Goal: Task Accomplishment & Management: Manage account settings

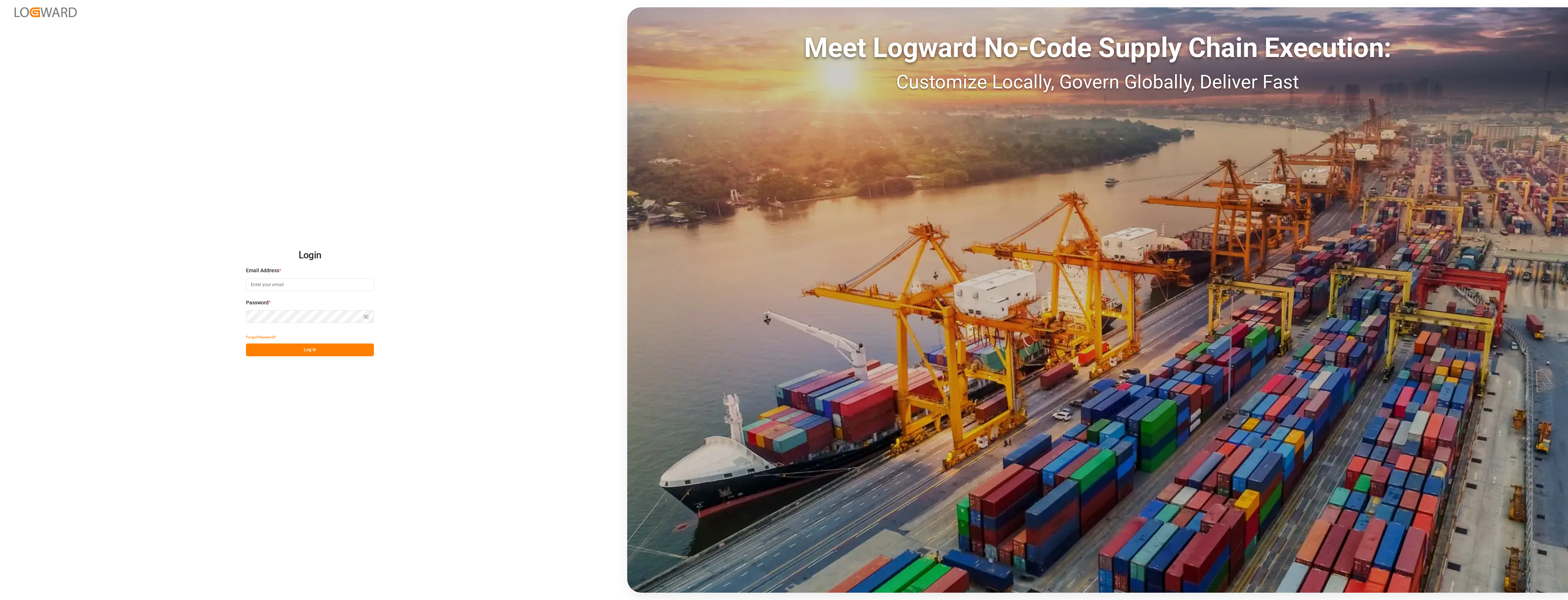
type input "cyril.leroy@melitta.fr"
click at [337, 351] on button "Log In" at bounding box center [310, 349] width 128 height 13
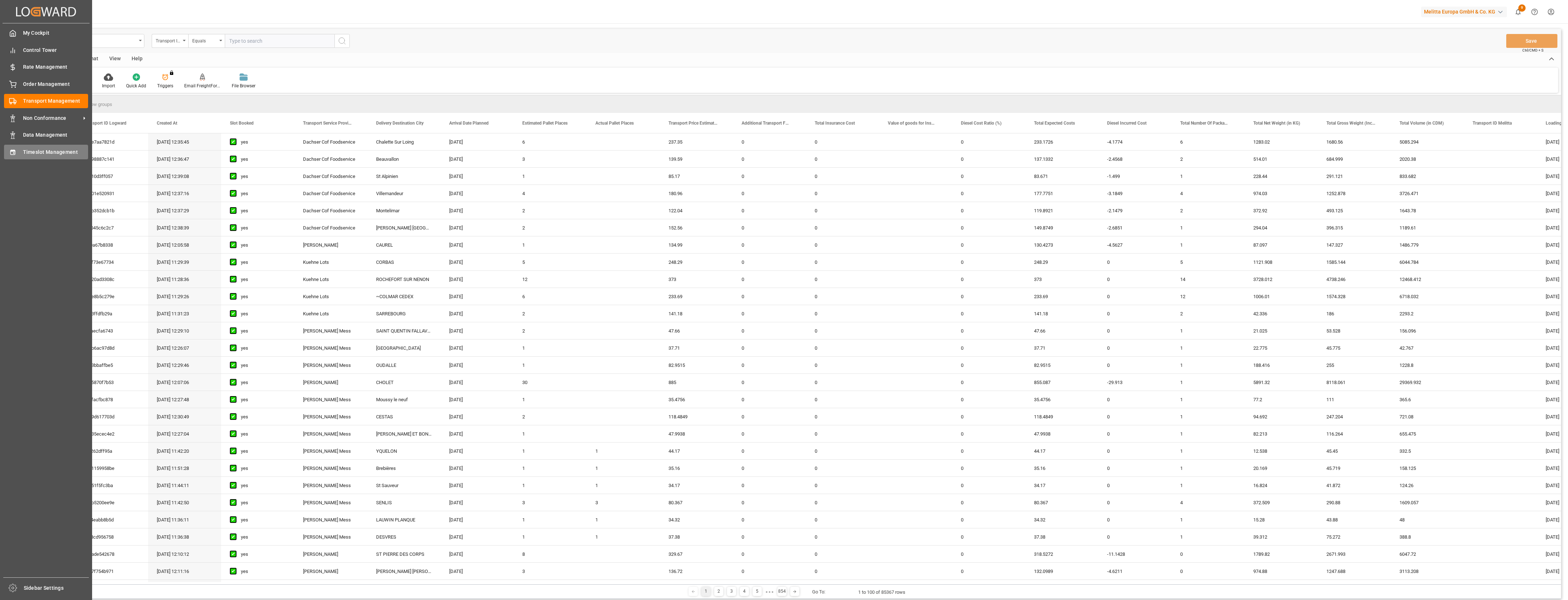
click at [37, 156] on span "Timeslot Management" at bounding box center [55, 152] width 65 height 7
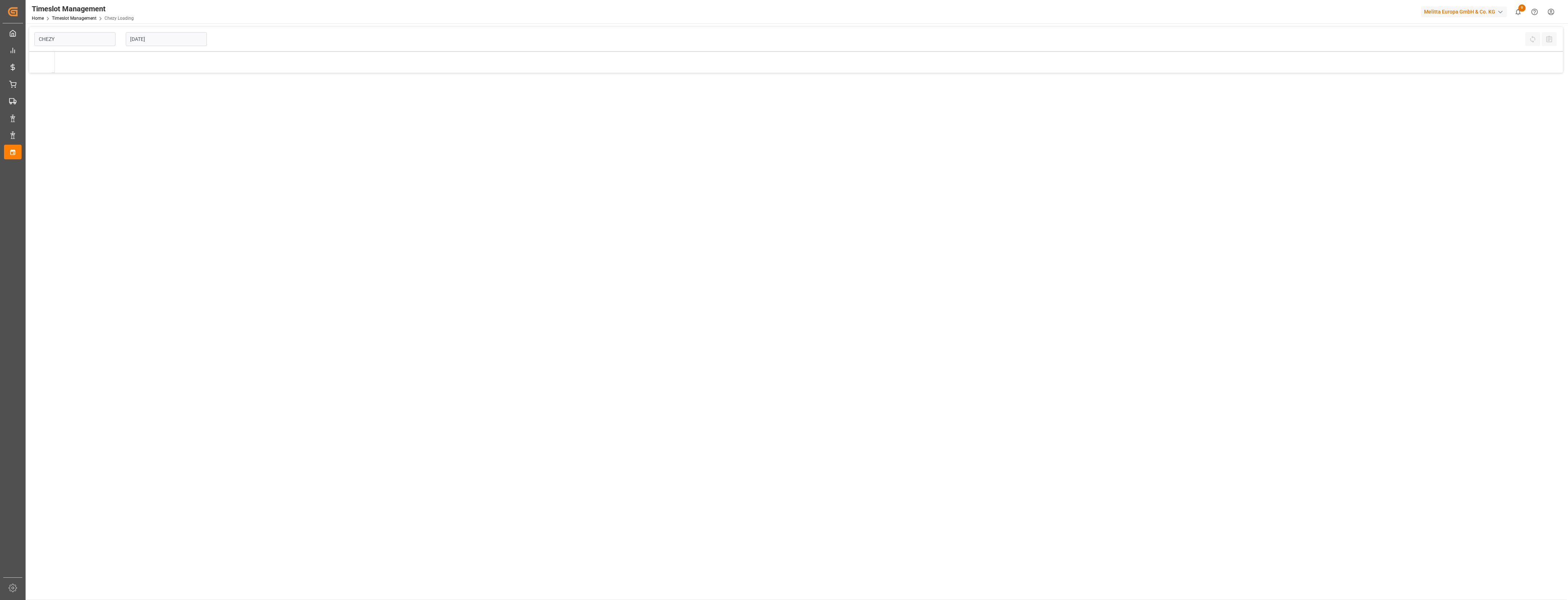
type input "Chezy Loading"
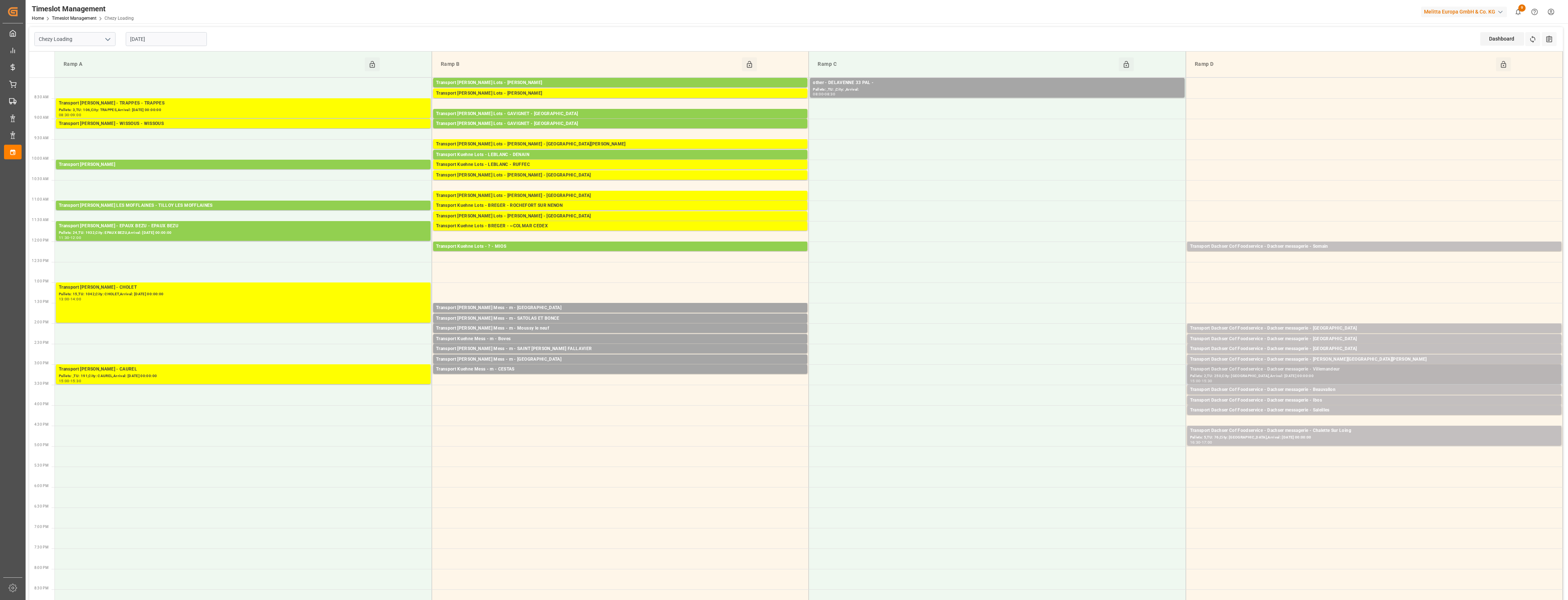
click at [1339, 371] on div "Transport Dachser Cof Foodservice - Dachser messagerie - Villemandeur" at bounding box center [1374, 370] width 369 height 7
click at [1111, 403] on button "Open" at bounding box center [1090, 402] width 51 height 9
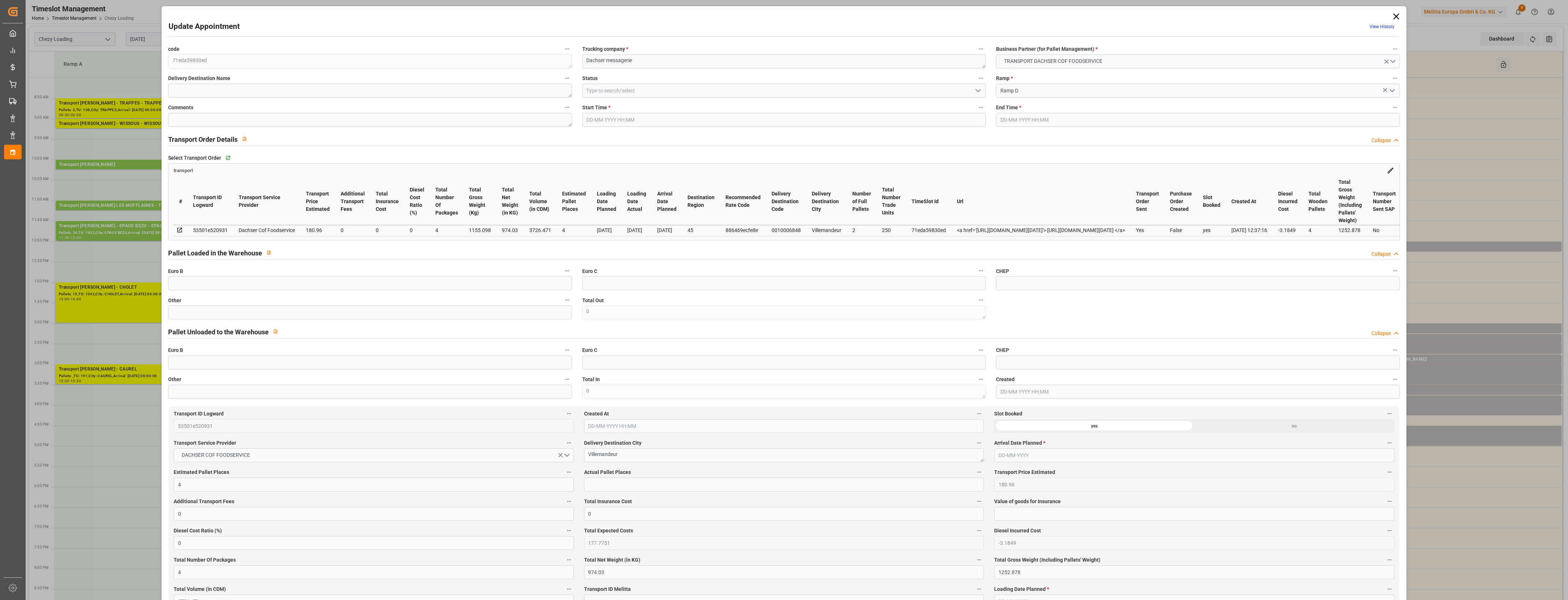
type input "4"
type input "180.96"
type input "0"
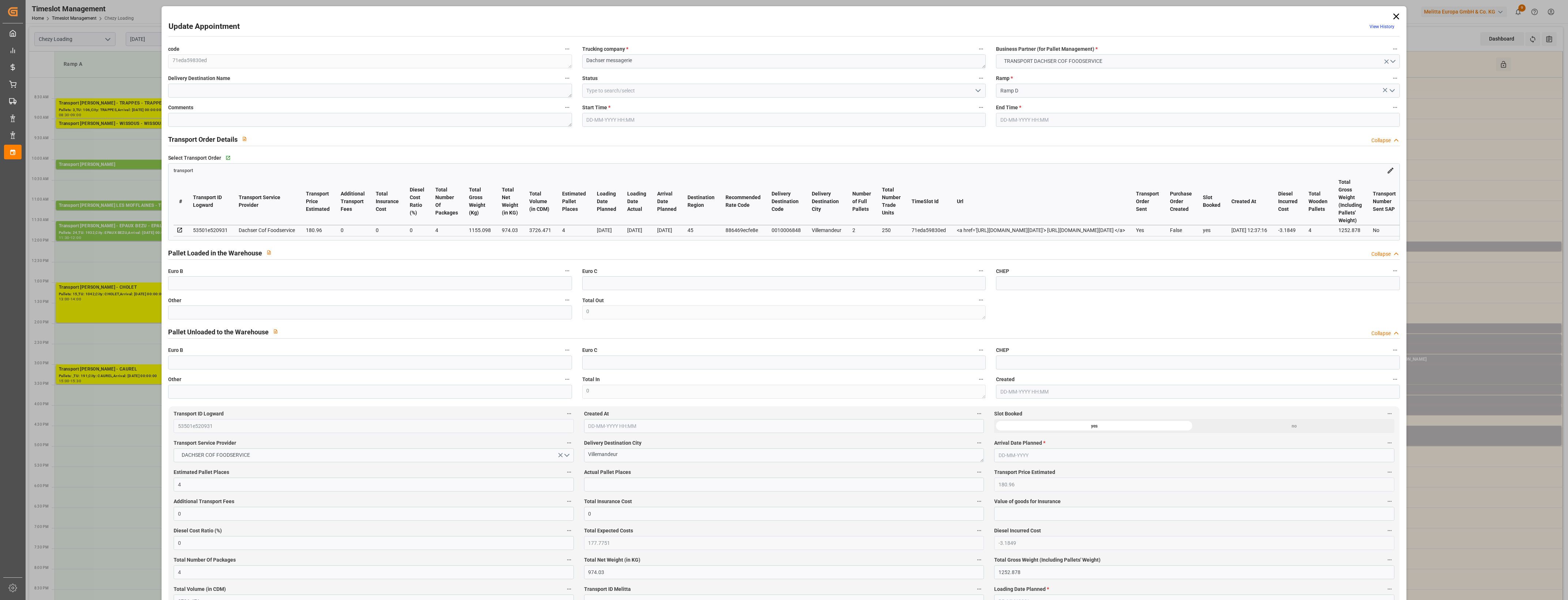
type input "177.7751"
type input "-3.1849"
type input "4"
type input "974.03"
type input "1252.878"
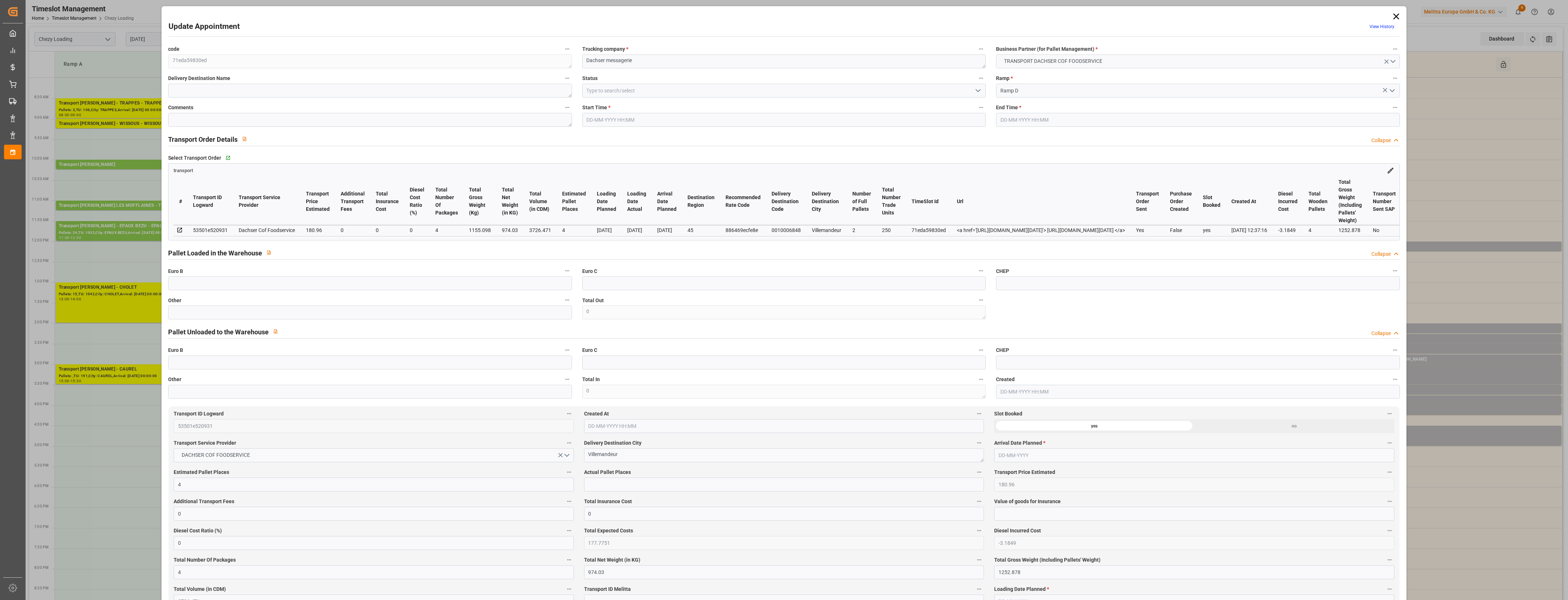
type input "3726.471"
type input "45"
type input "2"
type input "250"
type input "4"
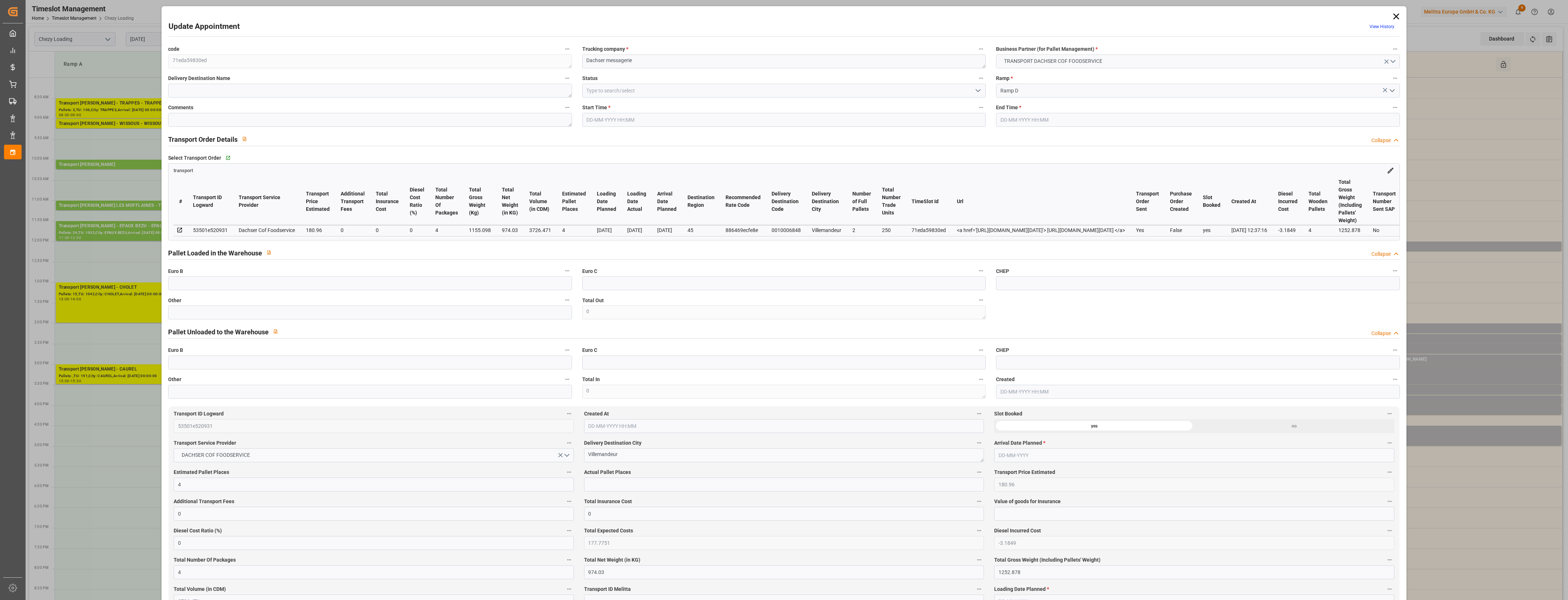
type input "101"
type input "1155.098"
type input "0"
type input "4710.8598"
type input "0"
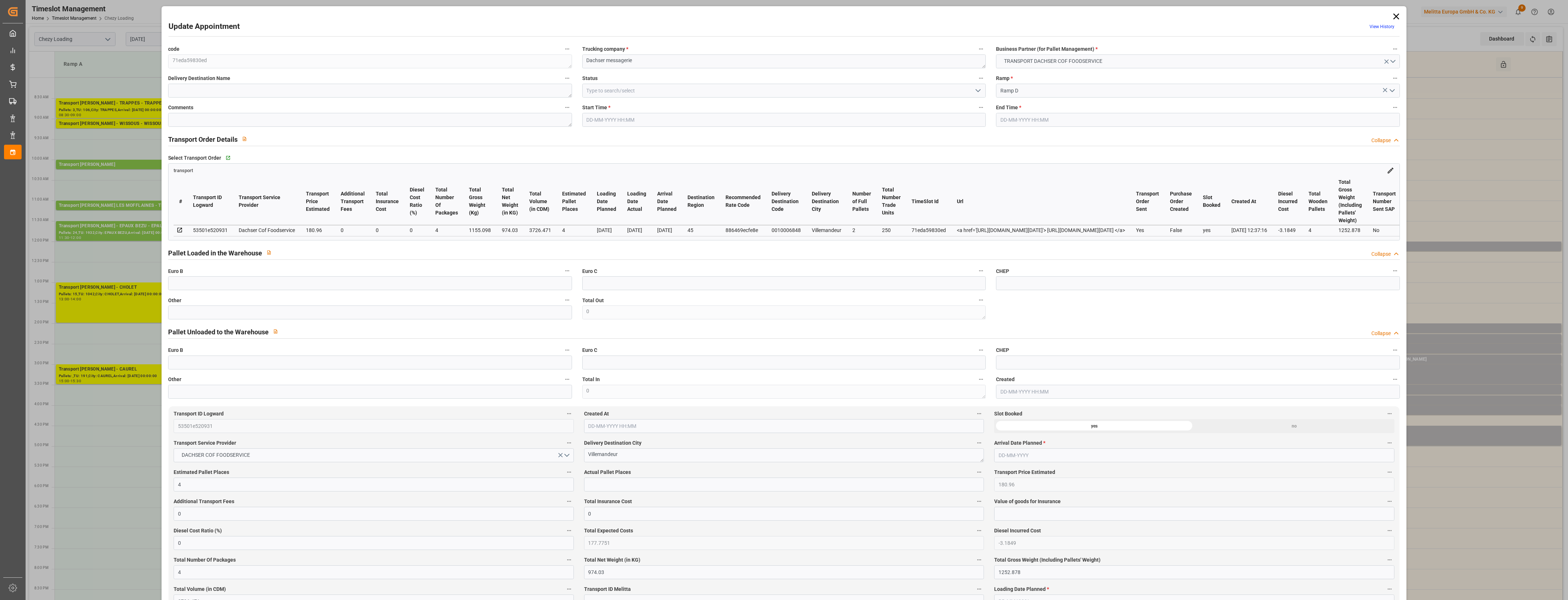
type input "0"
type input "21"
type input "35"
type input "03-10-2025 15:00"
type input "03-10-2025 15:30"
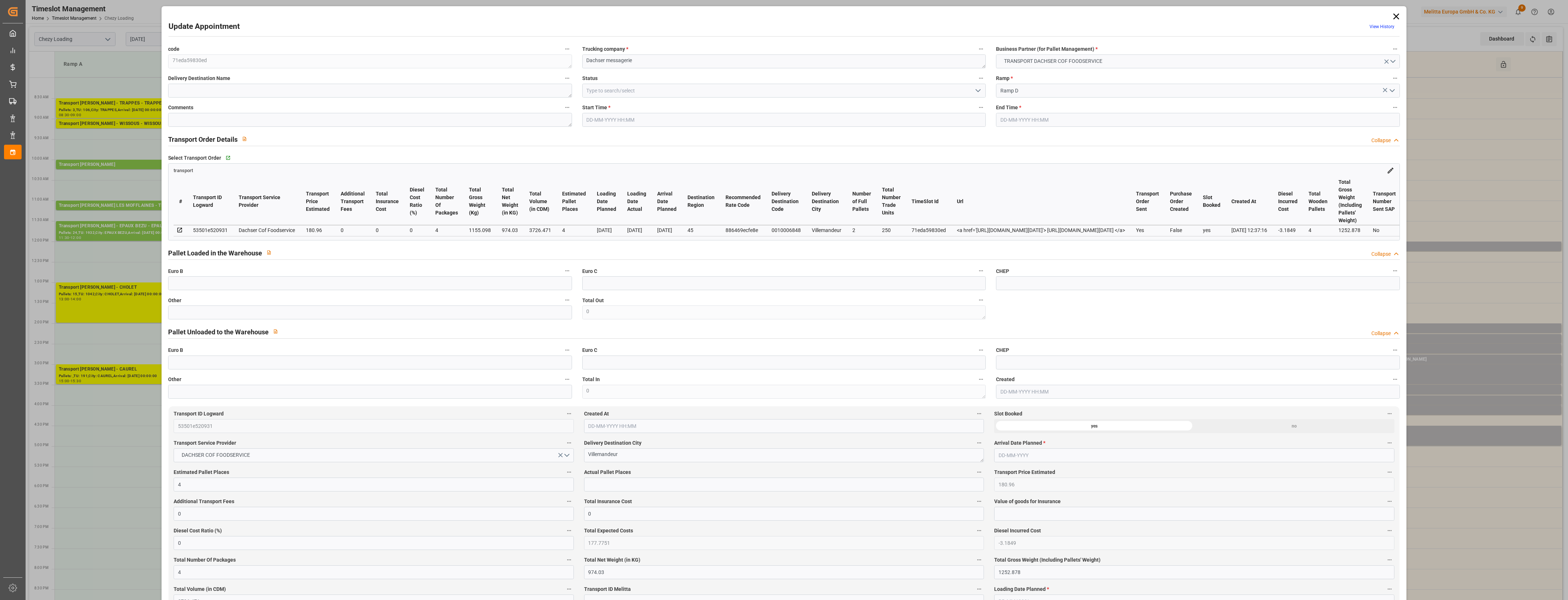
type input "02-10-2025 13:43"
type input "02-10-2025 12:37"
type input "[DATE]"
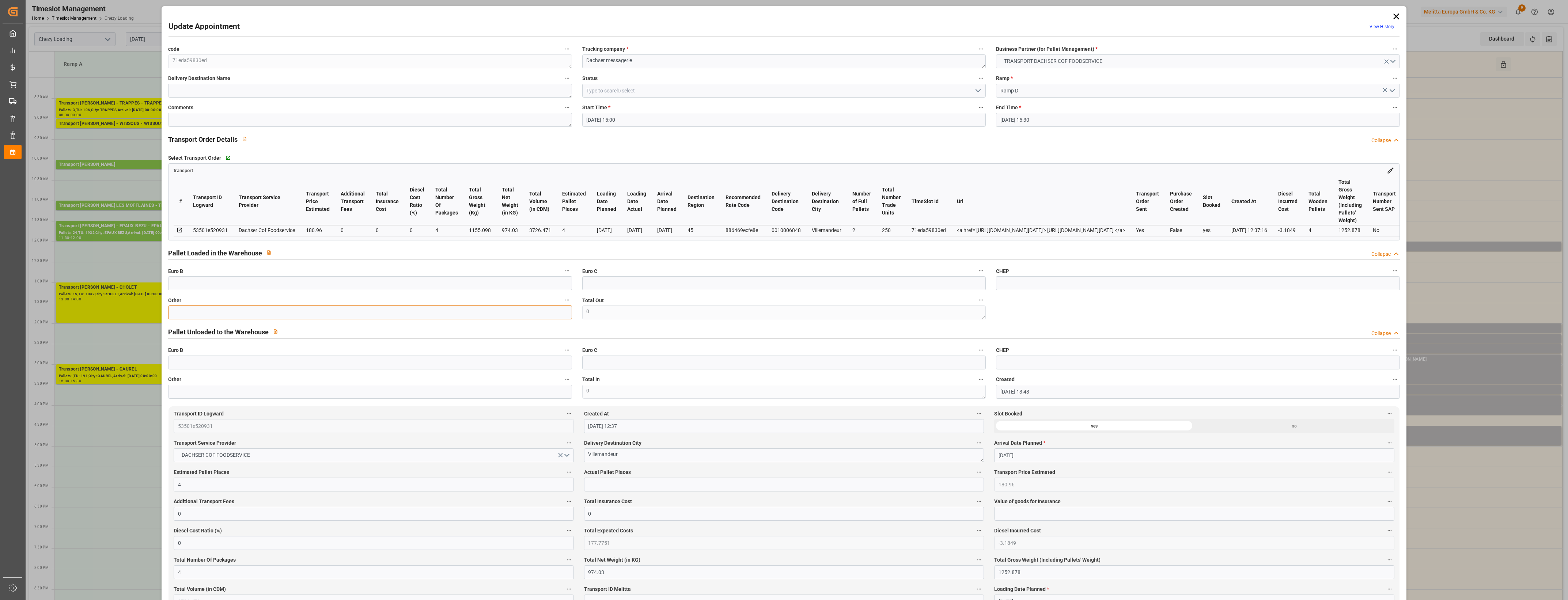
click at [463, 315] on input "text" at bounding box center [370, 312] width 404 height 14
type input "4"
click at [677, 482] on input "text" at bounding box center [784, 484] width 400 height 14
type input "4"
click at [702, 475] on label "Actual Pallet Places" at bounding box center [784, 472] width 400 height 10
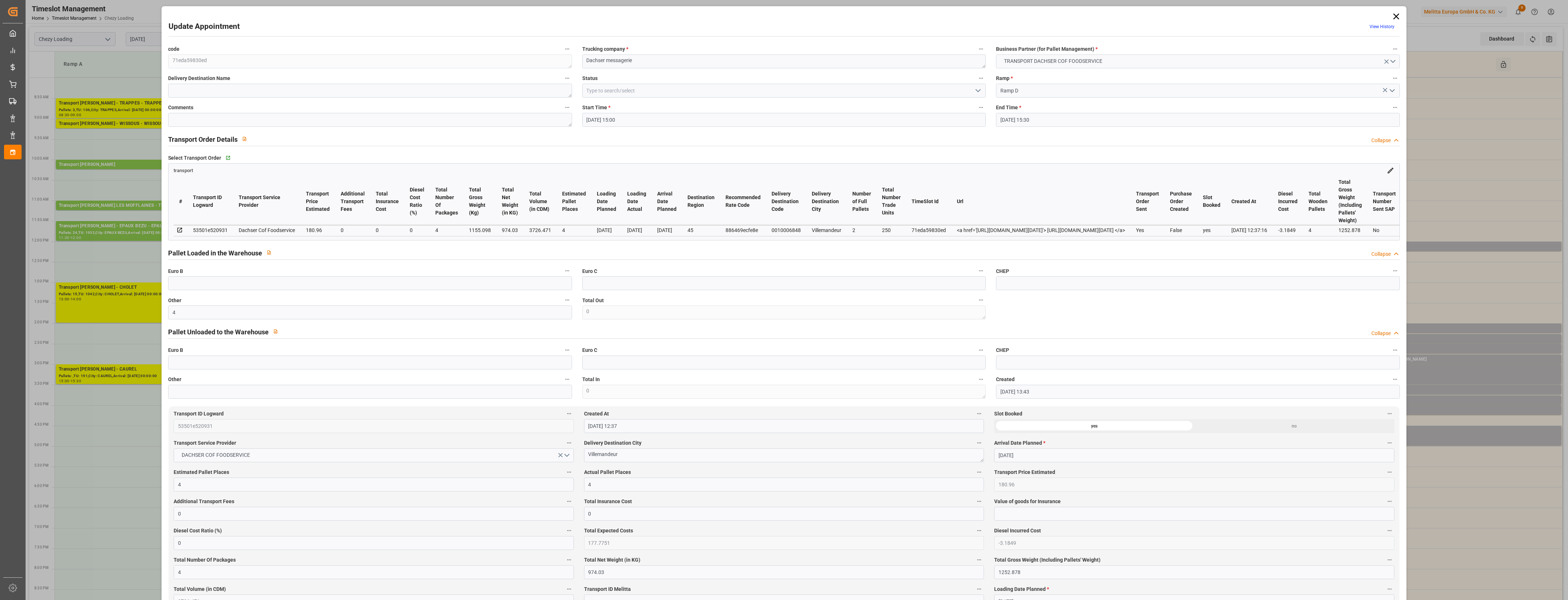
click at [974, 475] on button "Actual Pallet Places" at bounding box center [979, 471] width 9 height 9
click at [702, 475] on div at bounding box center [784, 300] width 1568 height 600
click at [979, 90] on icon "open menu" at bounding box center [978, 91] width 9 height 9
click at [666, 223] on div "Picked Up" at bounding box center [783, 222] width 402 height 17
type input "Picked Up"
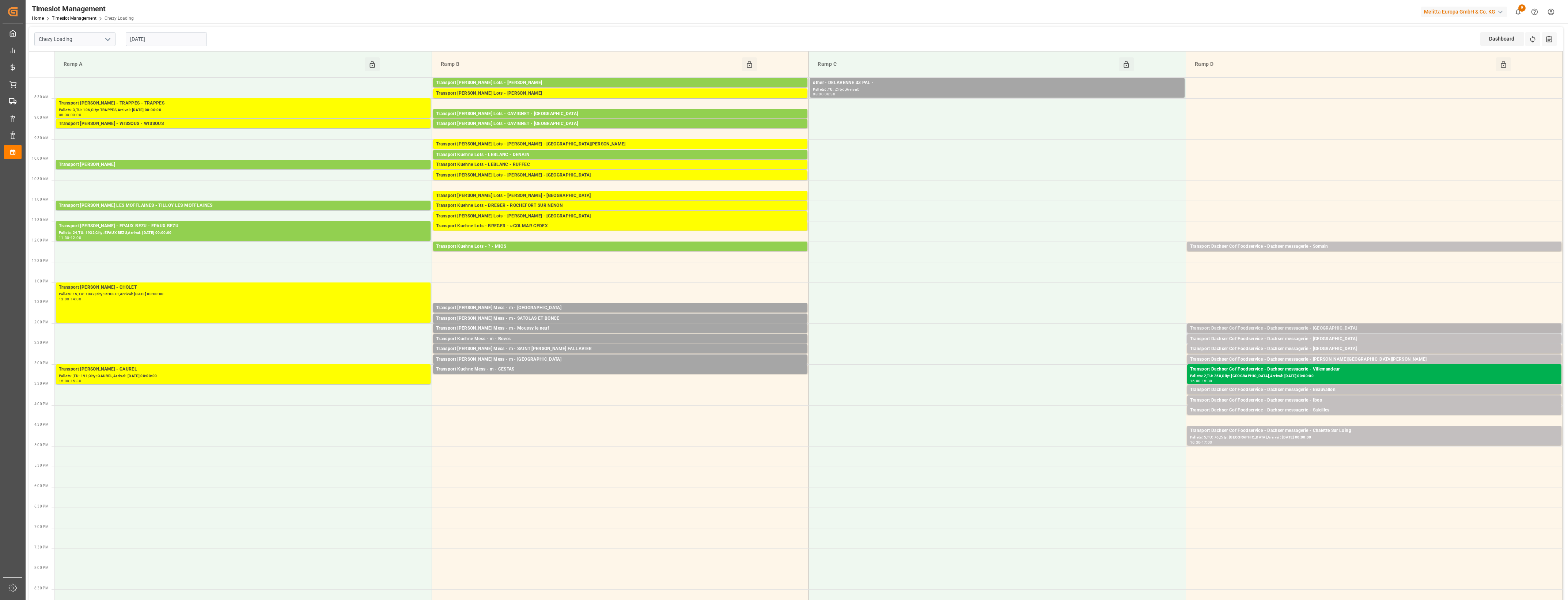
click at [1350, 326] on div "Transport Dachser Cof Foodservice - Dachser messagerie - [GEOGRAPHIC_DATA]" at bounding box center [1374, 328] width 369 height 7
click at [1103, 362] on button "Open" at bounding box center [1090, 361] width 51 height 9
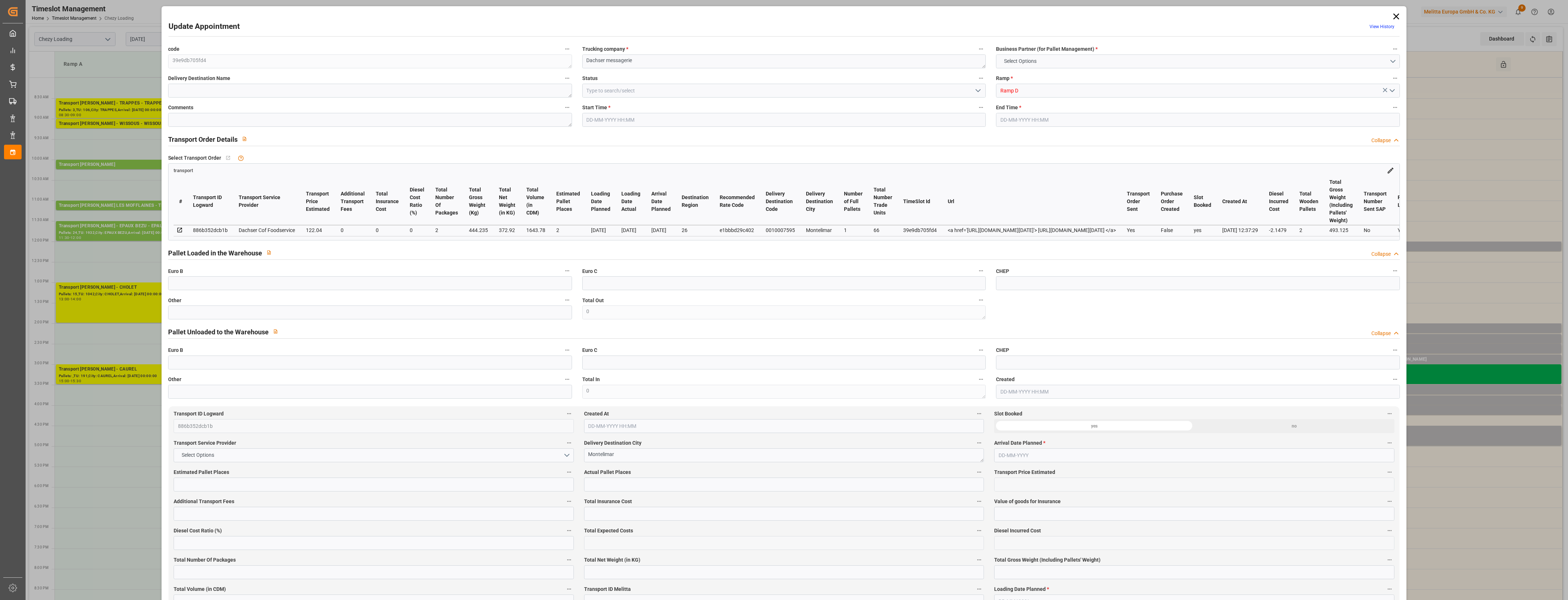
type input "2"
type input "122.04"
type input "0"
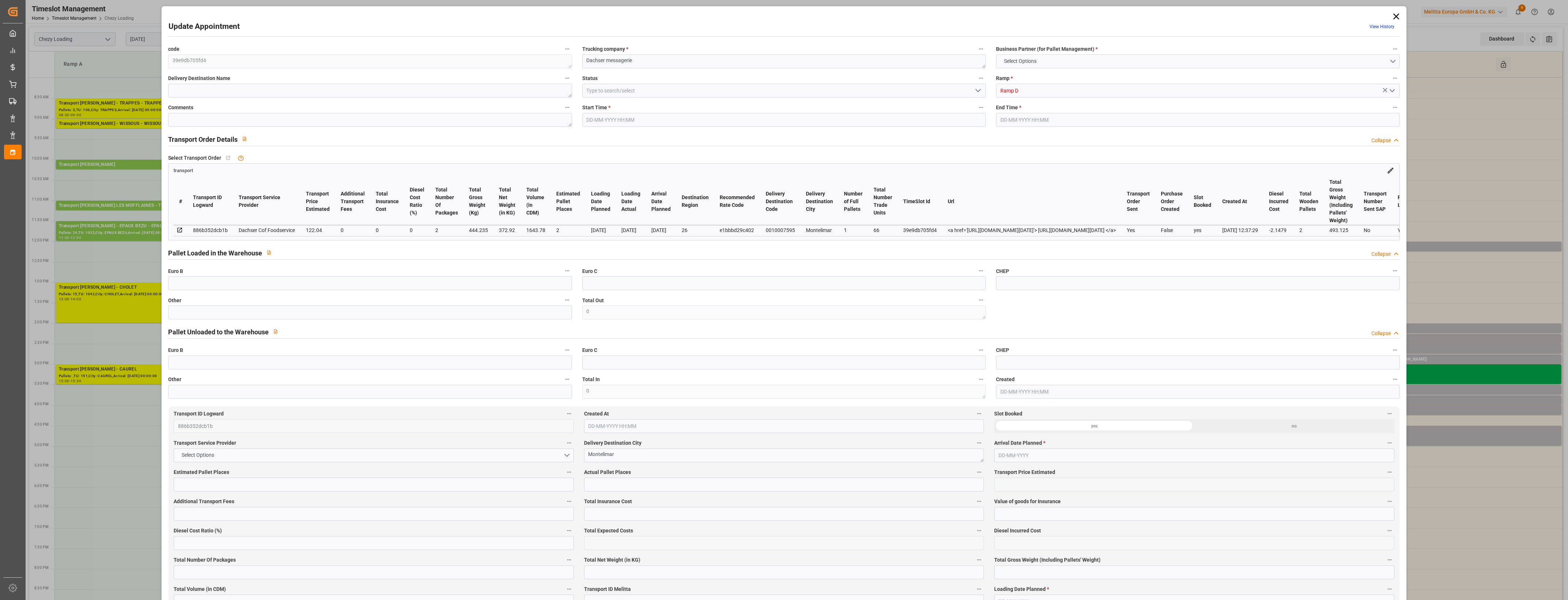
type input "119.8921"
type input "-2.1479"
type input "2"
type input "372.92"
type input "493.125"
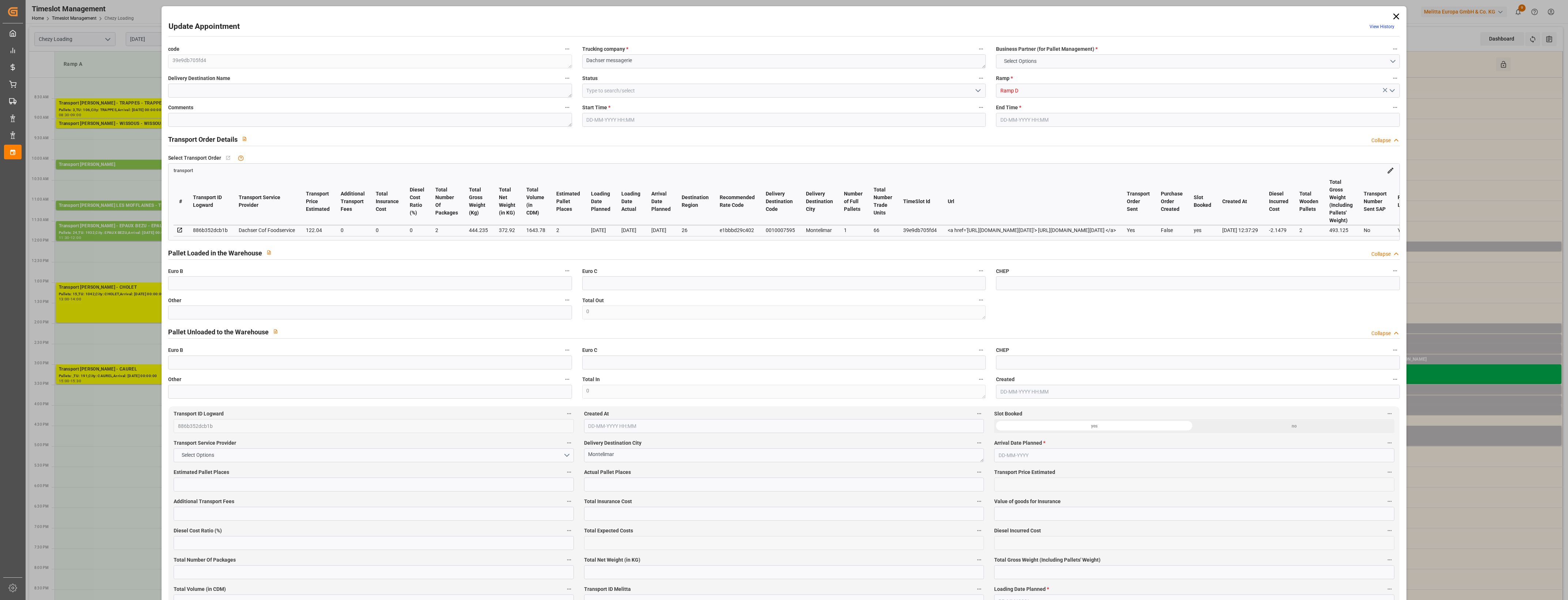
type input "1643.78"
type input "26"
type input "1"
type input "66"
type input "2"
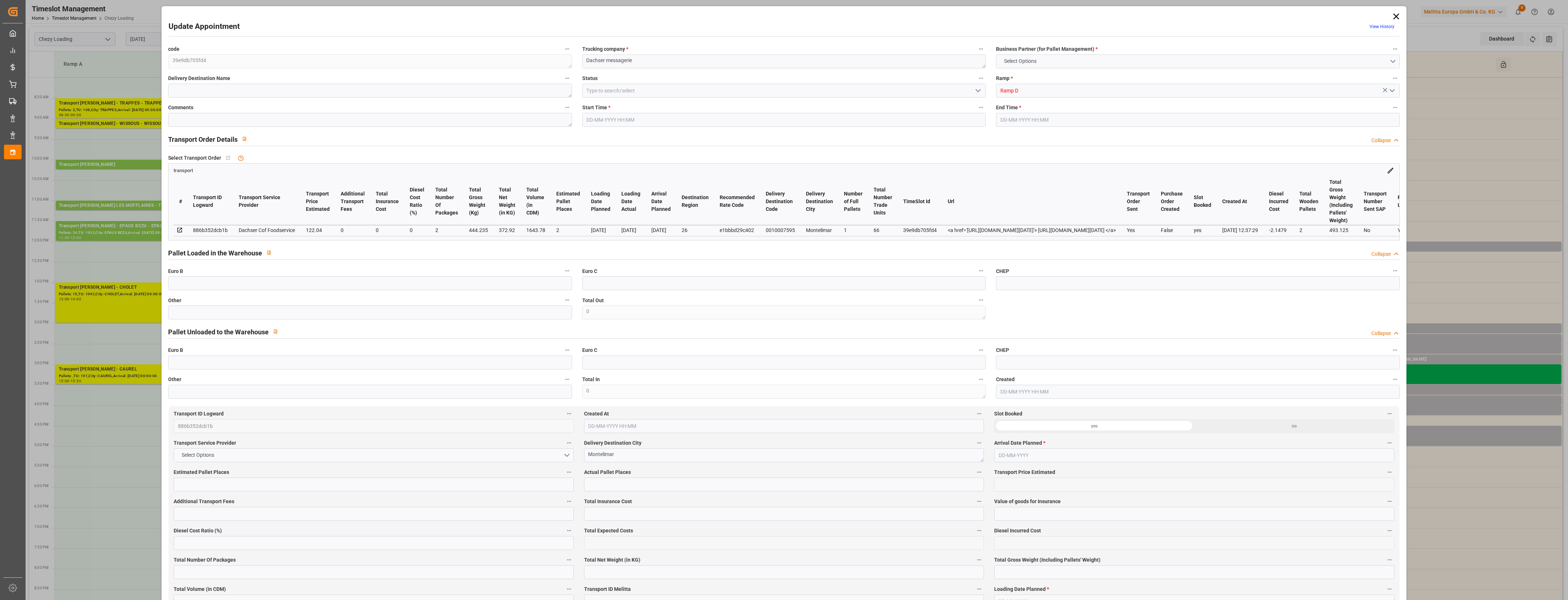
type input "101"
type input "444.235"
type input "0"
type input "4710.8598"
type input "0"
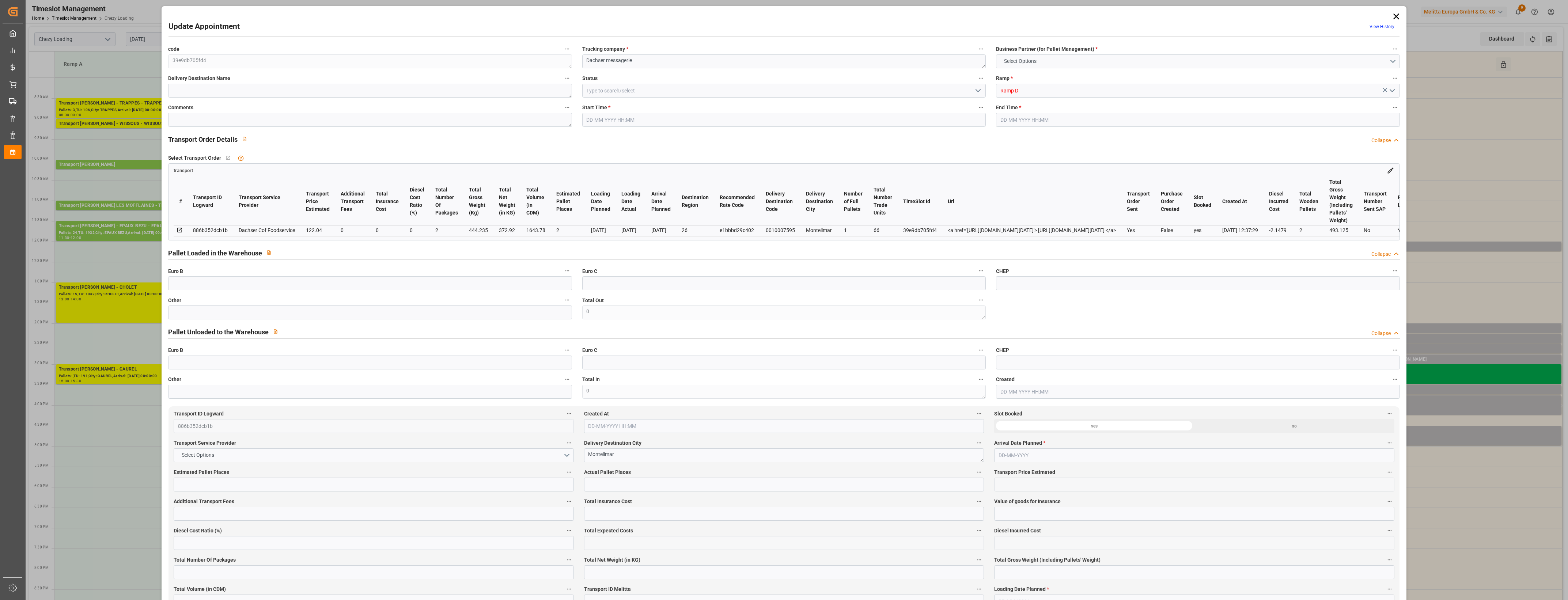
type input "0"
type input "21"
type input "35"
type input "[DATE] 14:00"
type input "03-10-2025 14:15"
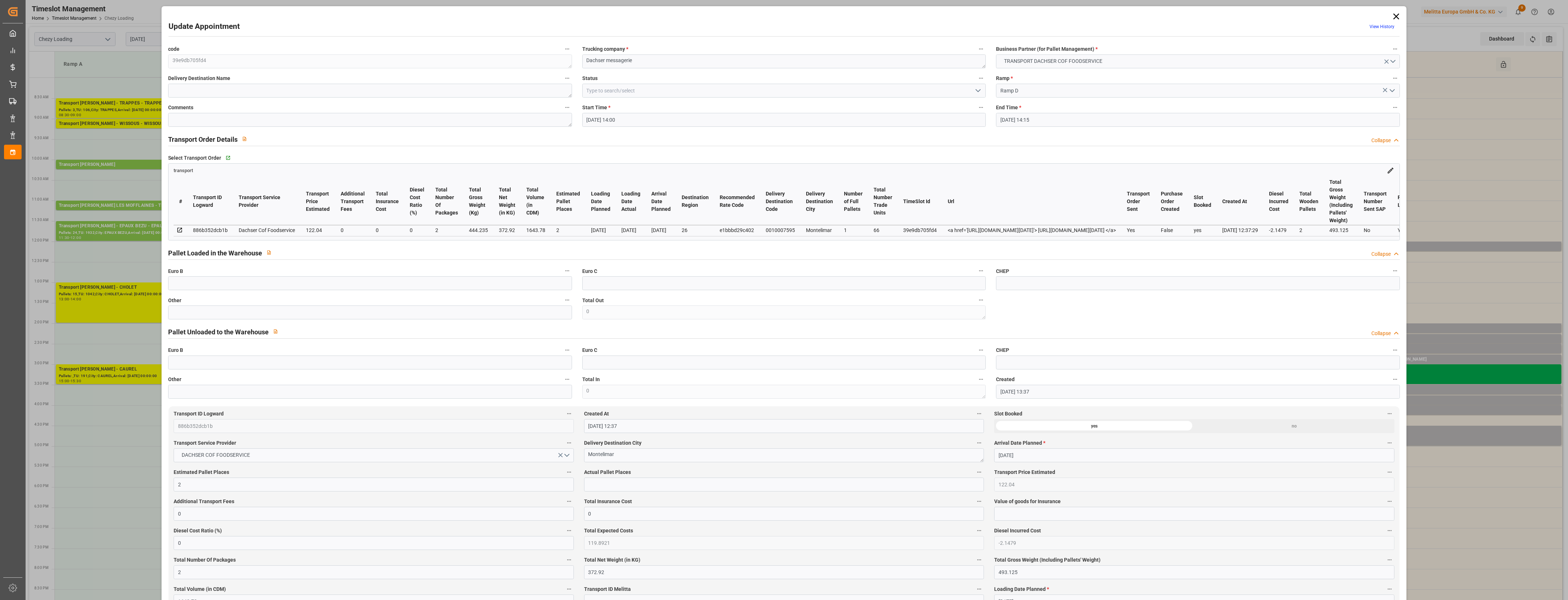
type input "02-10-2025 13:37"
type input "02-10-2025 12:37"
type input "09-10-2025"
type input "[DATE]"
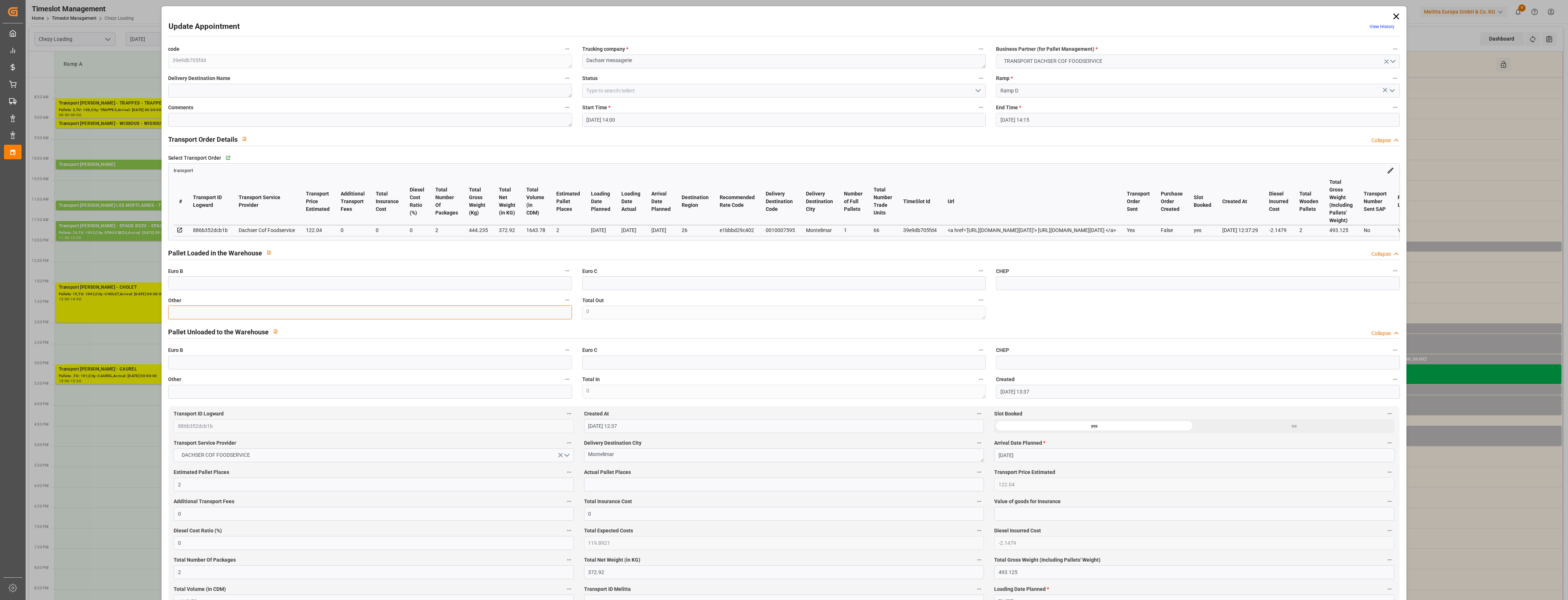
click at [365, 316] on input "text" at bounding box center [370, 312] width 404 height 14
type input "2"
drag, startPoint x: 606, startPoint y: 487, endPoint x: 610, endPoint y: 488, distance: 4.1
click at [606, 487] on input "text" at bounding box center [784, 484] width 400 height 14
type input "2"
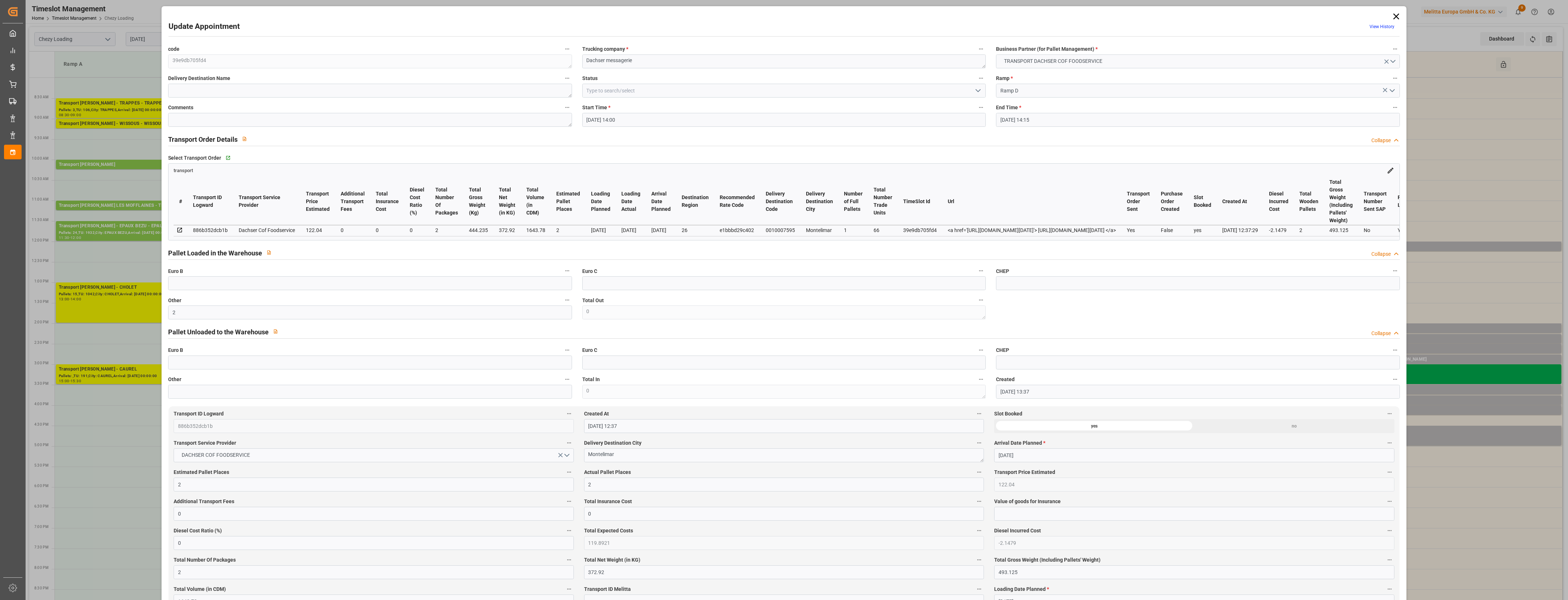
click at [647, 473] on label "Actual Pallet Places" at bounding box center [784, 472] width 400 height 10
click at [974, 473] on button "Actual Pallet Places" at bounding box center [979, 471] width 9 height 9
click at [977, 88] on div at bounding box center [784, 300] width 1568 height 600
click at [977, 88] on icon "open menu" at bounding box center [978, 91] width 9 height 9
click at [611, 222] on div "Picked Up" at bounding box center [783, 222] width 402 height 17
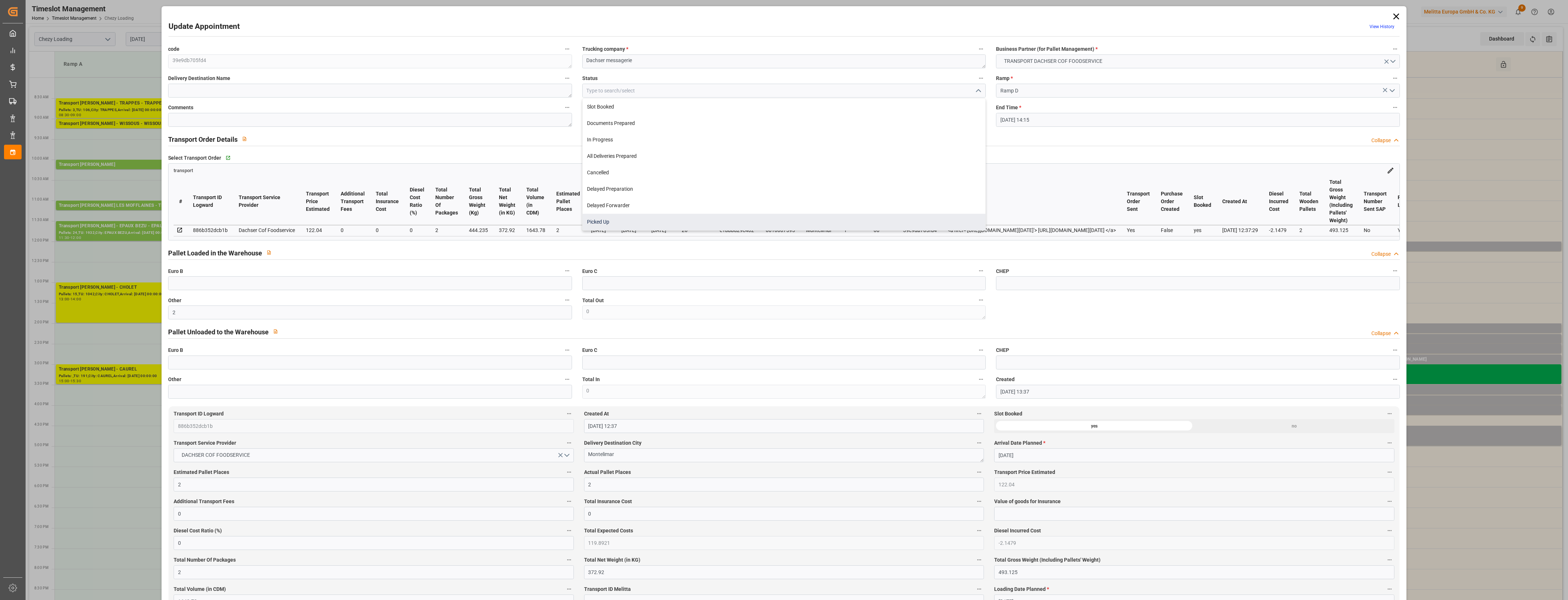
type input "Picked Up"
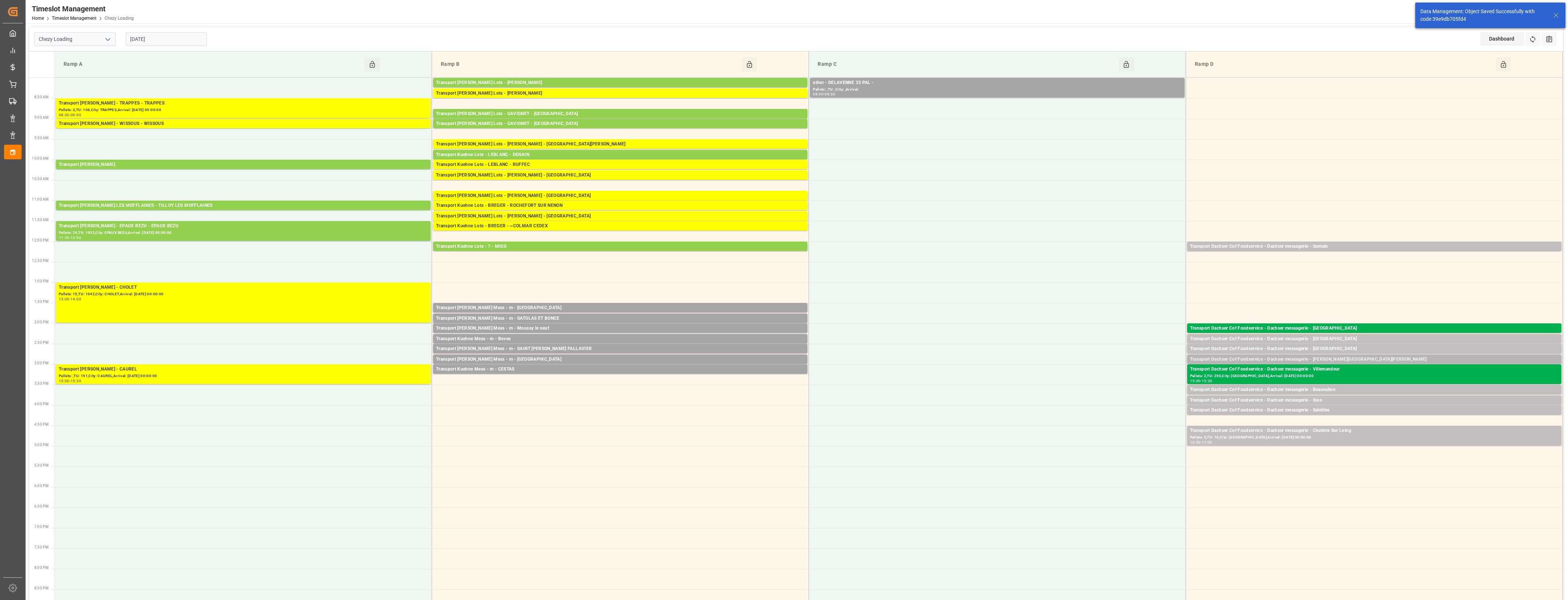
click at [1348, 360] on div "Transport Dachser Cof Foodservice - Dachser messagerie - [PERSON_NAME][GEOGRAPH…" at bounding box center [1374, 360] width 369 height 7
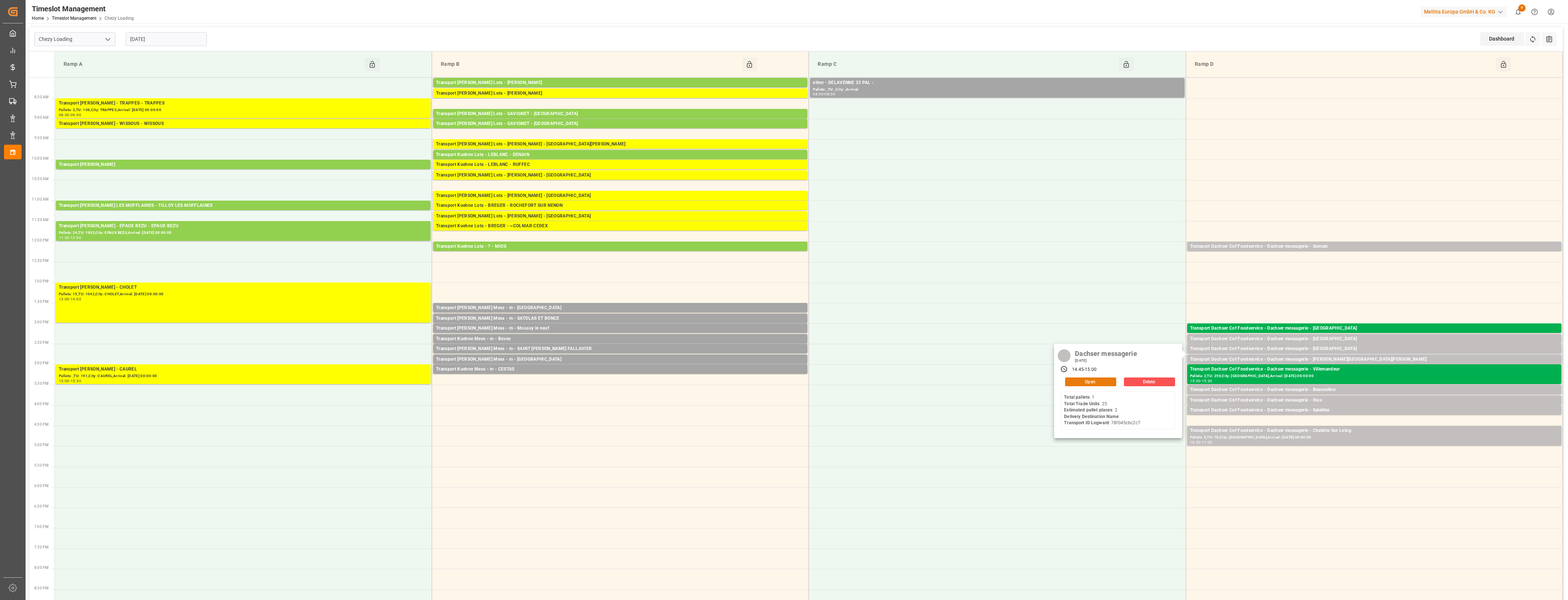
click at [1111, 384] on button "Open" at bounding box center [1090, 382] width 51 height 9
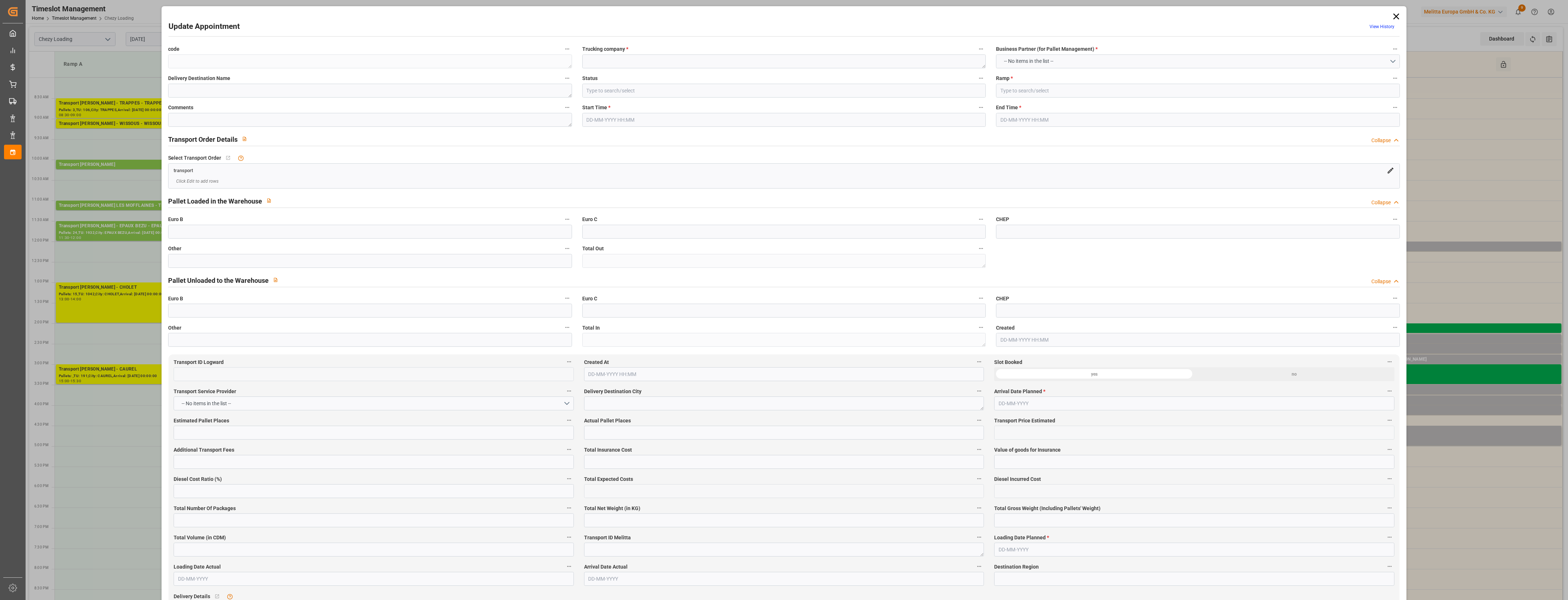
type textarea "ac22b5732f91"
type textarea "Dachser messagerie"
type input "Ramp D"
type textarea "0"
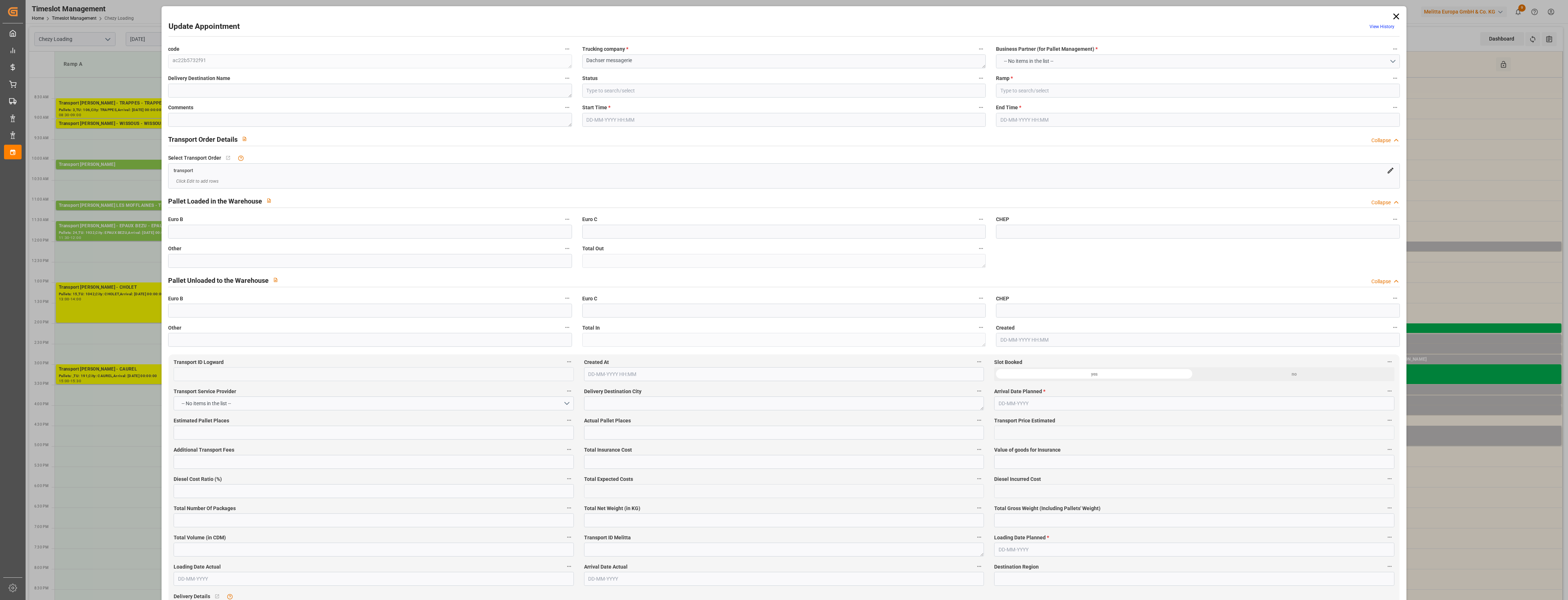
type input "78f045c6c2c7"
type textarea "BOURG SAINT MAURICE"
type textarea "0010007562"
type textarea "ac22b5732f91"
type textarea "FR-02570"
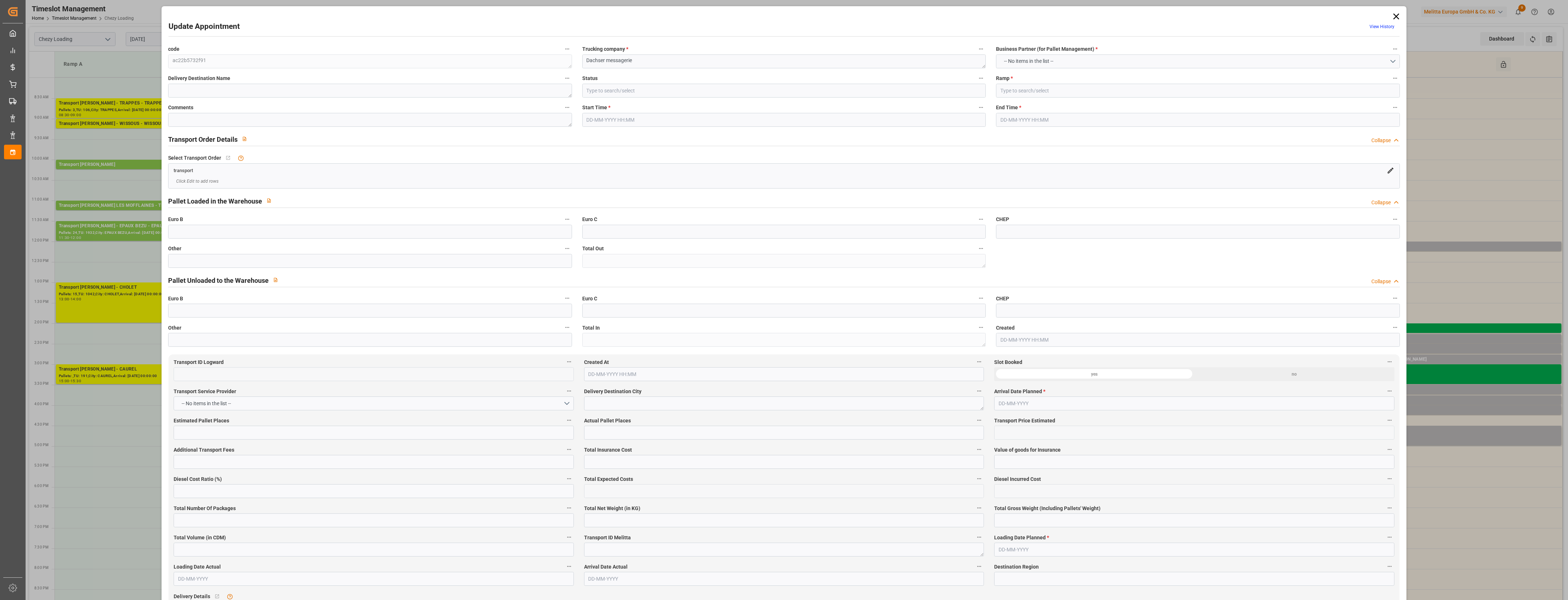
type textarea "FR"
type input "Road"
type input "FR"
type input "73700"
type input "Small Shipment"
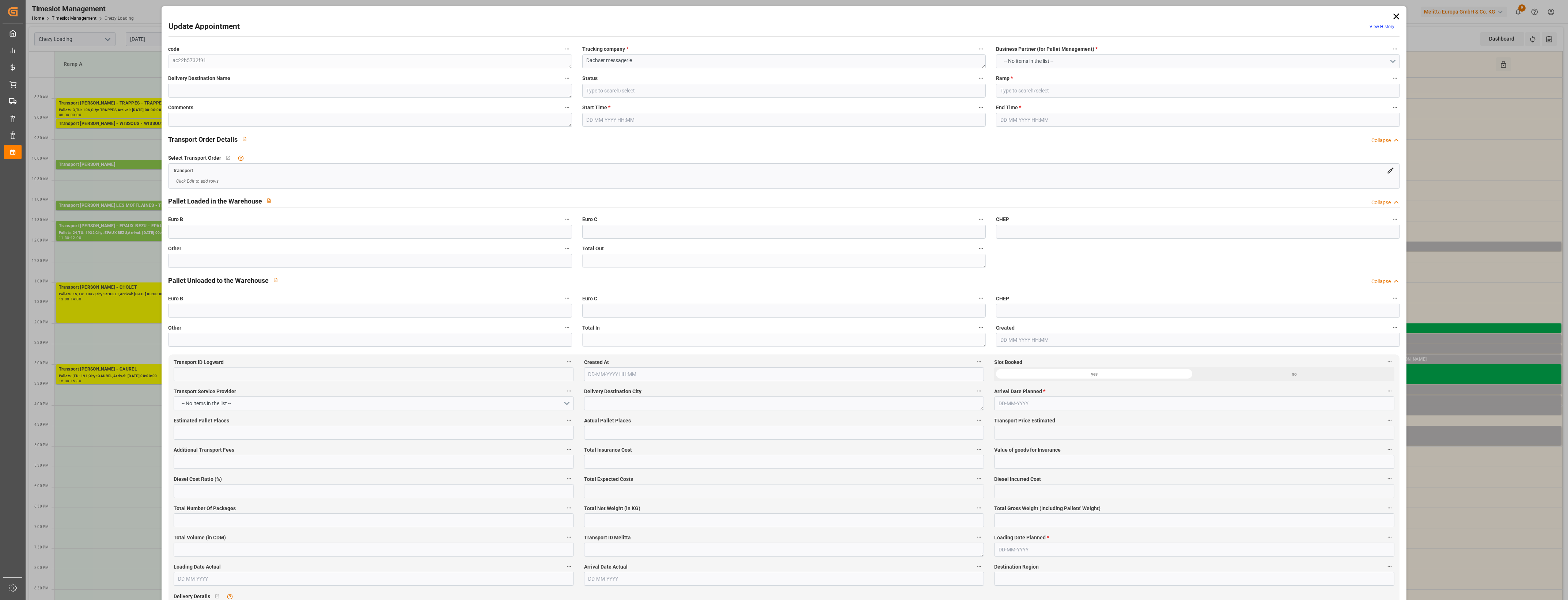
type input "3.5-7.5 t"
type input "EURO 6"
type input "Diesel"
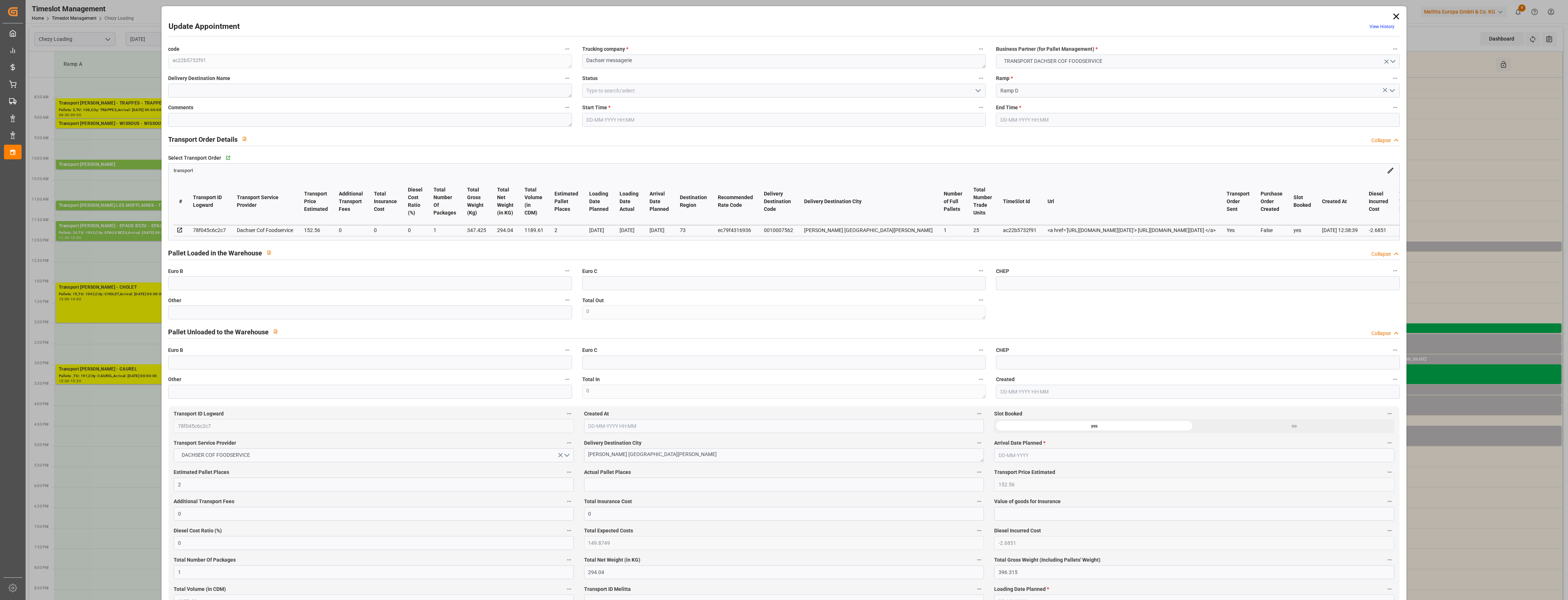
type input "2"
type input "152.56"
type input "0"
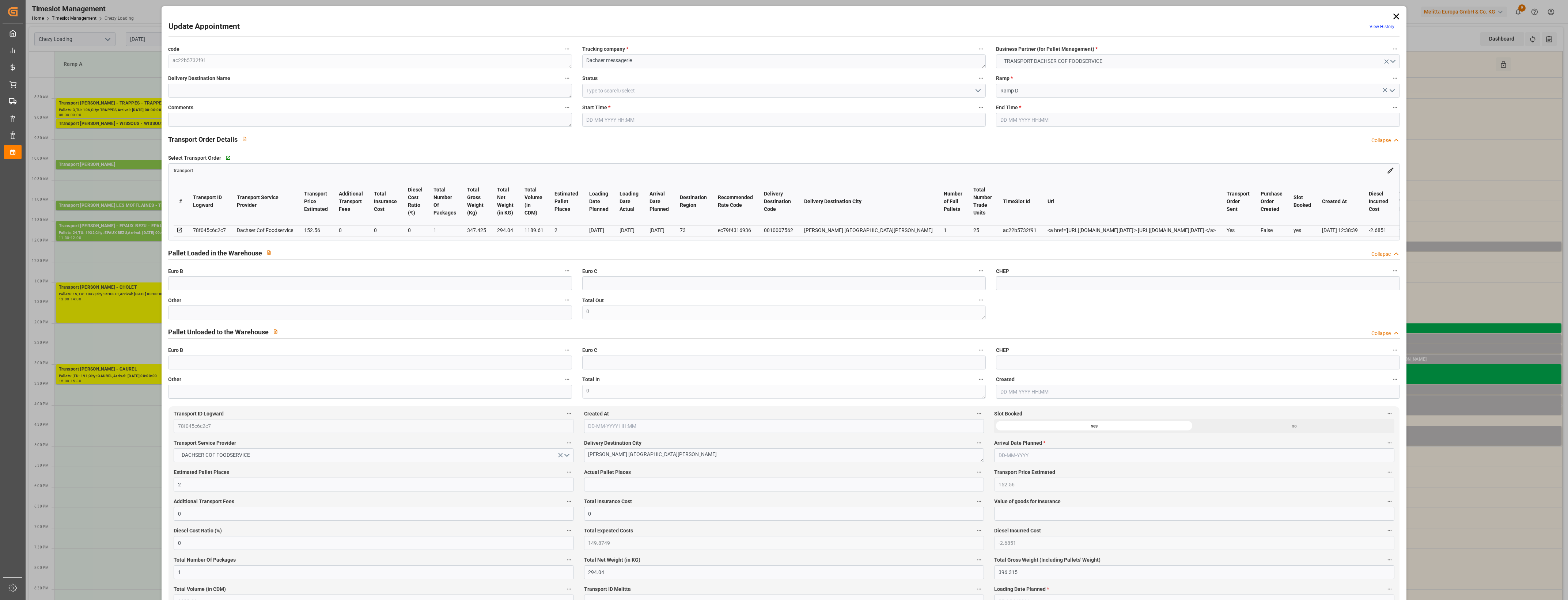
type input "149.8749"
type input "-2.6851"
type input "1"
type input "294.04"
type input "396.315"
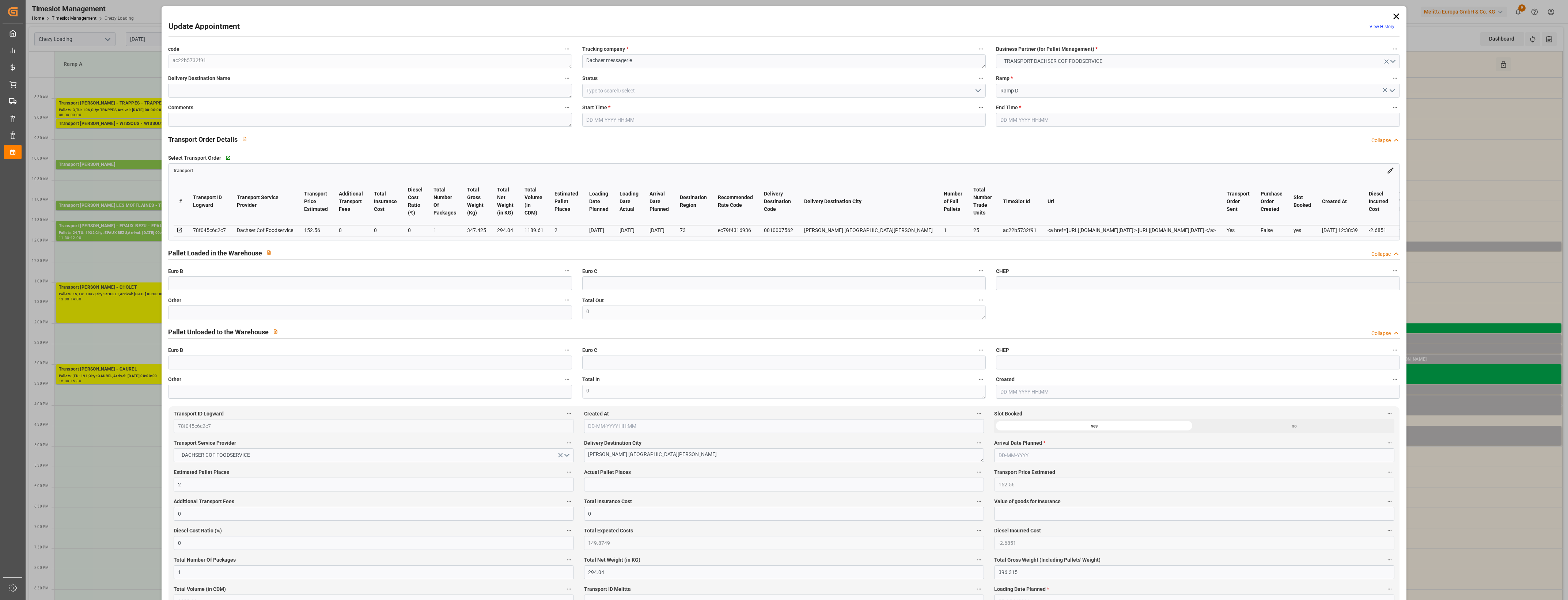
type input "1189.61"
type input "73"
type input "1"
type input "25"
type input "2"
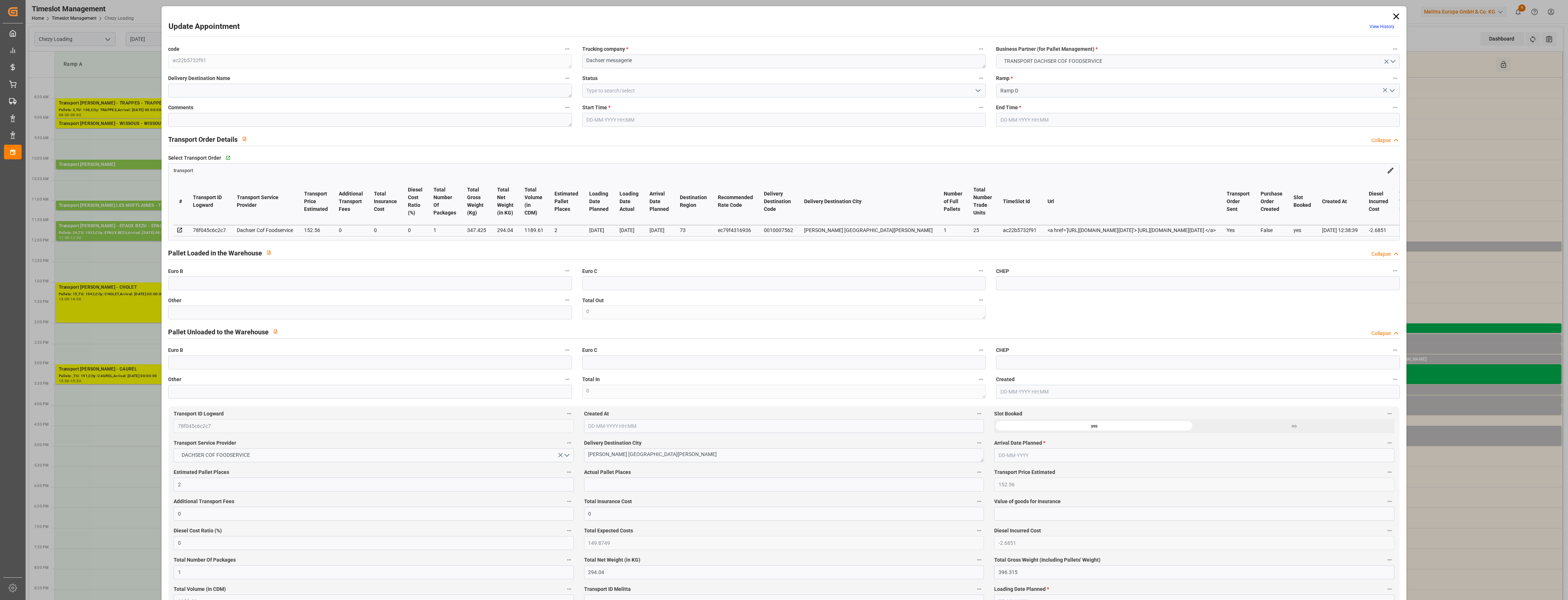
type input "101"
type input "347.425"
type input "0"
type input "4710.8598"
type input "0"
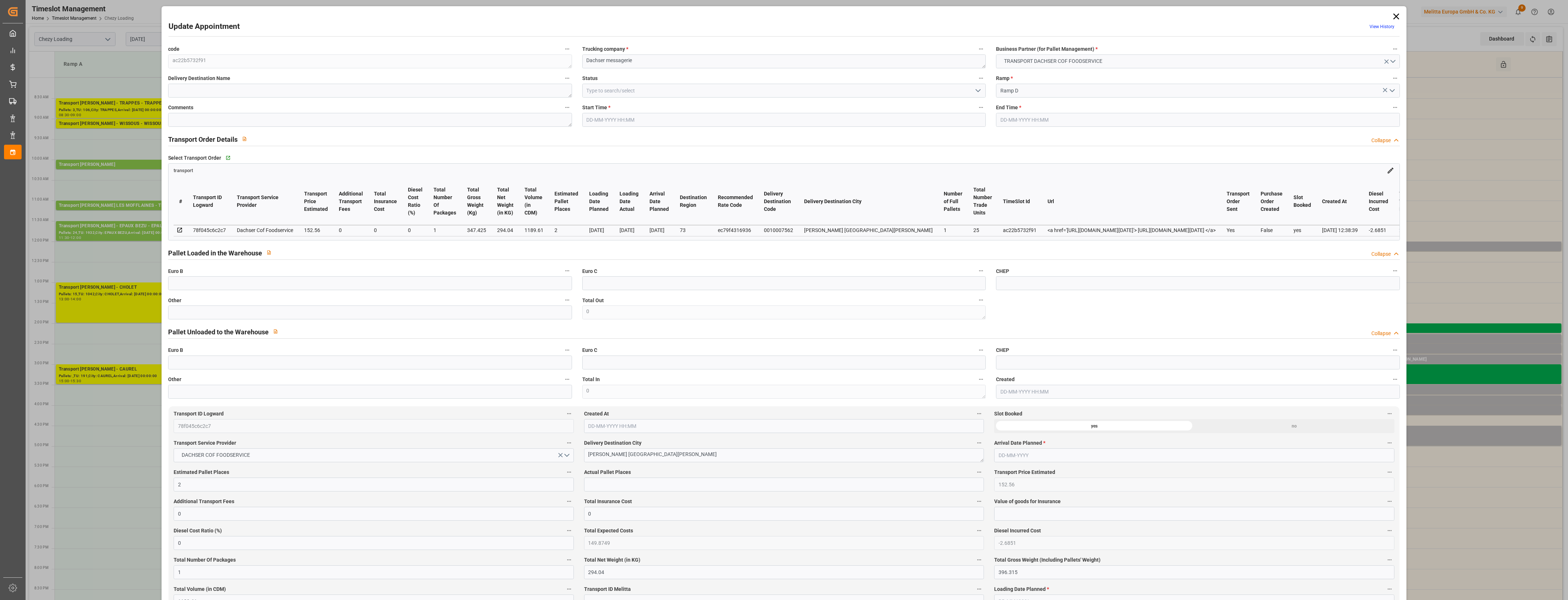
type input "0"
type input "21"
type input "35"
type input "03-10-2025 14:45"
type input "03-10-2025 15:00"
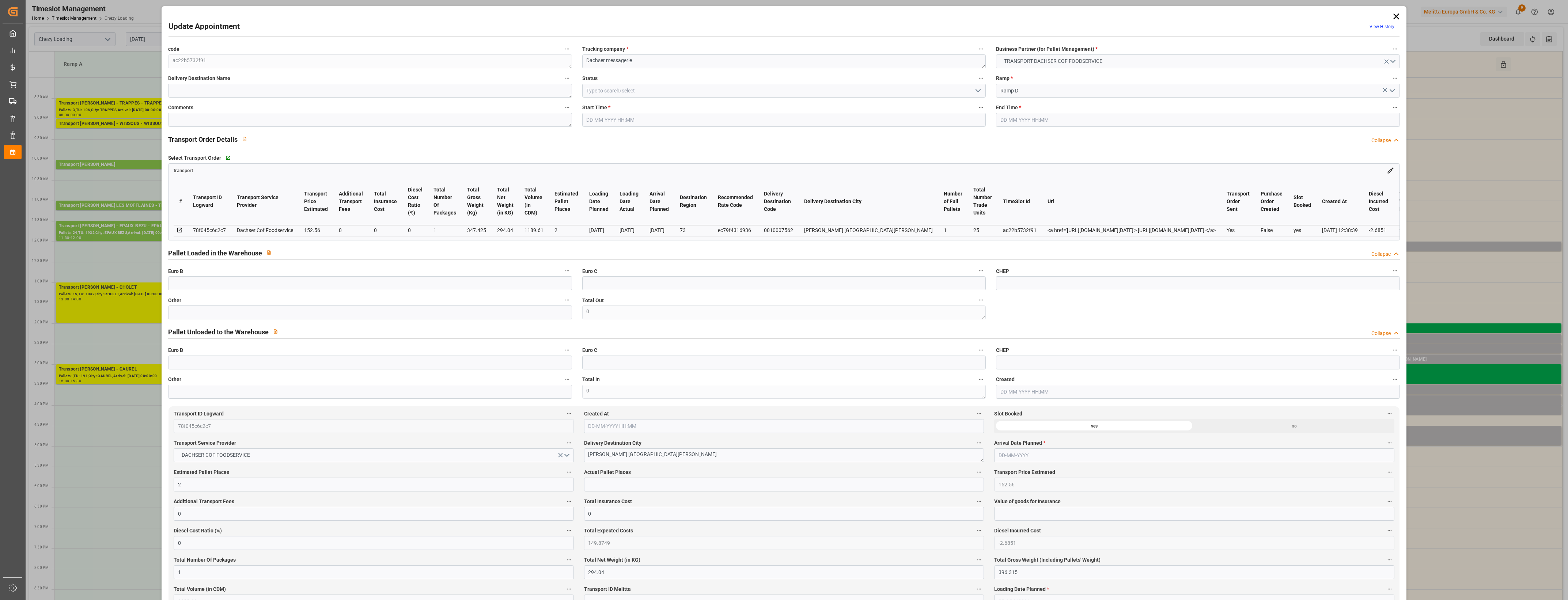
type input "02-10-2025 13:42"
type input "02-10-2025 12:38"
type input "09-10-2025"
type input "[DATE]"
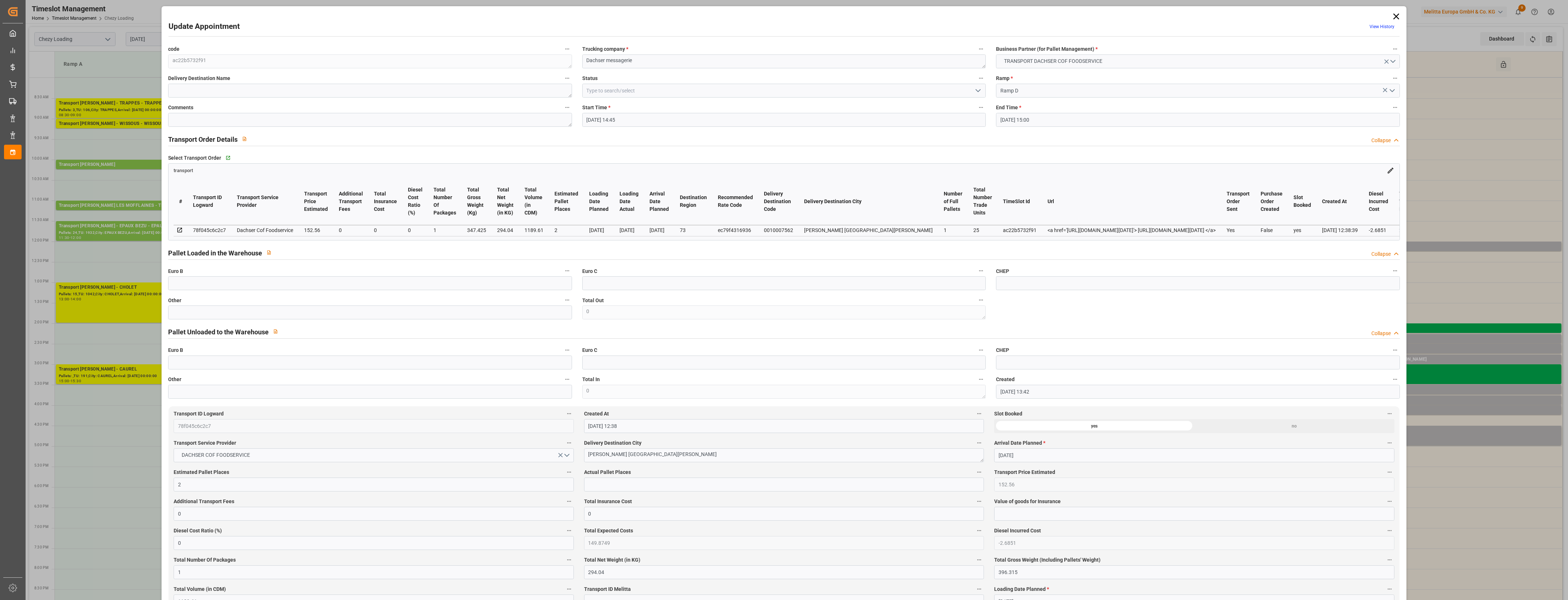
click at [411, 322] on div "Other" at bounding box center [369, 307] width 414 height 29
click at [406, 315] on input "text" at bounding box center [370, 312] width 404 height 14
type input "1"
click at [608, 479] on input "text" at bounding box center [784, 484] width 400 height 14
type input "1"
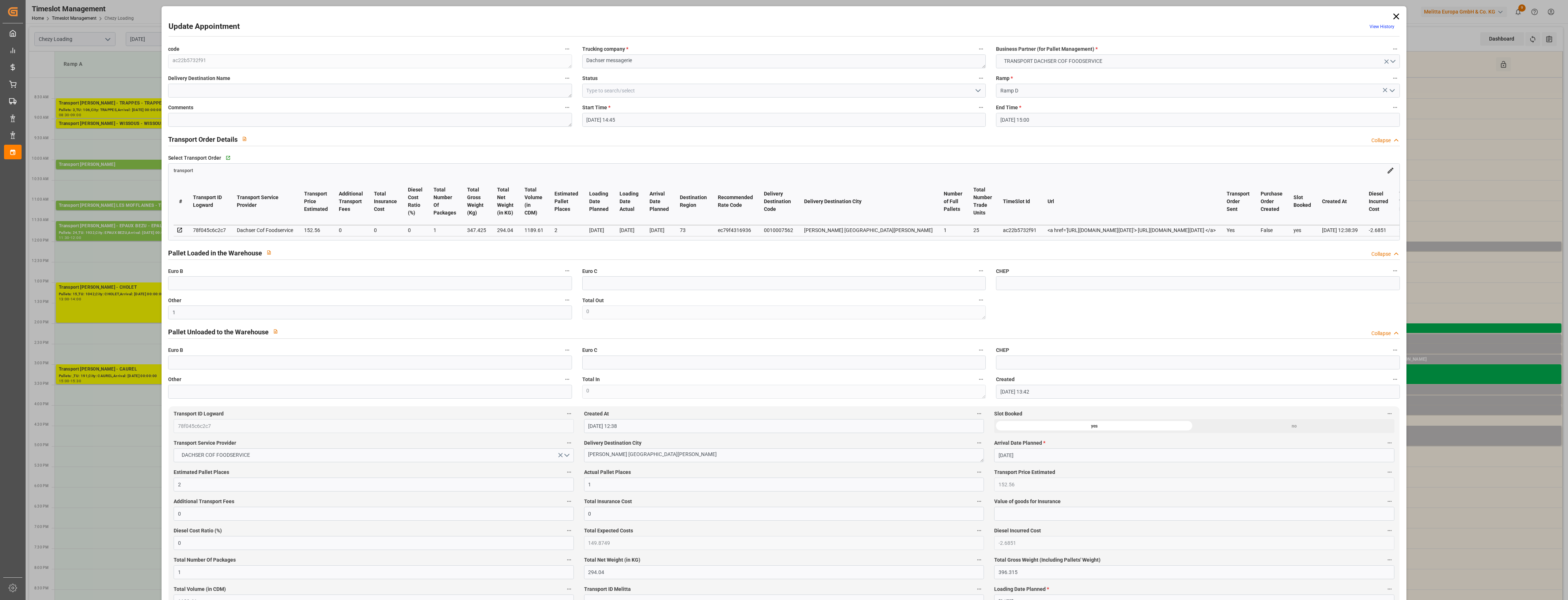
click at [684, 468] on div "Actual Pallet Places 1" at bounding box center [783, 479] width 410 height 29
click at [693, 469] on label "Actual Pallet Places" at bounding box center [784, 472] width 400 height 10
click at [974, 469] on button "Actual Pallet Places" at bounding box center [979, 471] width 9 height 9
click at [978, 89] on div at bounding box center [784, 300] width 1568 height 600
click at [978, 92] on icon "open menu" at bounding box center [978, 91] width 9 height 9
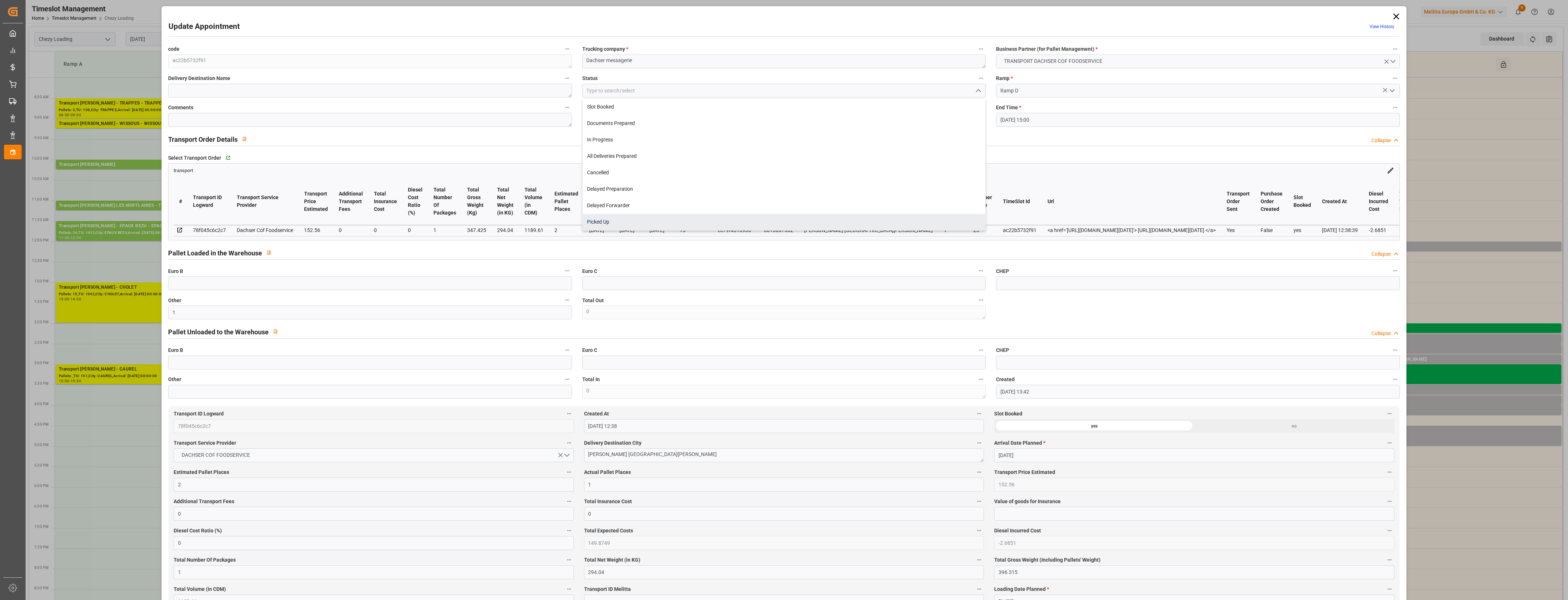
click at [619, 217] on div "Picked Up" at bounding box center [783, 222] width 402 height 17
type input "Picked Up"
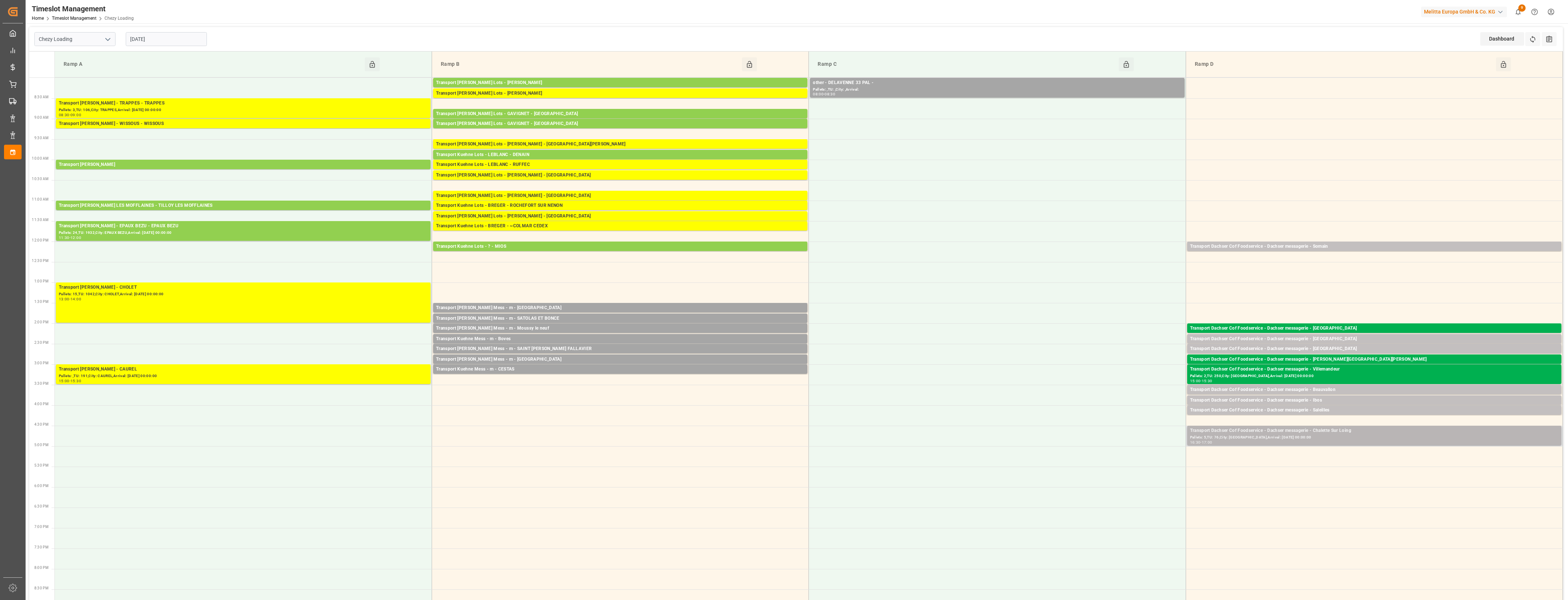
click at [1344, 433] on div "Transport Dachser Cof Foodservice - Dachser messagerie - Chalette Sur Loing" at bounding box center [1374, 431] width 369 height 7
click at [1113, 464] on button "Open" at bounding box center [1090, 463] width 51 height 9
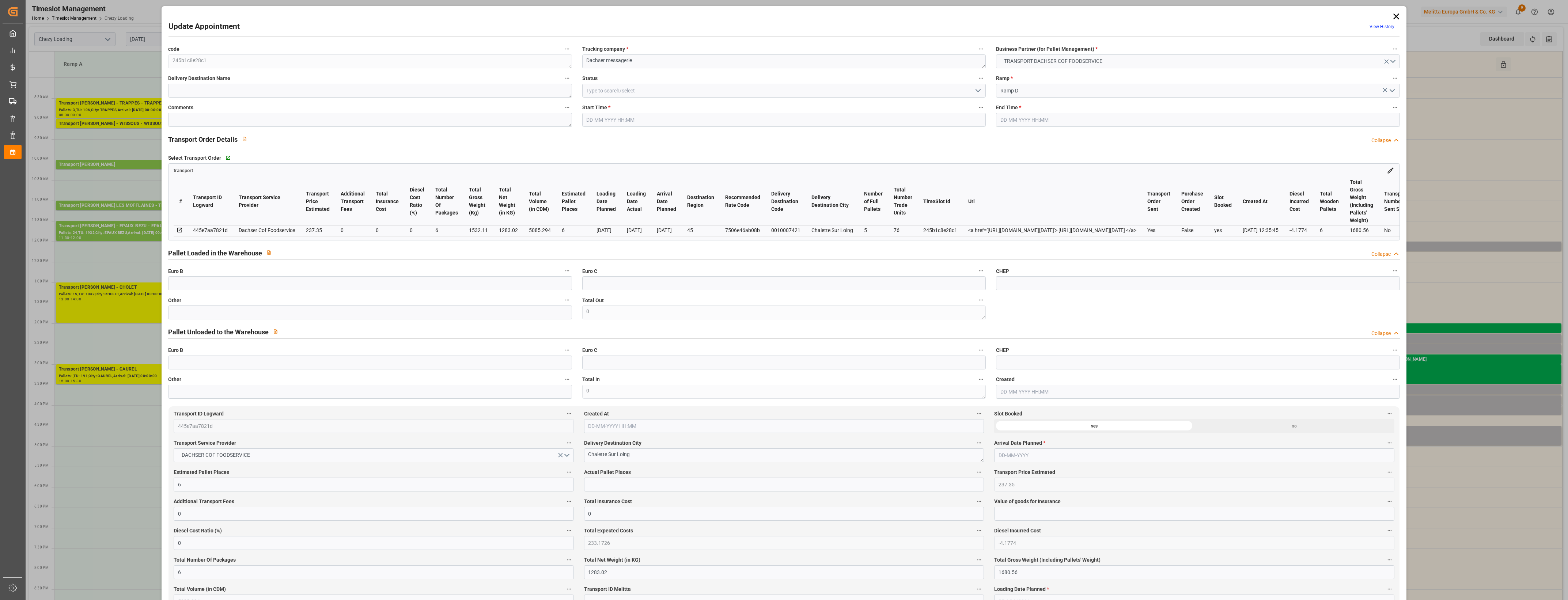
type input "03-10-2025 16:30"
type input "03-10-2025 17:00"
type input "02-10-2025 13:45"
type input "02-10-2025 12:35"
type input "09-10-2025"
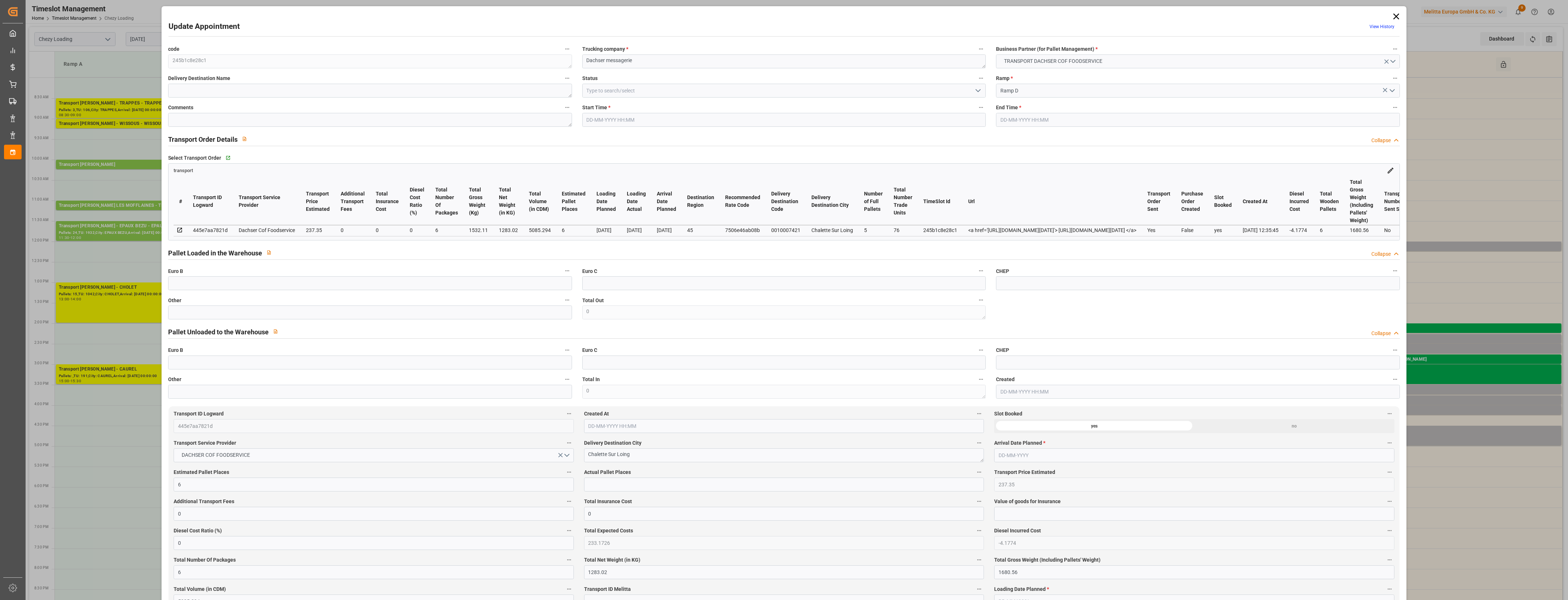
type input "[DATE]"
click at [249, 312] on input "text" at bounding box center [370, 312] width 404 height 14
type input "6"
drag, startPoint x: 597, startPoint y: 490, endPoint x: 602, endPoint y: 486, distance: 6.4
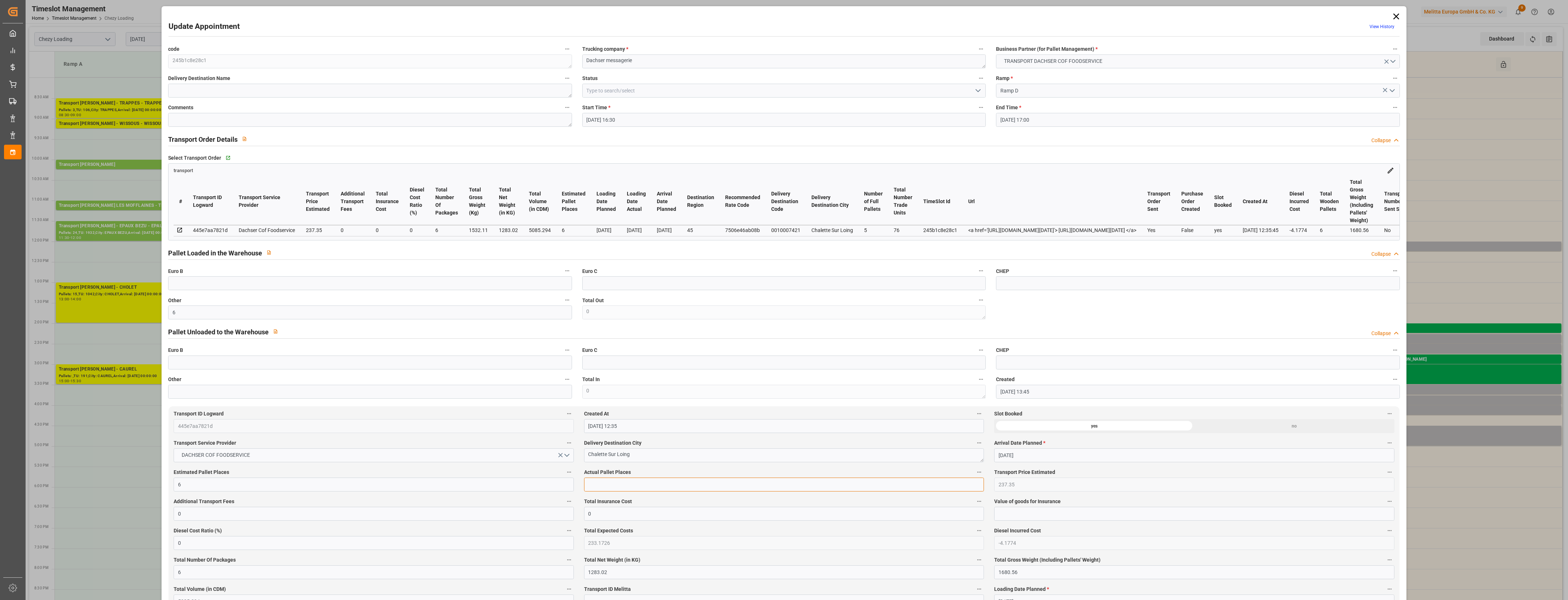
click at [597, 490] on input "text" at bounding box center [784, 484] width 400 height 14
type input "6"
click at [671, 476] on label "Actual Pallet Places" at bounding box center [784, 472] width 400 height 10
click at [974, 476] on button "Actual Pallet Places" at bounding box center [979, 471] width 9 height 9
click at [688, 476] on div at bounding box center [784, 300] width 1568 height 600
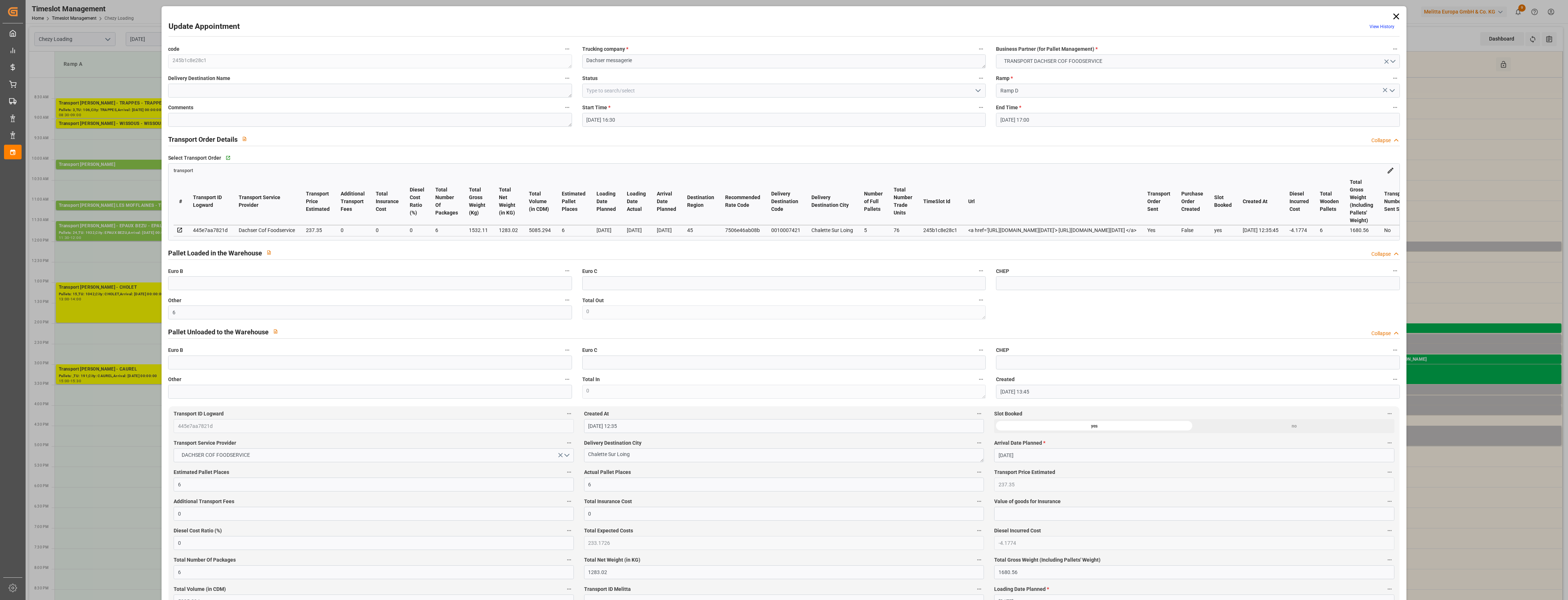
click at [979, 91] on icon "open menu" at bounding box center [978, 91] width 9 height 9
click at [644, 223] on div "Picked Up" at bounding box center [783, 222] width 402 height 17
type input "Picked Up"
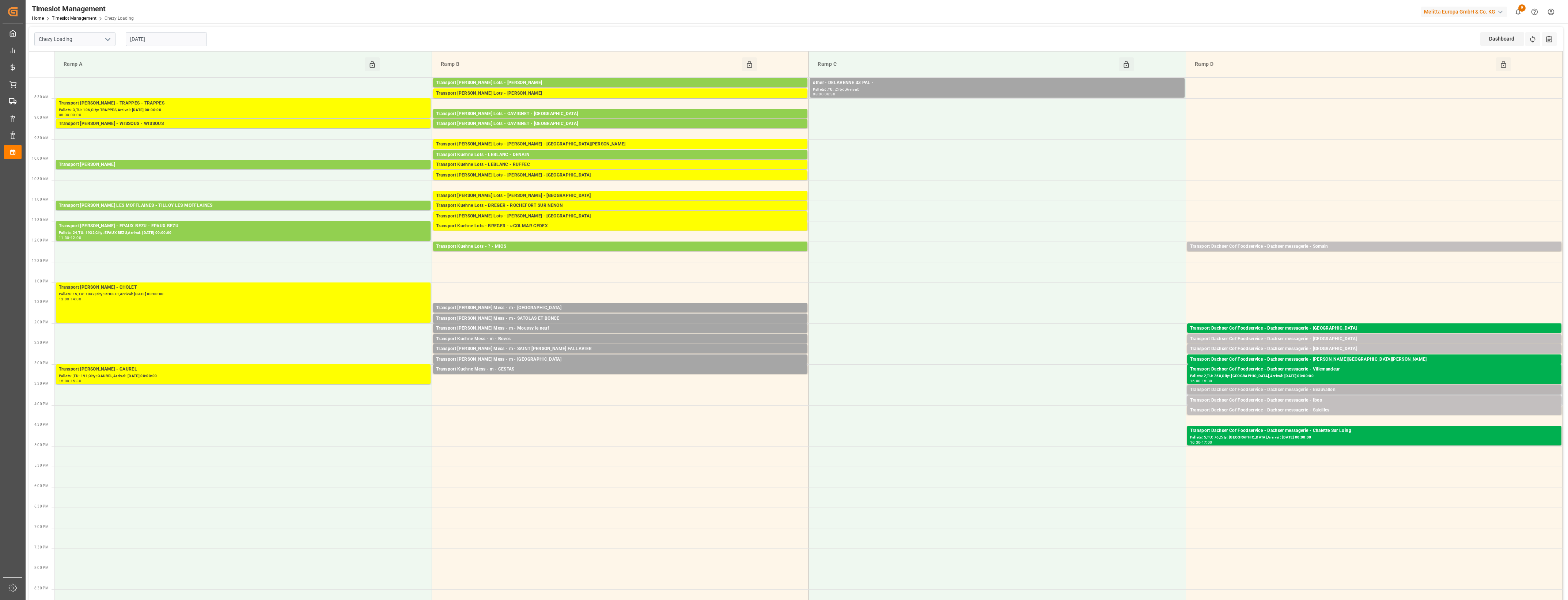
click at [1333, 391] on div "Transport Dachser Cof Foodservice - Dachser messagerie - Beauvallon" at bounding box center [1374, 390] width 369 height 7
click at [1113, 424] on button "Open" at bounding box center [1090, 423] width 51 height 9
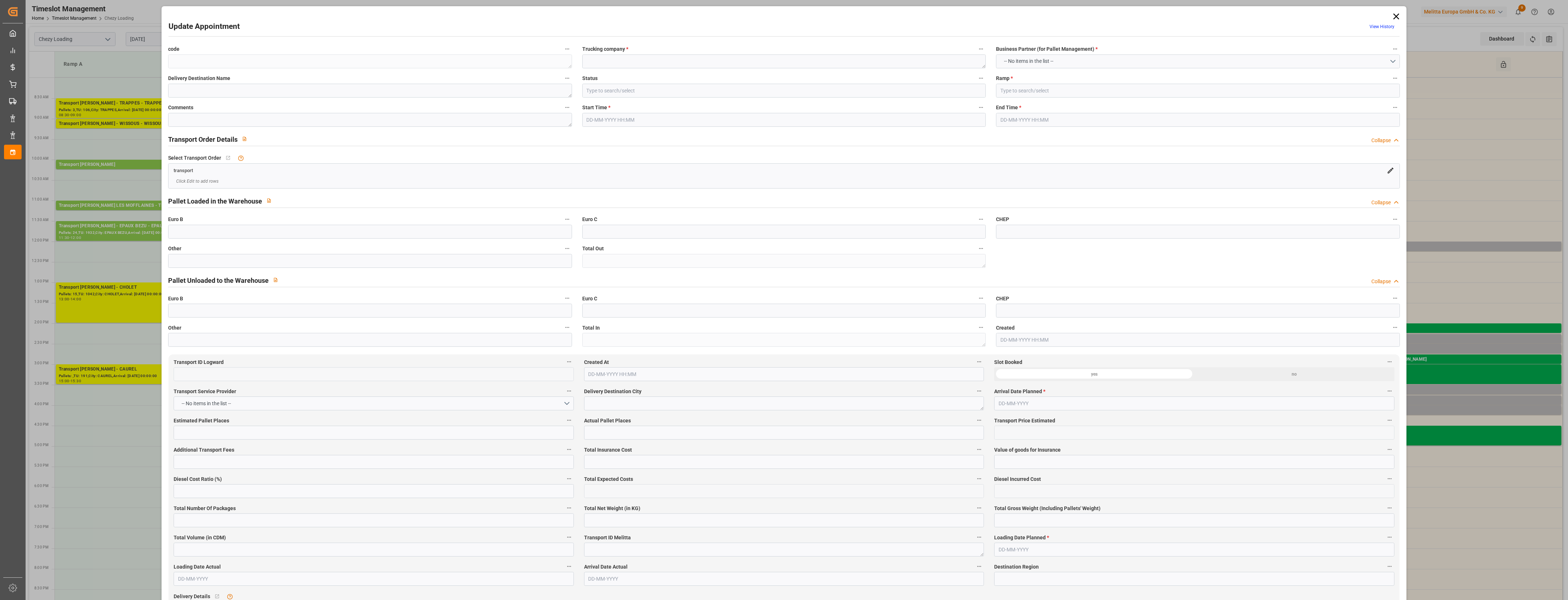
type textarea "3682ad815631"
type textarea "Dachser messagerie"
type input "Ramp D"
type textarea "0"
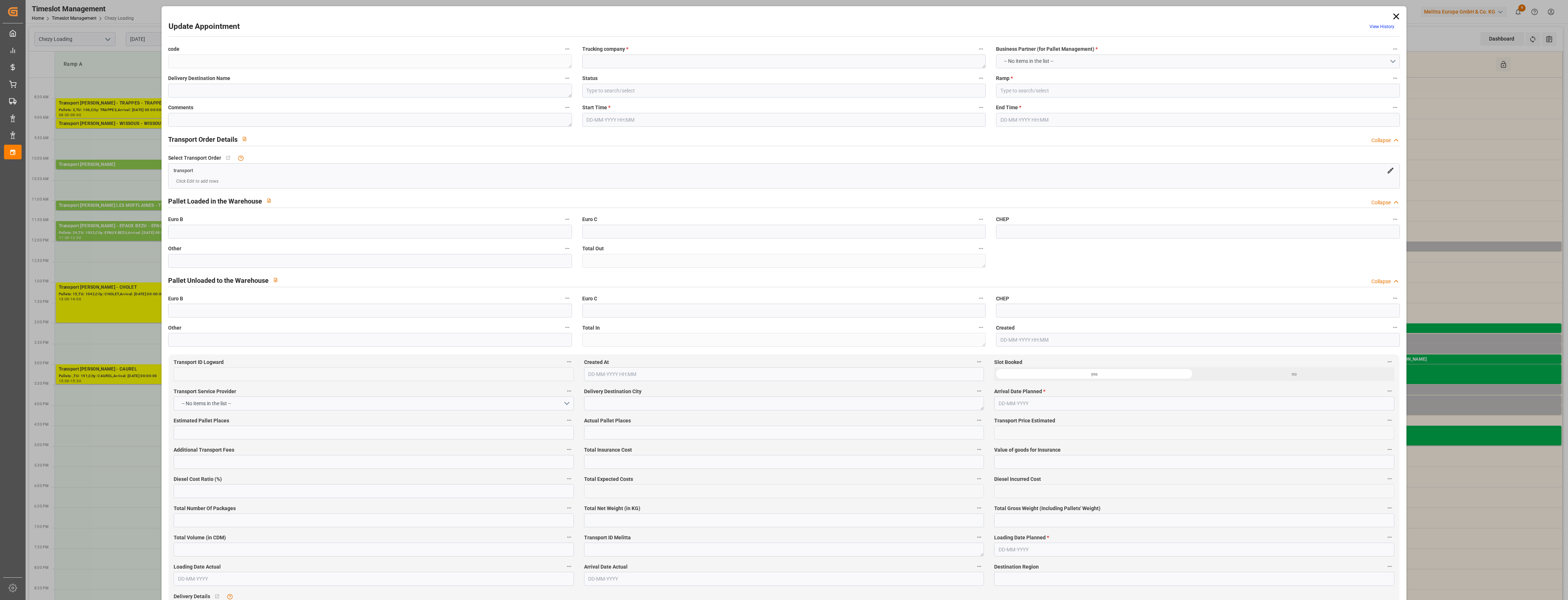
type input "e5898887c141"
type textarea "Beauvallon"
type textarea "0010007089"
type textarea "3682ad815631"
type textarea "FR-02570"
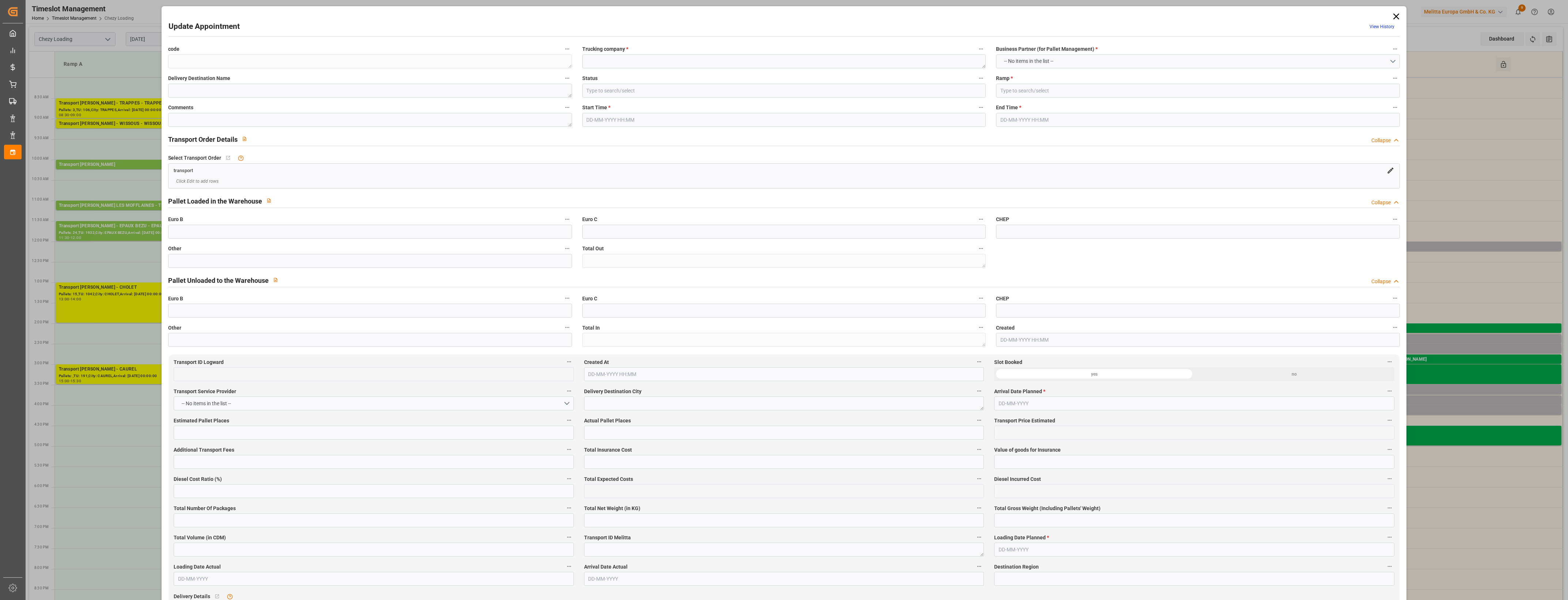
type textarea "FR"
type input "Road"
type input "FR"
type input "69700"
type input "Small Shipment"
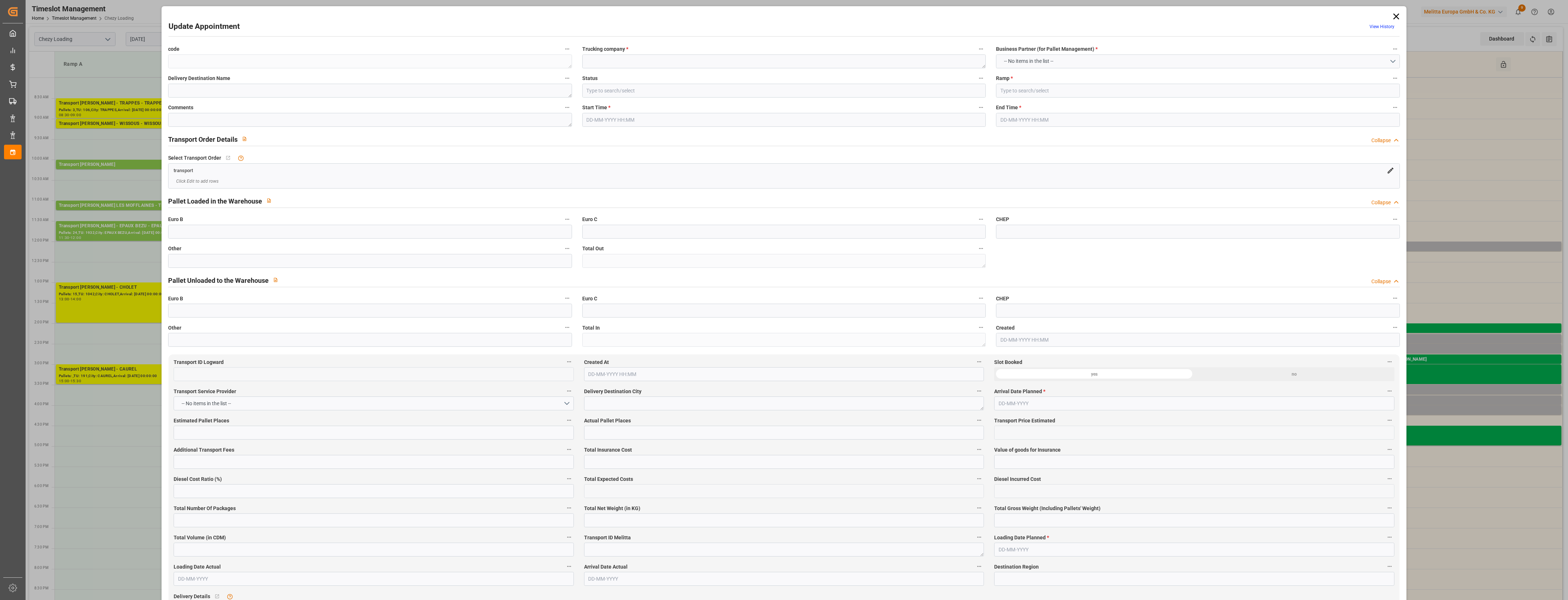
type input "3.5-7.5 t"
type input "EURO 6"
type input "Diesel"
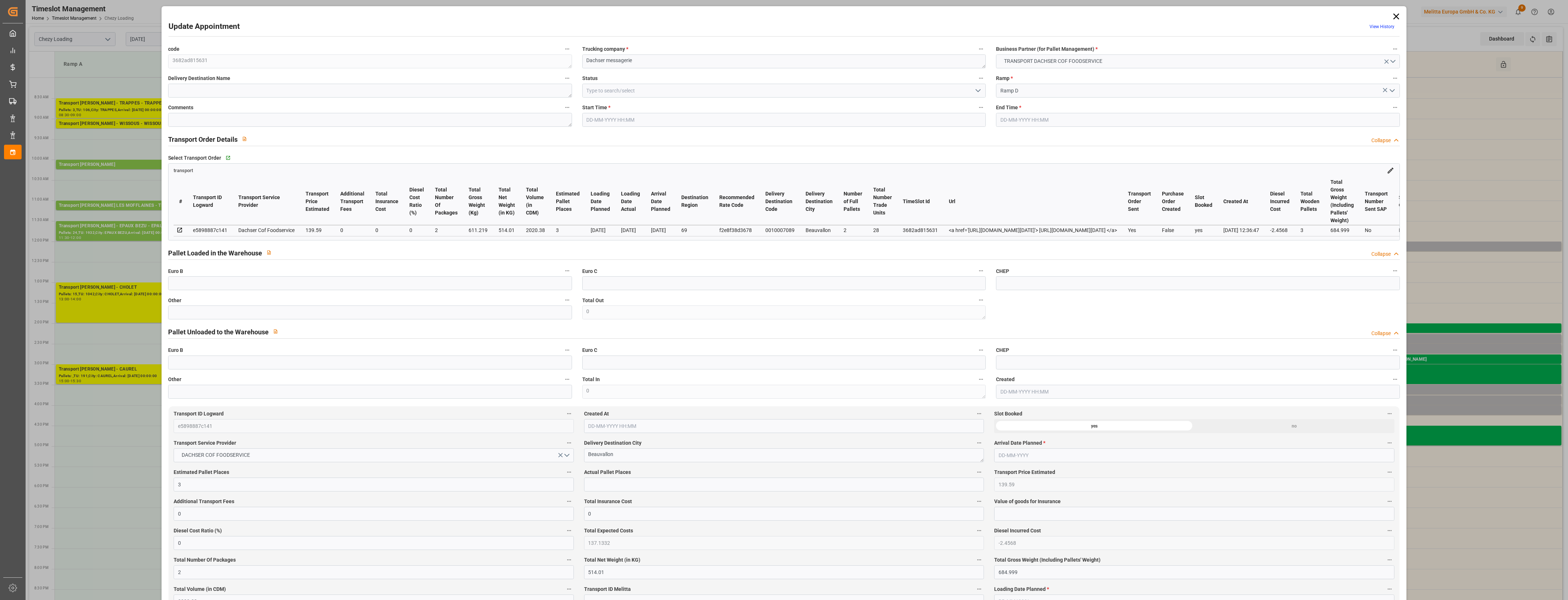
type input "3"
type input "139.59"
type input "0"
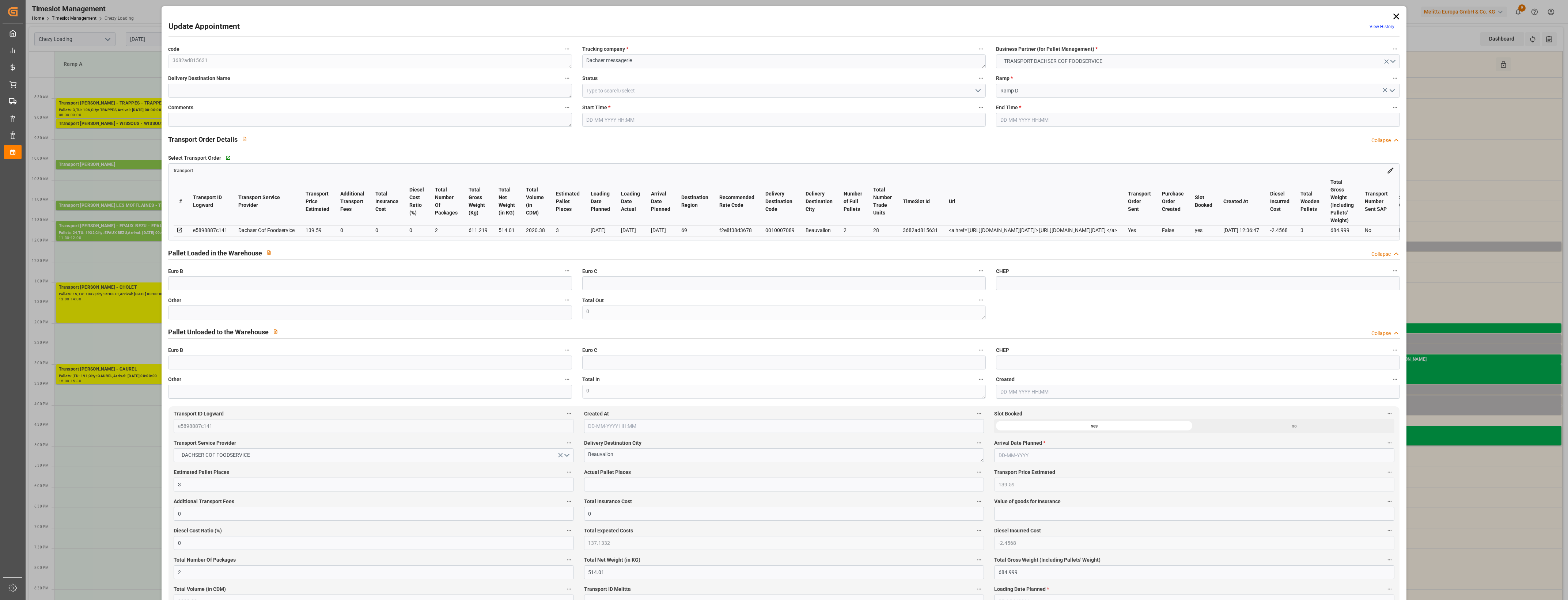
type input "137.1332"
type input "-2.4568"
type input "2"
type input "514.01"
type input "684.999"
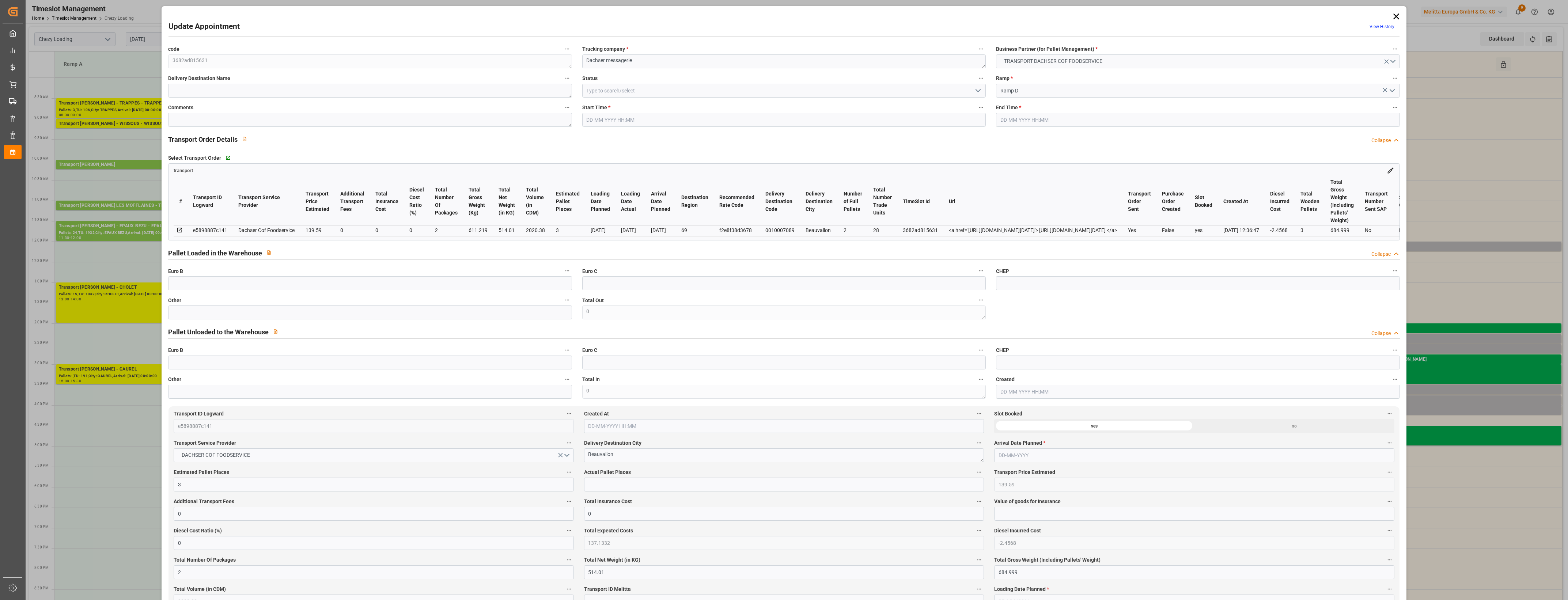
type input "2020.38"
type input "69"
type input "2"
type input "28"
type input "3"
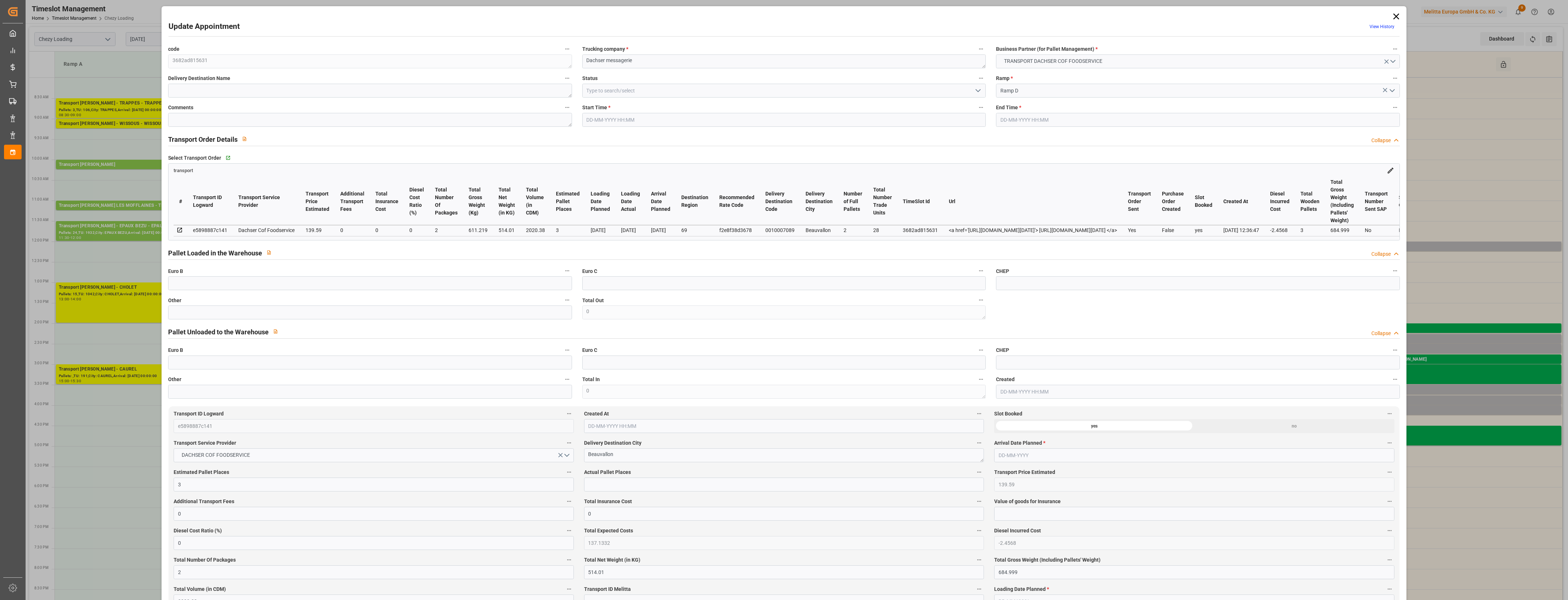
type input "101"
type input "611.219"
type input "0"
type input "4710.8598"
type input "0"
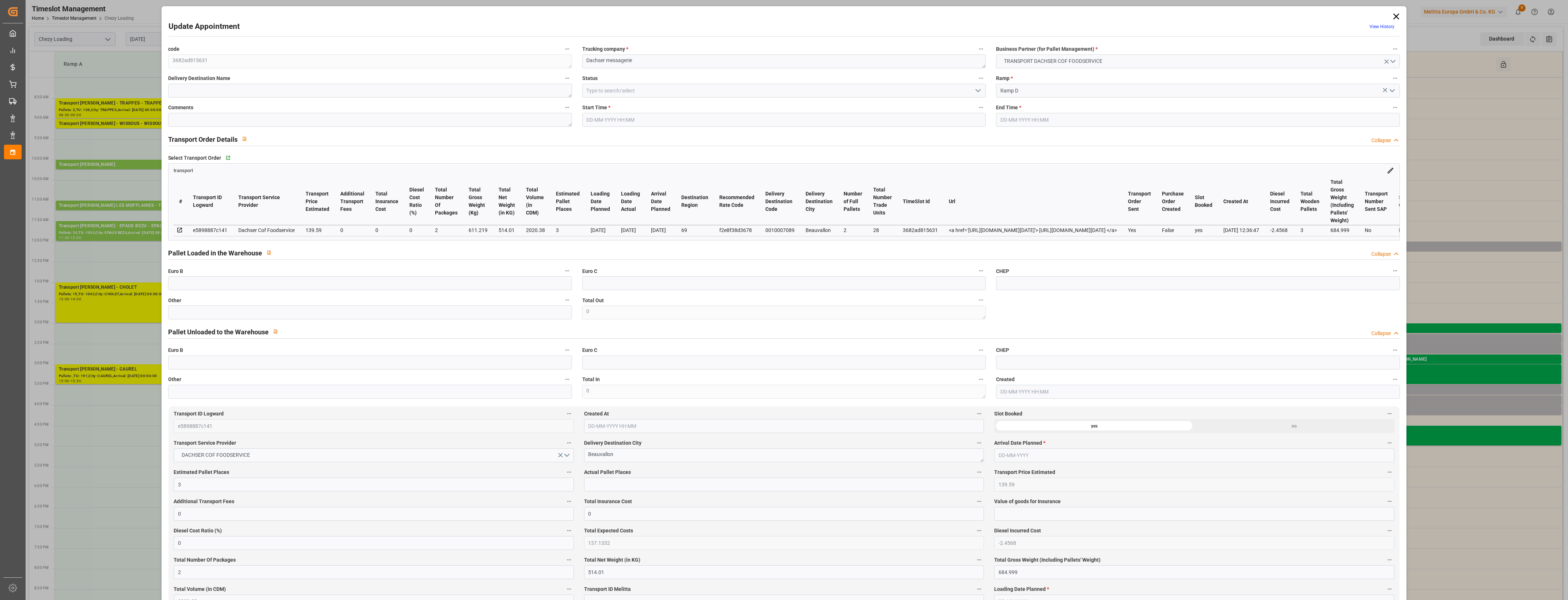
type input "0"
type input "21"
type input "35"
type input "03-10-2025 15:30"
type input "03-10-2025 15:45"
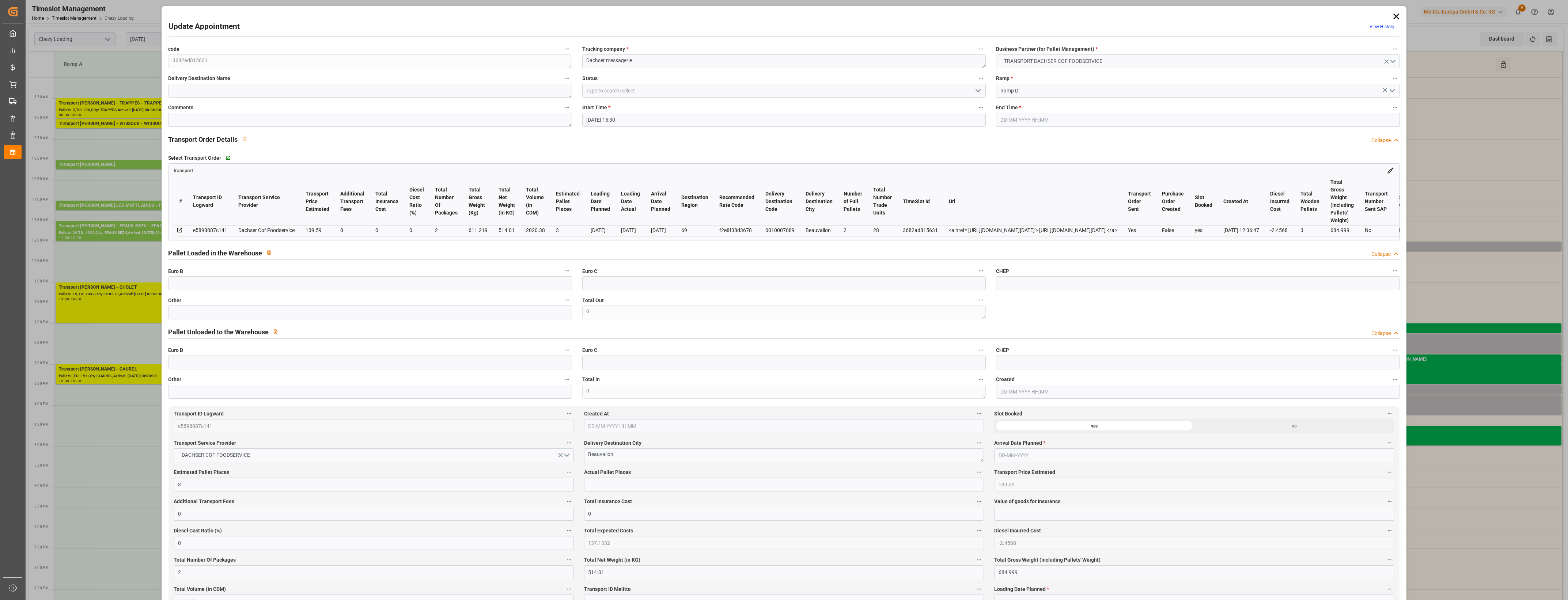
type input "02-10-2025 13:43"
type input "02-10-2025 12:36"
type input "09-10-2025"
type input "[DATE]"
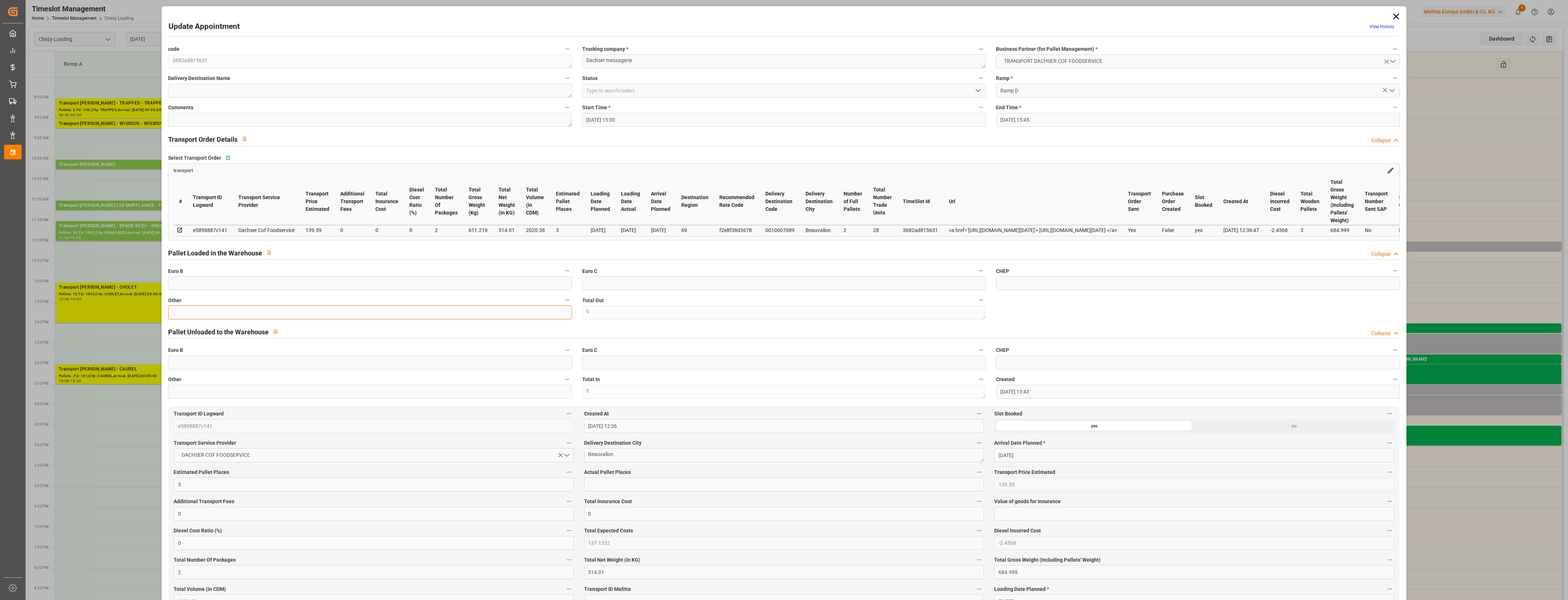
click at [183, 316] on input "text" at bounding box center [370, 312] width 404 height 14
type input "2"
drag, startPoint x: 619, startPoint y: 486, endPoint x: 626, endPoint y: 484, distance: 7.3
click at [619, 486] on input "text" at bounding box center [784, 484] width 400 height 14
type input "2"
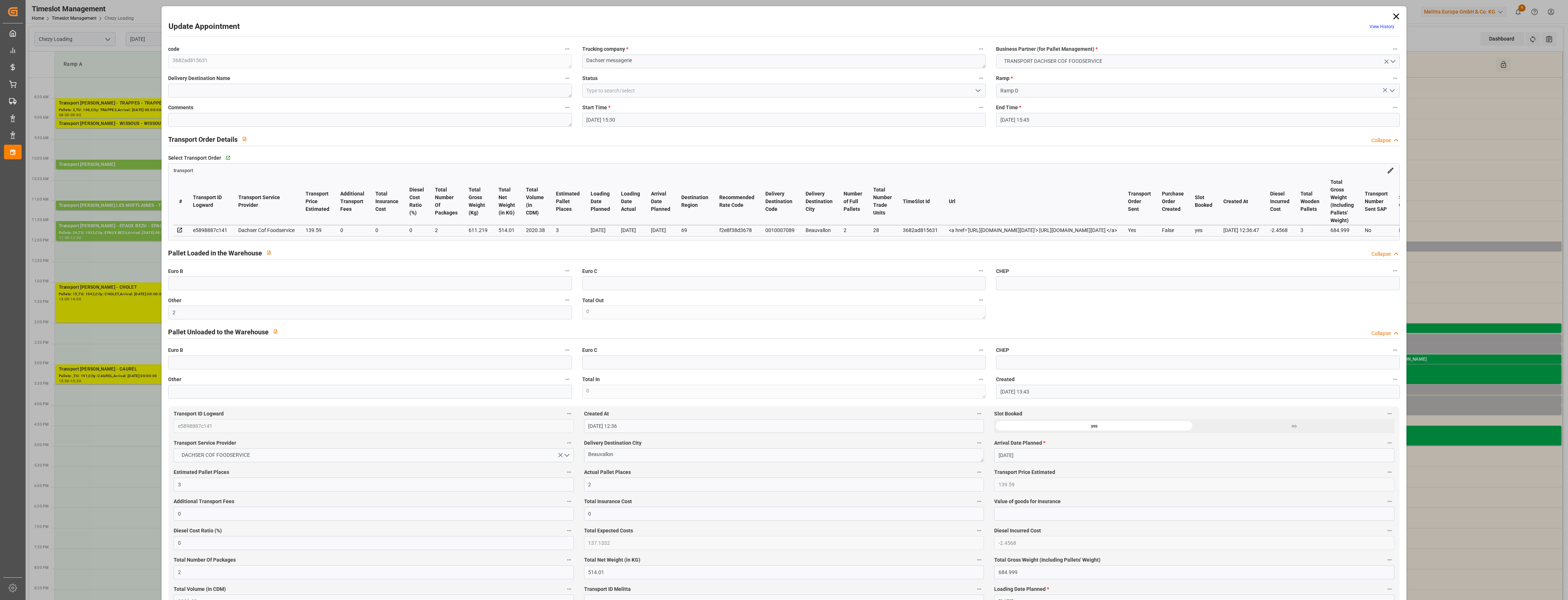
click at [653, 470] on label "Actual Pallet Places" at bounding box center [784, 472] width 400 height 10
click at [974, 470] on button "Actual Pallet Places" at bounding box center [979, 471] width 9 height 9
click at [658, 470] on div at bounding box center [784, 300] width 1568 height 600
click at [976, 92] on icon "open menu" at bounding box center [978, 91] width 9 height 9
click at [644, 218] on div "Picked Up" at bounding box center [783, 222] width 402 height 17
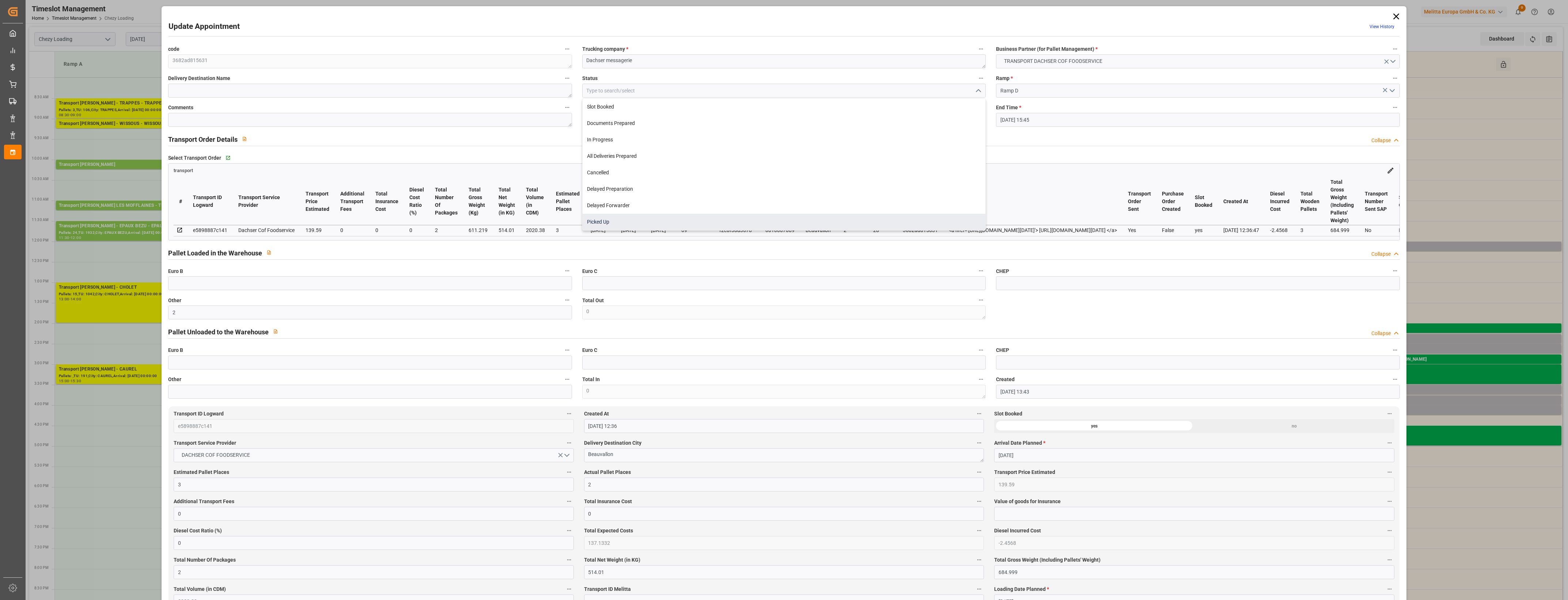
type input "Picked Up"
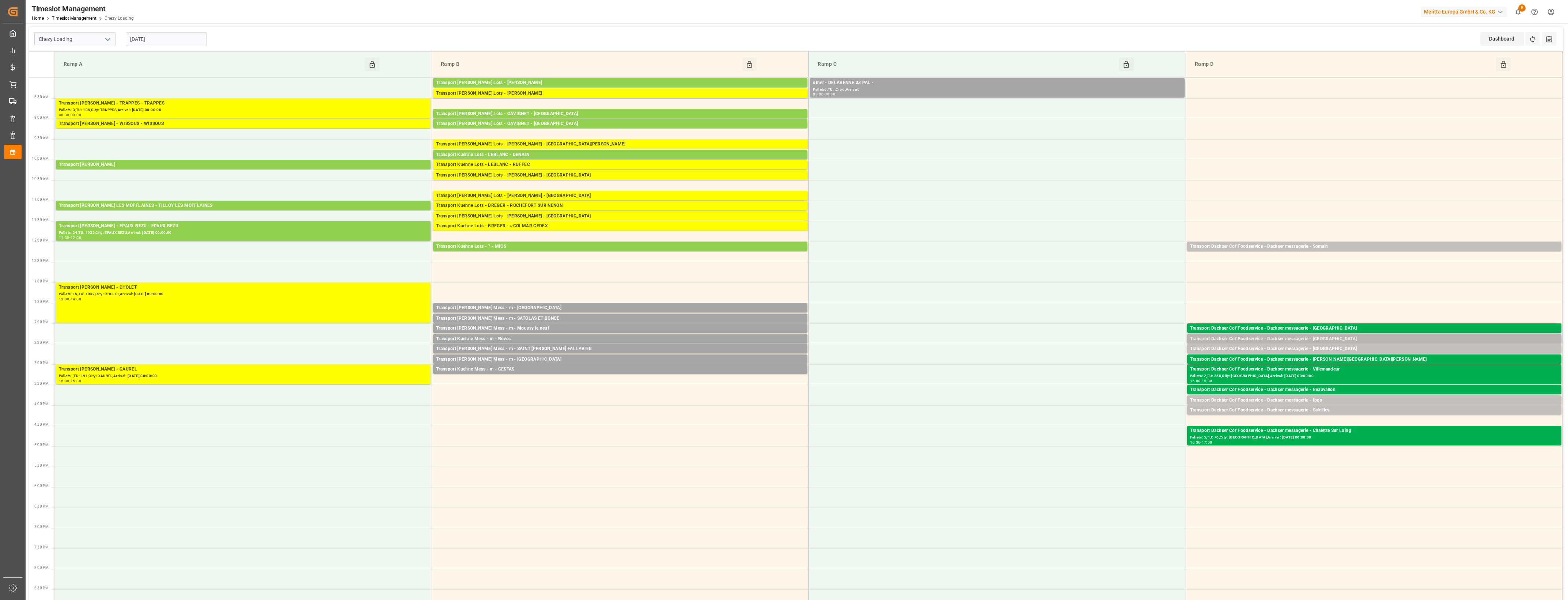
click at [1344, 337] on div "Transport Dachser Cof Foodservice - Dachser messagerie - [GEOGRAPHIC_DATA]" at bounding box center [1374, 339] width 369 height 7
click at [1109, 362] on button "Open" at bounding box center [1090, 361] width 51 height 9
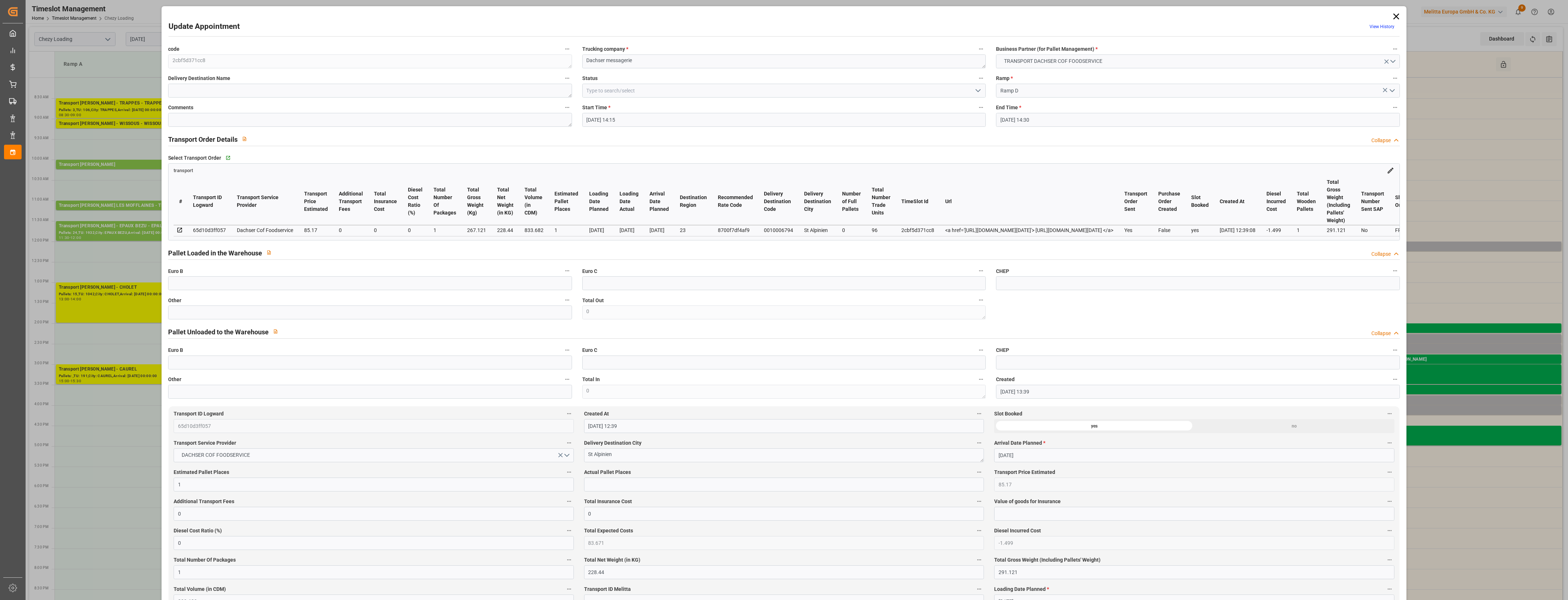
type input "03-10-2025 14:15"
type input "03-10-2025 14:30"
type input "02-10-2025 13:39"
type input "02-10-2025 12:39"
type input "08-10-2025"
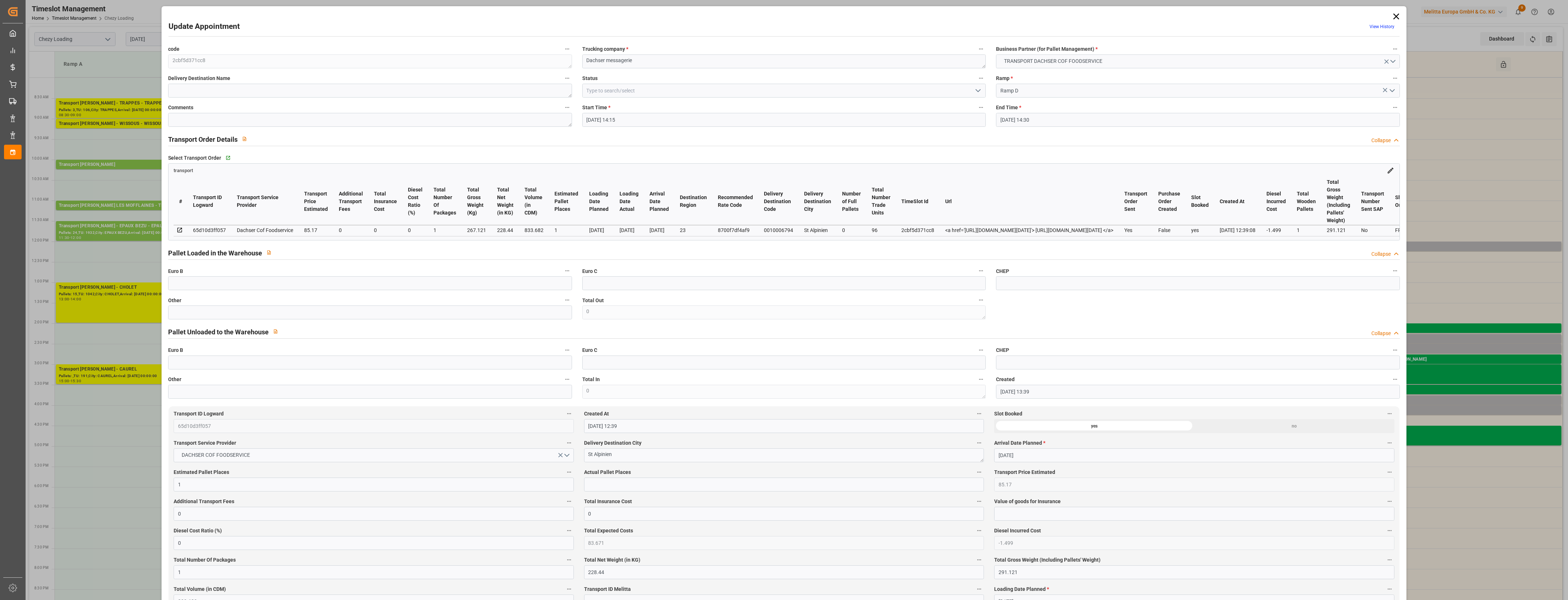
type input "[DATE]"
click at [189, 313] on input "text" at bounding box center [370, 312] width 404 height 14
type input "1"
click at [641, 486] on input "text" at bounding box center [784, 484] width 400 height 14
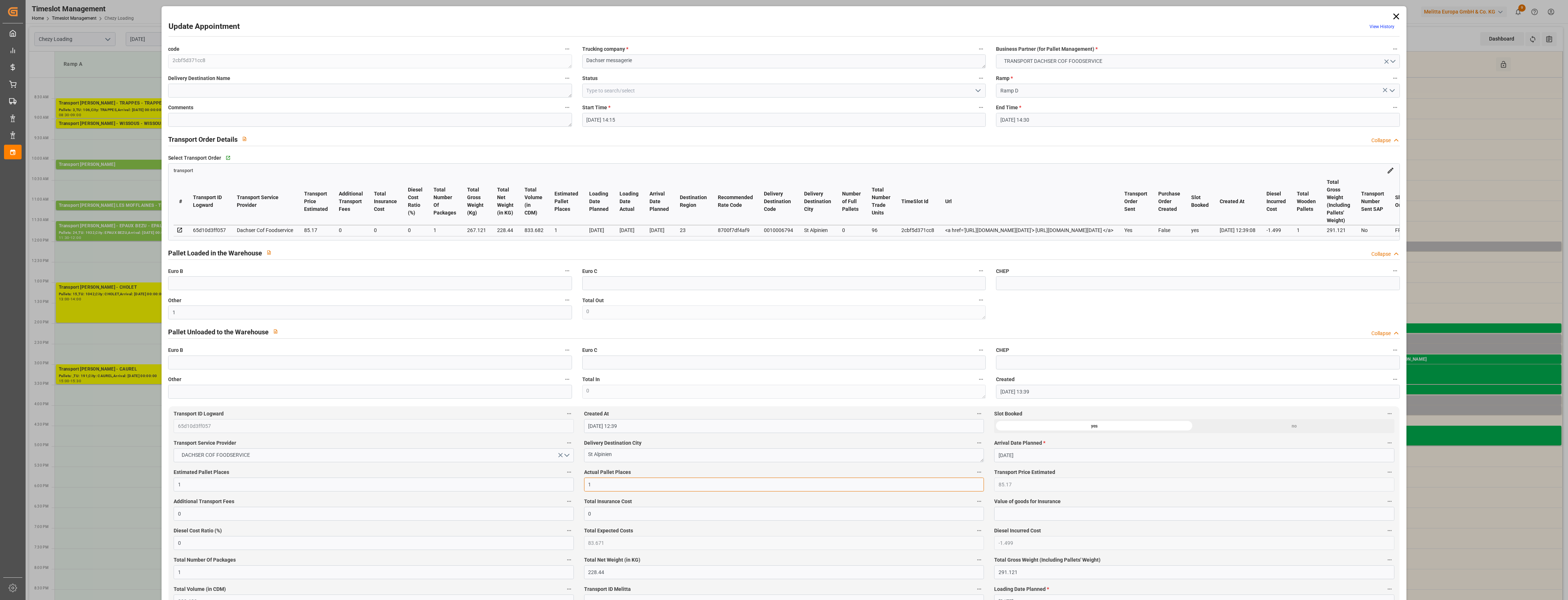
type input "1"
click at [668, 474] on label "Actual Pallet Places" at bounding box center [784, 472] width 400 height 10
click at [974, 474] on button "Actual Pallet Places" at bounding box center [979, 471] width 9 height 9
click at [674, 473] on div at bounding box center [784, 300] width 1568 height 600
click at [978, 92] on icon "open menu" at bounding box center [978, 91] width 9 height 9
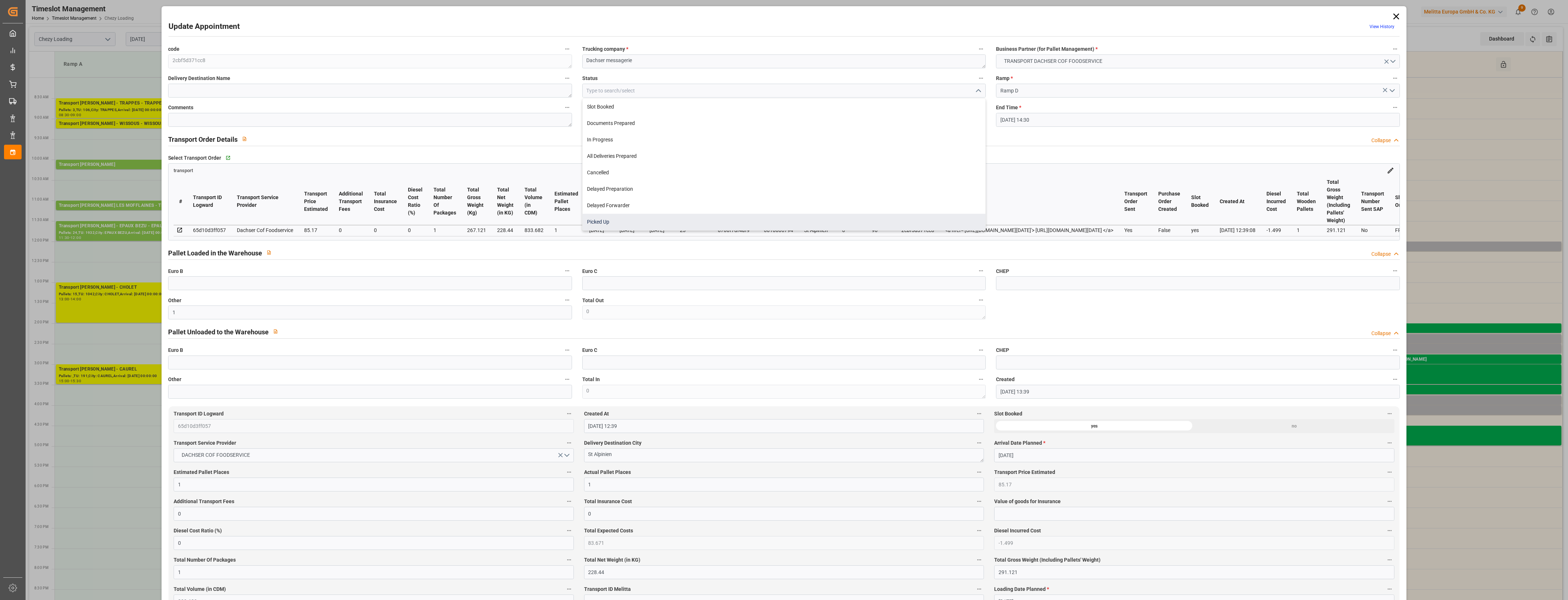
click at [643, 220] on div "Picked Up" at bounding box center [783, 222] width 402 height 17
type input "Picked Up"
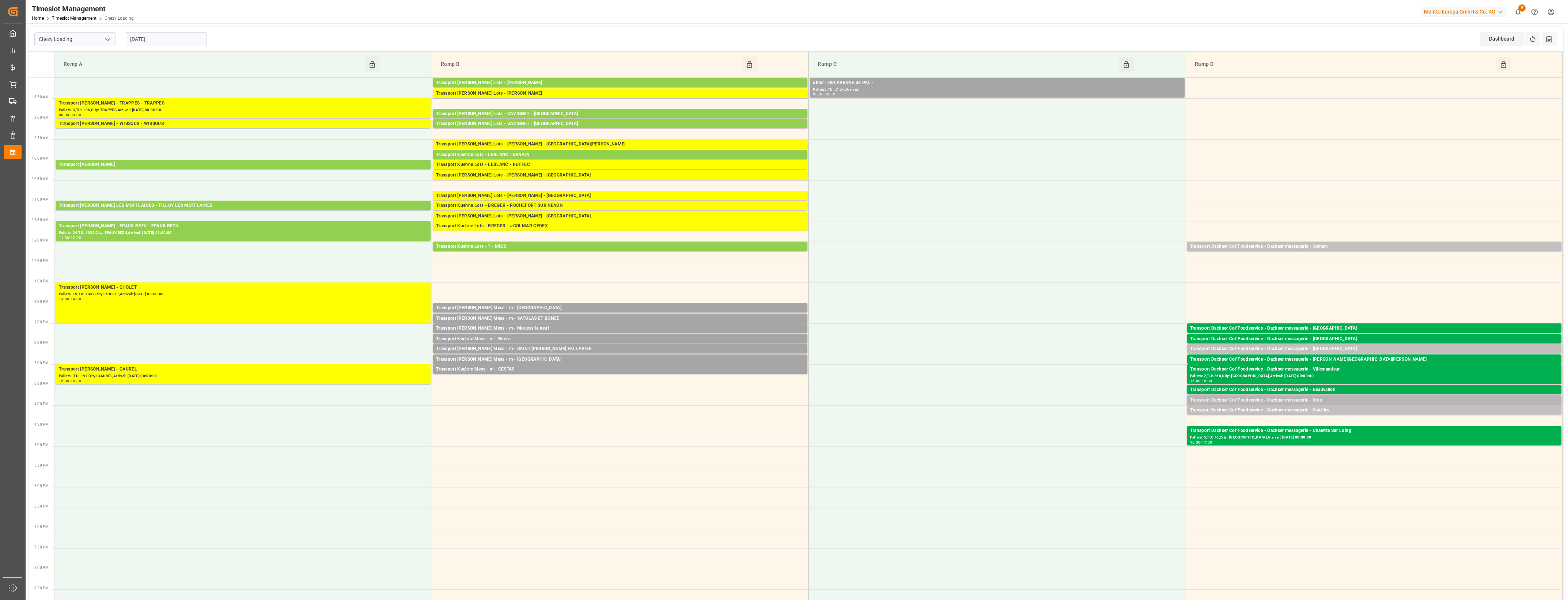
click at [1343, 398] on div "Transport Dachser Cof Foodservice - Dachser messagerie - Ibos" at bounding box center [1374, 400] width 369 height 7
click at [1109, 421] on button "Open" at bounding box center [1090, 423] width 51 height 9
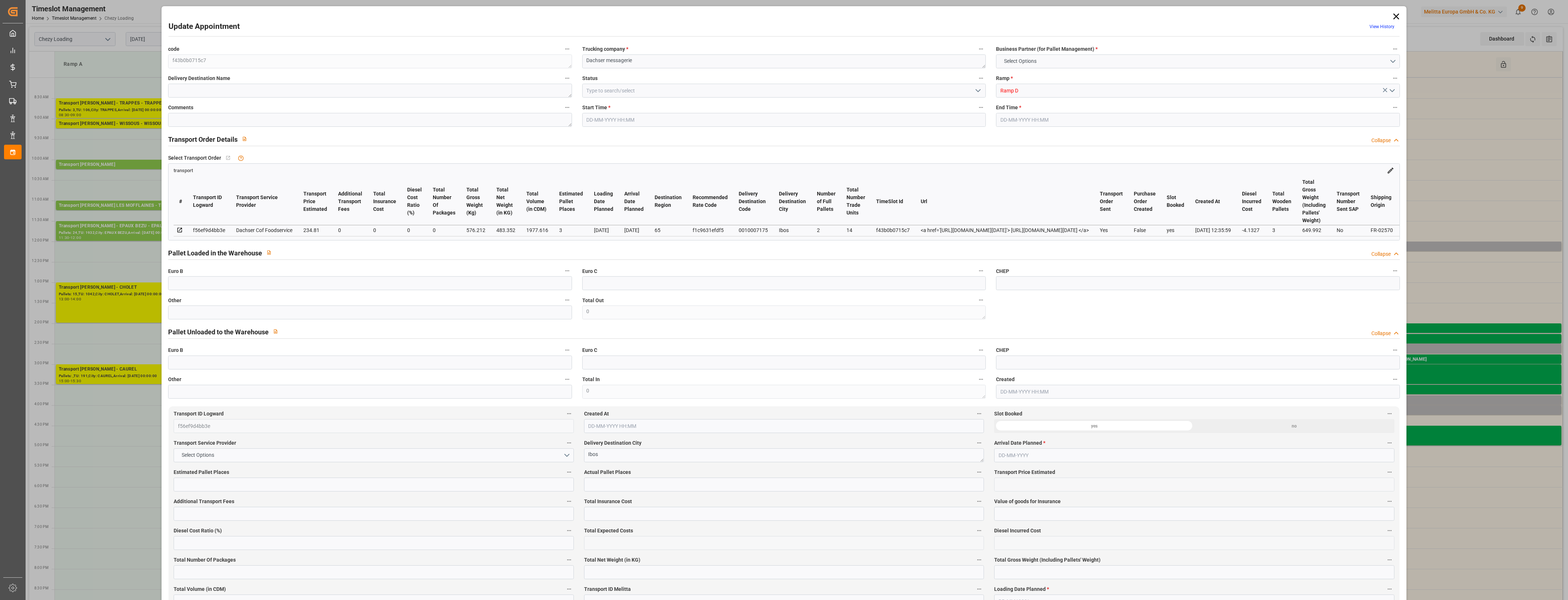
type input "3"
type input "234.81"
type input "0"
click at [1395, 17] on icon at bounding box center [1396, 16] width 10 height 10
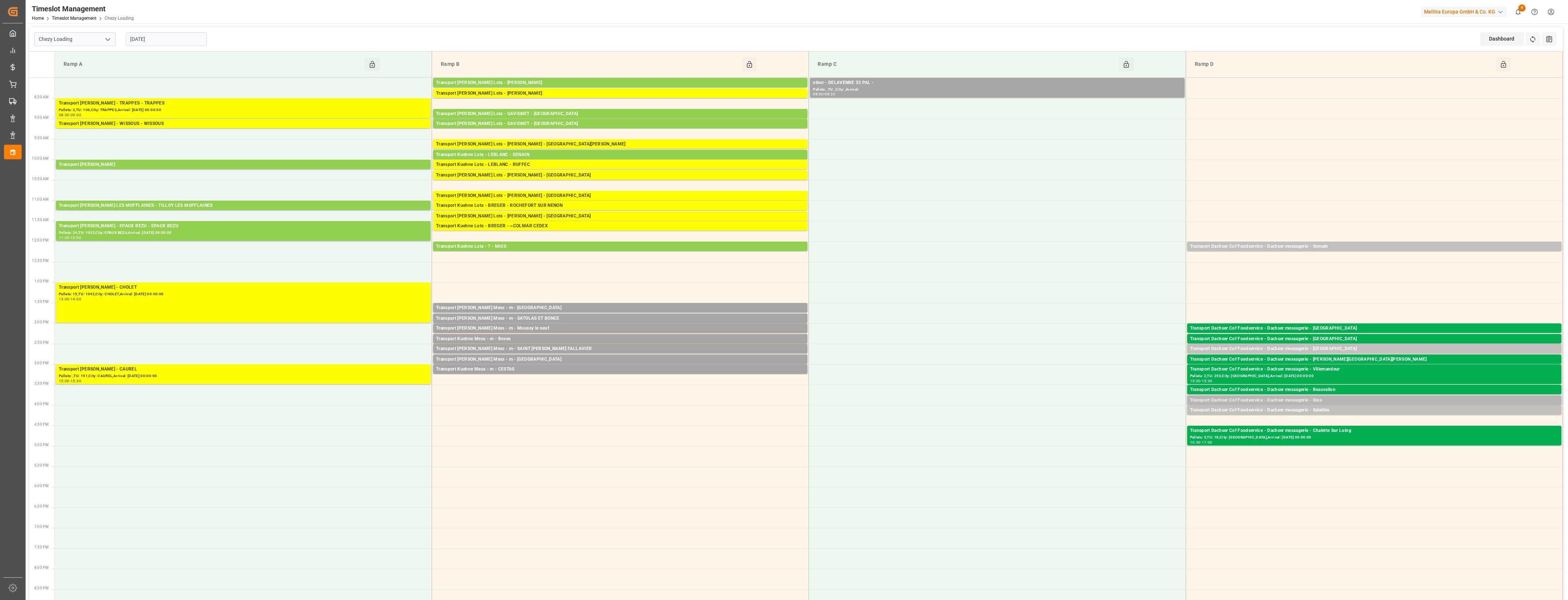
click at [1342, 401] on div "Transport Dachser Cof Foodservice - Dachser messagerie - Ibos" at bounding box center [1374, 400] width 369 height 7
click at [1113, 422] on button "Open" at bounding box center [1090, 423] width 51 height 9
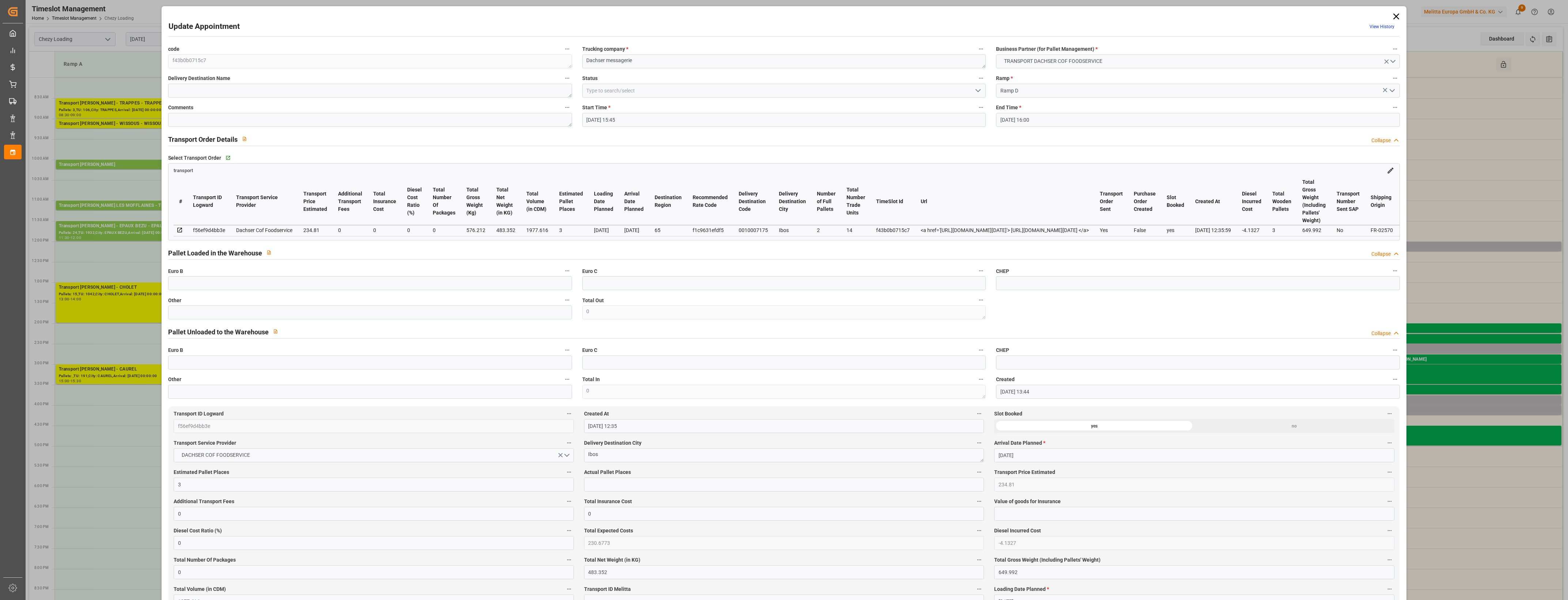
click at [1397, 14] on icon at bounding box center [1396, 16] width 10 height 10
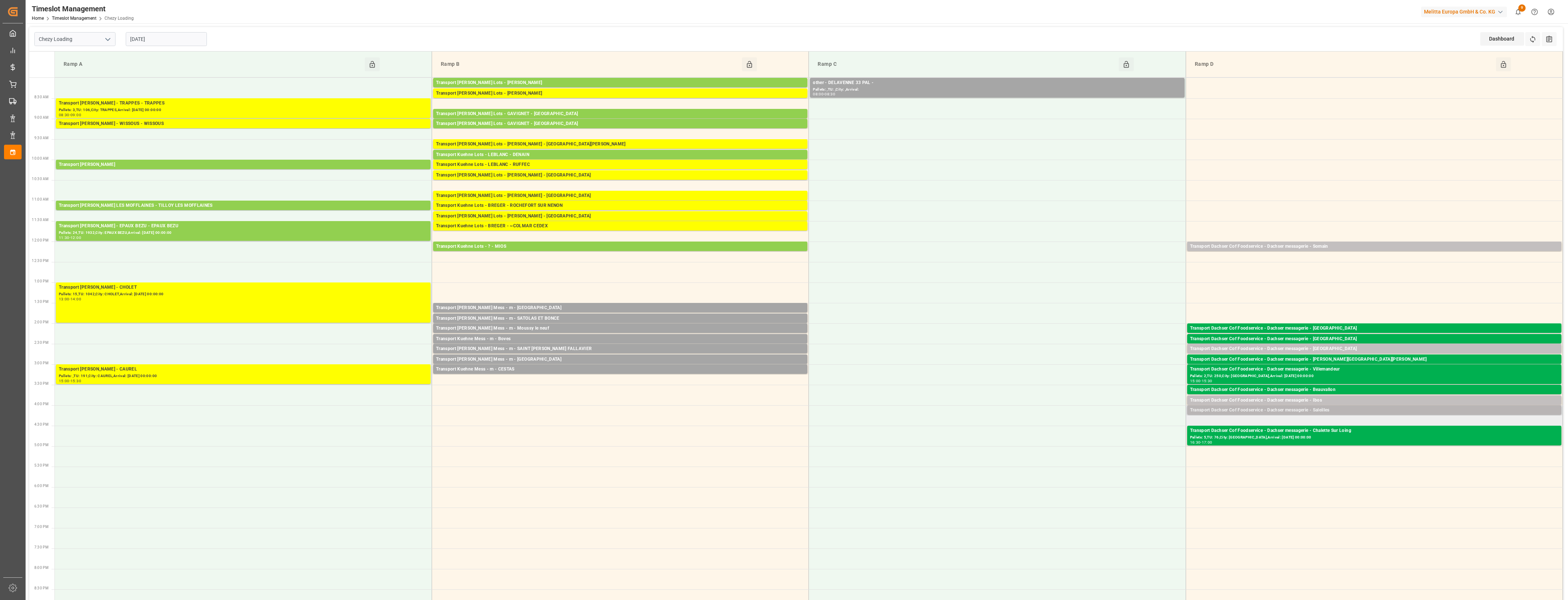
click at [1345, 409] on div "Transport Dachser Cof Foodservice - Dachser messagerie - Saleilles" at bounding box center [1374, 410] width 369 height 7
click at [1100, 443] on button "Open" at bounding box center [1090, 443] width 51 height 9
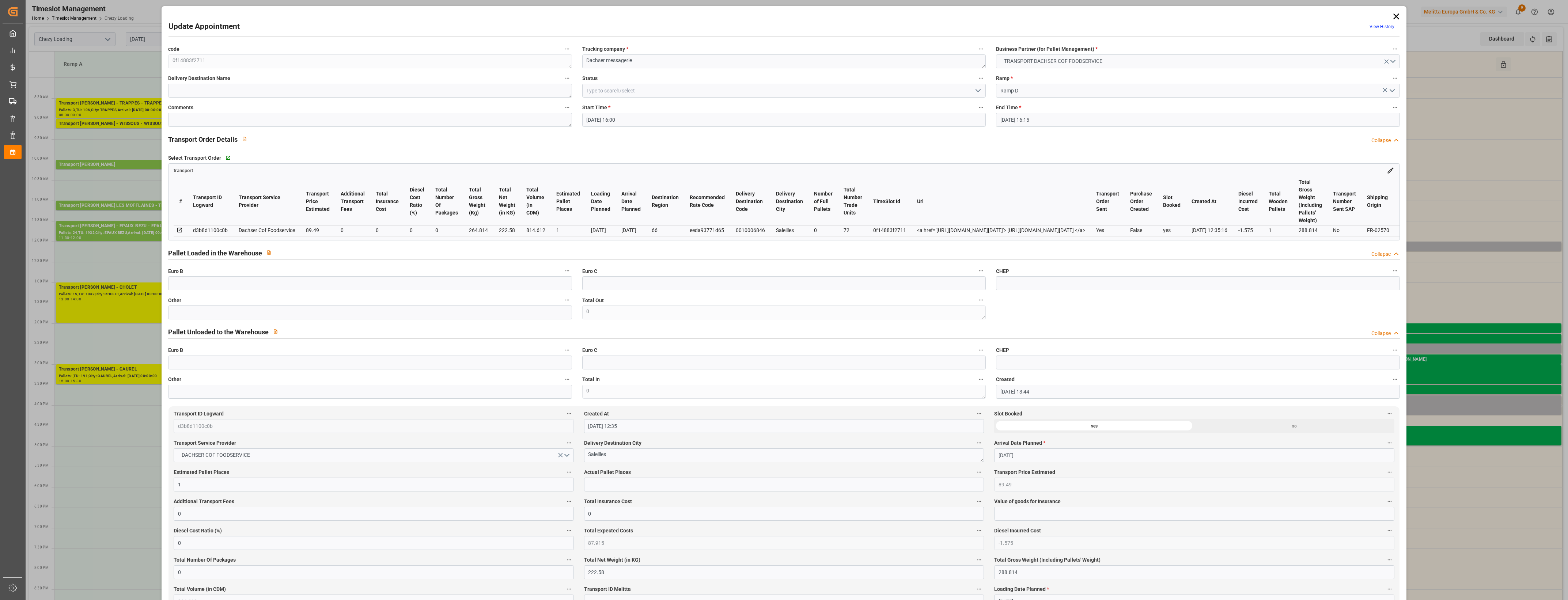
click at [1395, 17] on icon at bounding box center [1396, 16] width 10 height 10
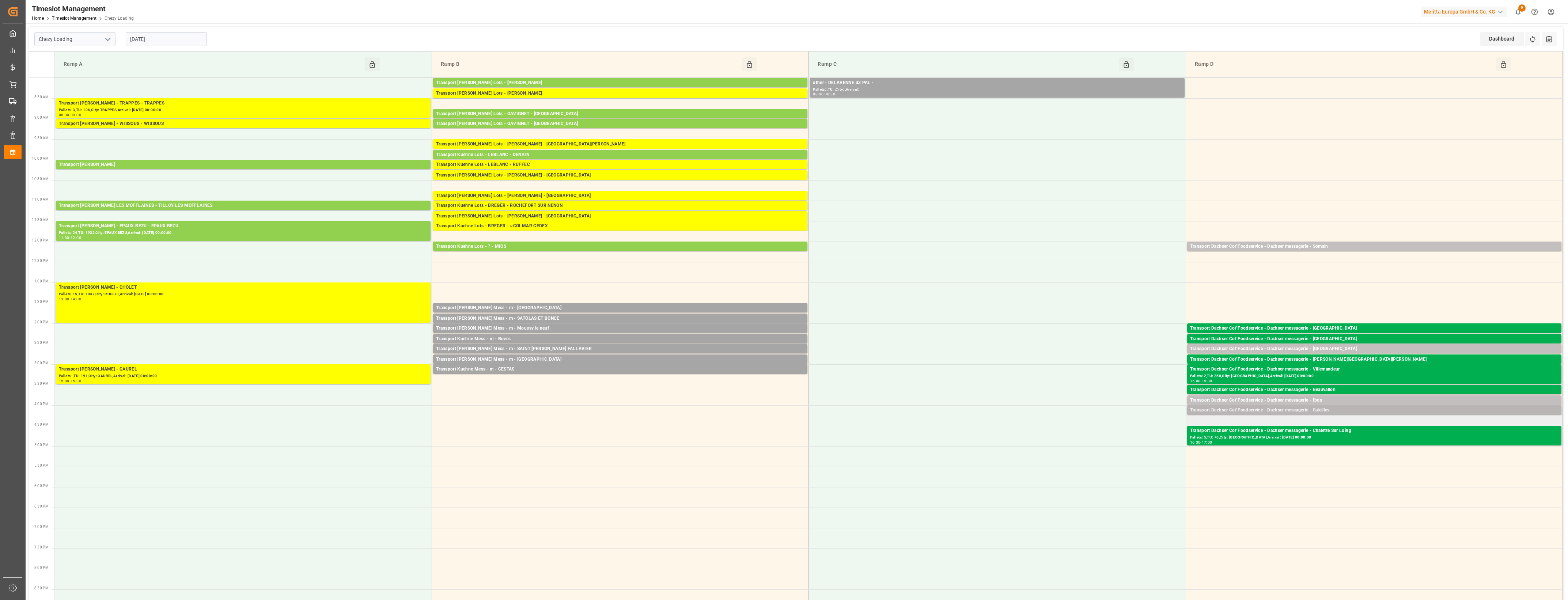
click at [1337, 411] on div "Transport Dachser Cof Foodservice - Dachser messagerie - Saleilles" at bounding box center [1374, 410] width 369 height 7
click at [1097, 445] on button "Open" at bounding box center [1090, 443] width 51 height 9
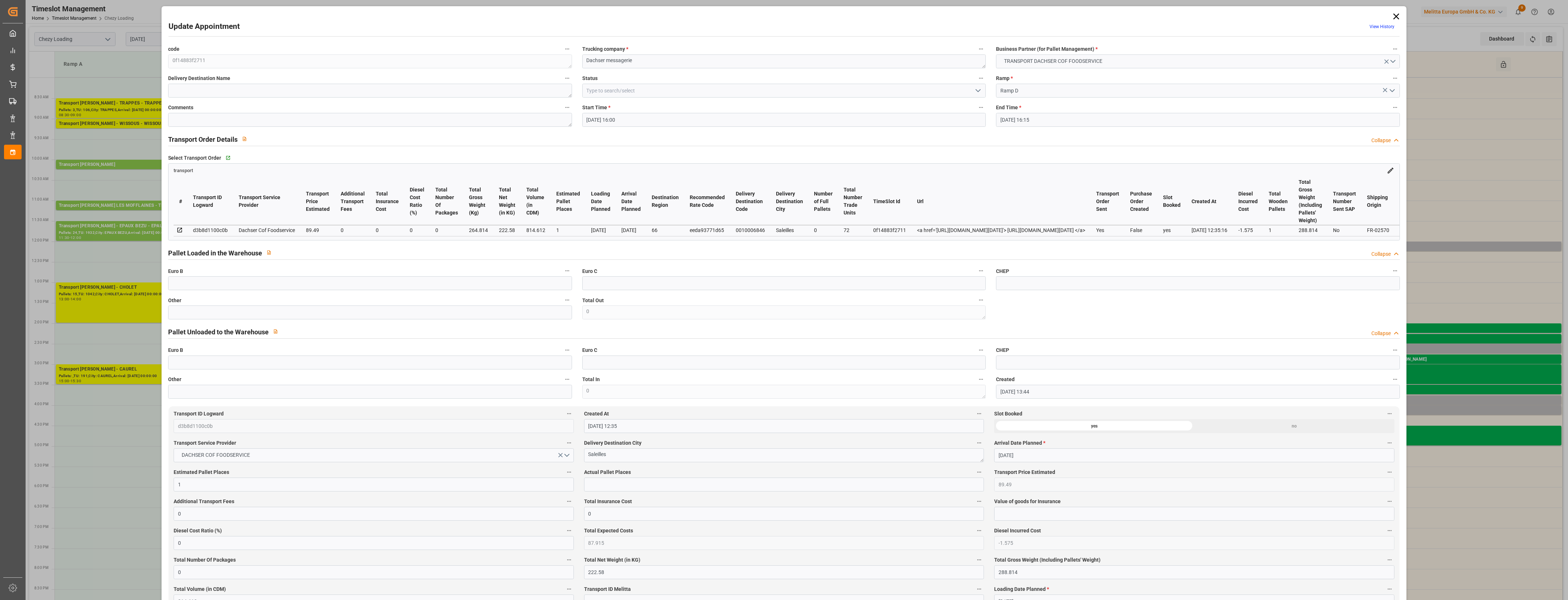
click at [1394, 17] on icon at bounding box center [1395, 16] width 6 height 6
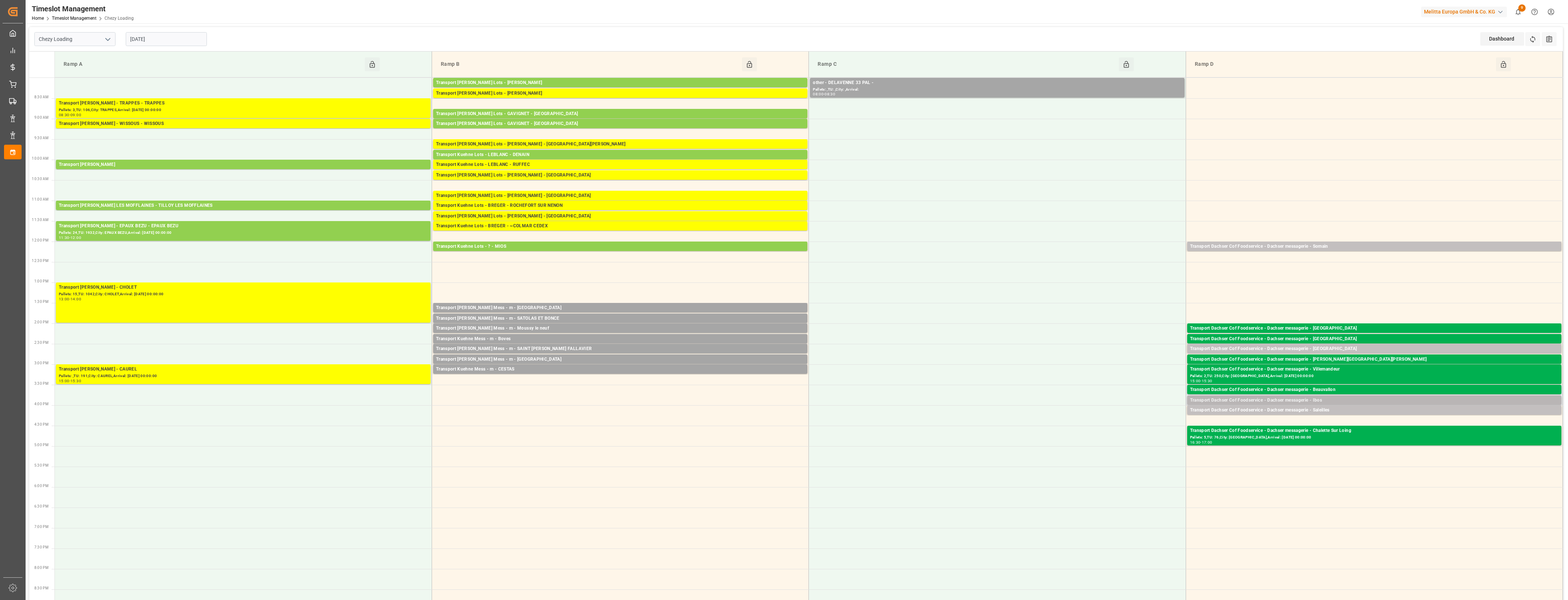
click at [1334, 401] on div "Transport Dachser Cof Foodservice - Dachser messagerie - Ibos" at bounding box center [1374, 400] width 369 height 7
click at [1149, 421] on button "Delete" at bounding box center [1149, 423] width 51 height 9
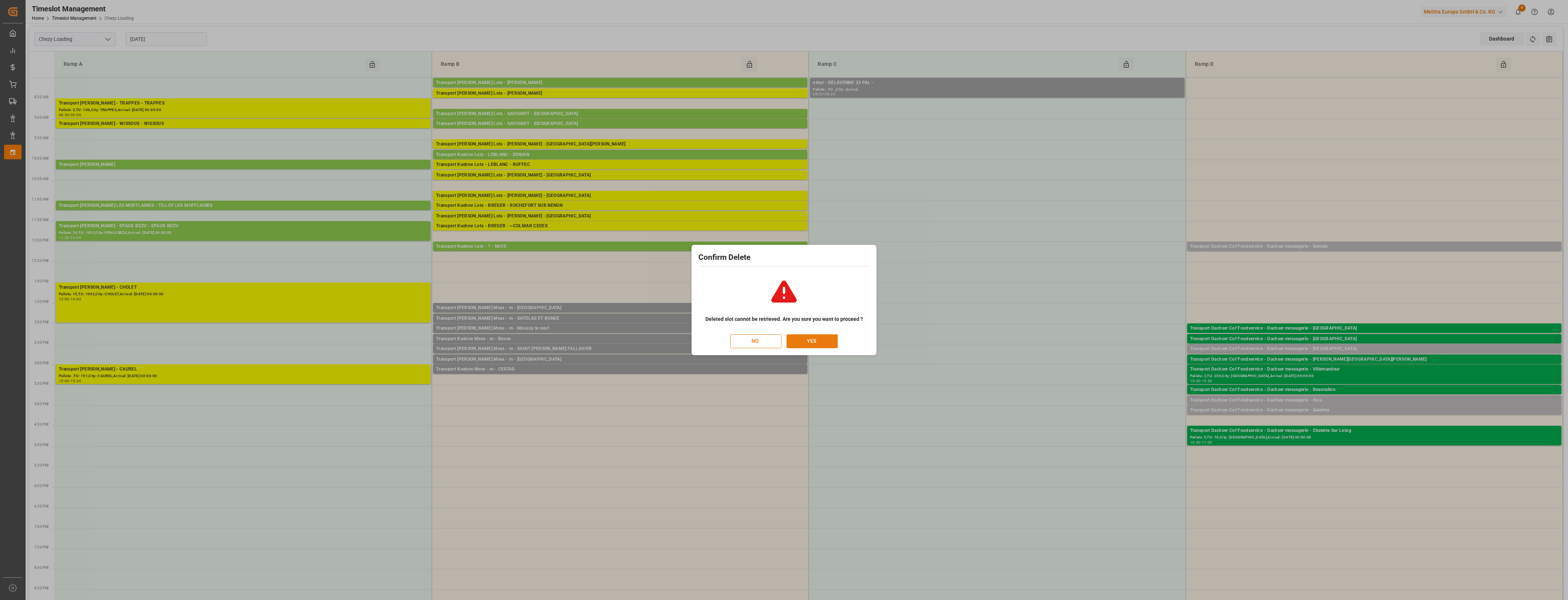
click at [816, 339] on button "YES" at bounding box center [812, 341] width 51 height 14
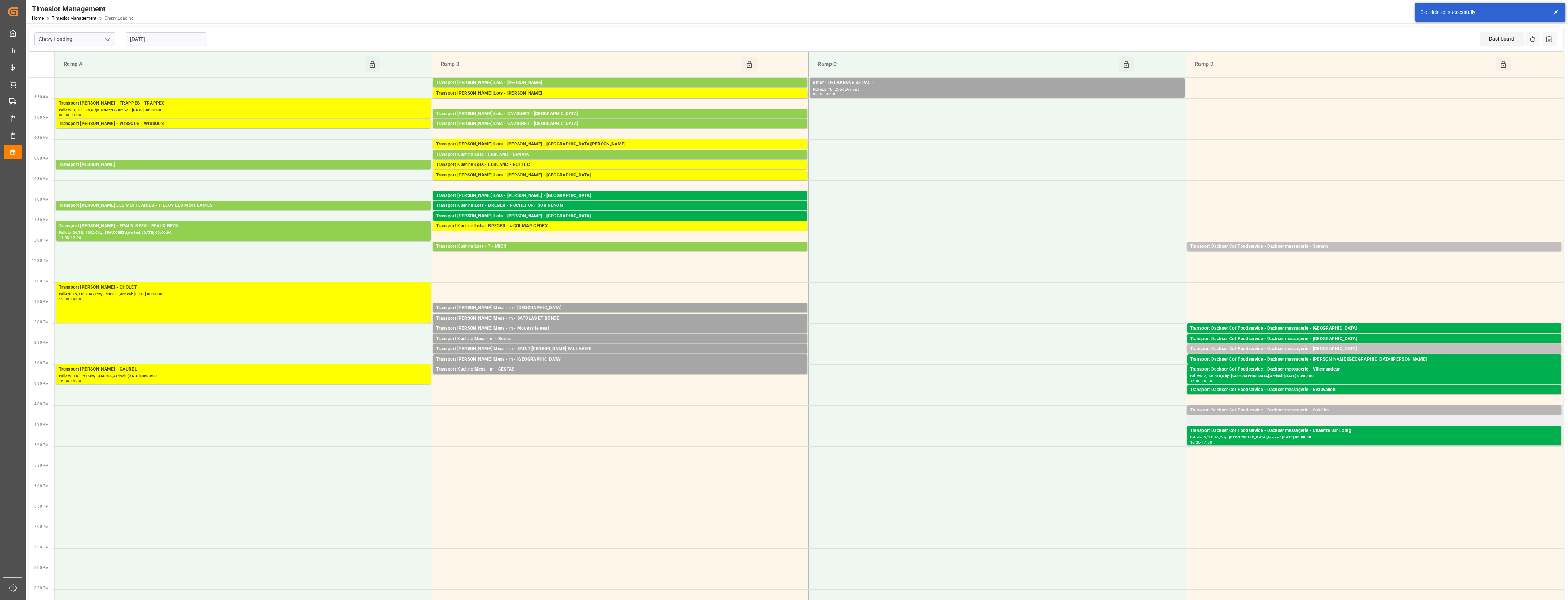
click at [1312, 410] on div "Transport Dachser Cof Foodservice - Dachser messagerie - Saleilles" at bounding box center [1374, 410] width 369 height 7
click at [1138, 442] on button "Delete" at bounding box center [1149, 443] width 51 height 9
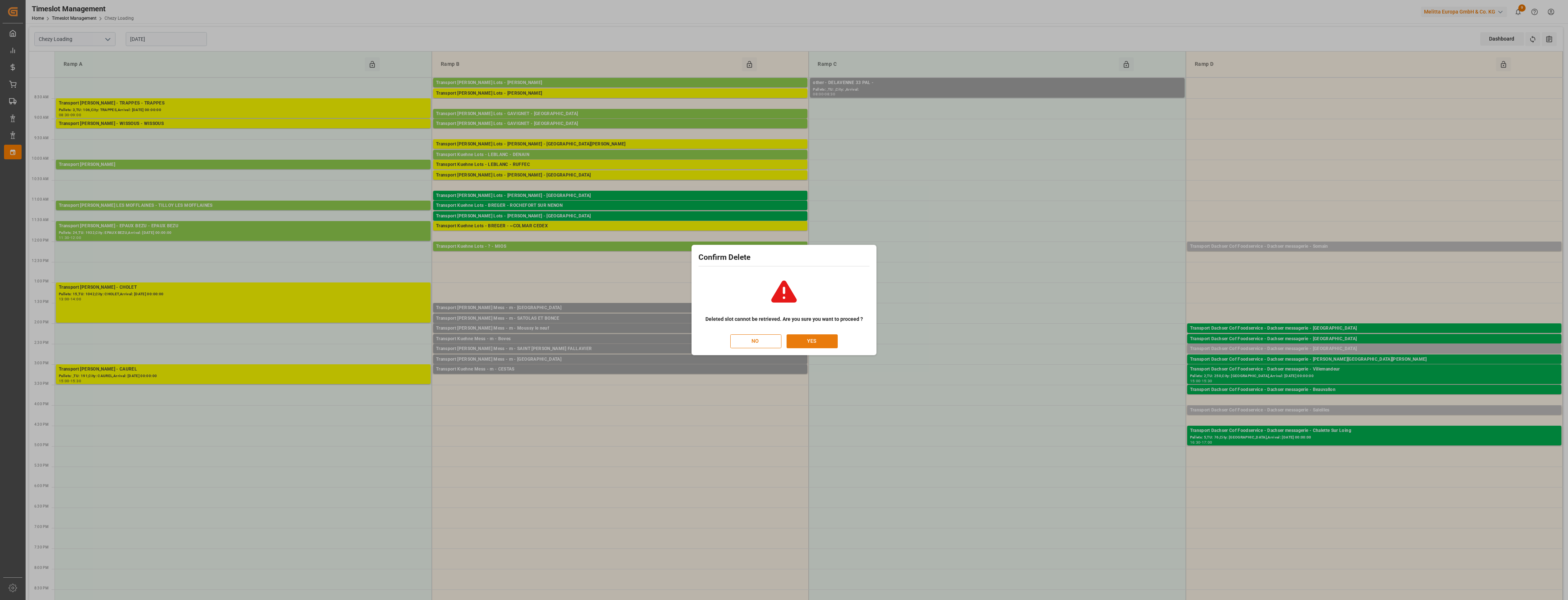
click at [815, 343] on button "YES" at bounding box center [812, 341] width 51 height 14
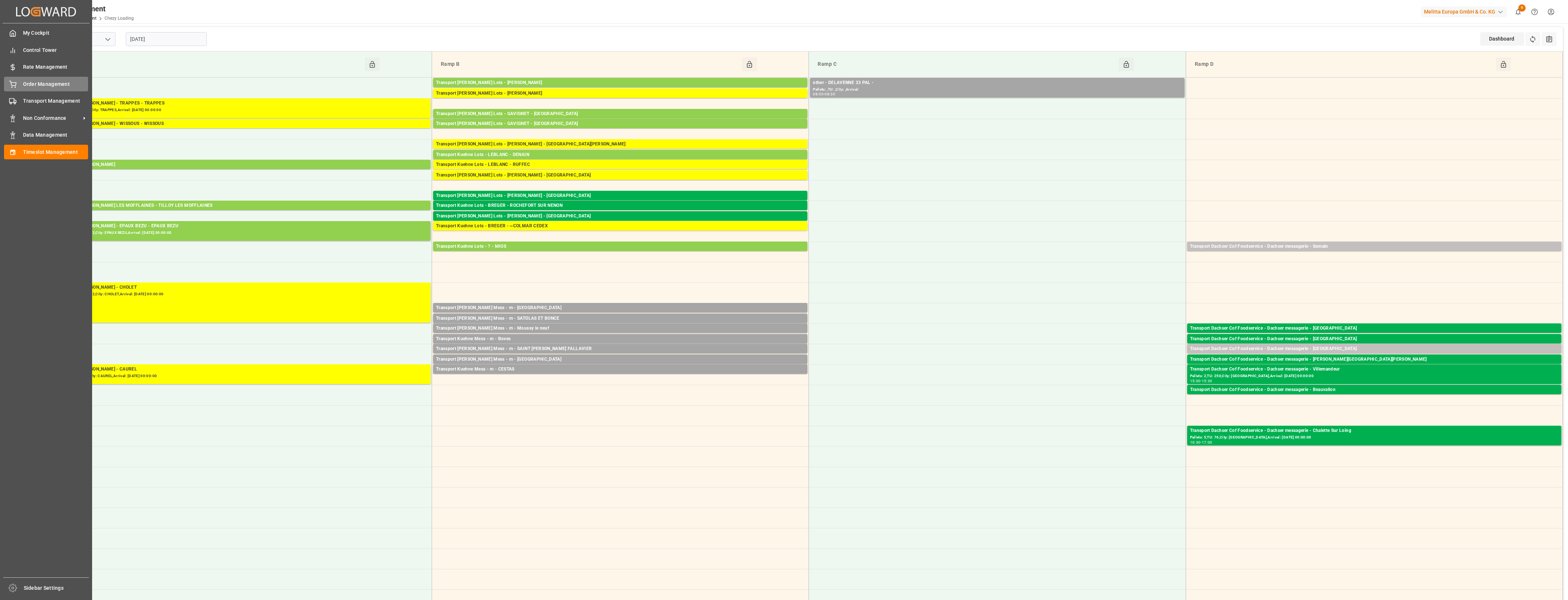
click at [28, 79] on div "Order Management Order Management" at bounding box center [46, 84] width 84 height 14
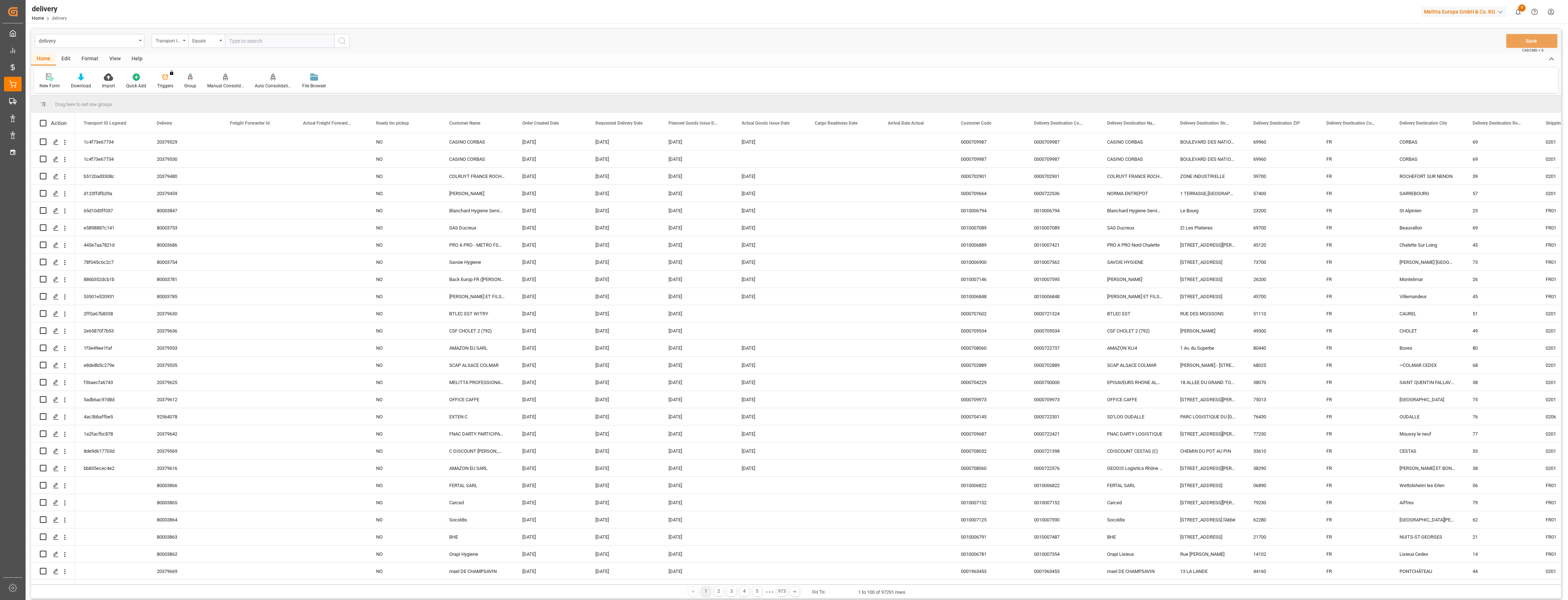
click at [184, 43] on div "Transport ID Logward" at bounding box center [169, 41] width 36 height 14
click at [174, 89] on div "Delivery" at bounding box center [206, 89] width 109 height 15
click at [237, 39] on input "text" at bounding box center [280, 41] width 110 height 14
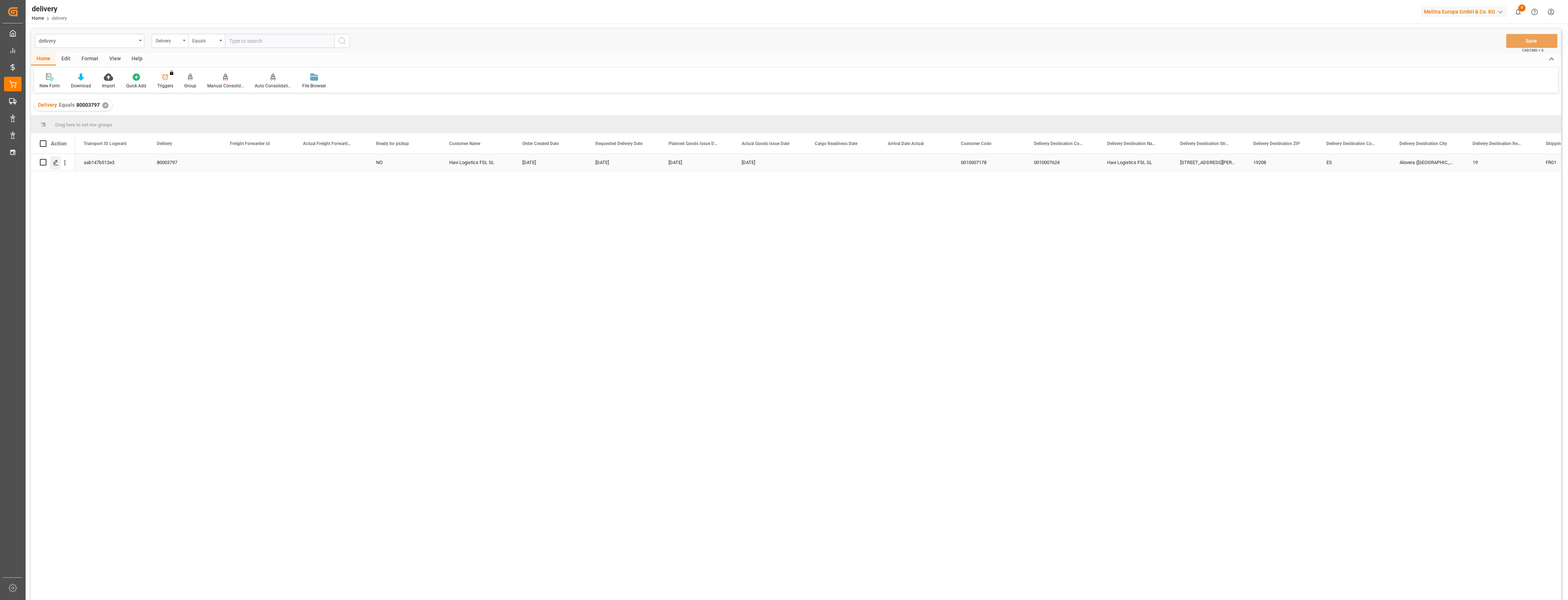
click at [55, 163] on polygon "Press SPACE to select this row." at bounding box center [55, 162] width 4 height 4
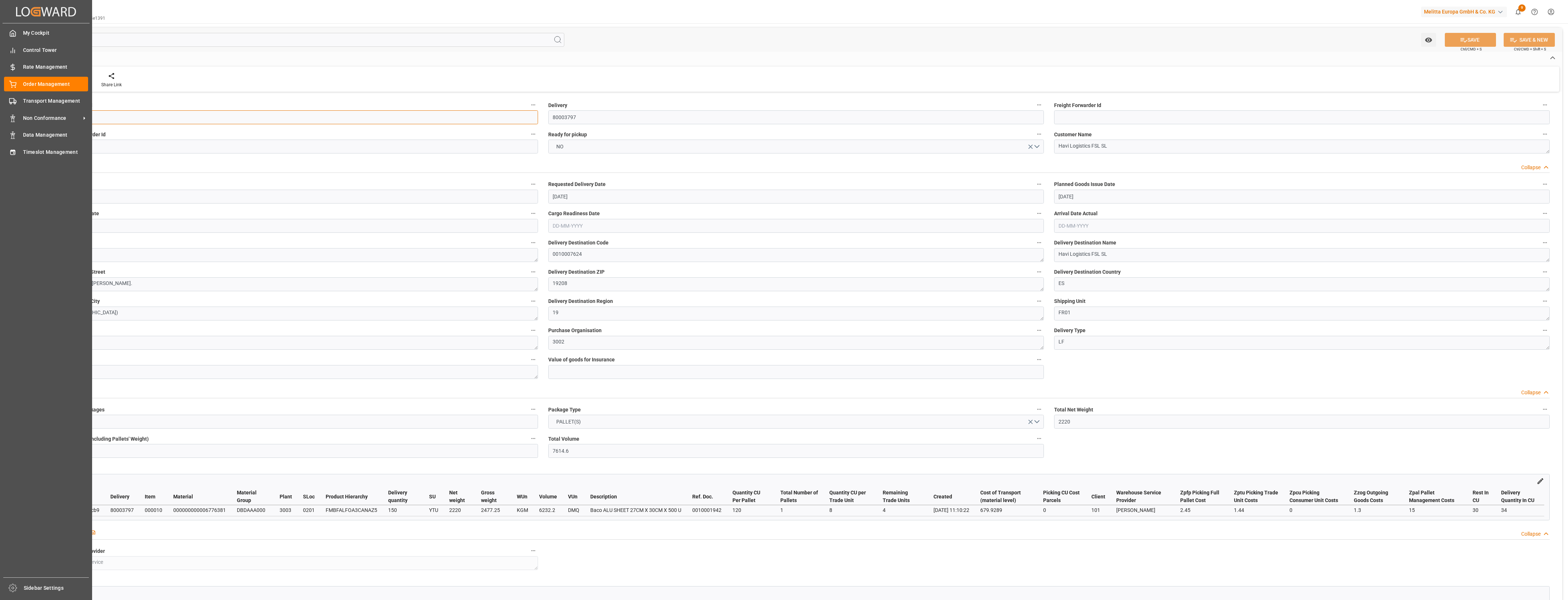
drag, startPoint x: 108, startPoint y: 123, endPoint x: 0, endPoint y: 105, distance: 109.5
click at [0, 105] on div "Created by potrace 1.15, written by Peter Selinger 2001-2017 Created by potrace…" at bounding box center [784, 300] width 1568 height 600
click at [12, 101] on icon at bounding box center [13, 101] width 7 height 7
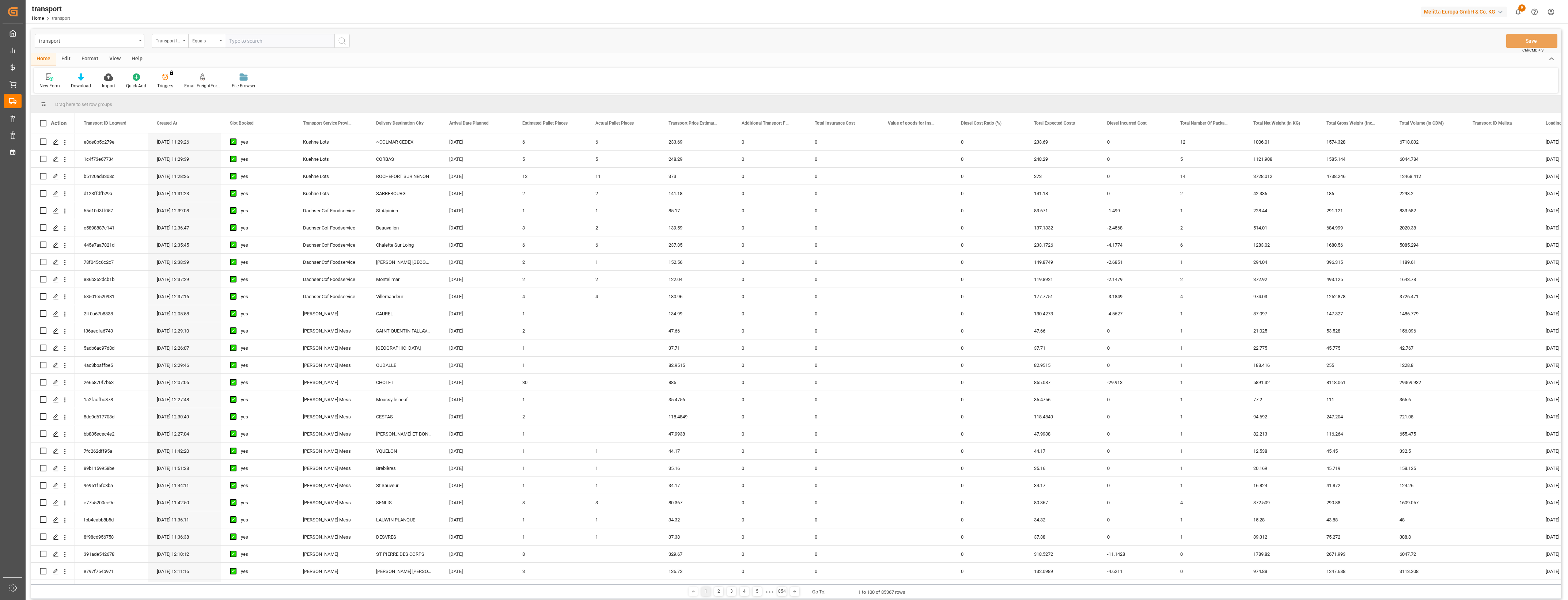
click at [245, 39] on input "text" at bounding box center [280, 41] width 110 height 14
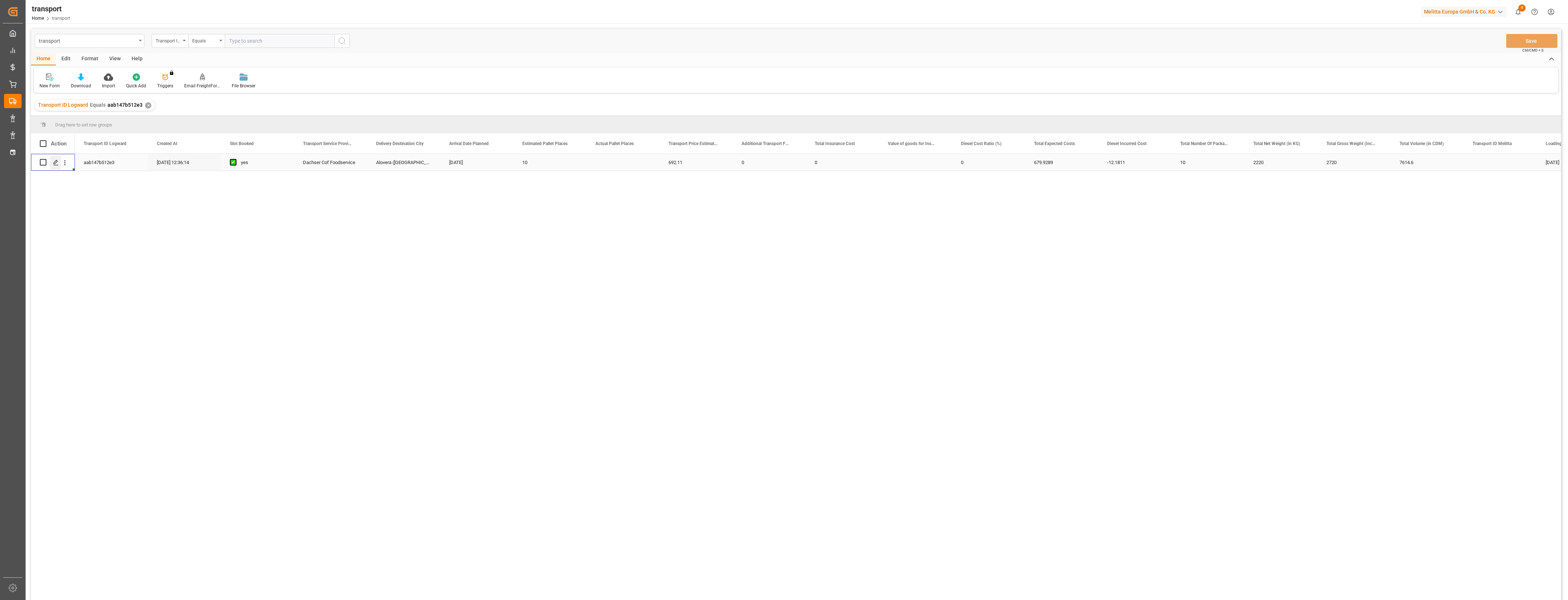
click at [57, 161] on icon "Press SPACE to select this row." at bounding box center [55, 162] width 6 height 6
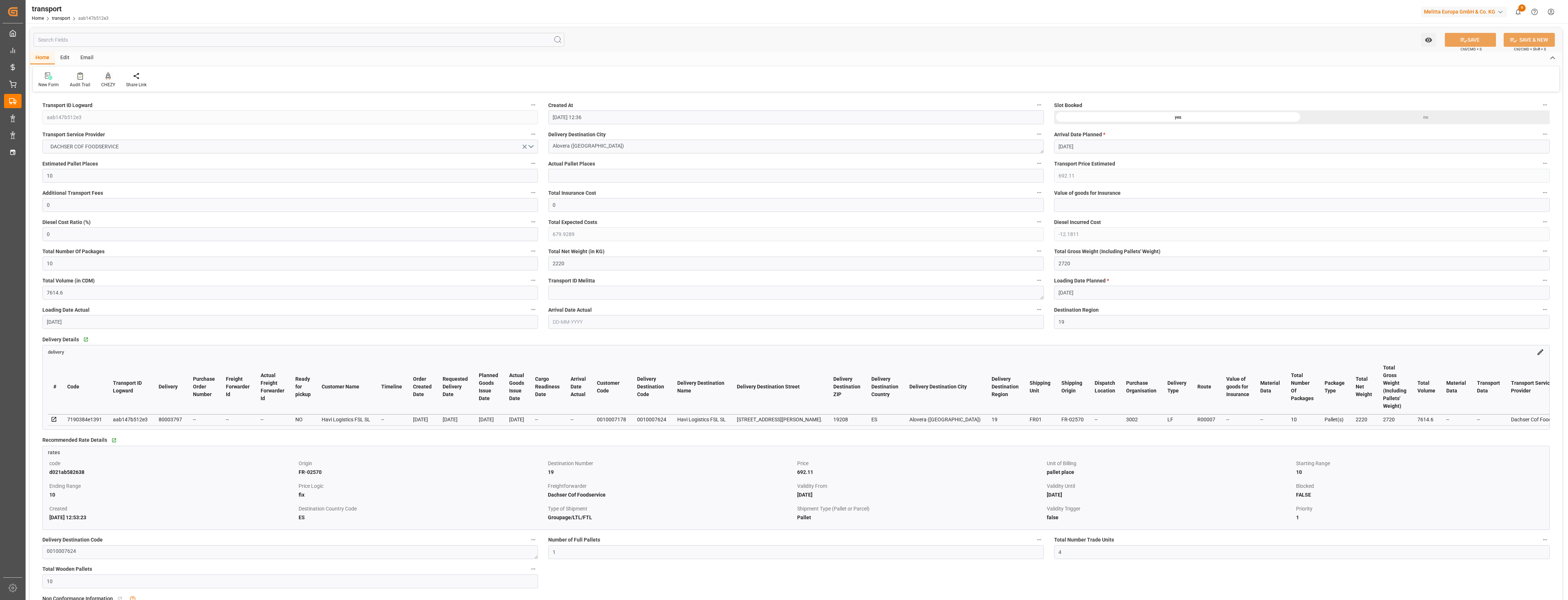
click at [108, 77] on icon at bounding box center [108, 75] width 5 height 6
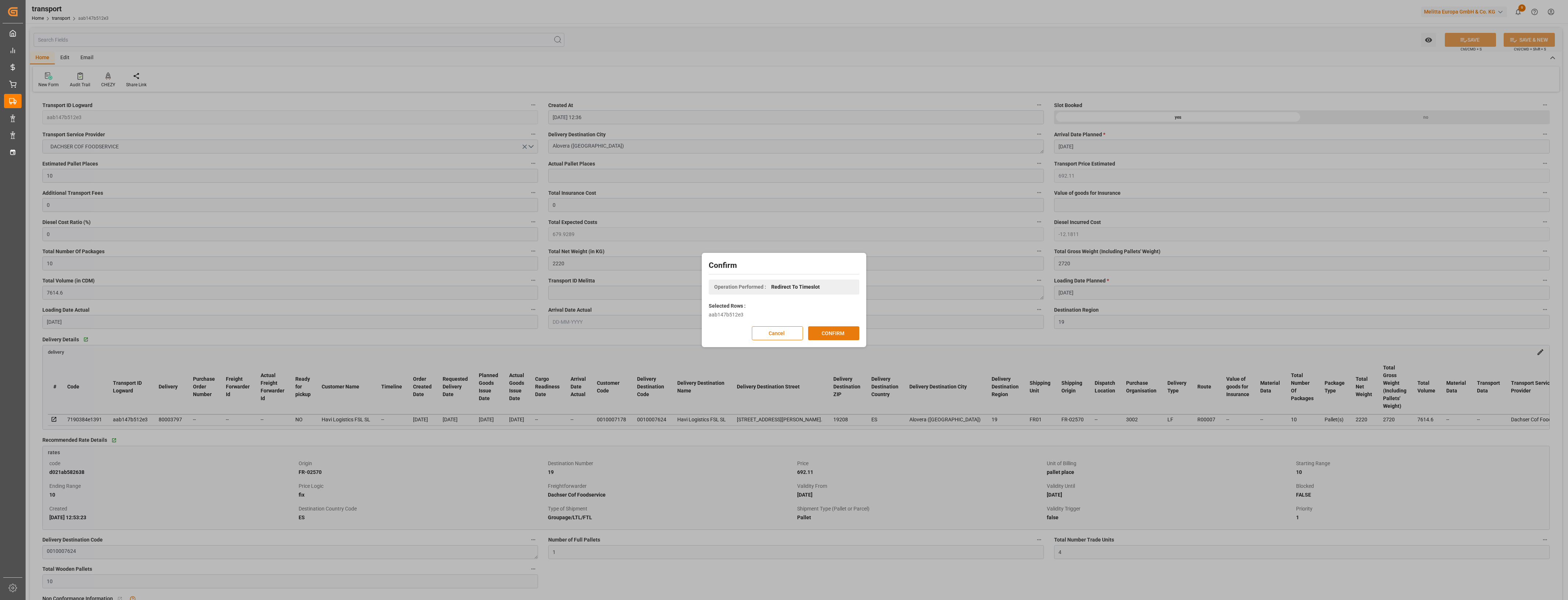
click at [835, 331] on button "CONFIRM" at bounding box center [833, 333] width 51 height 14
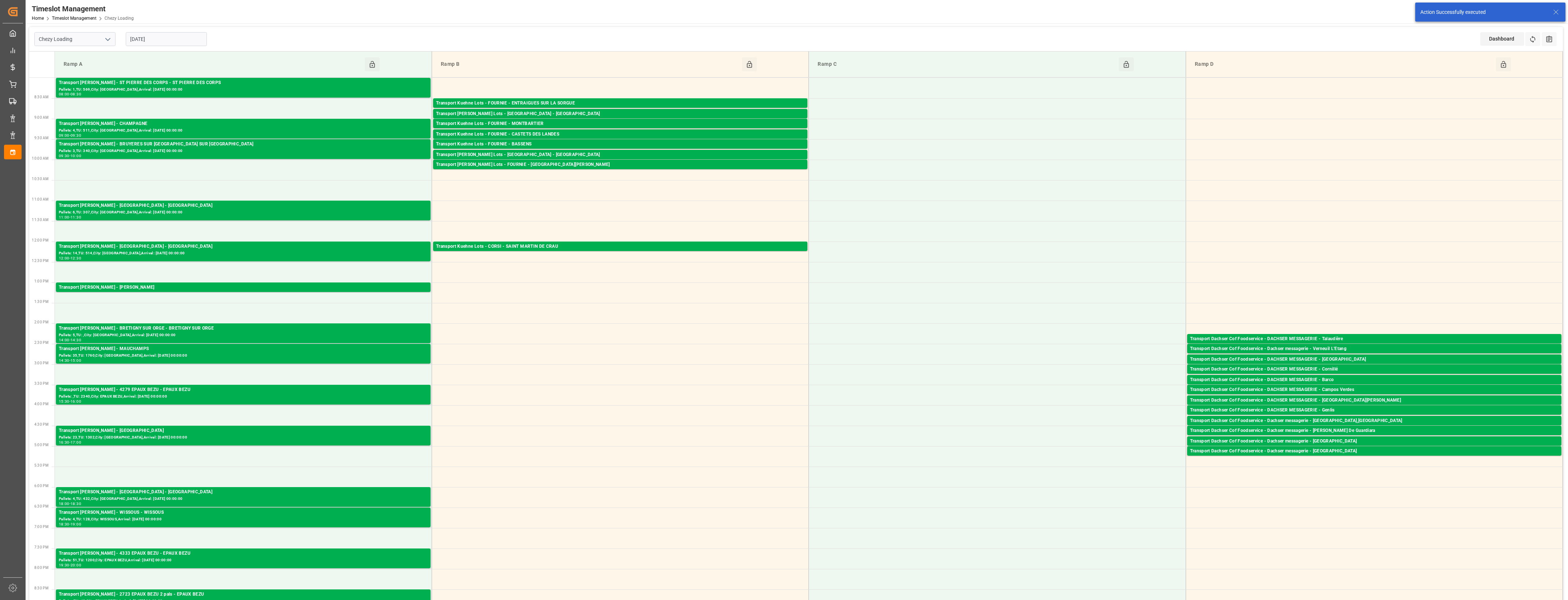
click at [176, 31] on div "[DATE]" at bounding box center [166, 39] width 91 height 24
click at [176, 41] on input "[DATE]" at bounding box center [166, 39] width 81 height 14
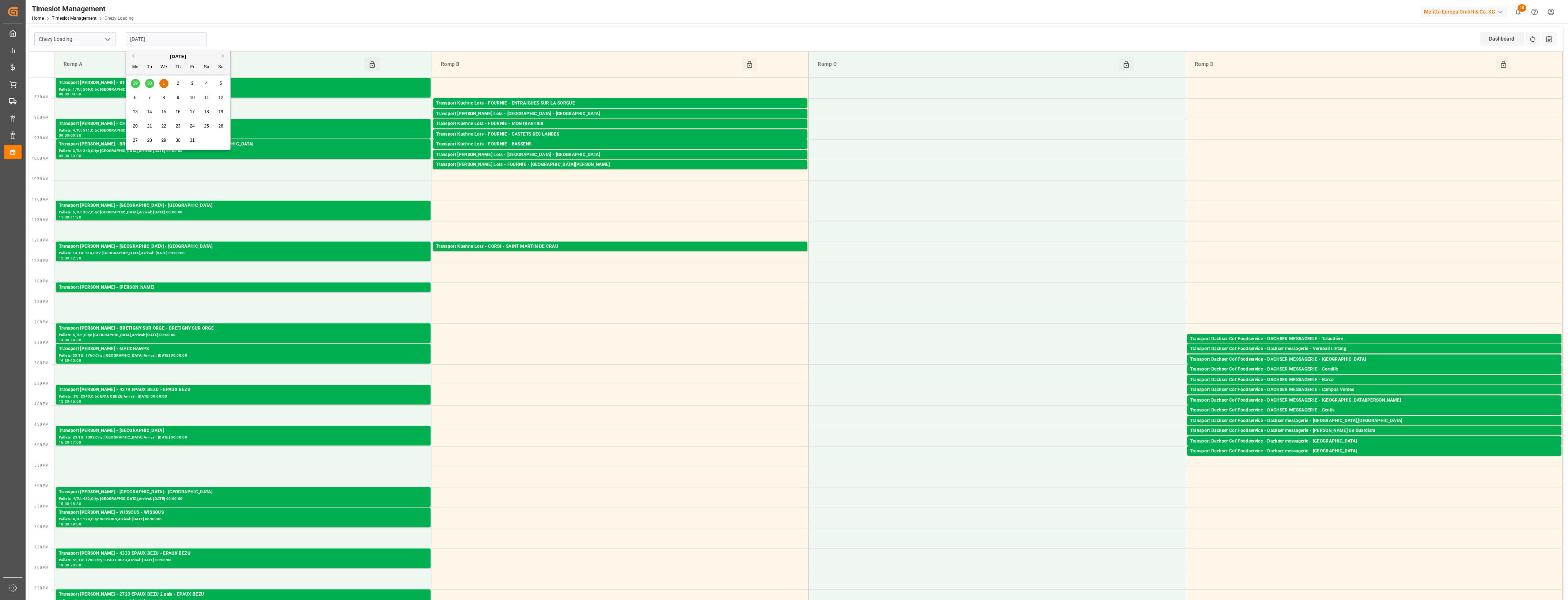
click at [178, 81] on span "2" at bounding box center [178, 83] width 2 height 5
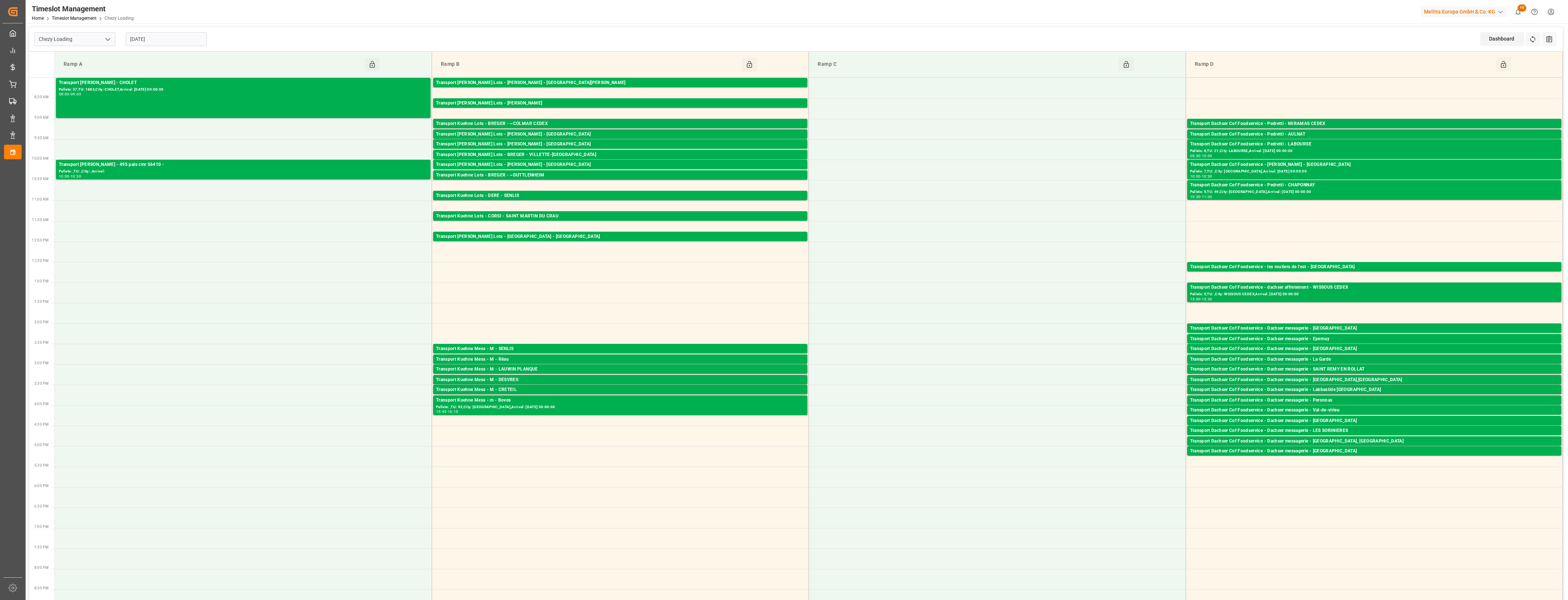
click at [163, 39] on input "[DATE]" at bounding box center [166, 39] width 81 height 14
click at [194, 84] on div "3" at bounding box center [192, 84] width 9 height 9
type input "03-10-2025"
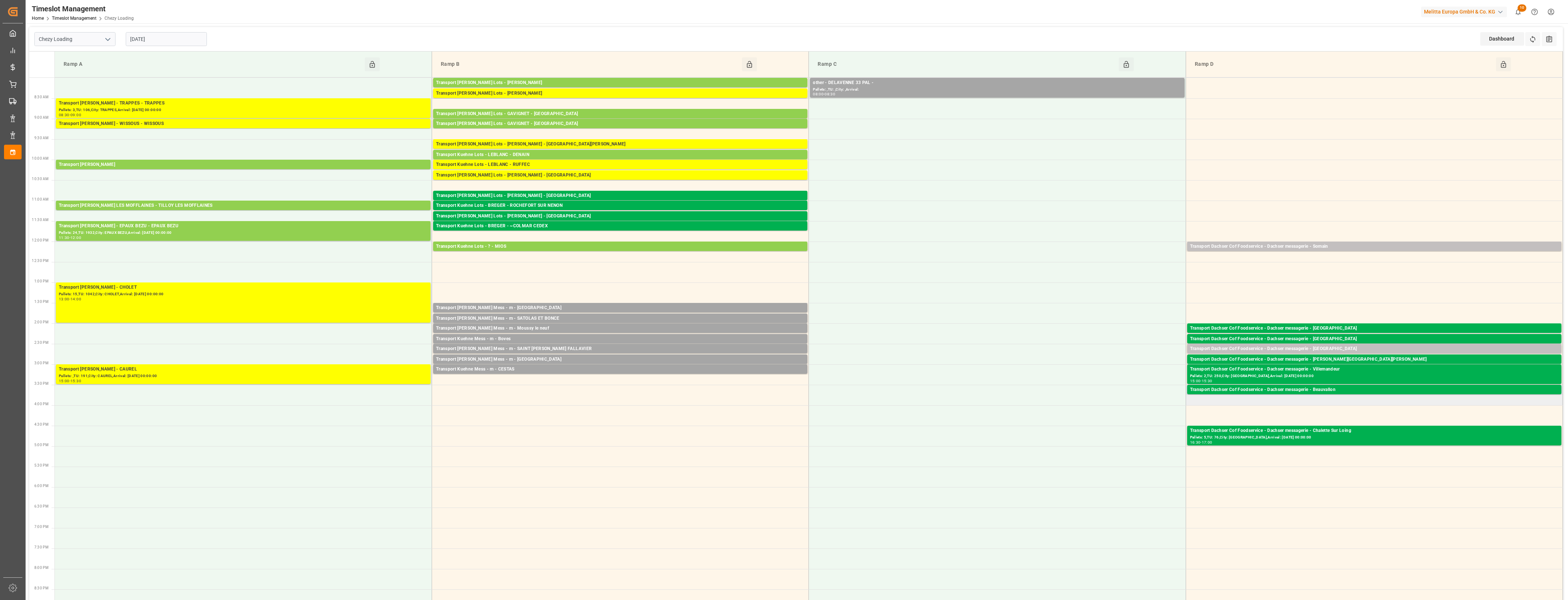
click at [1221, 402] on td "Transport Dachser Cof Foodservice - Dachser messagerie - Beauvallon Pallets: 2,…" at bounding box center [1374, 394] width 377 height 20
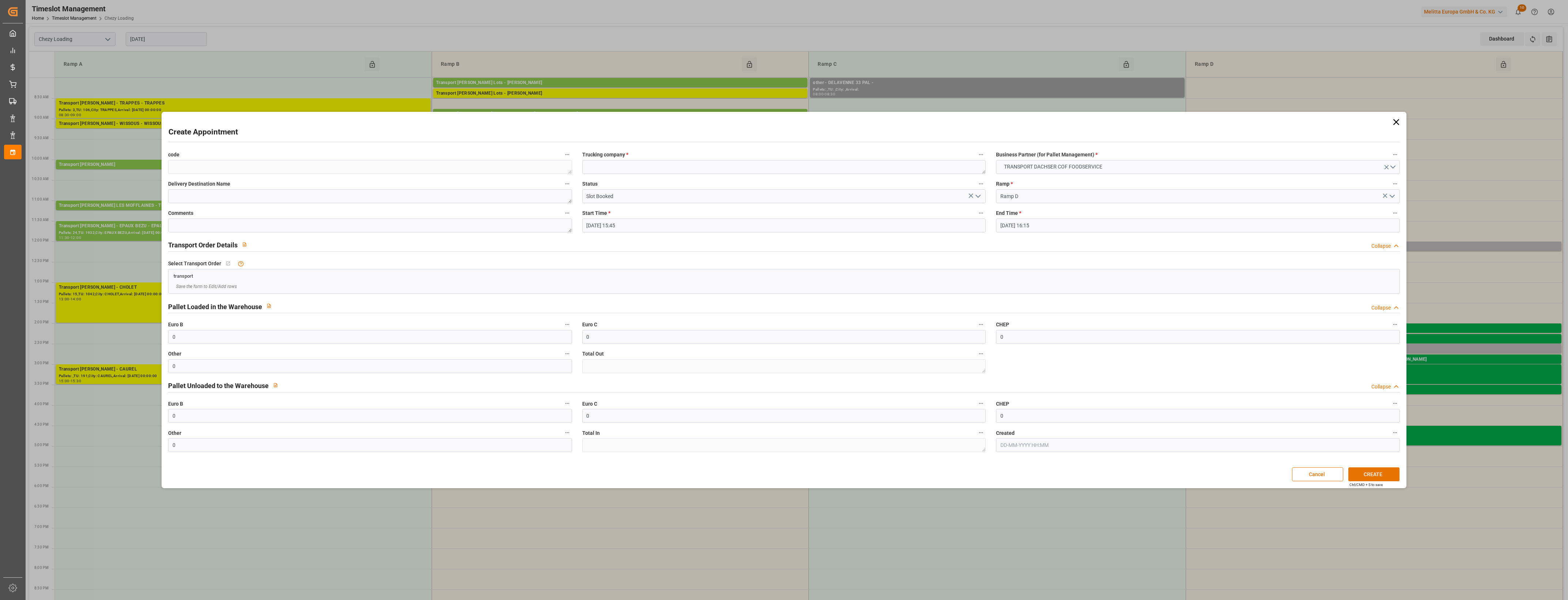
click at [1397, 120] on icon at bounding box center [1396, 122] width 10 height 10
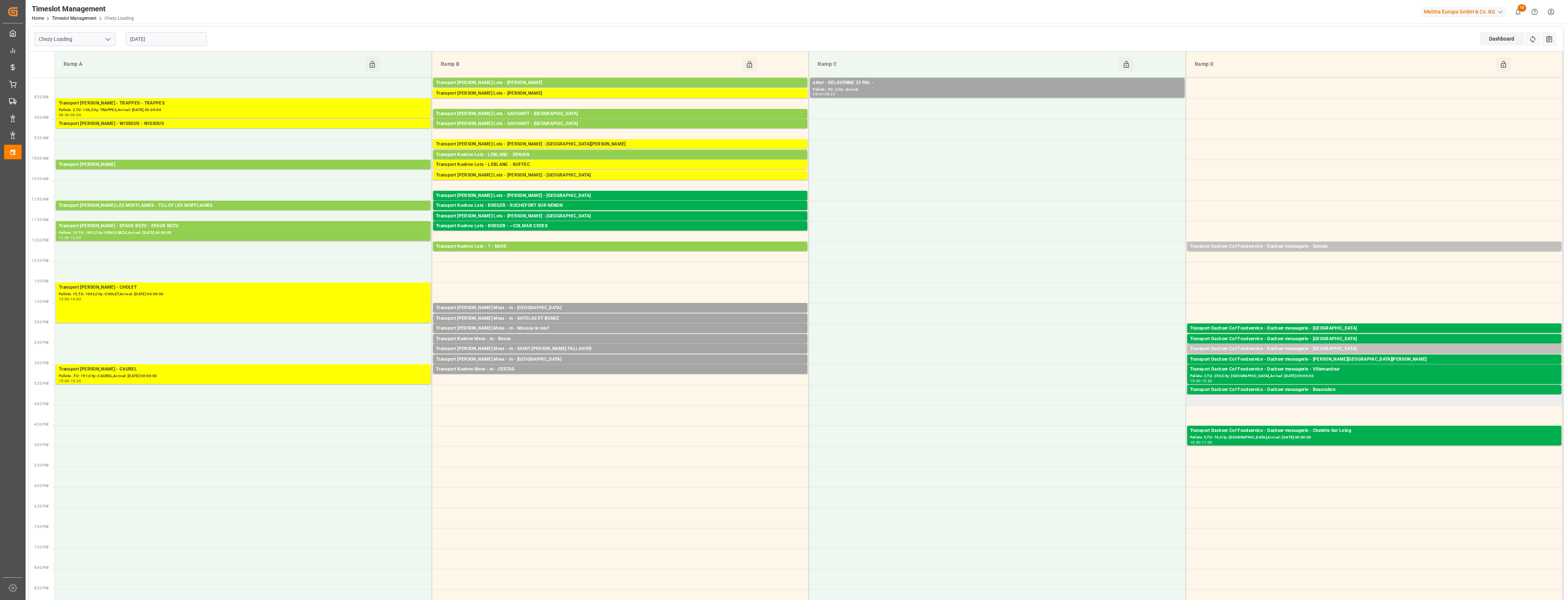
click at [1300, 401] on td "Transport Dachser Cof Foodservice - Dachser messagerie - Beauvallon Pallets: 2,…" at bounding box center [1374, 394] width 377 height 20
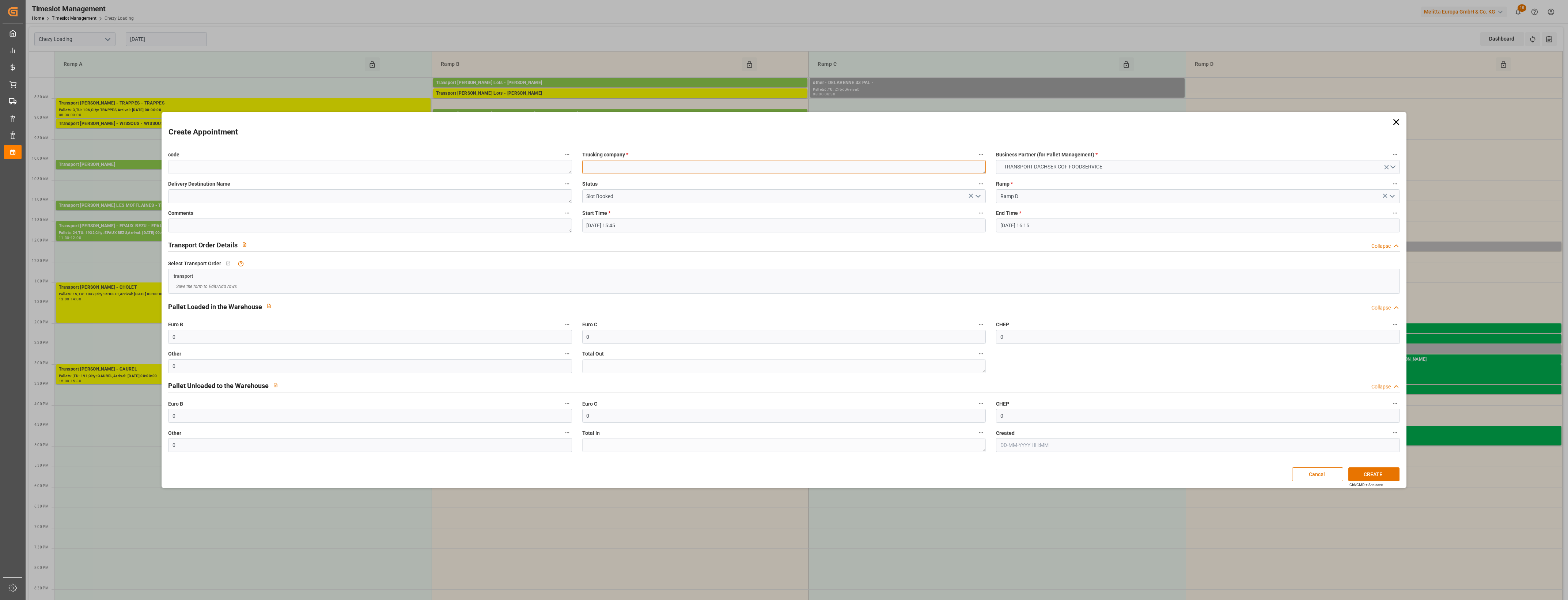
click at [624, 169] on textarea at bounding box center [784, 167] width 404 height 14
type textarea "Dachser messagerie"
click at [1389, 477] on button "CREATE" at bounding box center [1374, 474] width 51 height 14
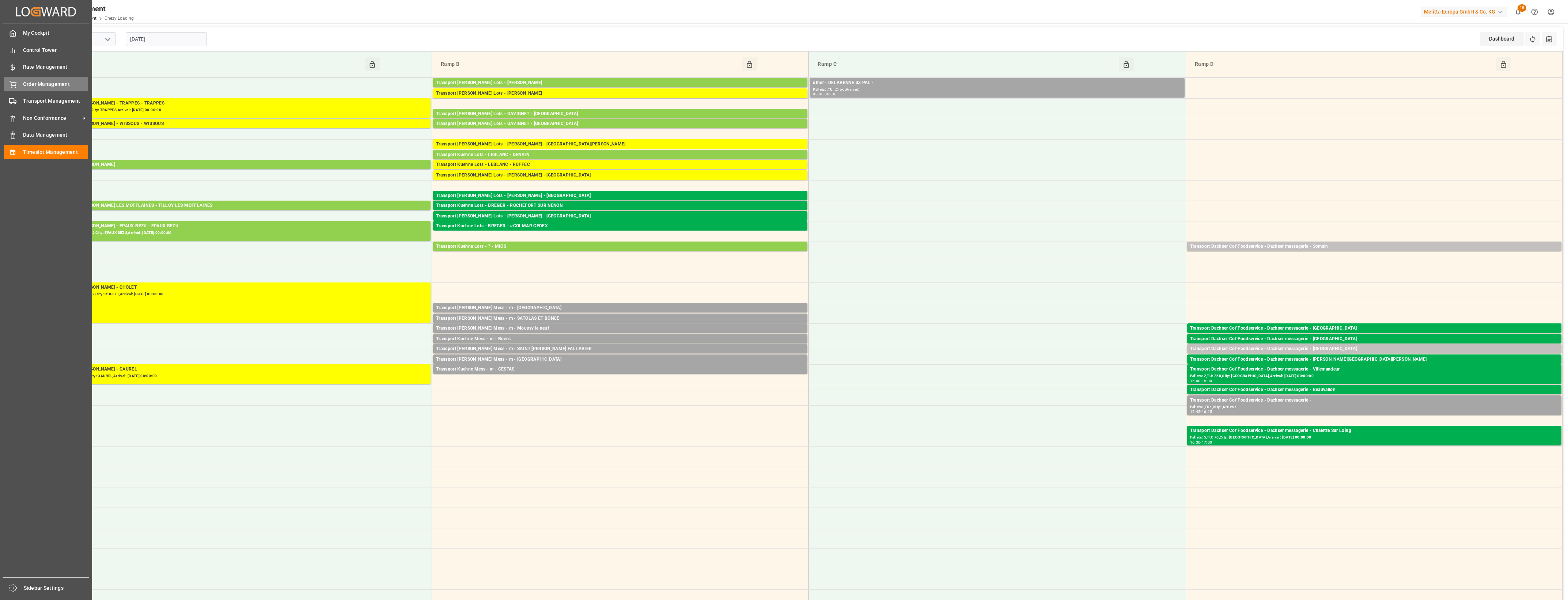
click at [18, 78] on div "Order Management Order Management" at bounding box center [46, 84] width 84 height 14
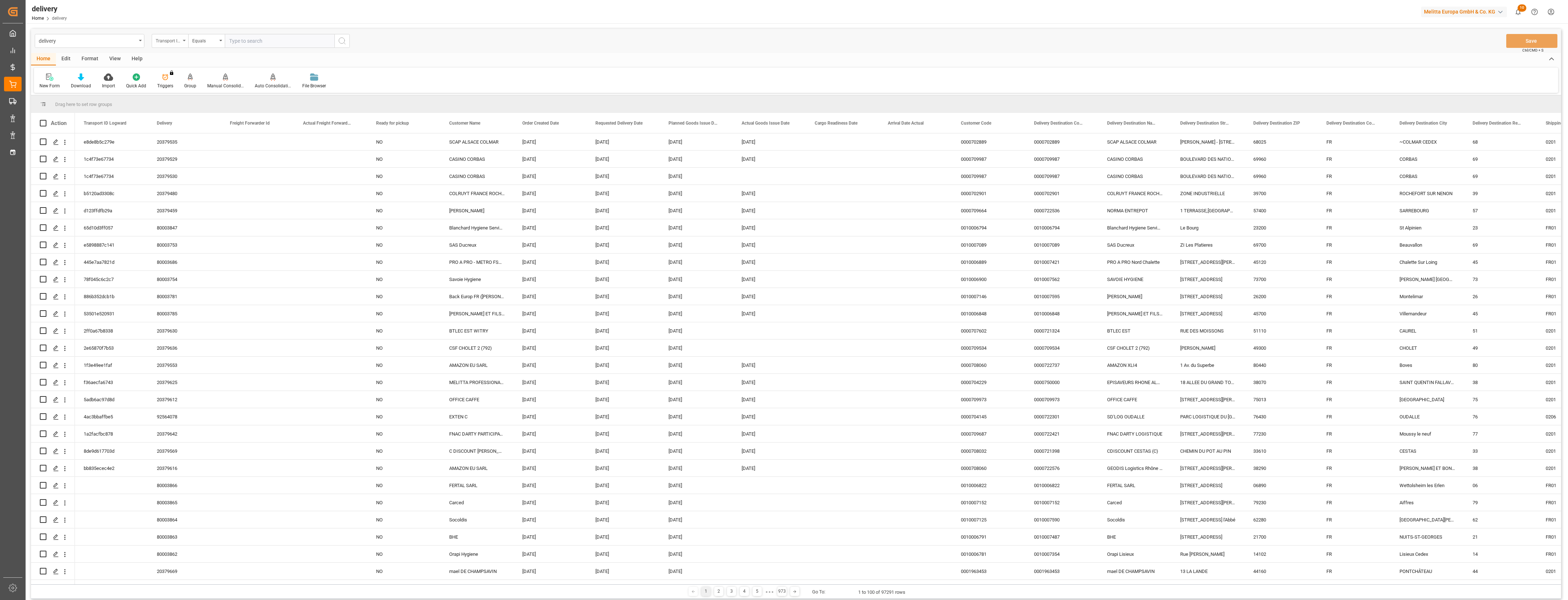
click at [184, 40] on icon "open menu" at bounding box center [184, 41] width 3 height 1
click at [173, 92] on div "Delivery" at bounding box center [206, 89] width 109 height 15
click at [243, 41] on input "text" at bounding box center [280, 41] width 110 height 14
type input "80003811"
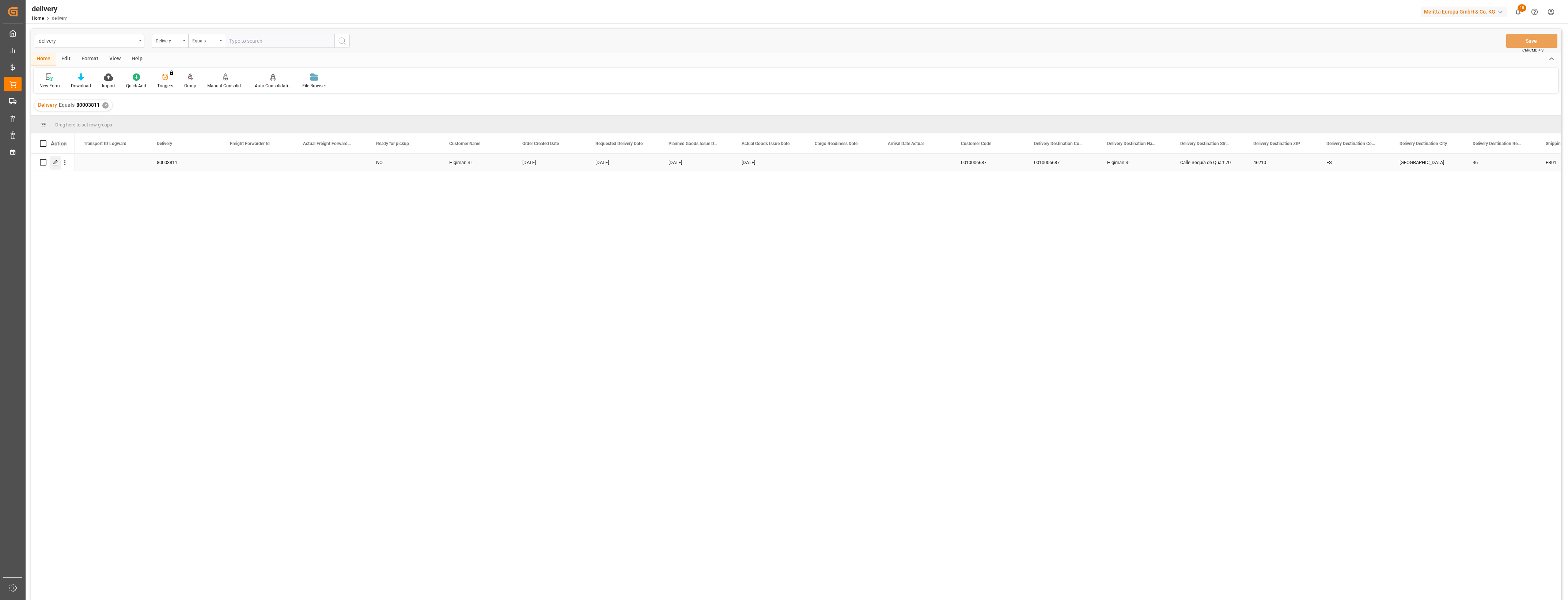
click at [55, 164] on icon "Press SPACE to select this row." at bounding box center [55, 162] width 6 height 6
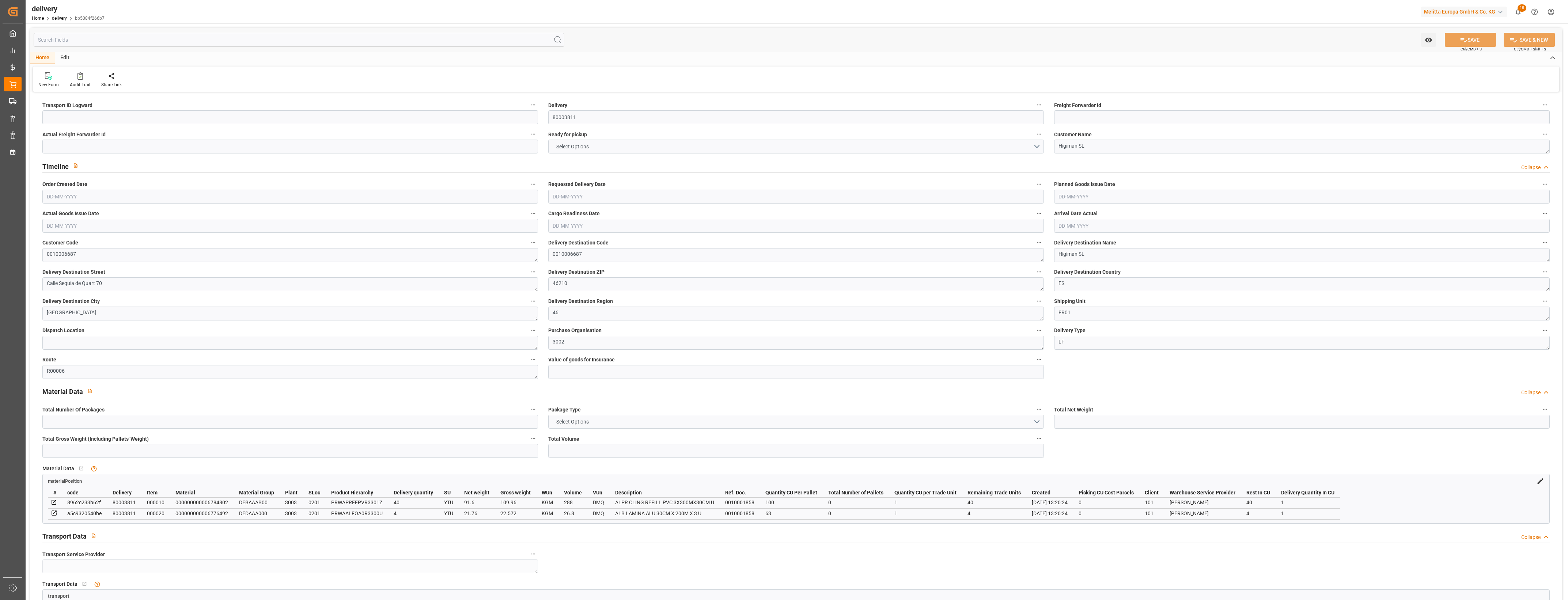
type input "113.36"
type input "156.532"
type input "453.04"
type input "44"
type input "1"
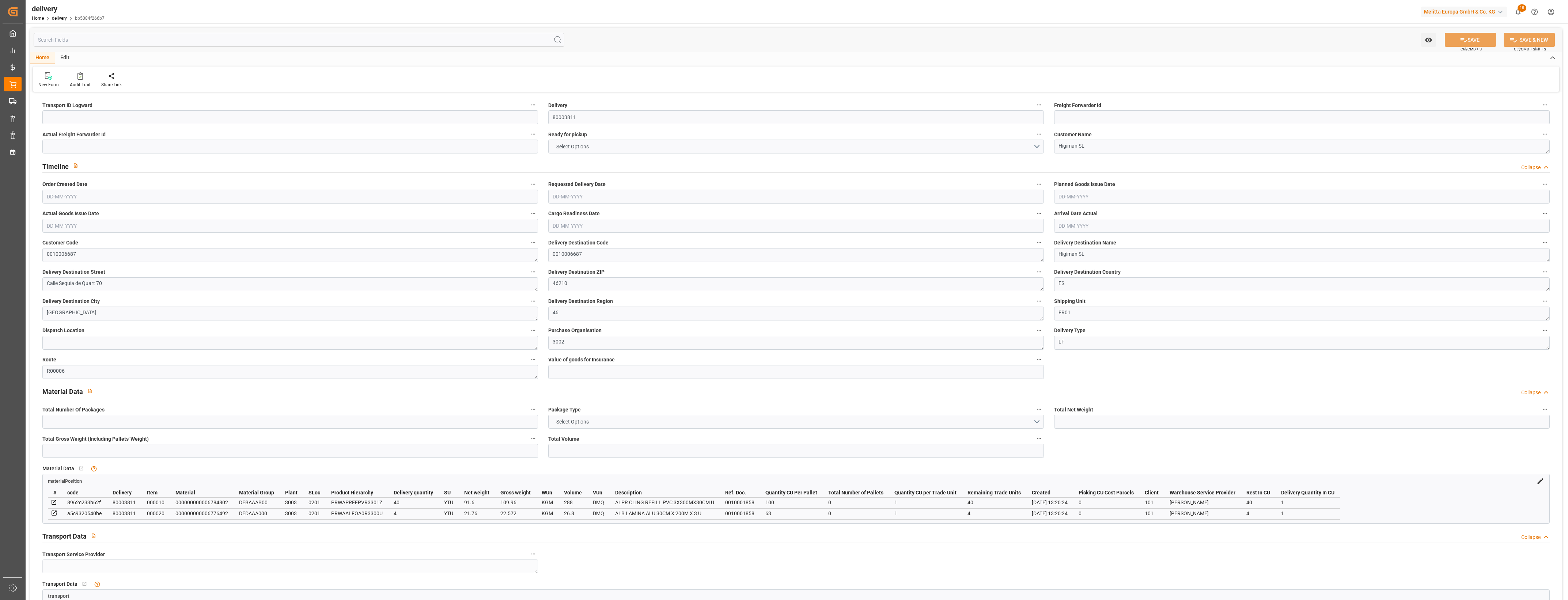
type input "0"
type input "1"
type input "0"
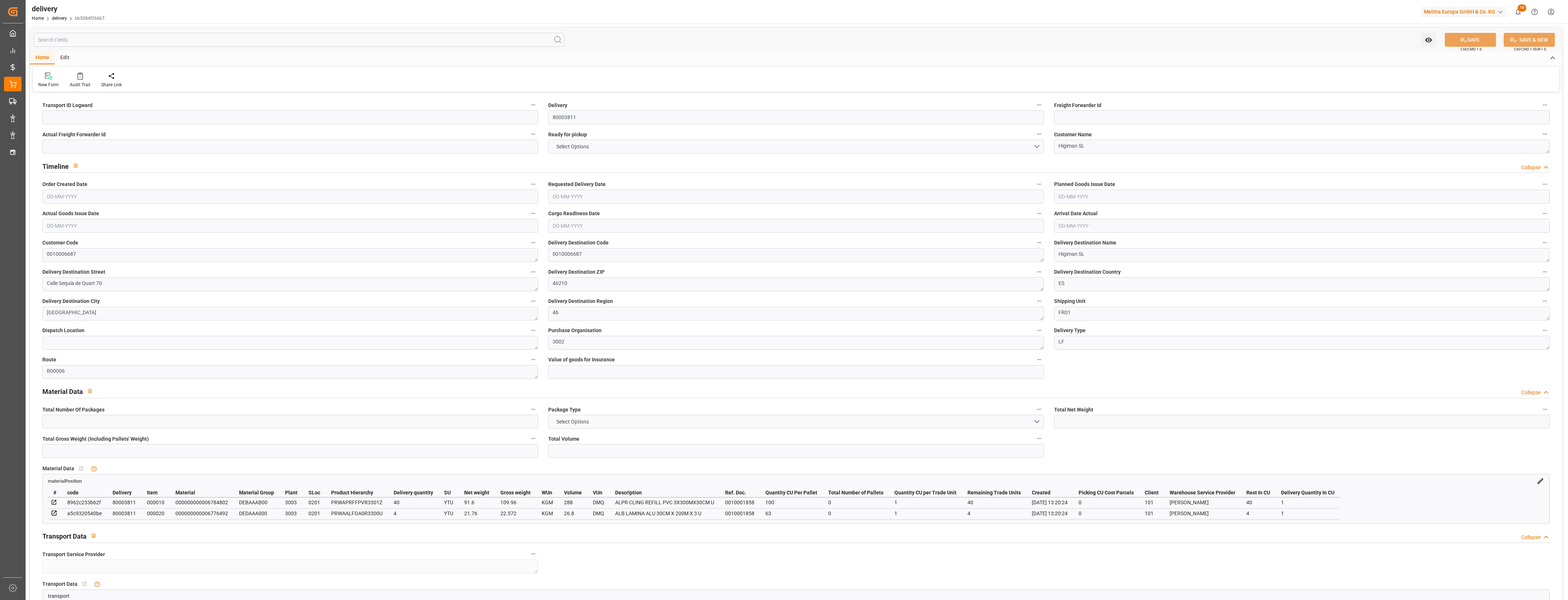
type input "0"
type input "15.84"
type input "1.5"
type input "1.3"
type input "0"
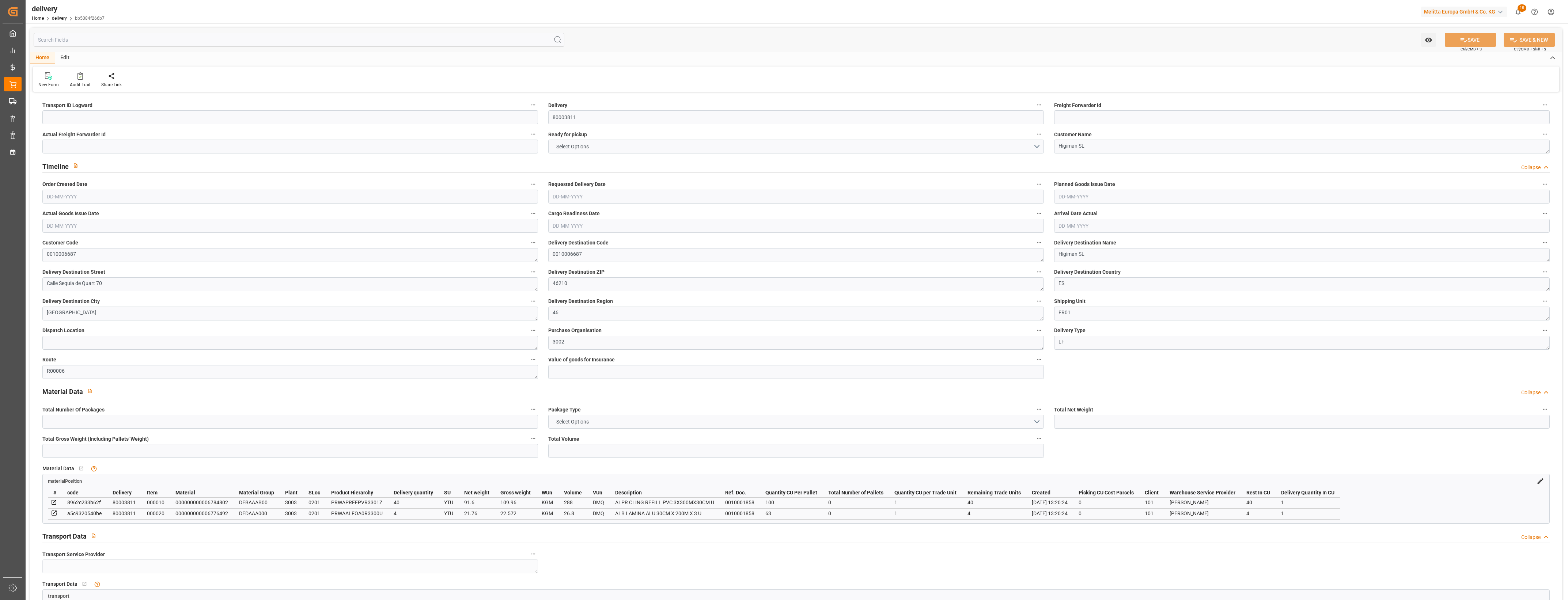
type input "1.5"
type input "132.532"
type input "101"
type input "0"
type input "[DATE]"
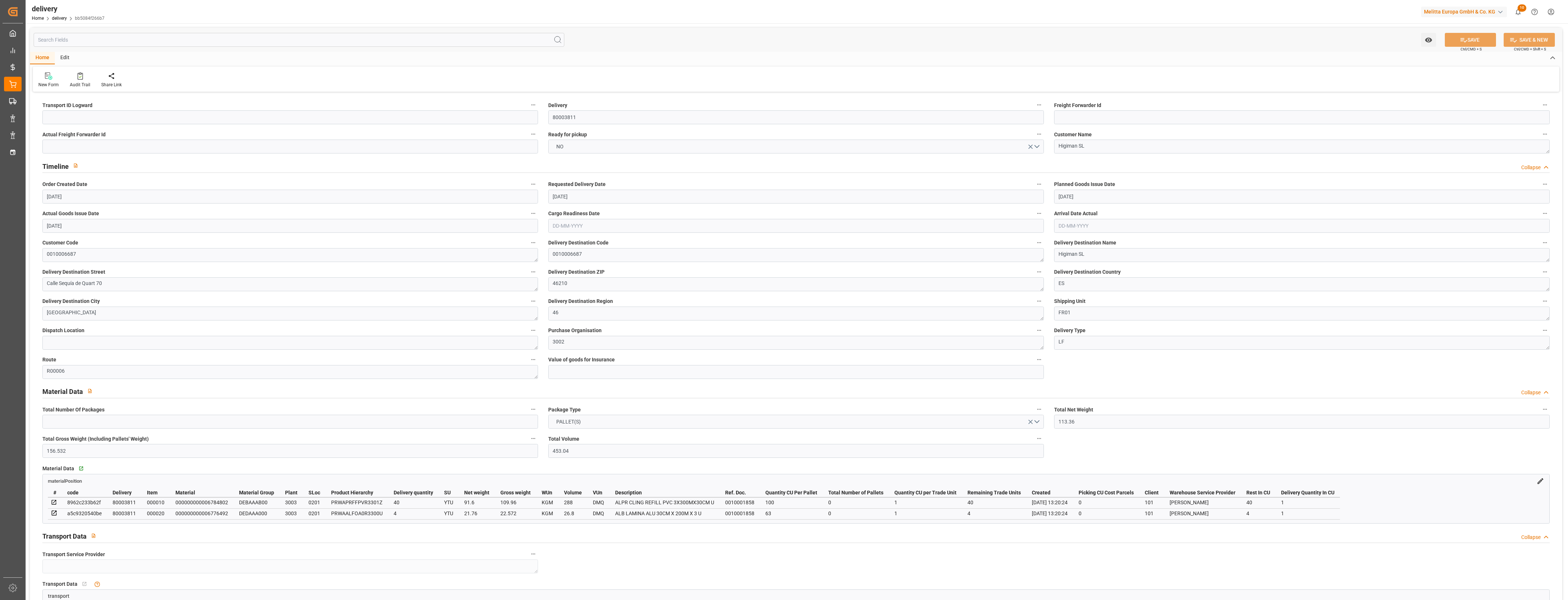
type input "[DATE]"
type input "01-10-2025 13:20"
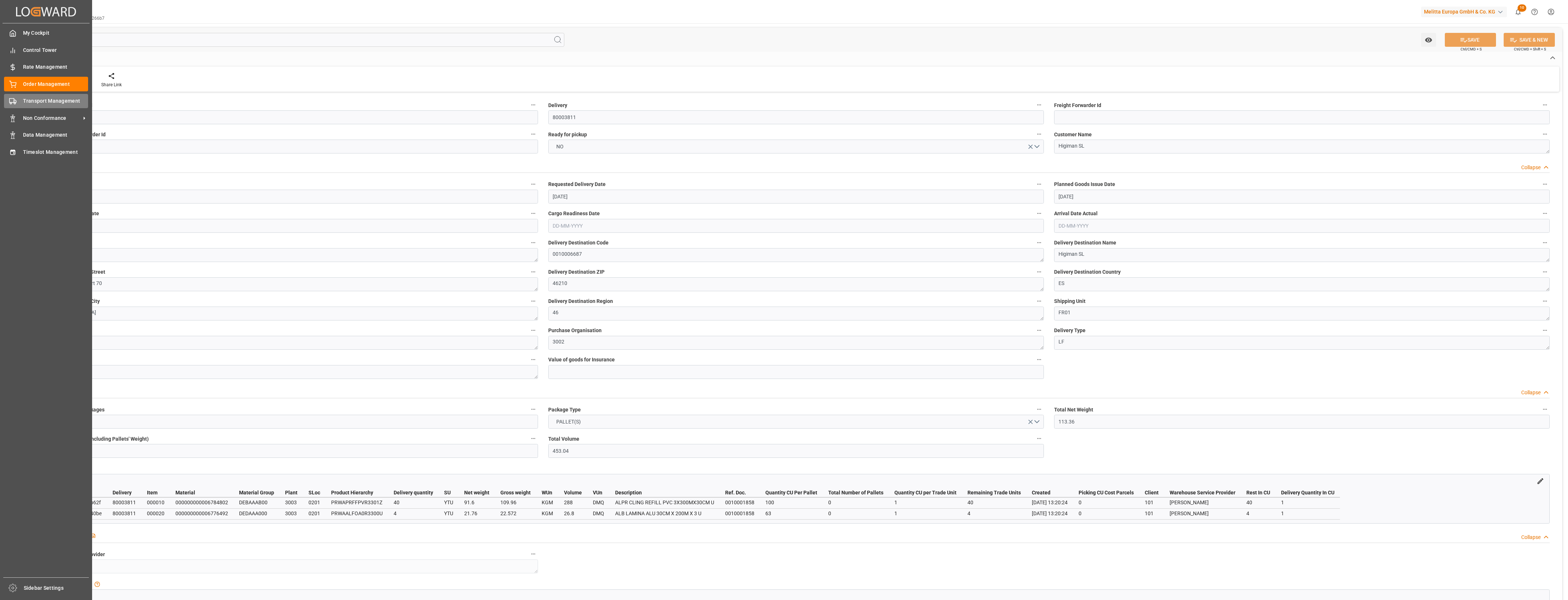
click at [11, 103] on circle at bounding box center [11, 103] width 1 height 1
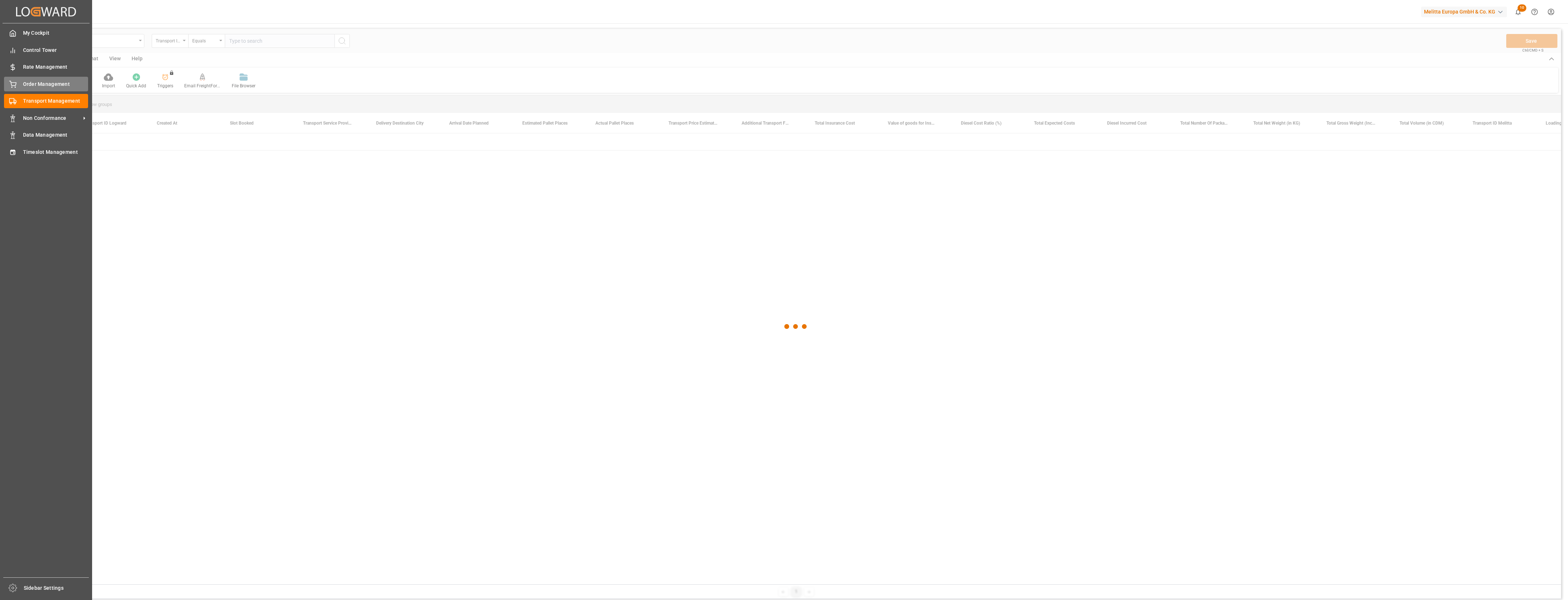
click at [22, 83] on div "Order Management Order Management" at bounding box center [46, 84] width 84 height 14
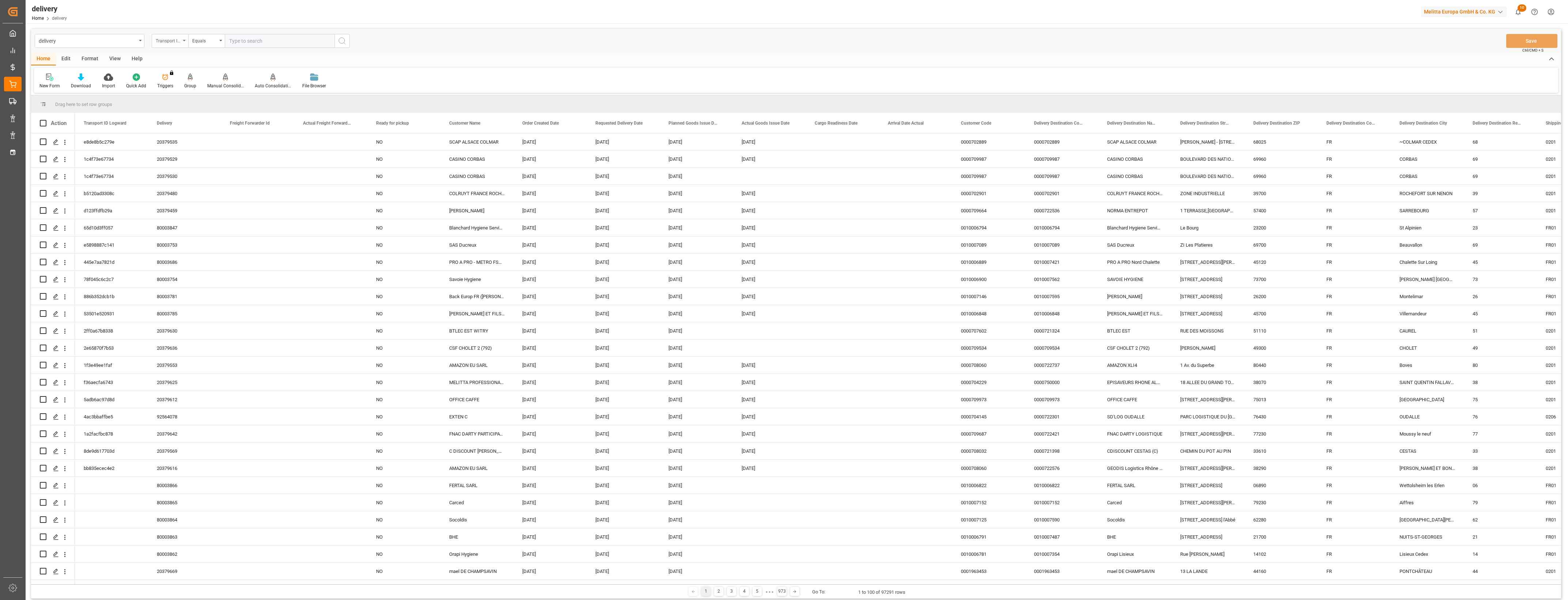
click at [184, 43] on div "Transport ID Logward" at bounding box center [169, 41] width 36 height 14
click at [181, 92] on div "Delivery" at bounding box center [206, 89] width 109 height 15
click at [246, 43] on input "text" at bounding box center [280, 41] width 110 height 14
type input "80003811"
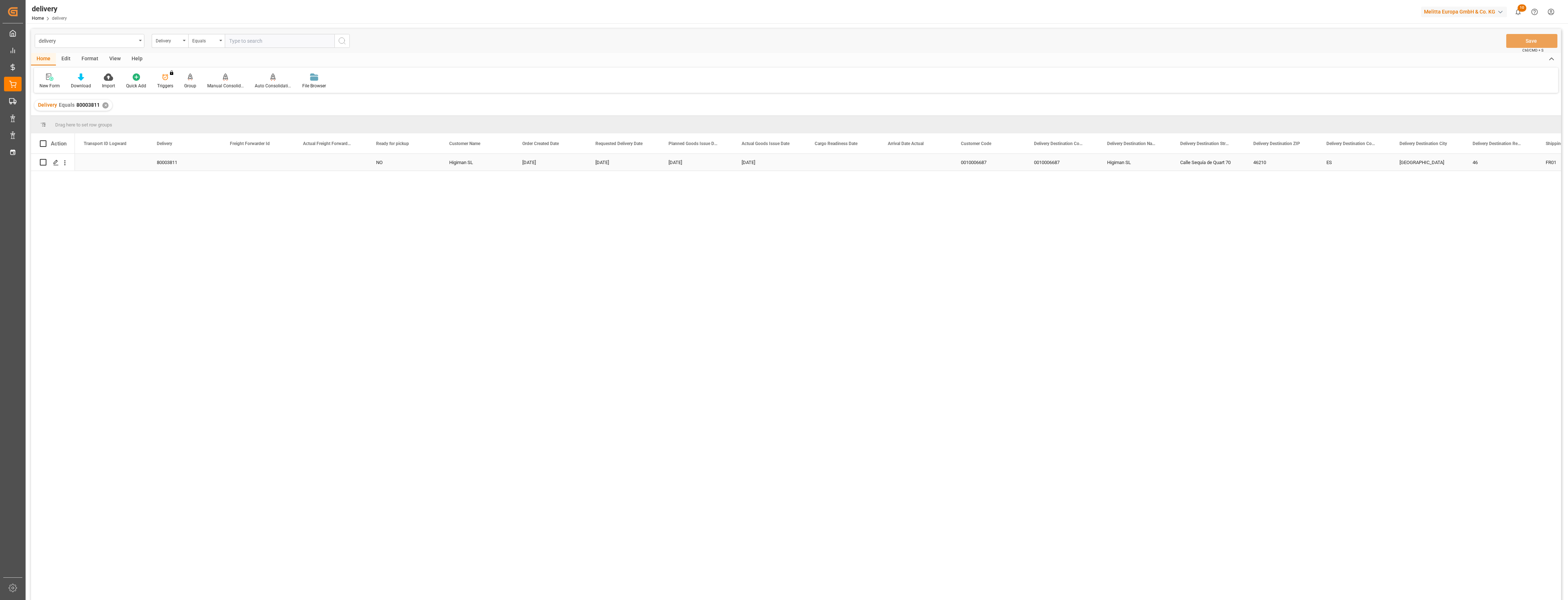
click at [44, 163] on input "Press Space to toggle row selection (unchecked)" at bounding box center [43, 162] width 7 height 7
checkbox input "true"
click at [226, 76] on icon at bounding box center [226, 77] width 5 height 7
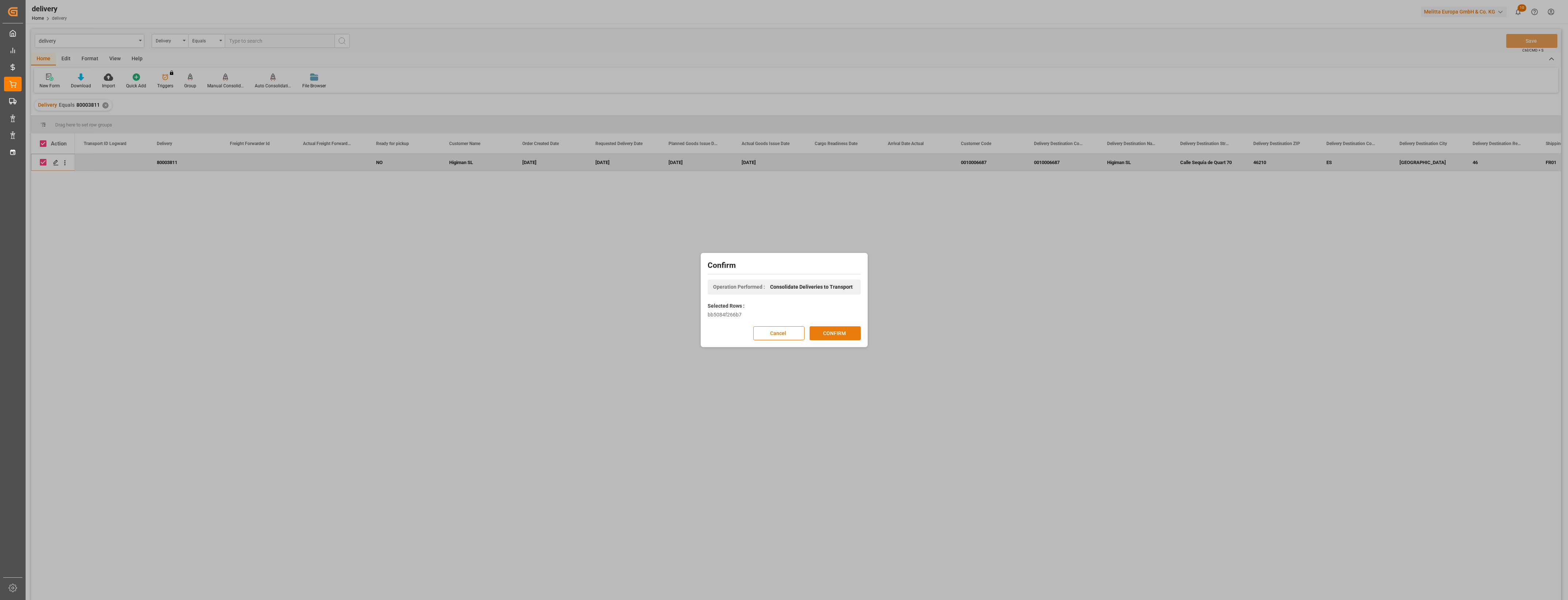
click at [840, 333] on button "CONFIRM" at bounding box center [835, 333] width 51 height 14
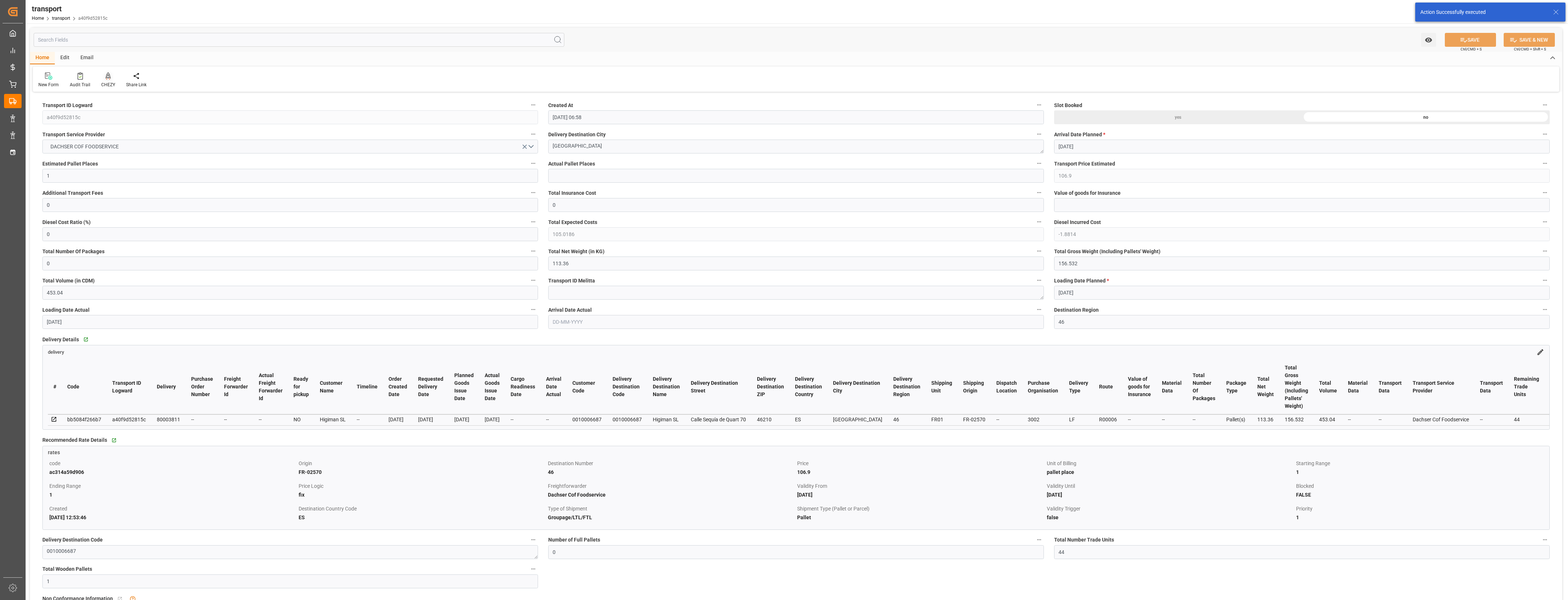
click at [106, 83] on div "CHEZY" at bounding box center [108, 84] width 14 height 7
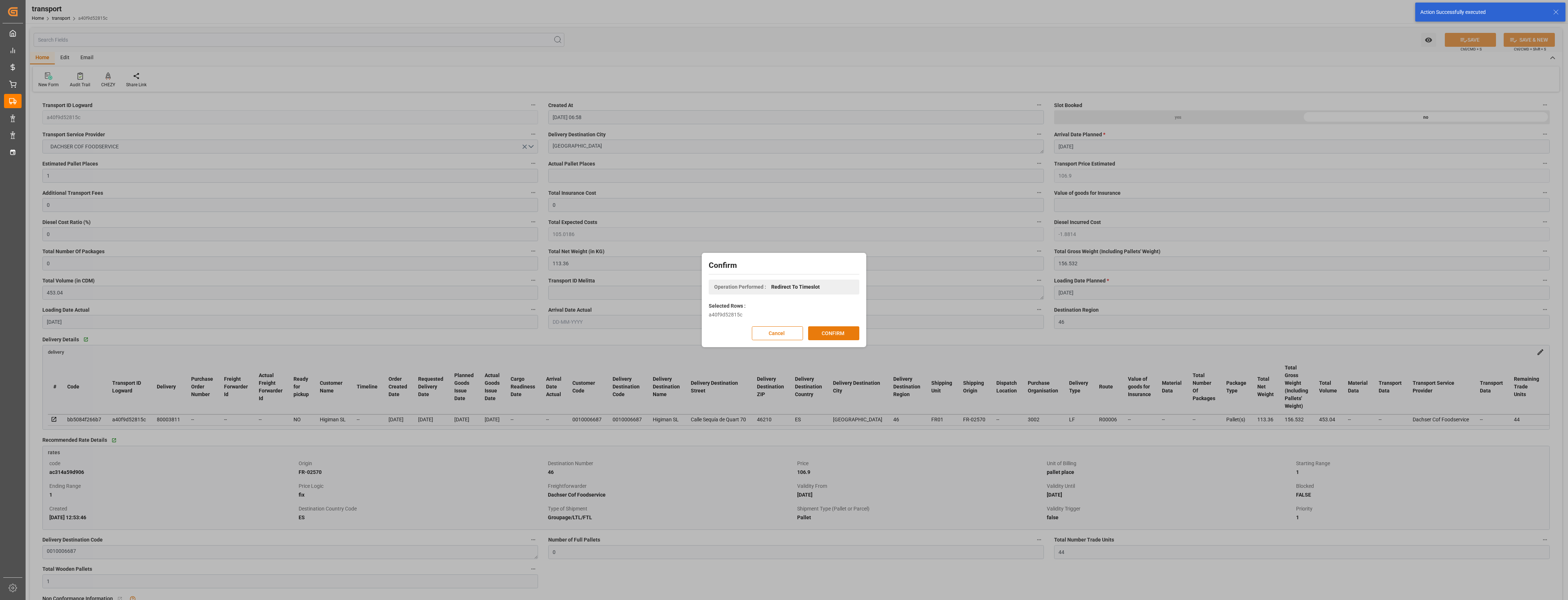
click at [837, 330] on button "CONFIRM" at bounding box center [833, 333] width 51 height 14
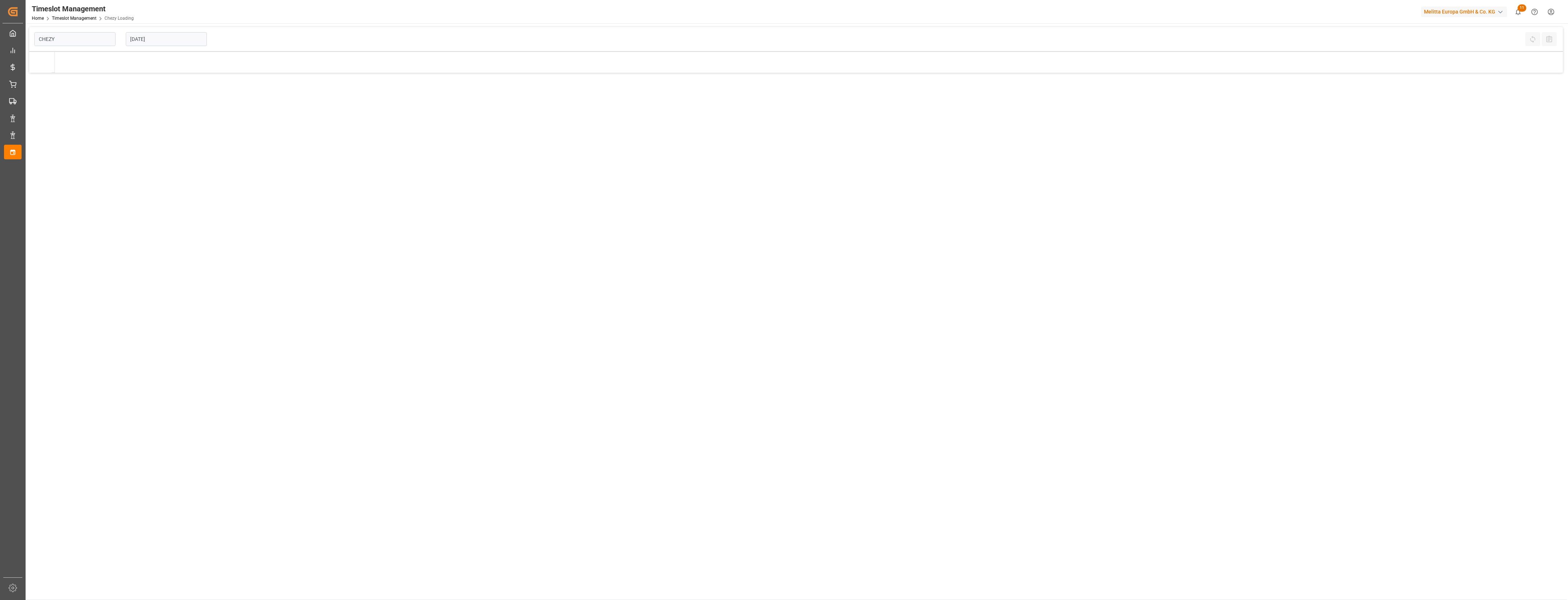
type input "Chezy Loading"
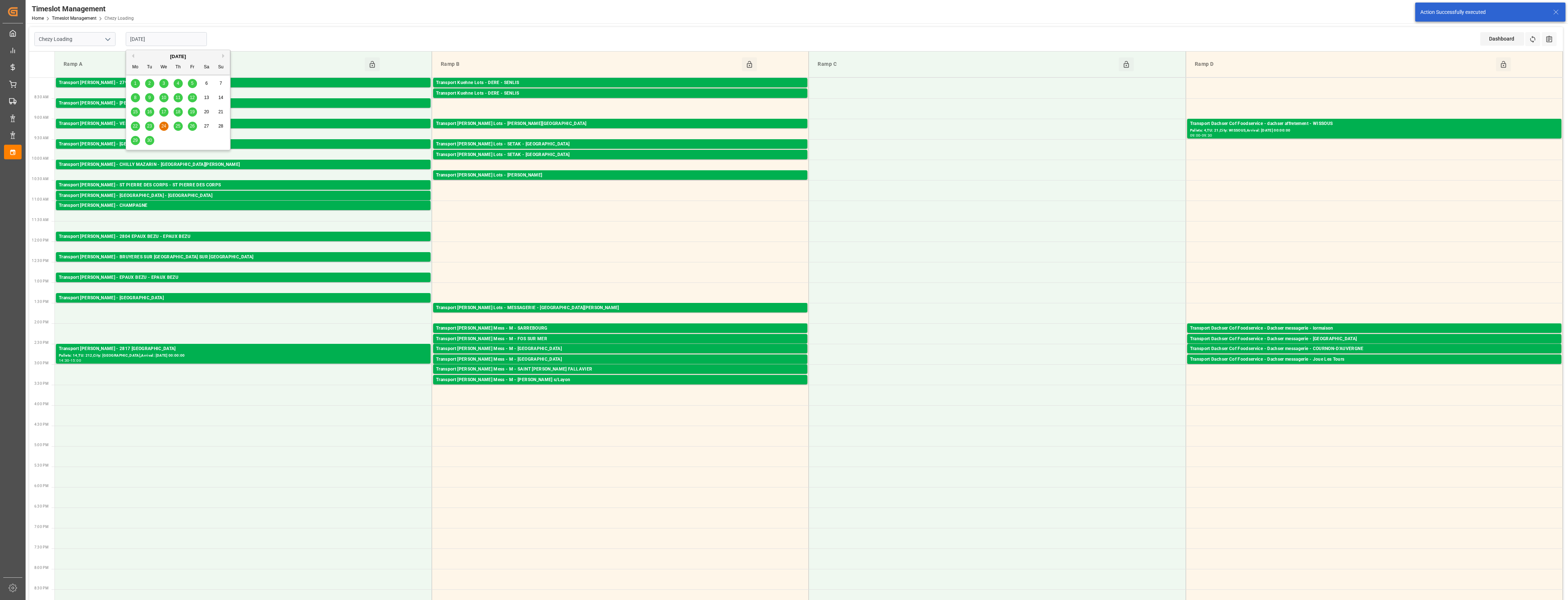
click at [156, 37] on input "[DATE]" at bounding box center [166, 39] width 81 height 14
click at [221, 56] on div "September 2025" at bounding box center [178, 57] width 104 height 7
click at [223, 56] on button "Next Month" at bounding box center [224, 55] width 4 height 4
click at [193, 85] on span "3" at bounding box center [192, 83] width 2 height 5
type input "03-10-2025"
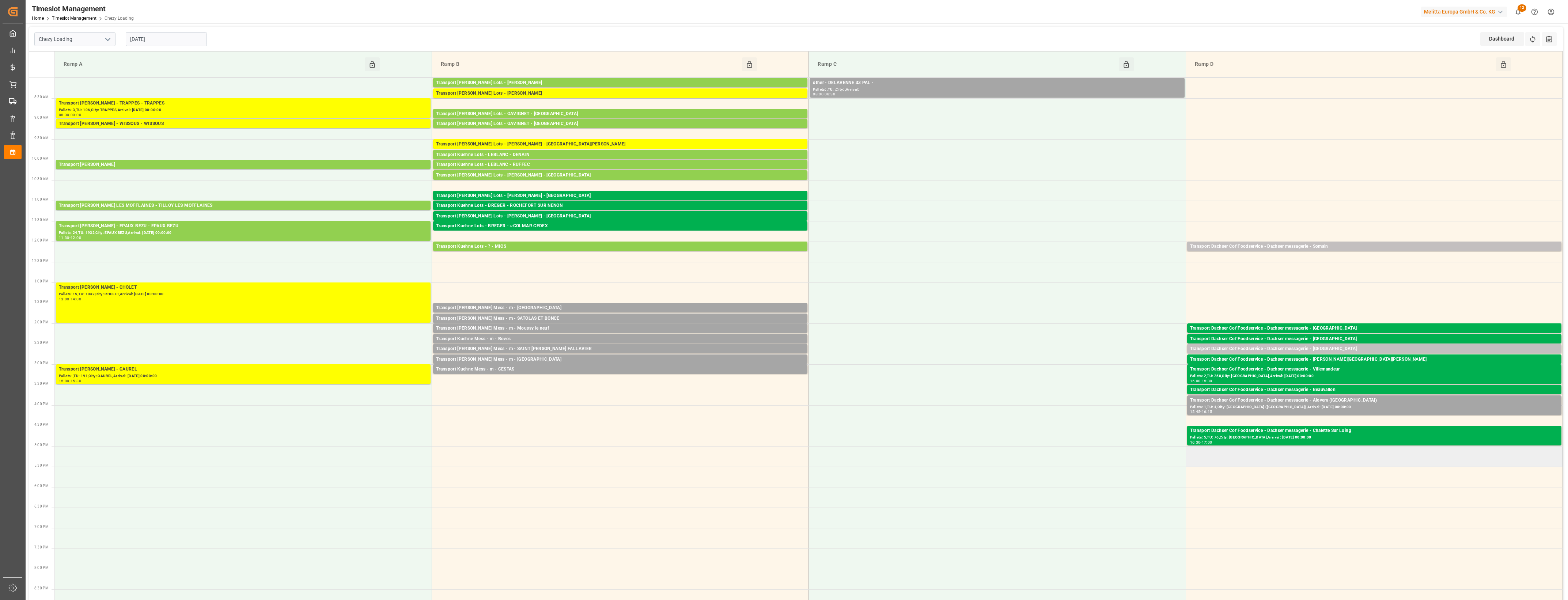
click at [1254, 459] on td at bounding box center [1374, 456] width 377 height 20
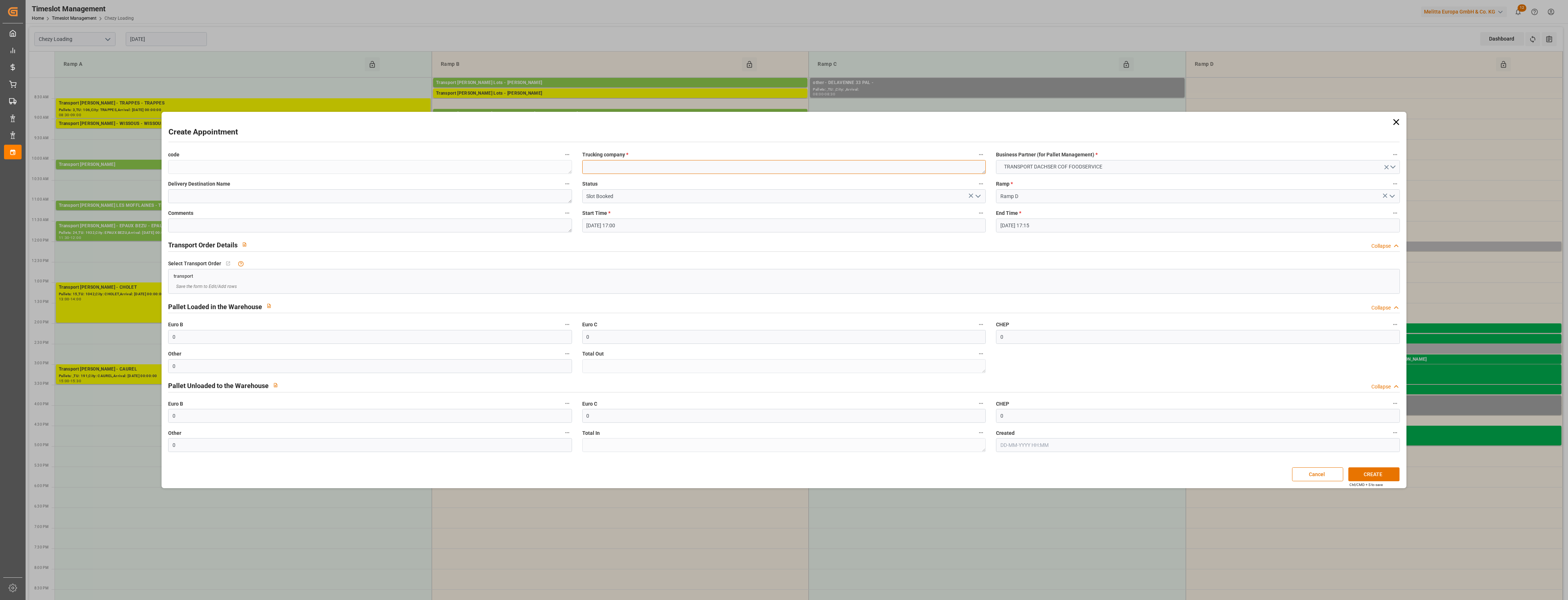
click at [617, 171] on textarea at bounding box center [784, 167] width 404 height 14
type textarea "Dachser messagerie"
click at [1382, 472] on button "CREATE" at bounding box center [1374, 474] width 51 height 14
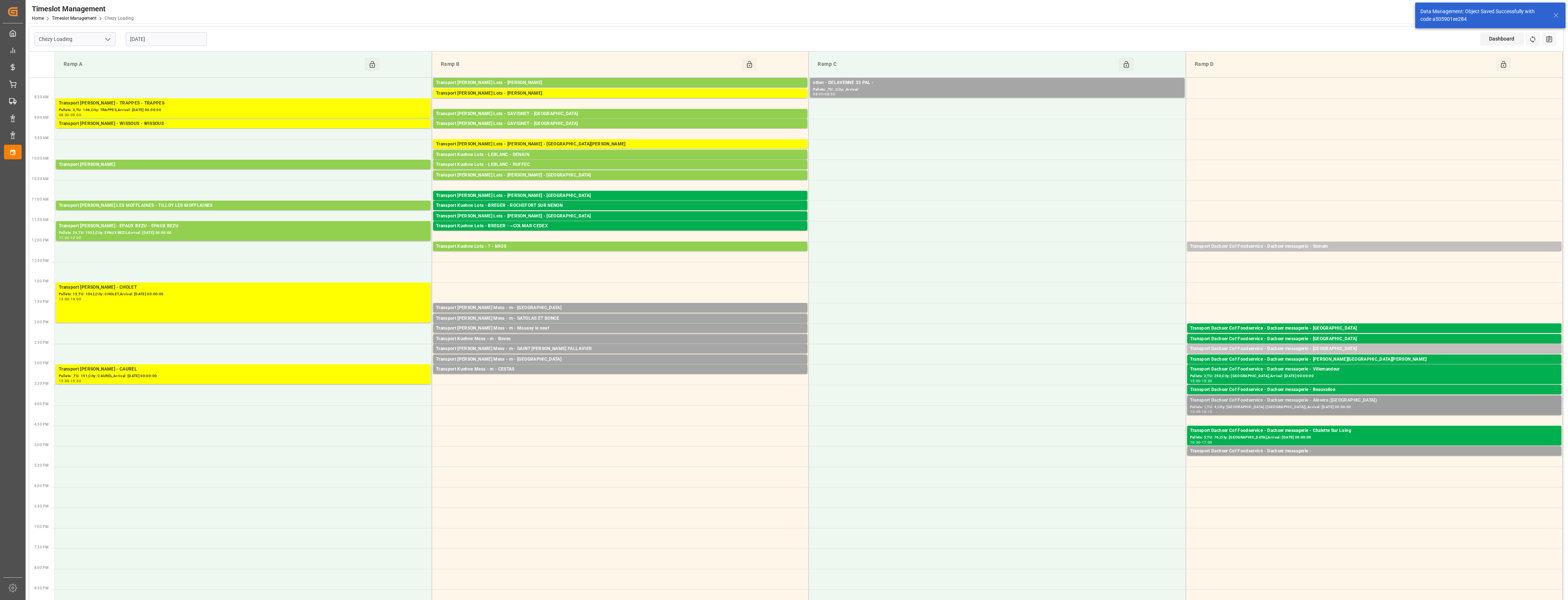
click at [1309, 401] on div "Transport Dachser Cof Foodservice - Dachser messagerie - Alovera (Guadalajara)" at bounding box center [1374, 400] width 369 height 7
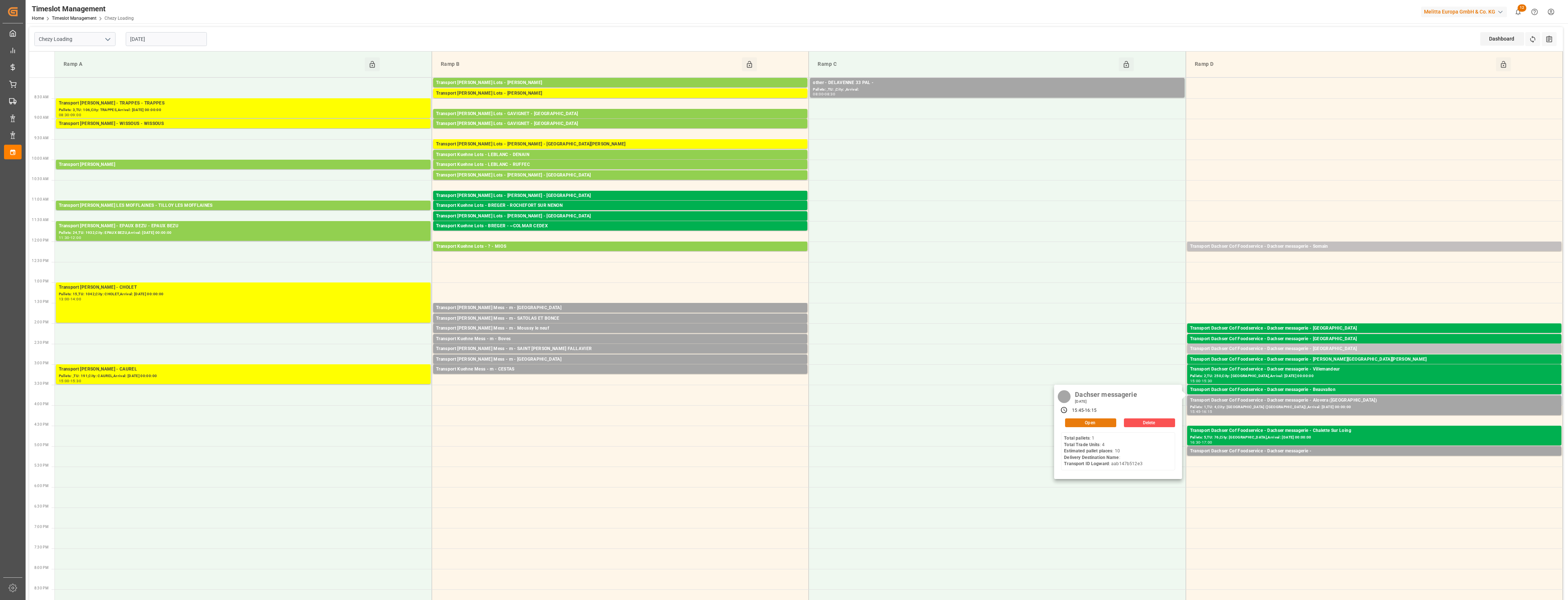
click at [1090, 421] on button "Open" at bounding box center [1090, 423] width 51 height 9
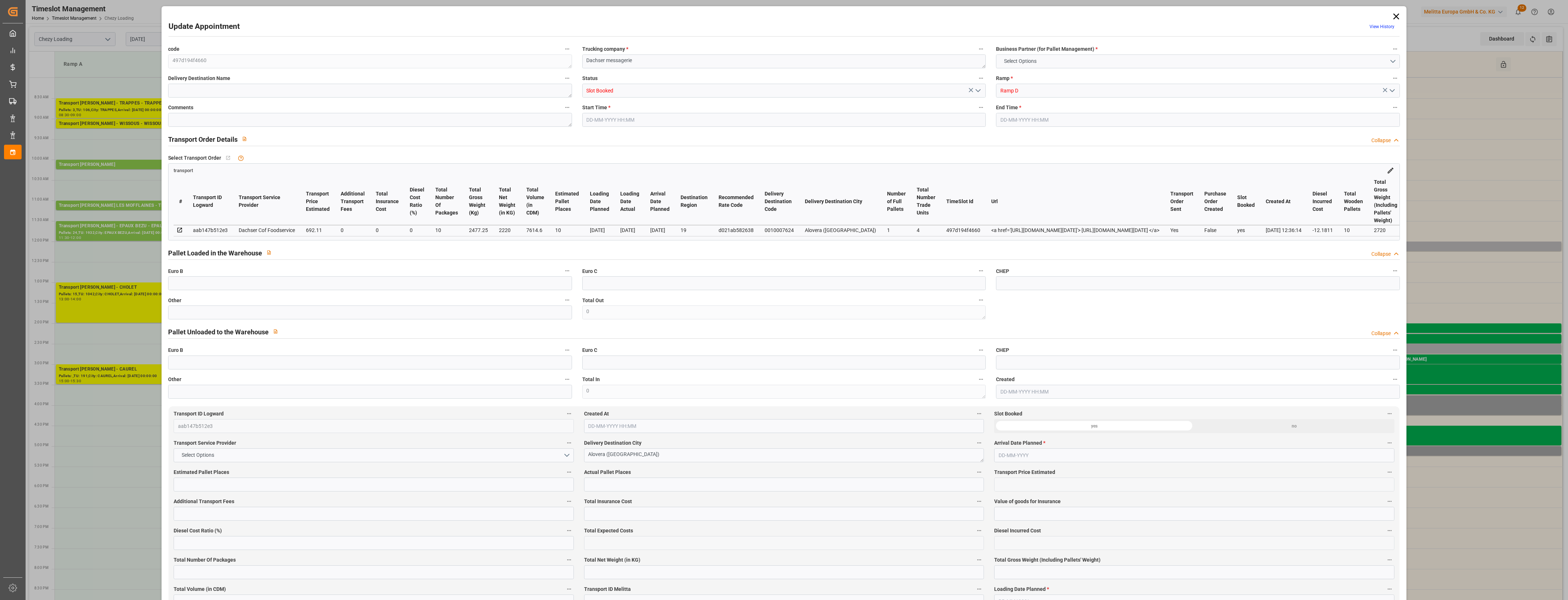
type input "0"
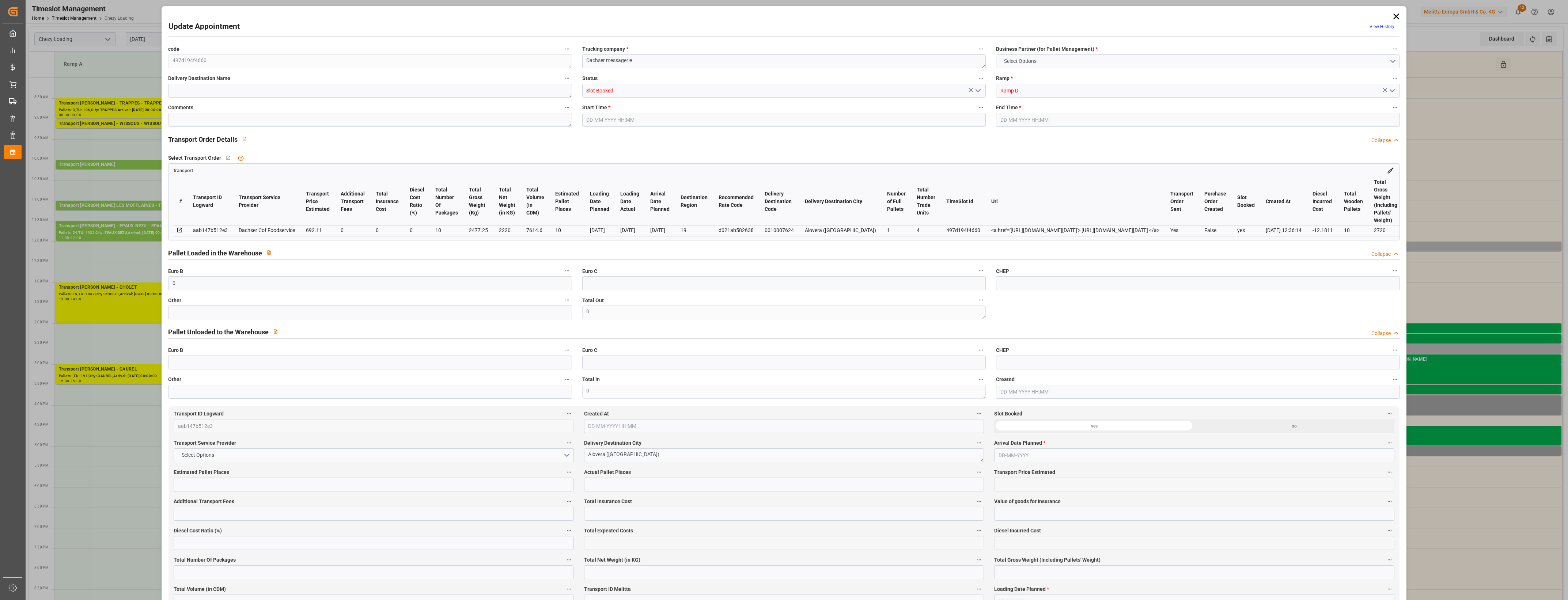
type input "0"
type input "10"
type input "692.11"
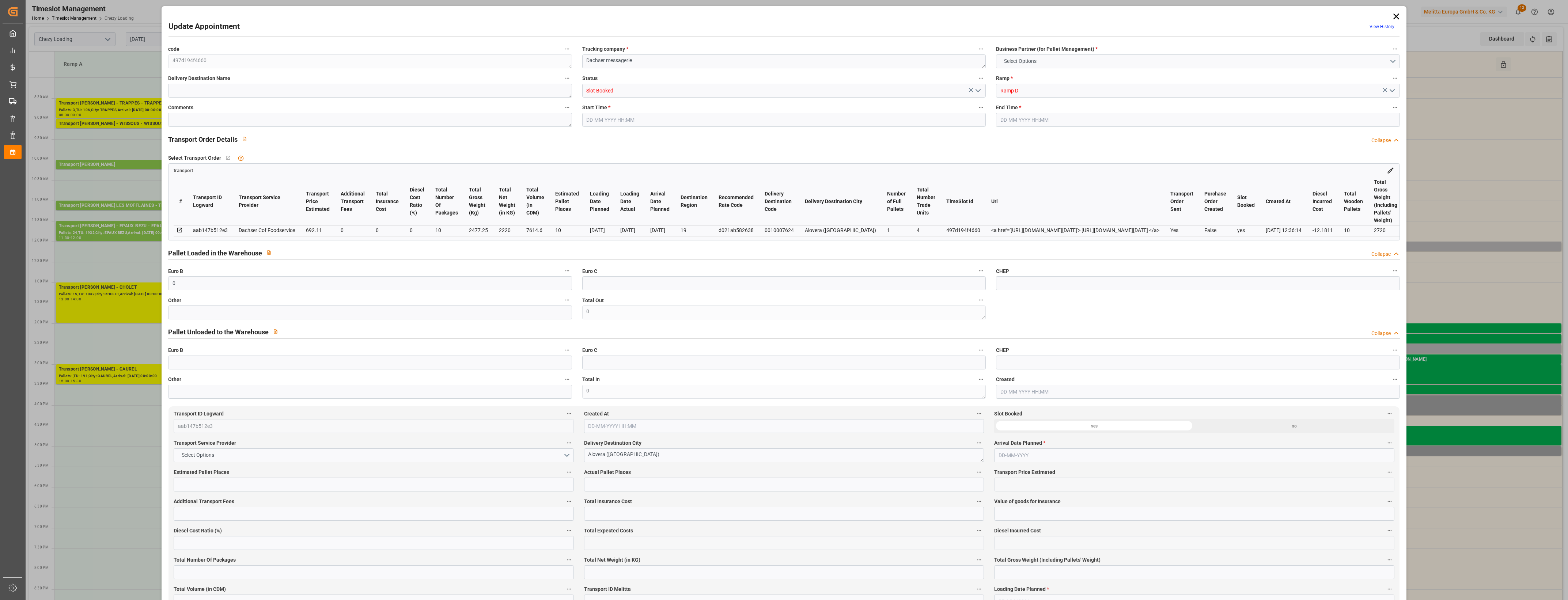
type input "0"
type input "679.9289"
type input "-12.1811"
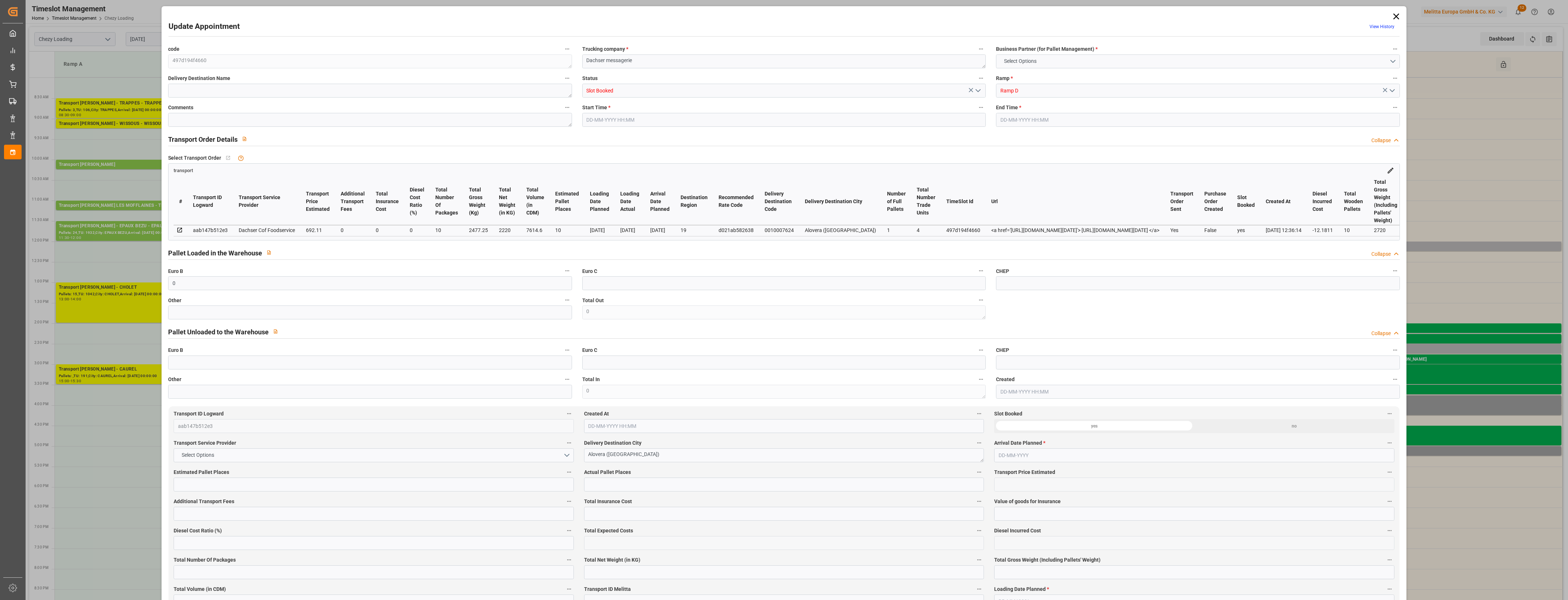
type input "10"
type input "2220"
type input "2720"
type input "7614.6"
type input "19"
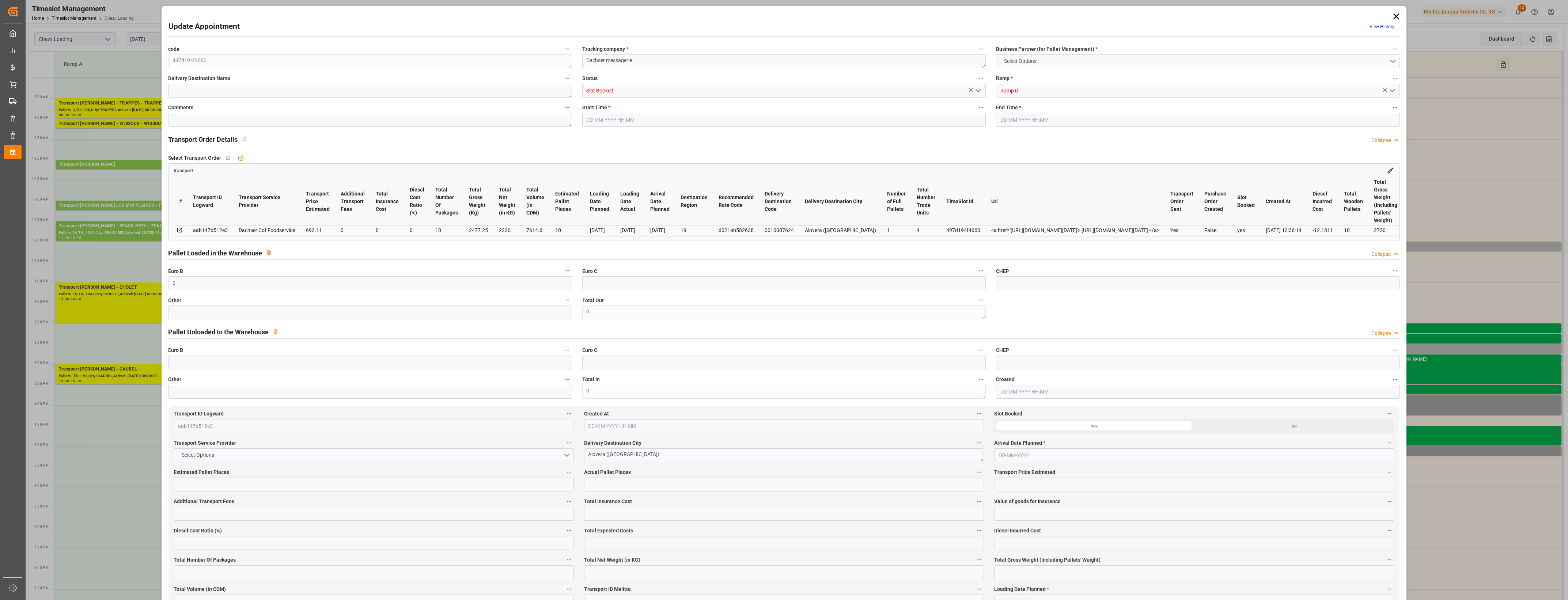
type input "1"
type input "4"
type input "10"
type input "101"
type input "2477.25"
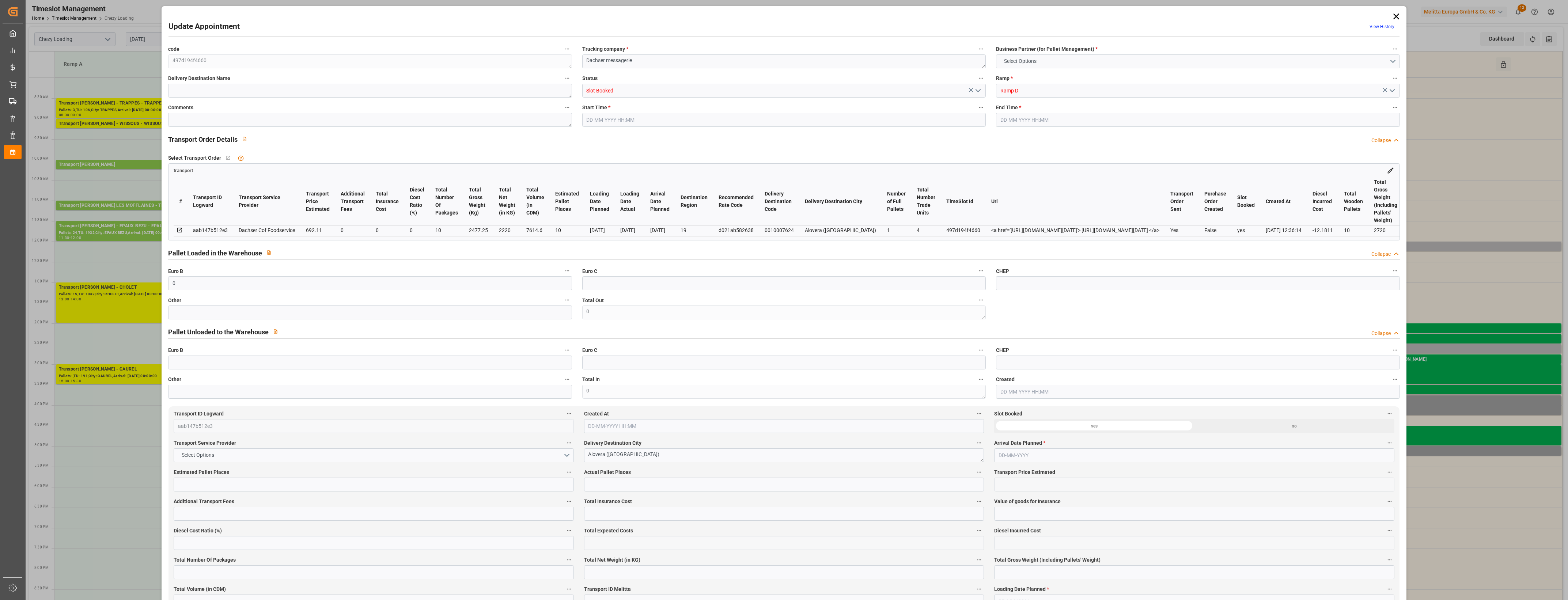
type input "0"
type input "4710.8598"
type input "0"
type input "21"
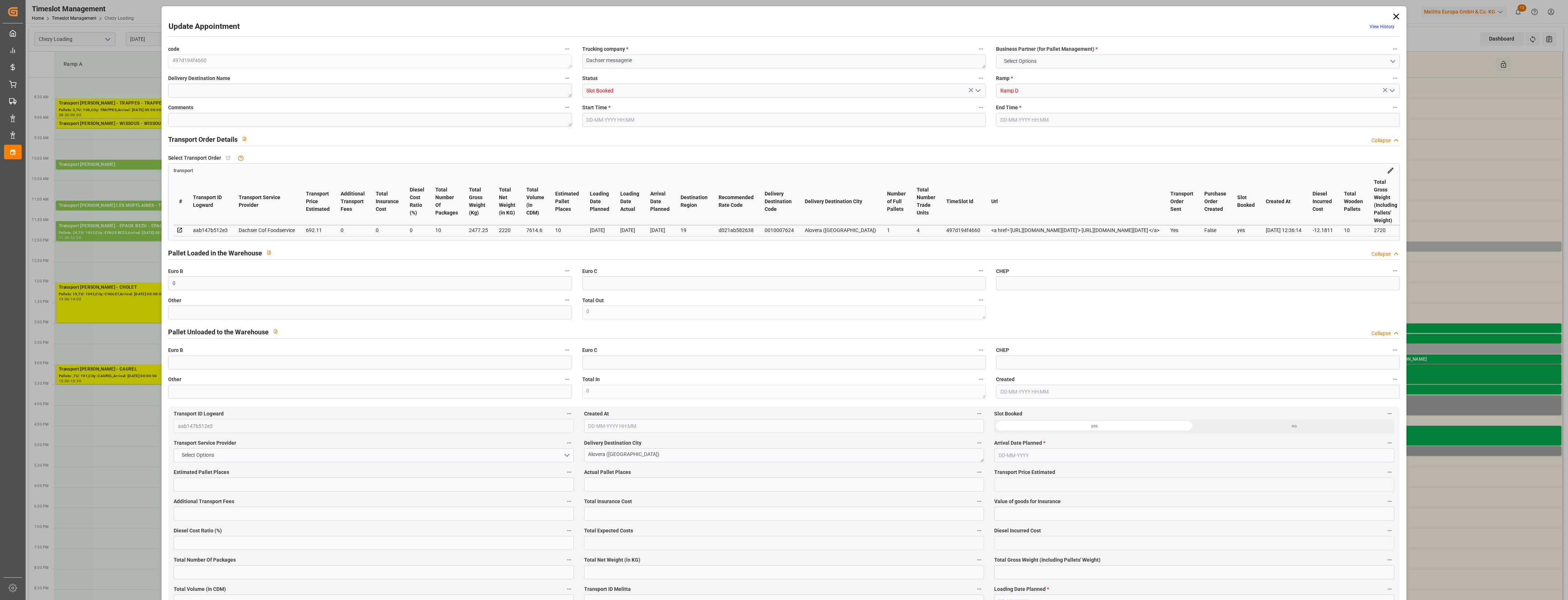
type input "35"
type input "03-10-2025 15:45"
type input "03-10-2025 16:15"
type input "03-10-2025 06:56"
type input "02-10-2025 12:36"
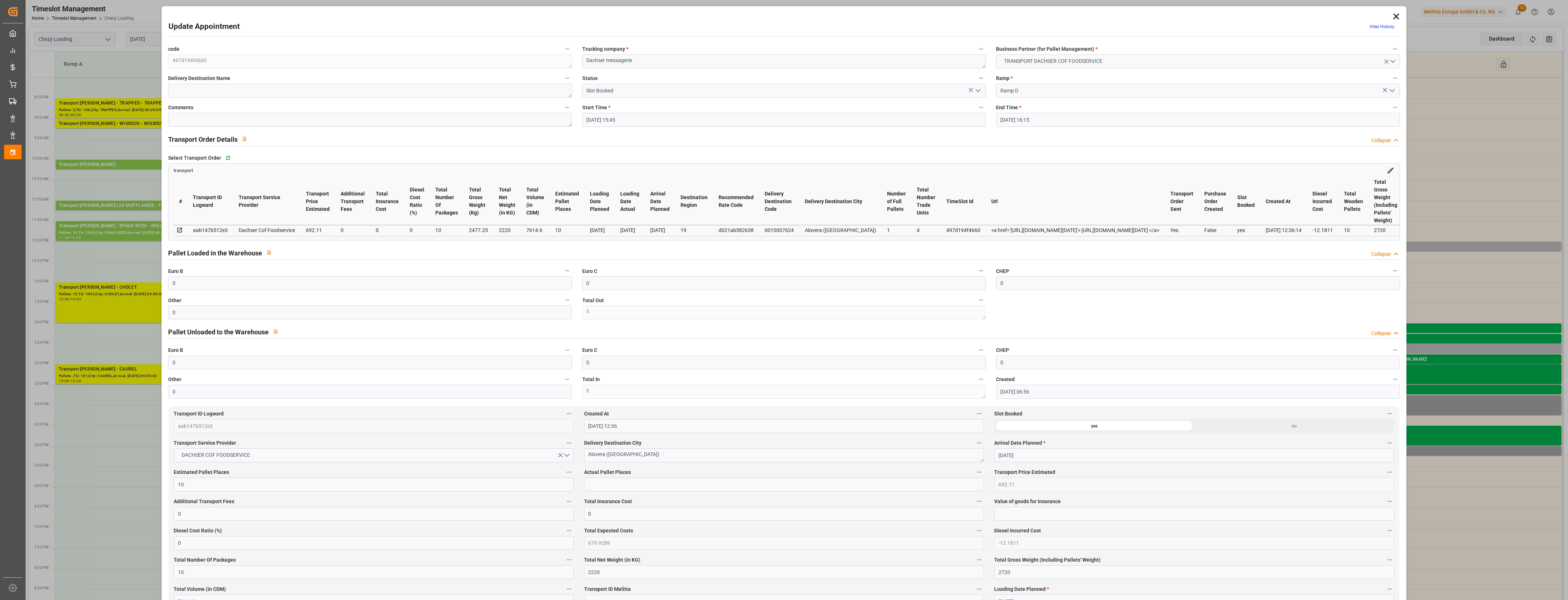
type input "[DATE]"
drag, startPoint x: 229, startPoint y: 314, endPoint x: 130, endPoint y: 309, distance: 99.1
click at [130, 309] on div "Update Appointment View History code 497d194f4660 Trucking company * Dachser me…" at bounding box center [784, 300] width 1568 height 600
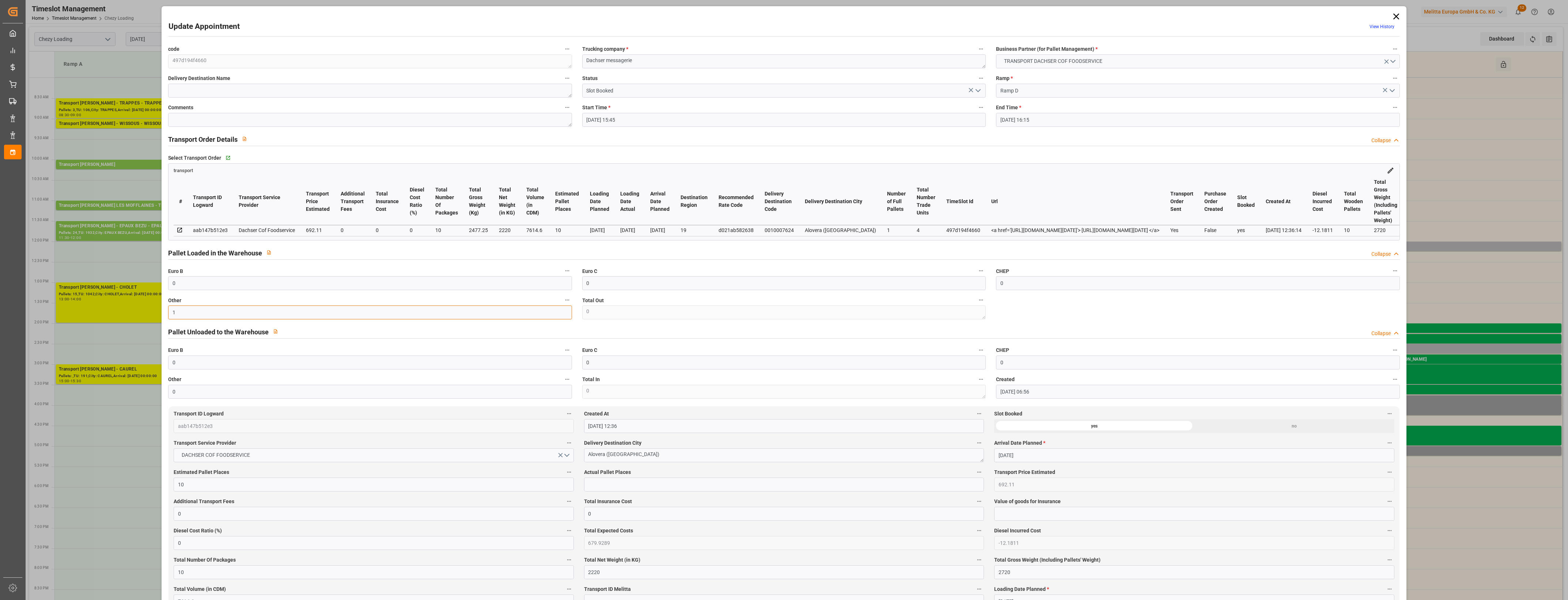
type input "1"
click at [606, 489] on input "text" at bounding box center [784, 484] width 400 height 14
type input "1"
click at [651, 471] on label "Actual Pallet Places" at bounding box center [784, 472] width 400 height 10
click at [974, 471] on button "Actual Pallet Places" at bounding box center [979, 471] width 9 height 9
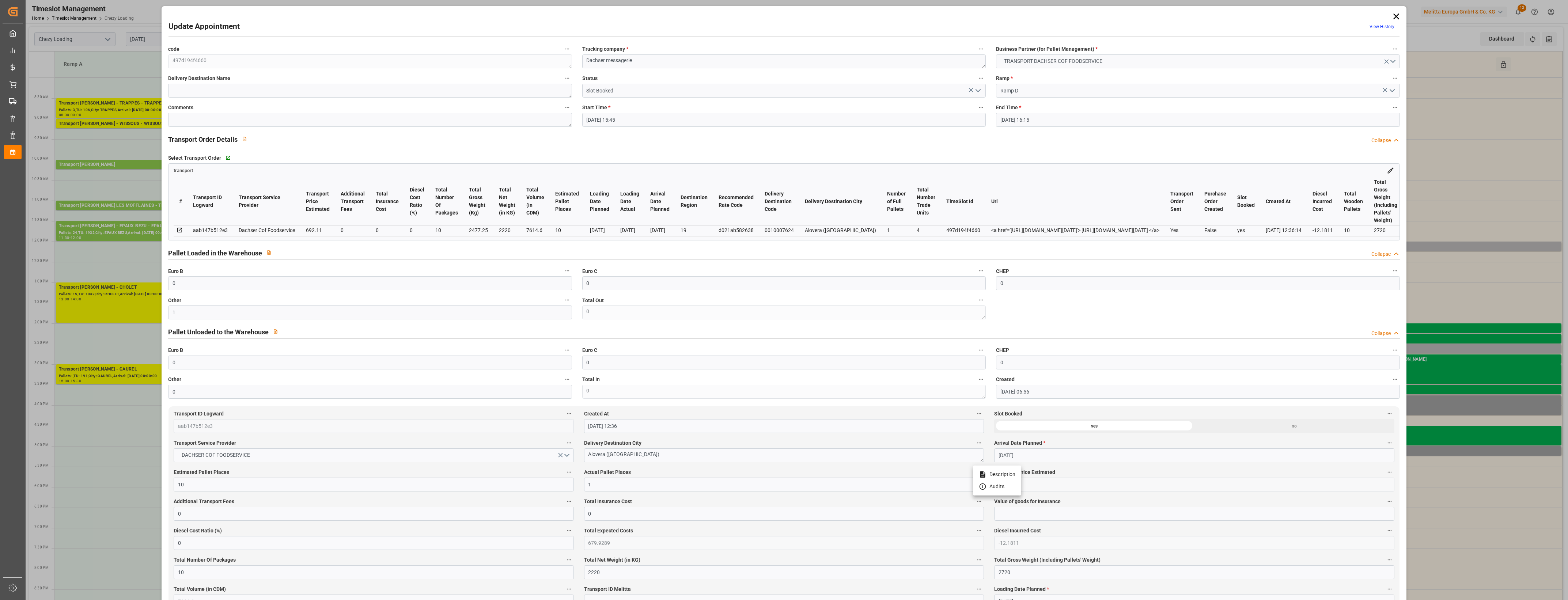
click at [661, 471] on div at bounding box center [784, 300] width 1568 height 600
click at [980, 90] on icon "open menu" at bounding box center [978, 91] width 9 height 9
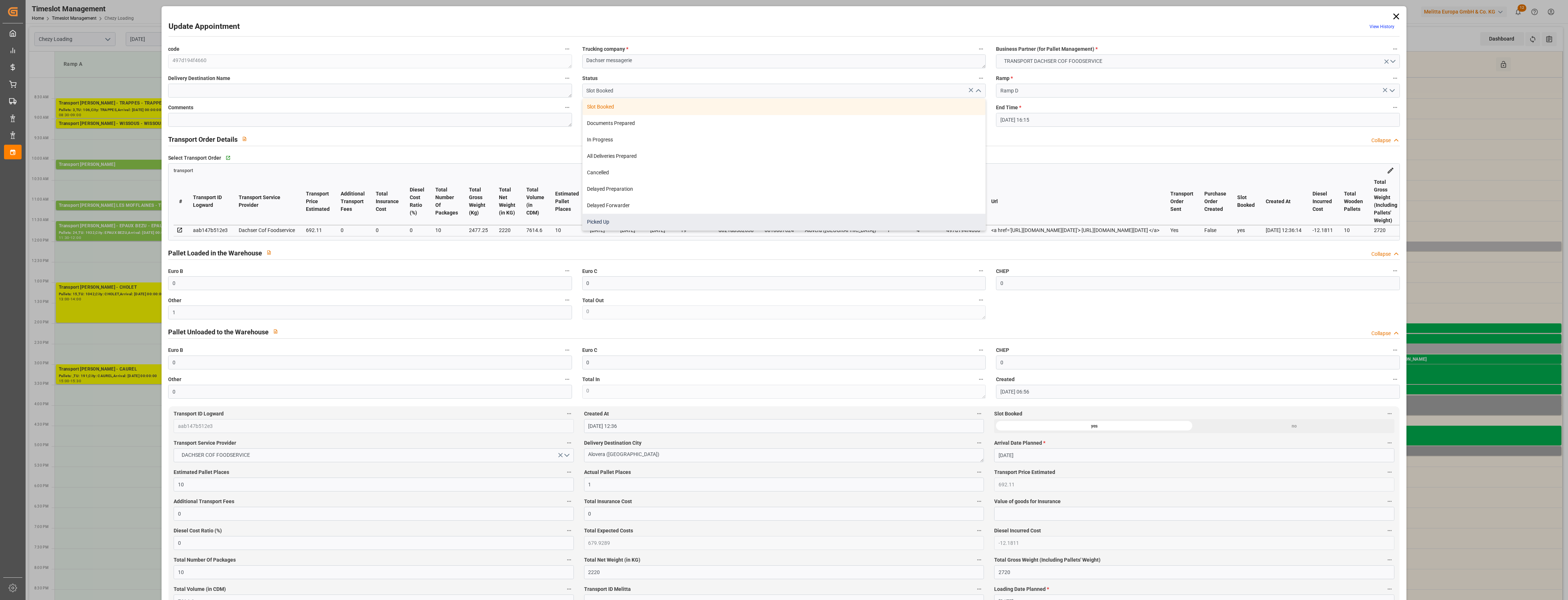
click at [630, 221] on div "Picked Up" at bounding box center [783, 222] width 402 height 17
type input "Picked Up"
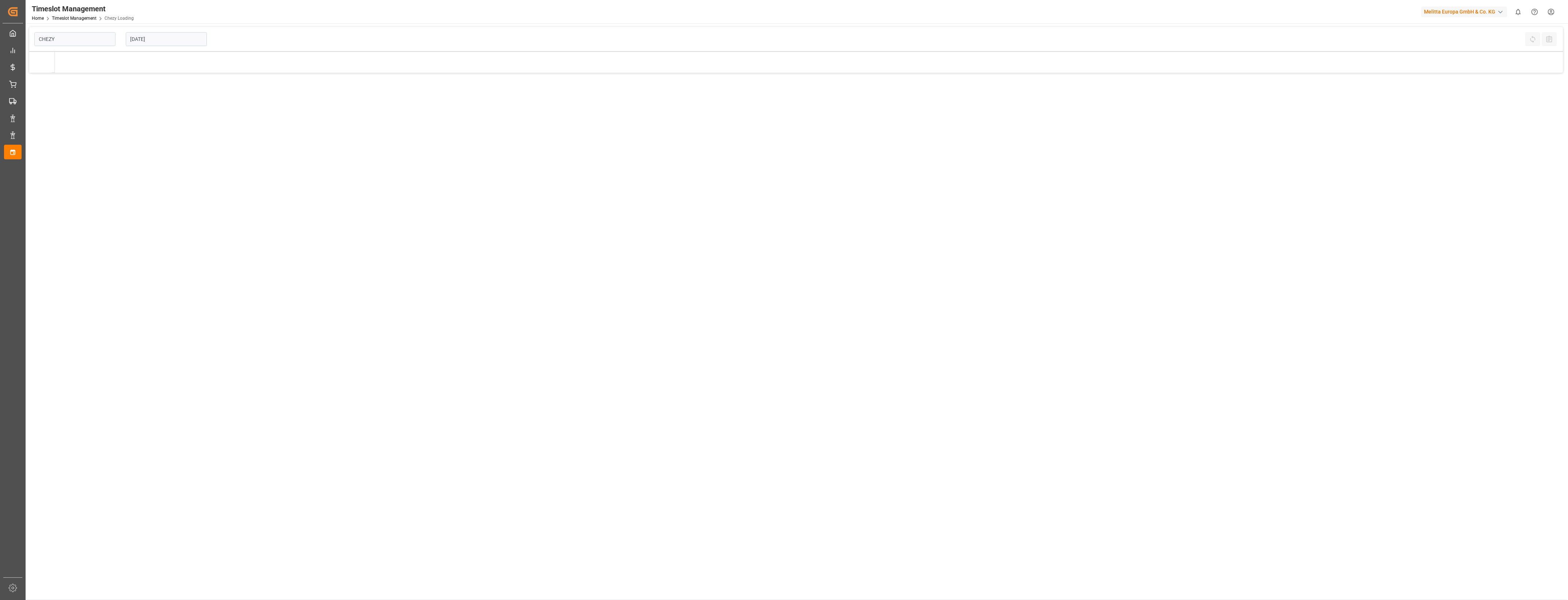
type input "Chezy Loading"
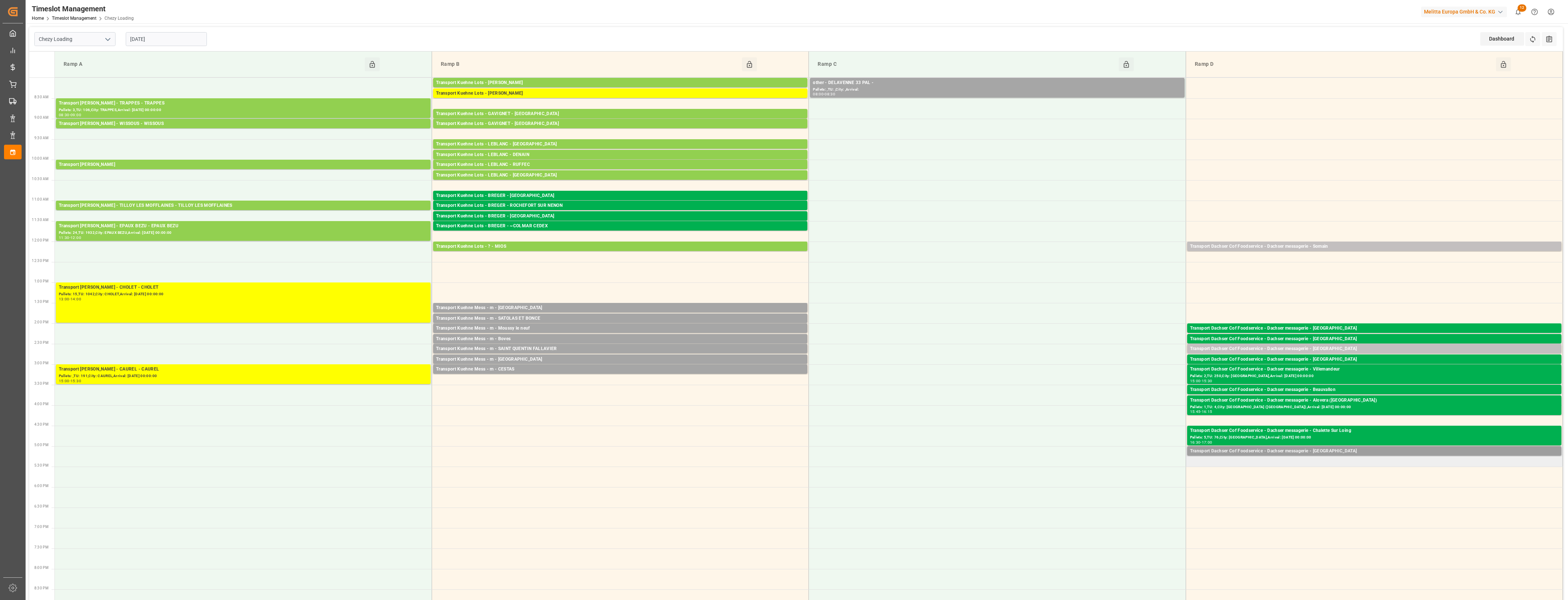
click at [1307, 454] on div "Transport Dachser Cof Foodservice - Dachser messagerie - [GEOGRAPHIC_DATA]" at bounding box center [1374, 451] width 369 height 7
click at [1275, 448] on div "Transport Dachser Cof Foodservice - Dachser messagerie - [GEOGRAPHIC_DATA]" at bounding box center [1374, 451] width 369 height 7
click at [1109, 484] on button "Open" at bounding box center [1090, 484] width 51 height 9
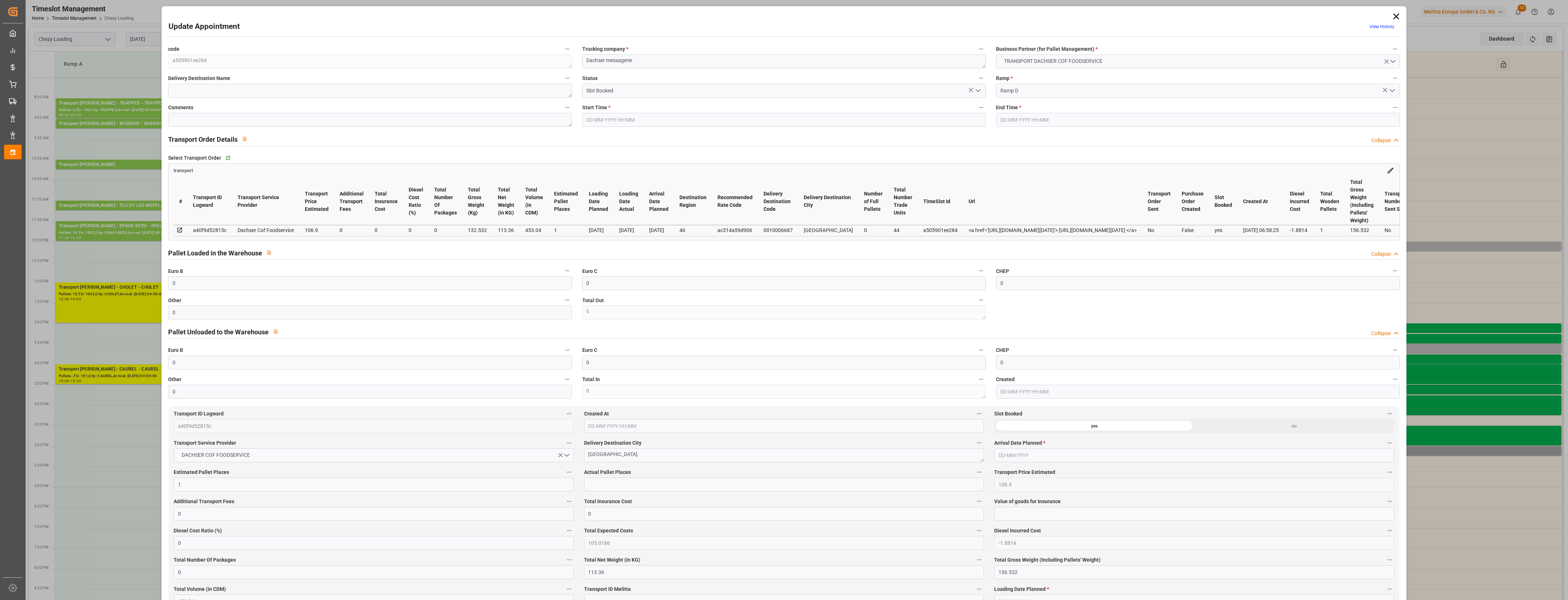
type input "0"
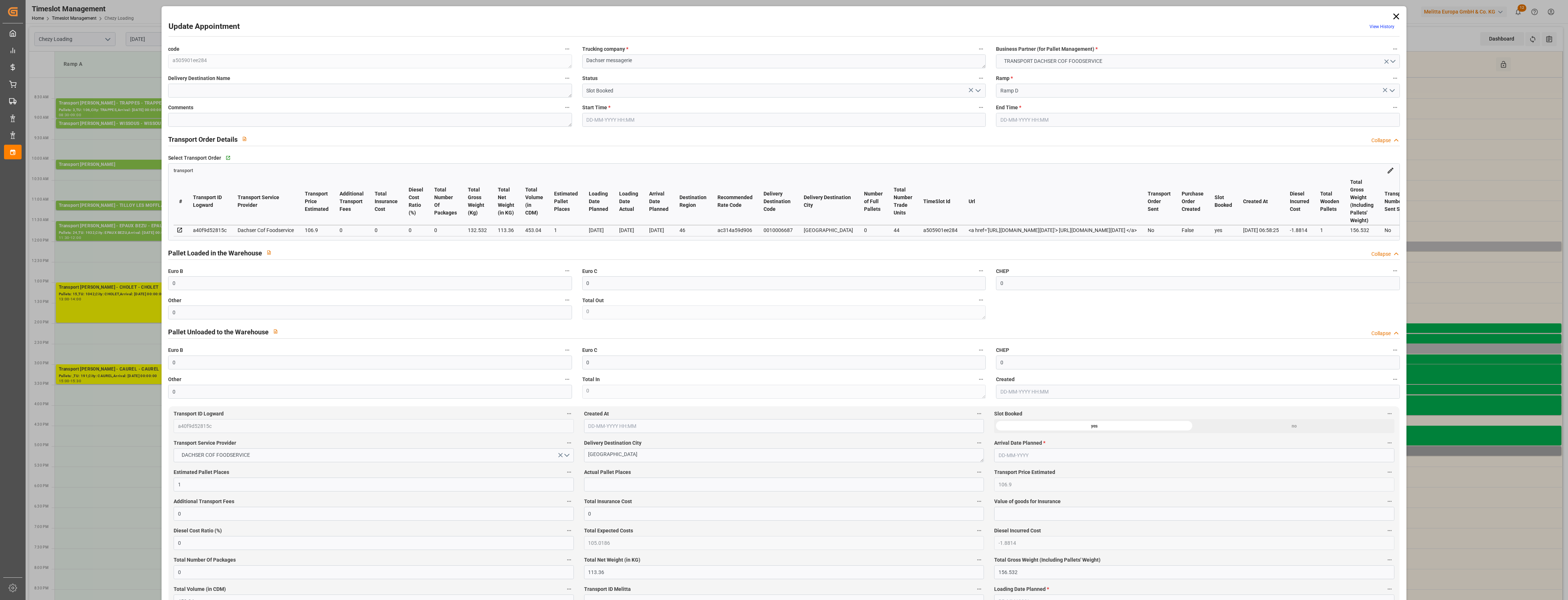
type input "0"
type input "1"
type input "106.9"
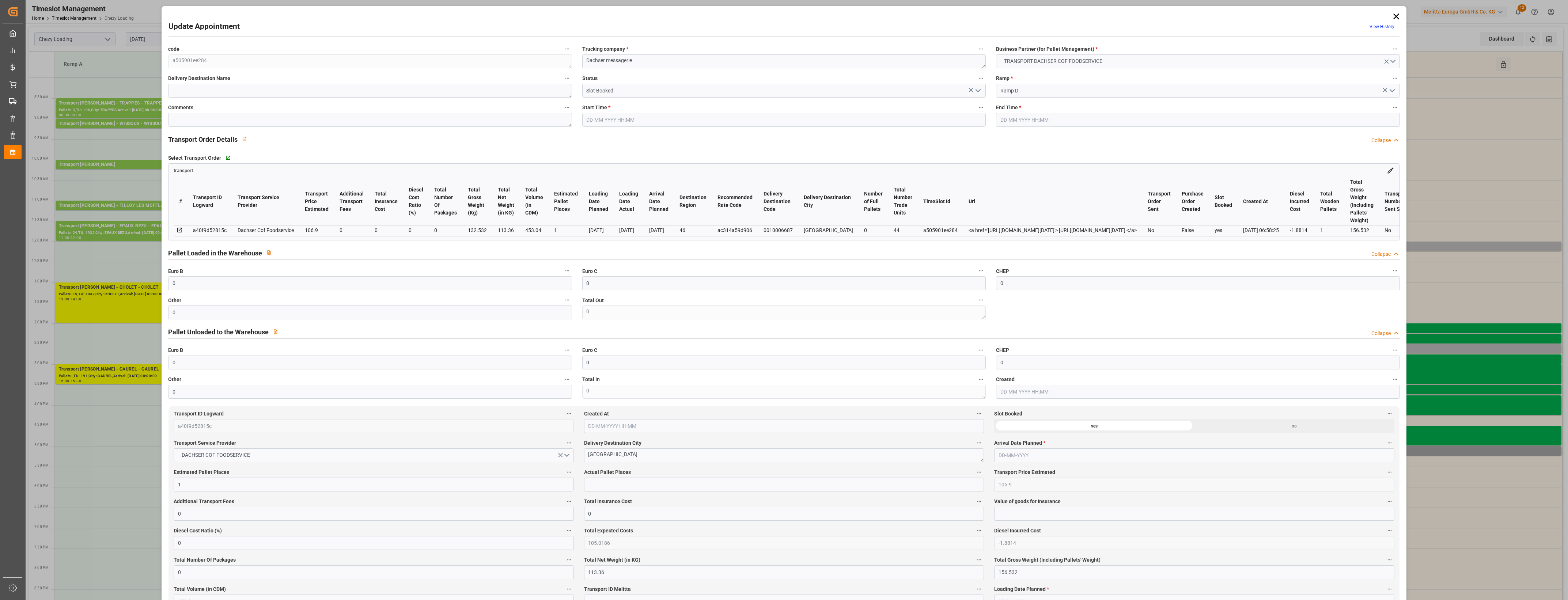
type input "0"
type input "105.0186"
type input "-1.8814"
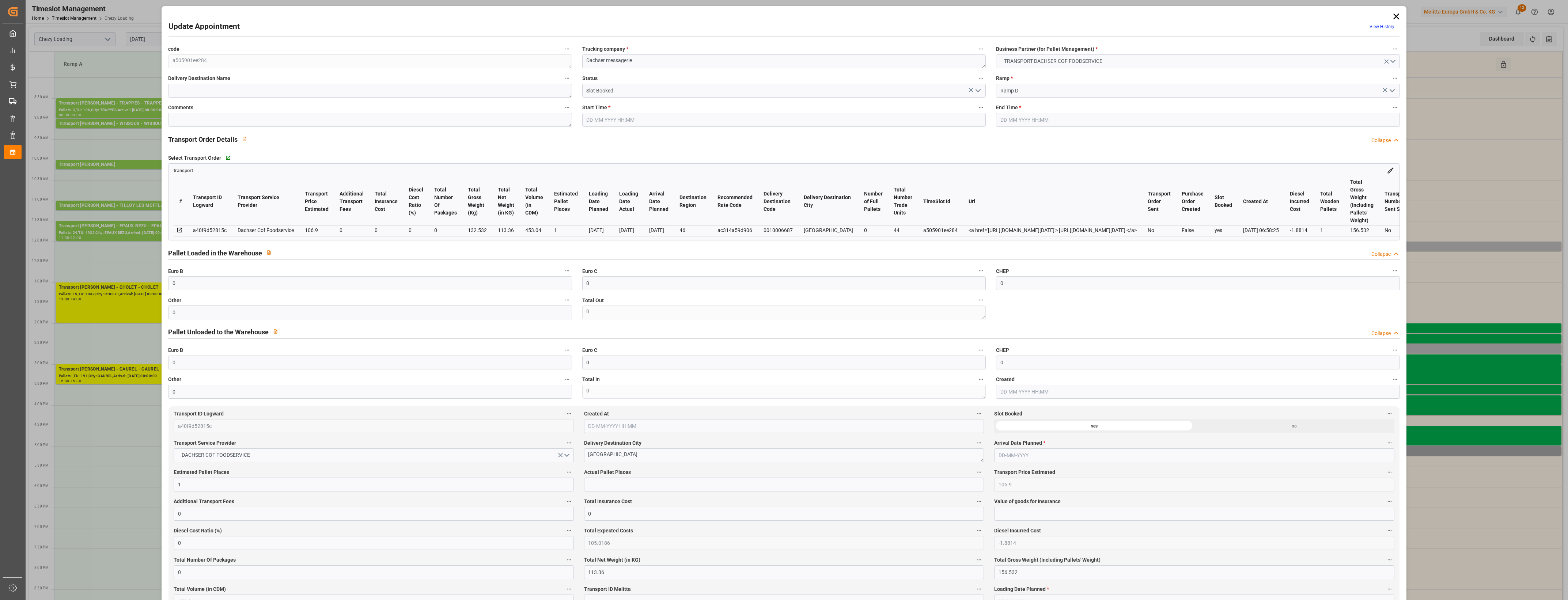
type input "0"
type input "113.36"
type input "156.532"
type input "453.04"
type input "46"
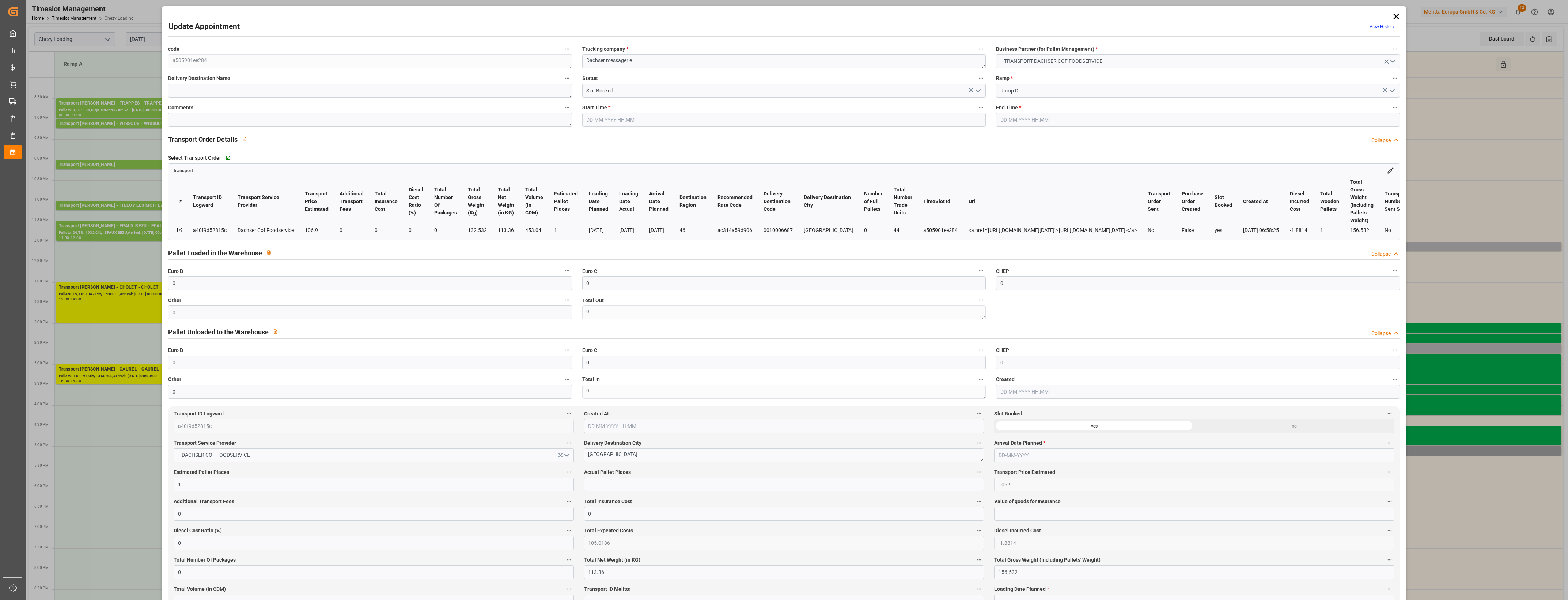
type input "0"
type input "44"
type input "1"
type input "101"
type input "132.532"
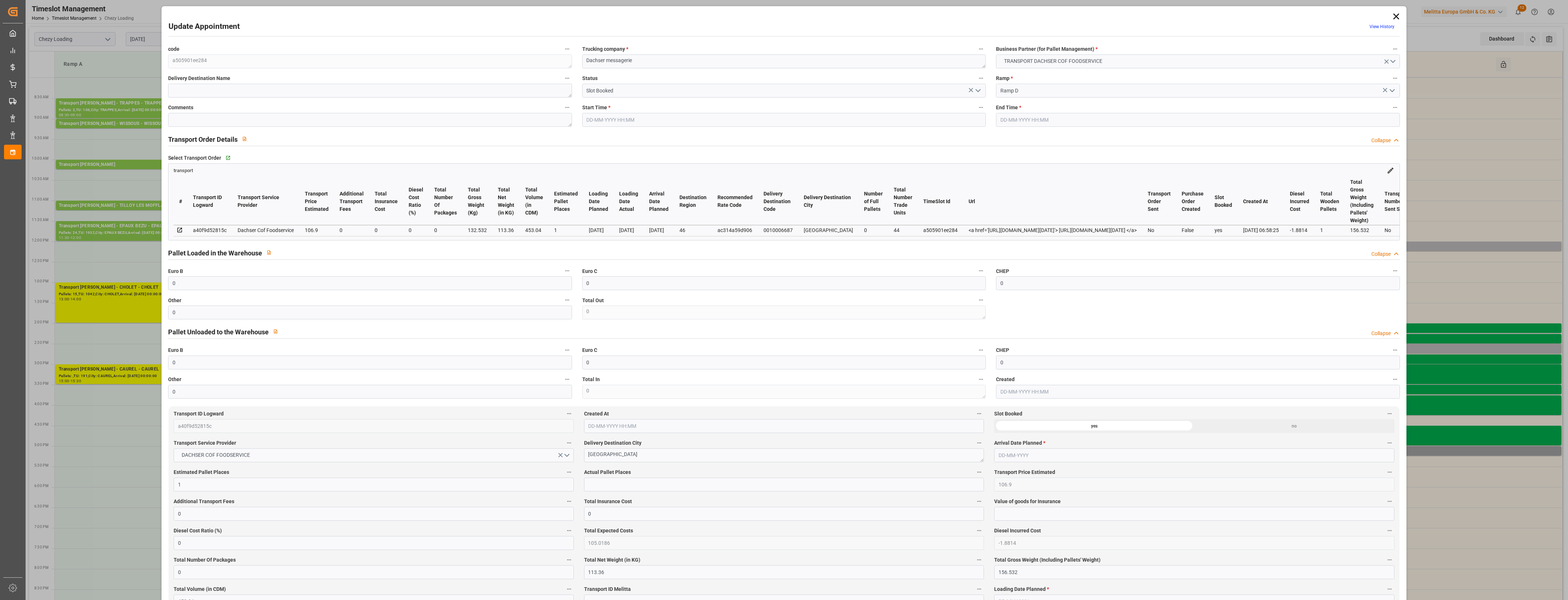
type input "0"
type input "4710.8598"
type input "0"
type input "21"
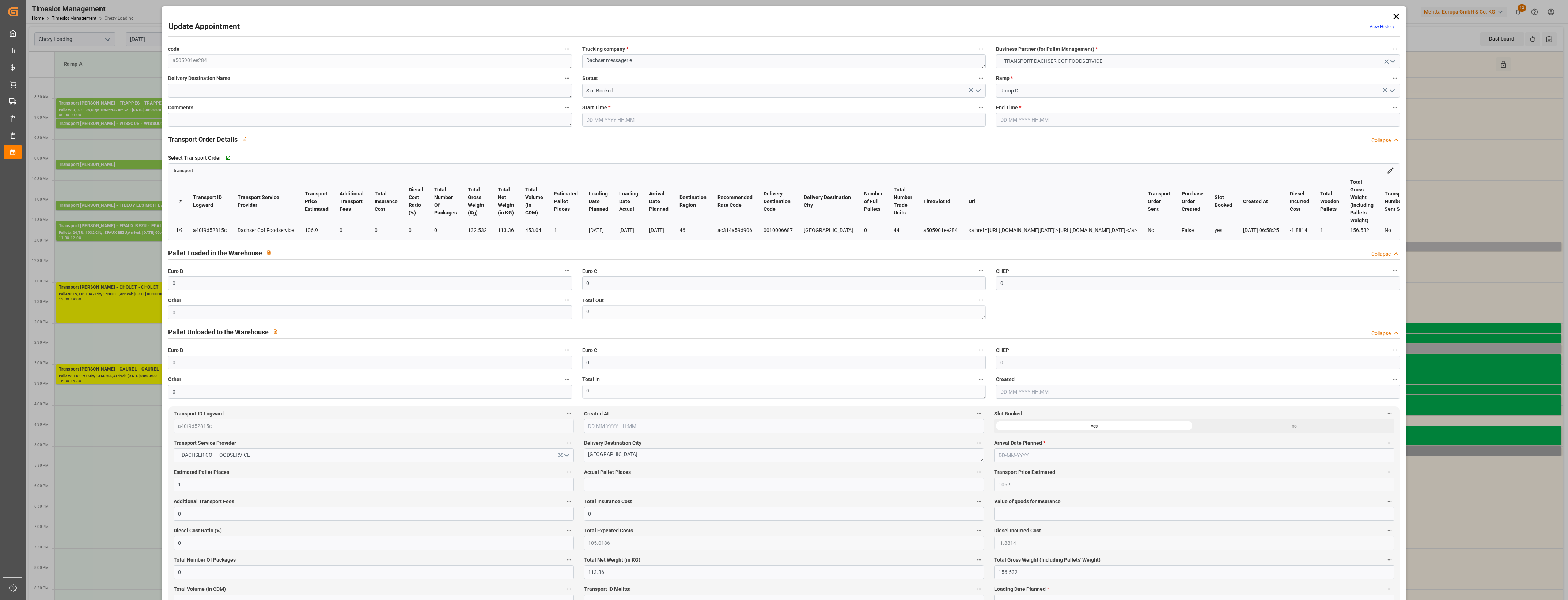
type input "35"
type input "03-10-2025 17:00"
type input "03-10-2025 17:15"
type input "03-10-2025 06:58"
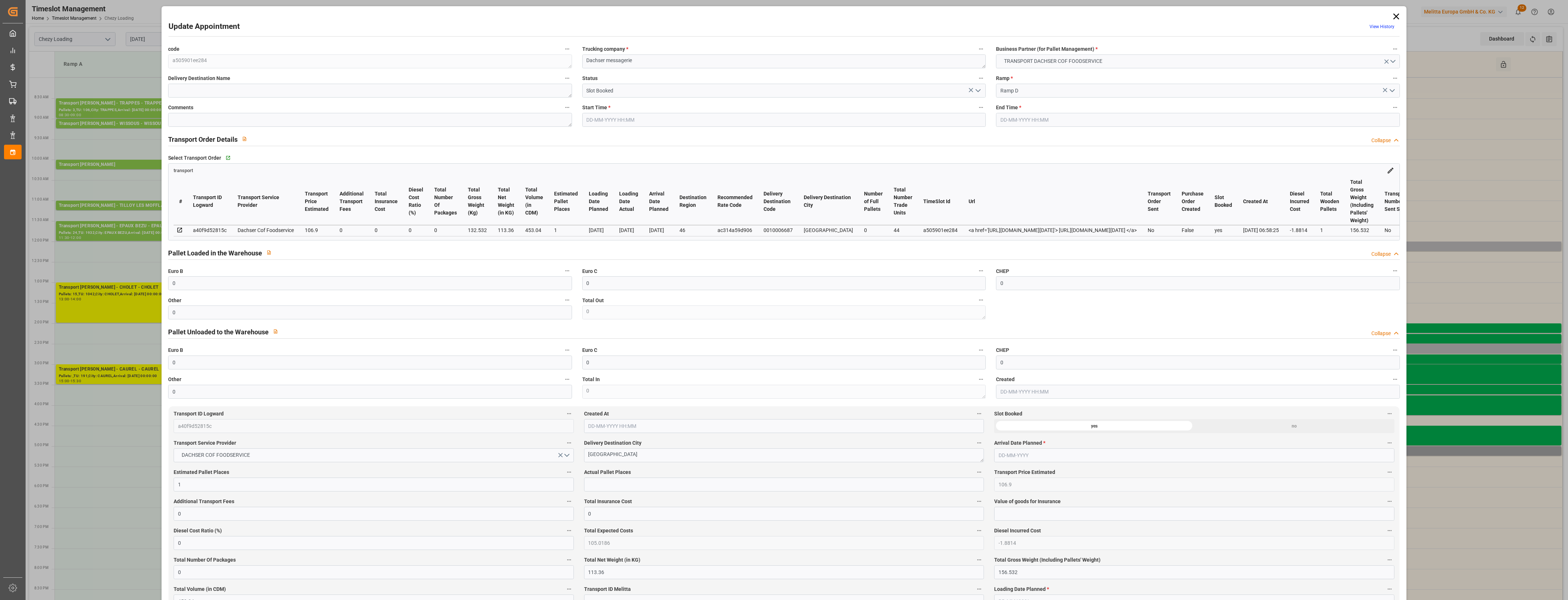
type input "02-10-2025"
type input "24-09-2025"
type input "[DATE]"
click at [214, 312] on input "0" at bounding box center [370, 312] width 404 height 14
drag, startPoint x: 211, startPoint y: 315, endPoint x: 120, endPoint y: 306, distance: 91.4
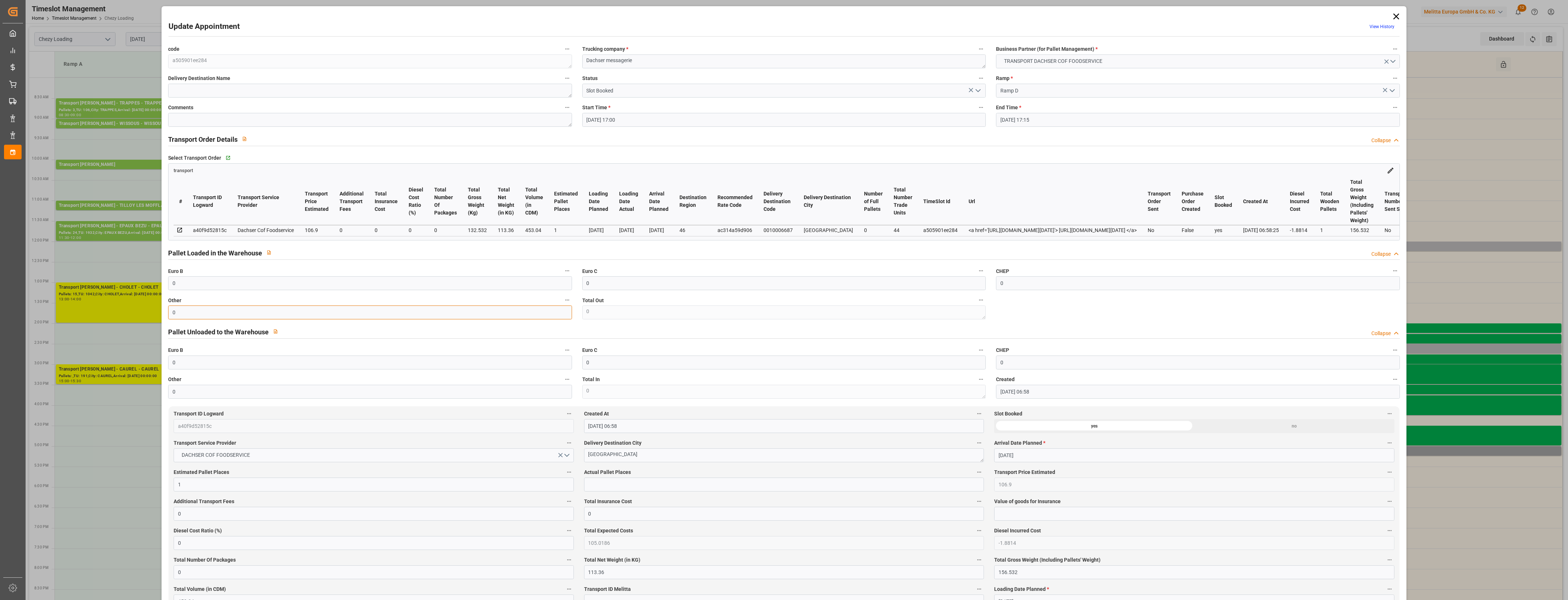
click at [121, 307] on div "Update Appointment View History code a505901ee284 Trucking company * Dachser me…" at bounding box center [784, 300] width 1568 height 600
type input "1"
drag, startPoint x: 590, startPoint y: 484, endPoint x: 597, endPoint y: 483, distance: 7.1
click at [590, 484] on input "text" at bounding box center [784, 484] width 400 height 14
type input "1"
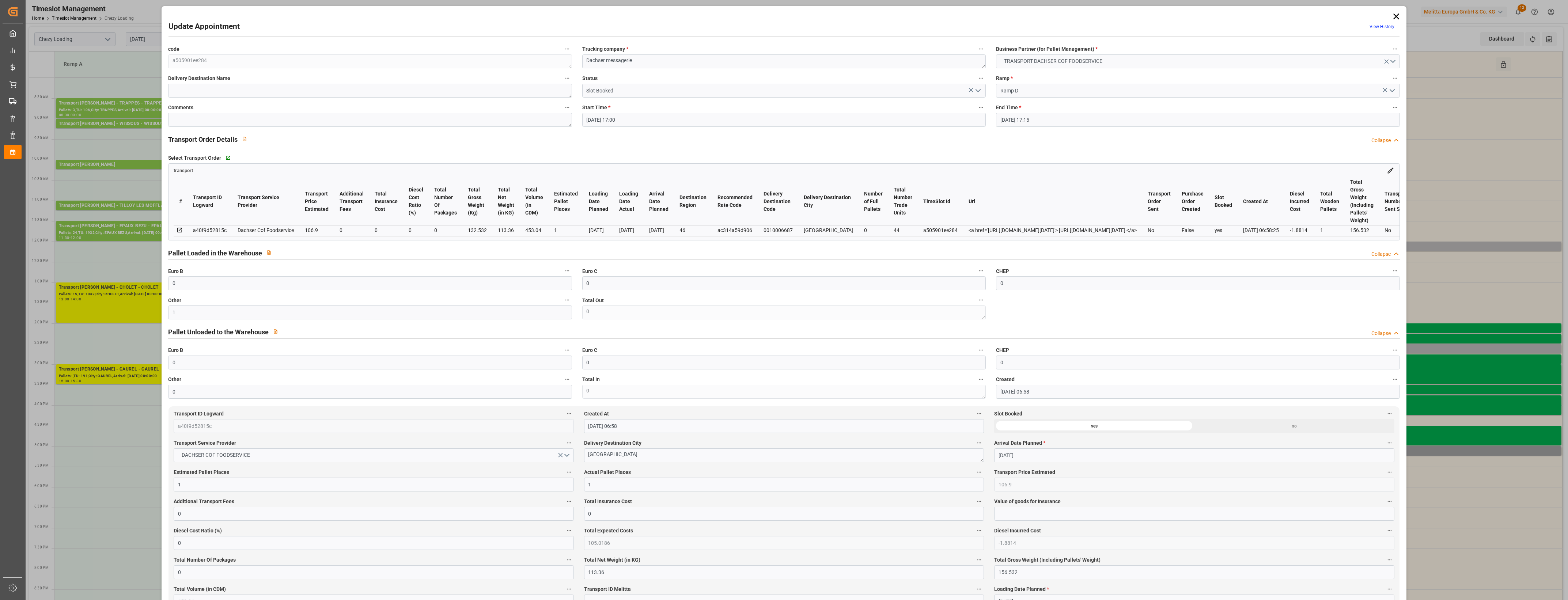
click at [620, 474] on span "Actual Pallet Places" at bounding box center [608, 472] width 47 height 7
click at [974, 474] on button "Actual Pallet Places" at bounding box center [979, 471] width 9 height 9
click at [634, 472] on div at bounding box center [784, 300] width 1568 height 600
click at [978, 90] on polyline "open menu" at bounding box center [978, 91] width 4 height 2
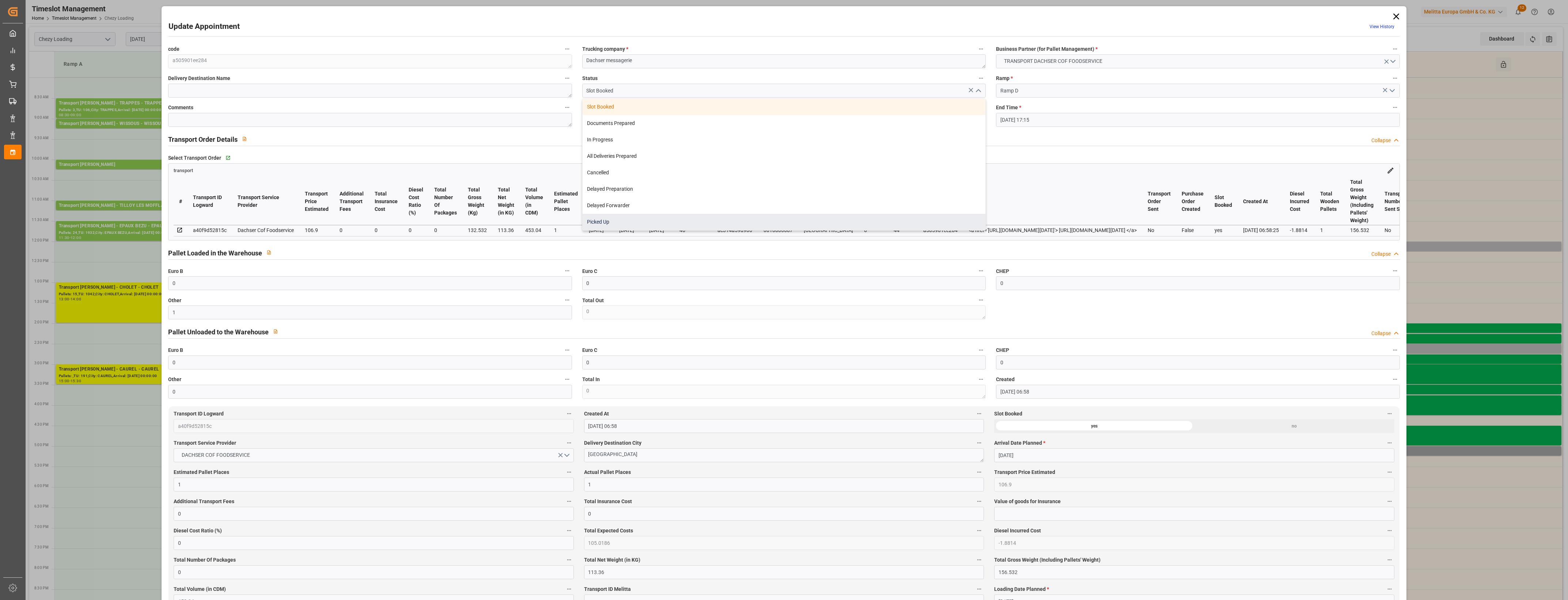
click at [677, 216] on div "Picked Up" at bounding box center [783, 222] width 402 height 17
type input "Picked Up"
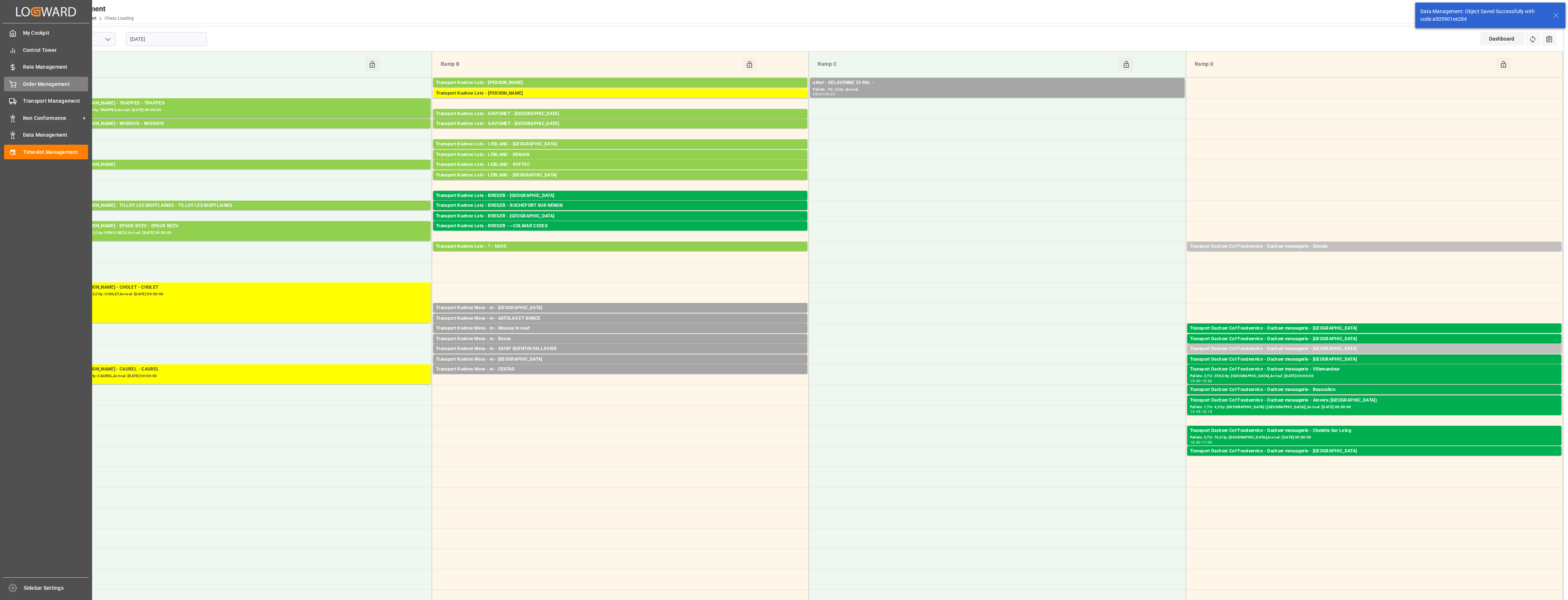
click at [39, 83] on span "Order Management" at bounding box center [55, 84] width 65 height 7
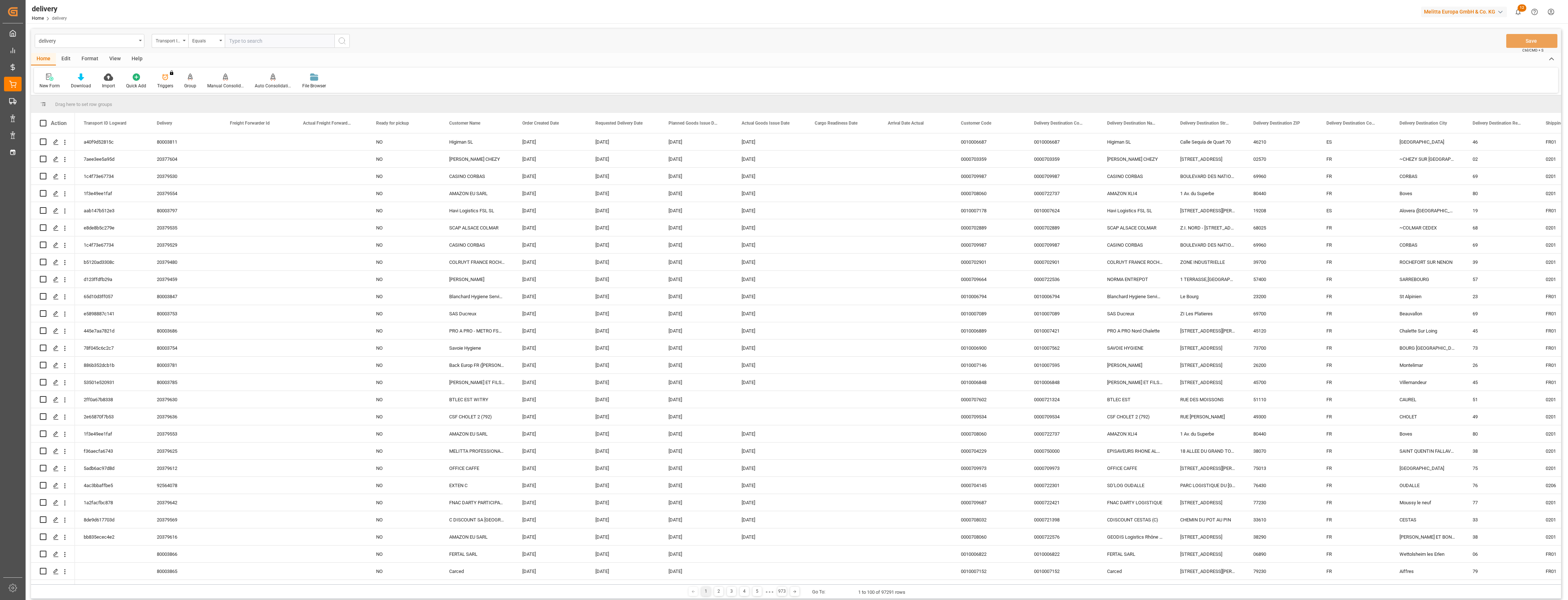
click at [186, 41] on div "Transport ID Logward" at bounding box center [169, 41] width 36 height 14
click at [181, 86] on div "Delivery" at bounding box center [206, 89] width 109 height 15
click at [242, 40] on input "text" at bounding box center [280, 41] width 110 height 14
type input "80003784"
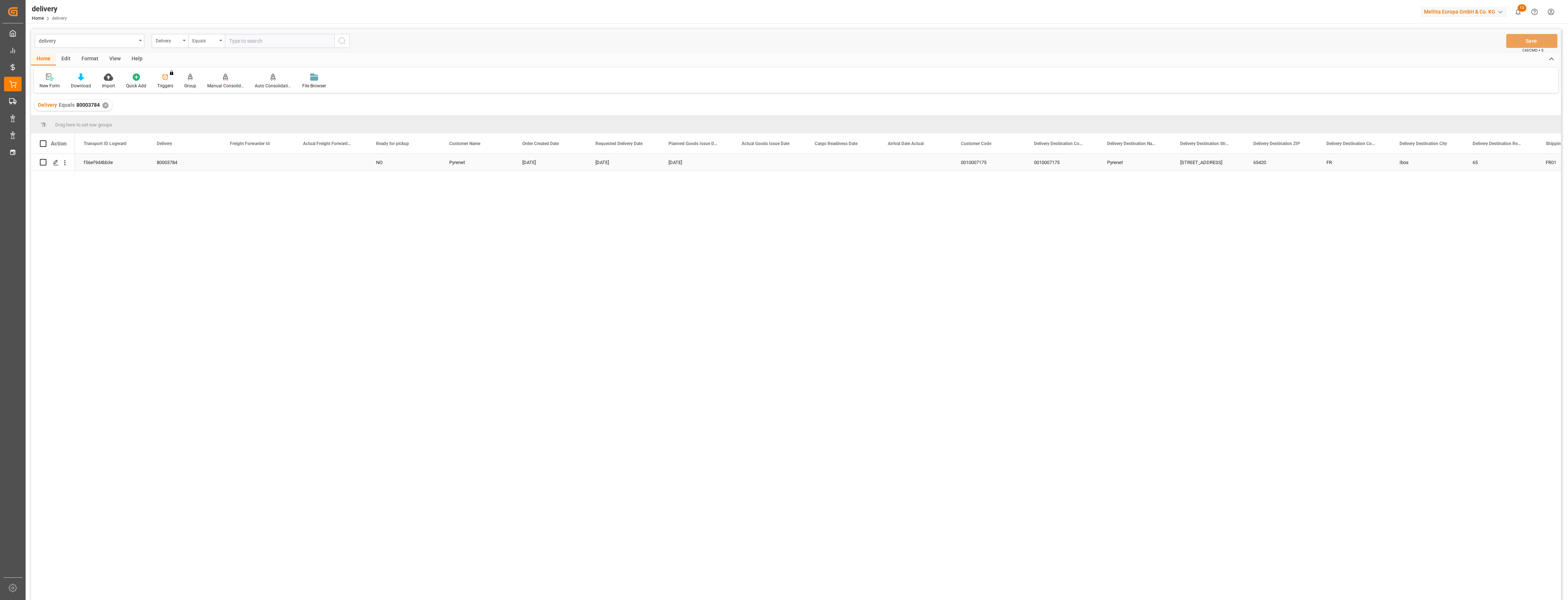
click at [113, 160] on div "f56ef9d4bb3e" at bounding box center [112, 162] width 73 height 17
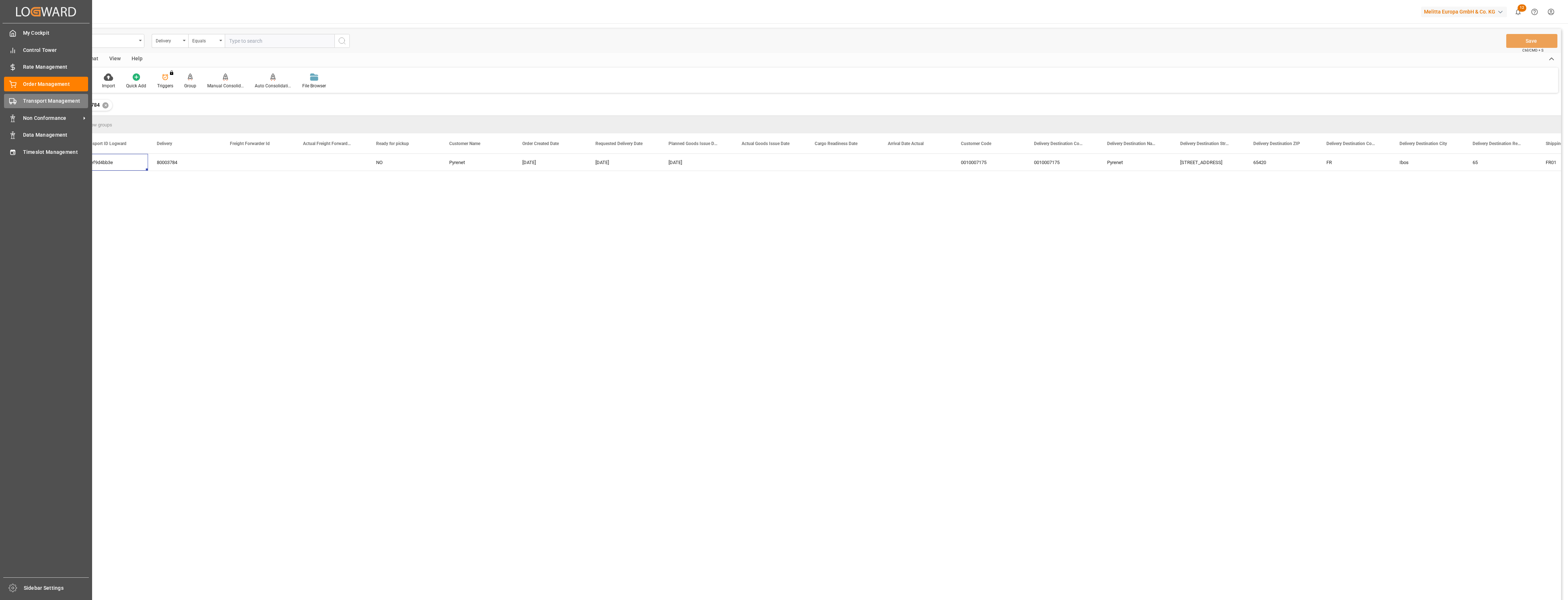
click at [10, 102] on icon at bounding box center [13, 101] width 7 height 7
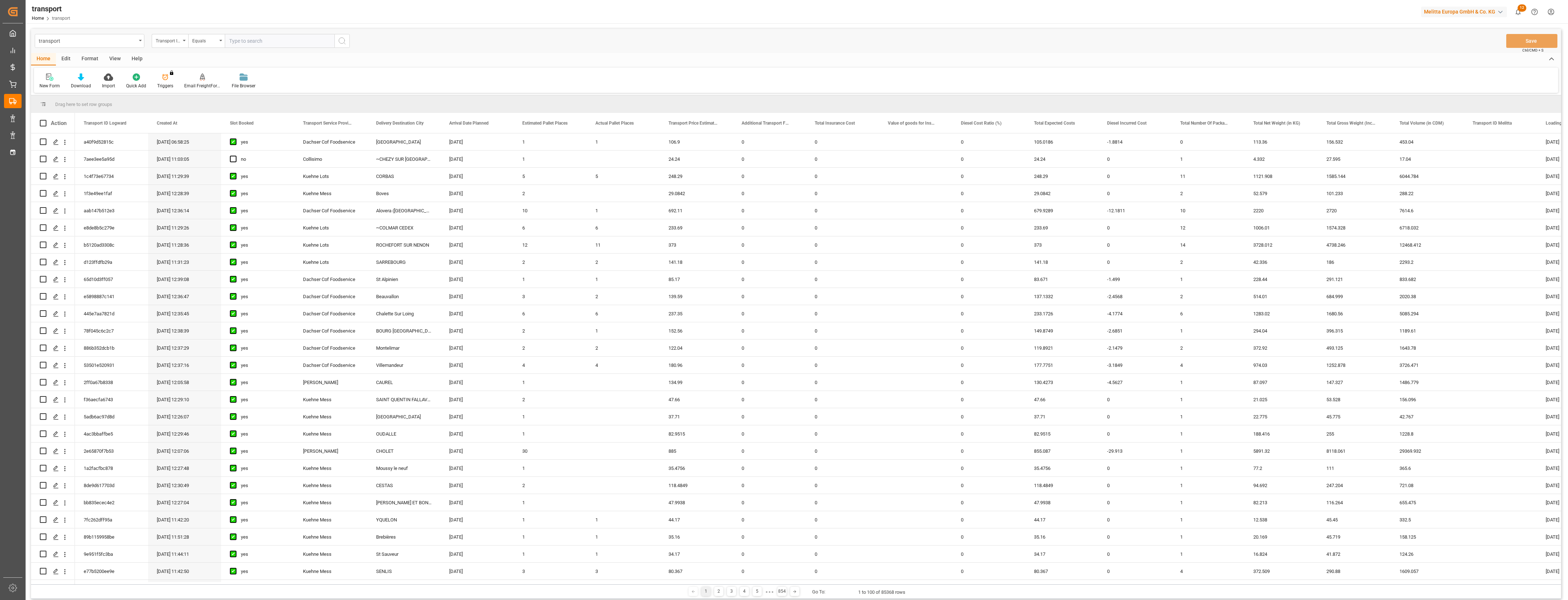
click at [256, 44] on input "text" at bounding box center [280, 41] width 110 height 14
paste input "f56ef9d4bb3e"
type input "f56ef9d4bb3e"
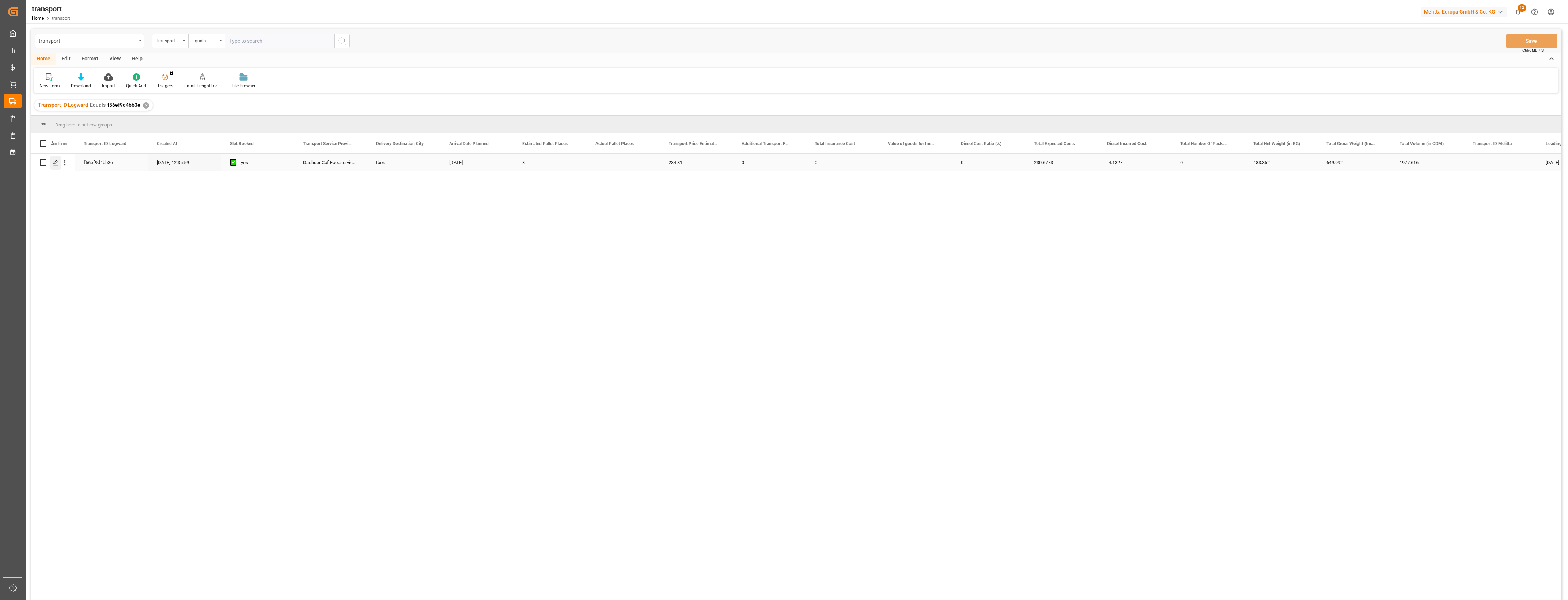
click at [57, 161] on polygon "Press SPACE to select this row." at bounding box center [55, 162] width 4 height 4
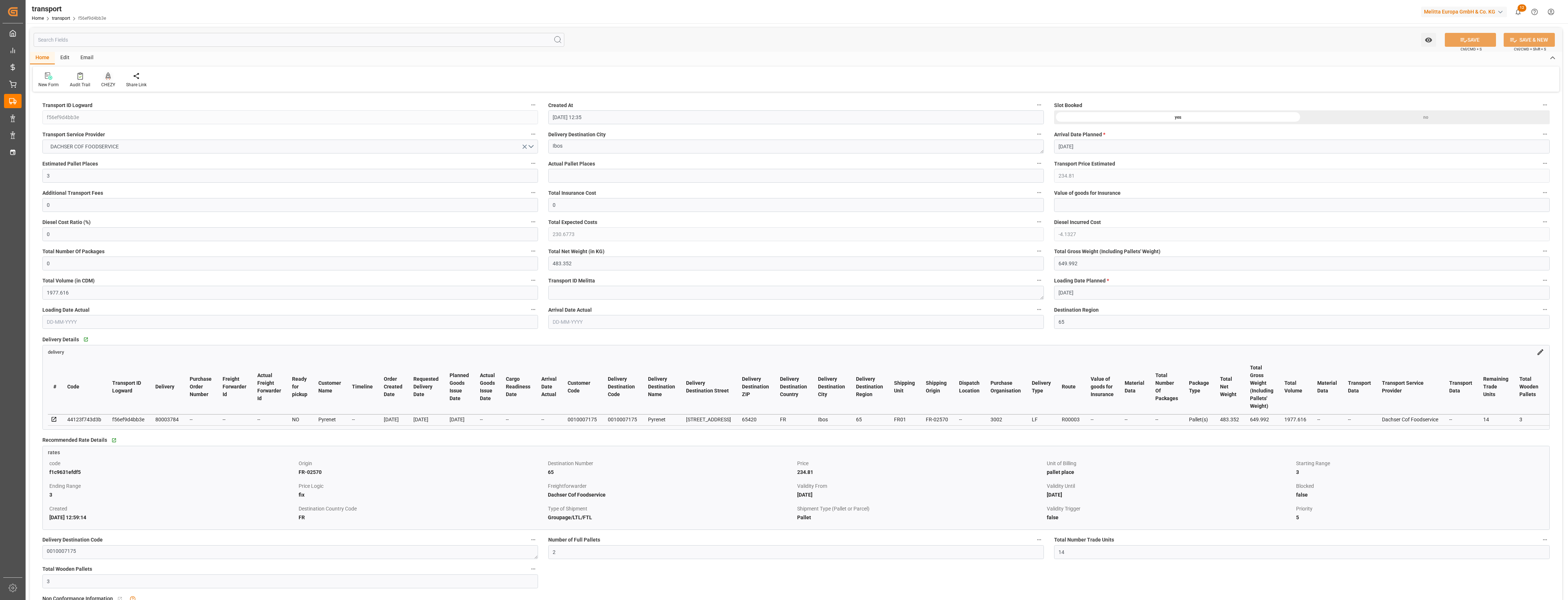
click at [109, 78] on icon at bounding box center [108, 75] width 5 height 6
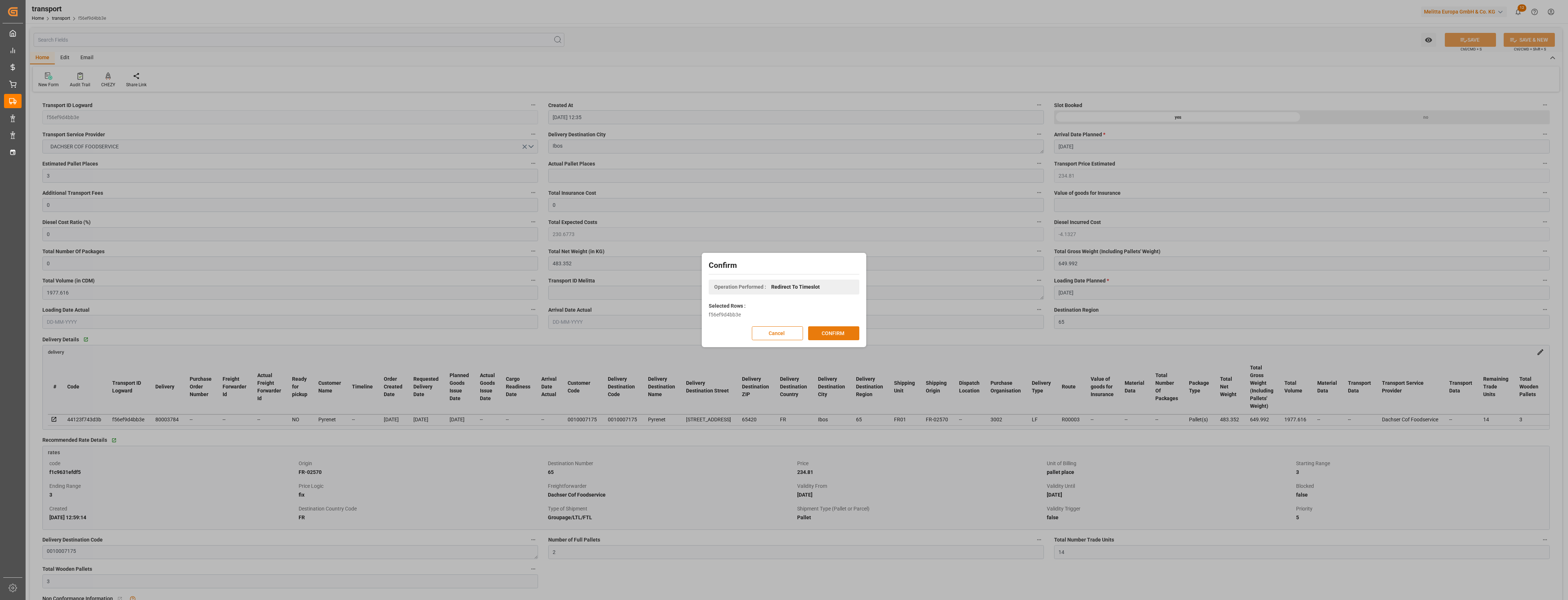
click at [827, 331] on button "CONFIRM" at bounding box center [833, 333] width 51 height 14
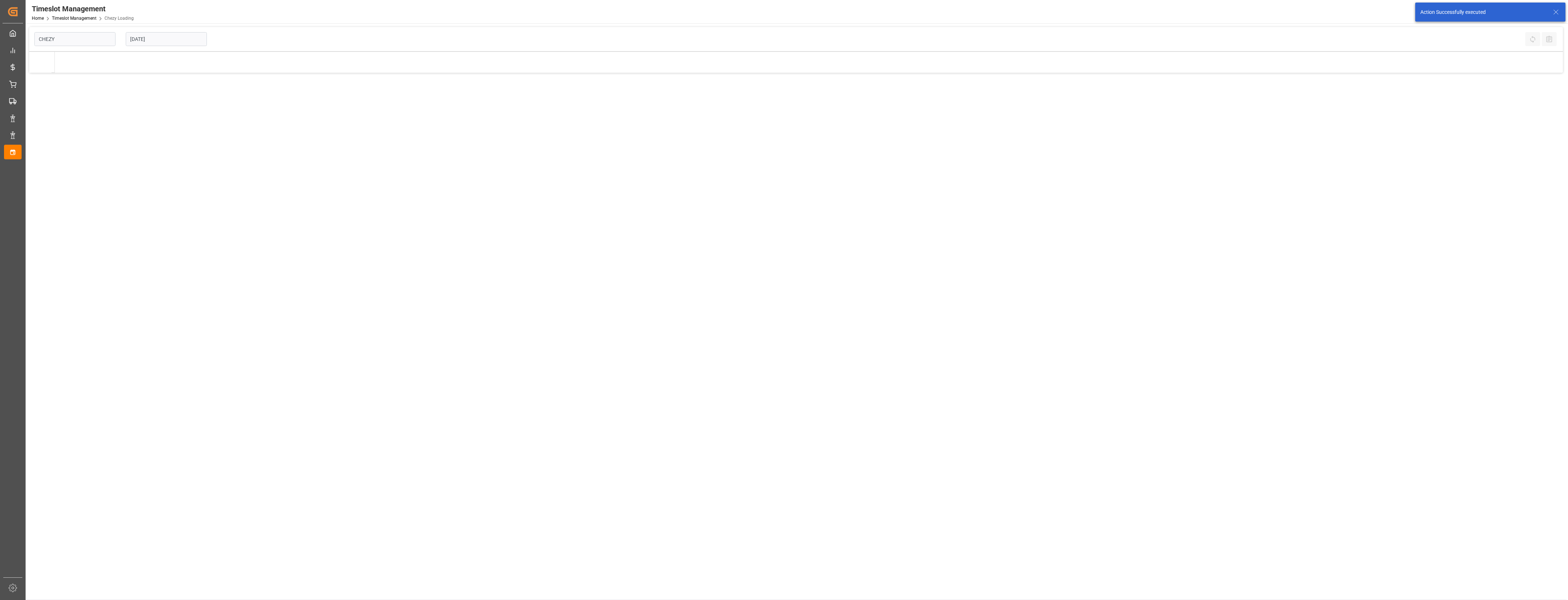
type input "Chezy Loading"
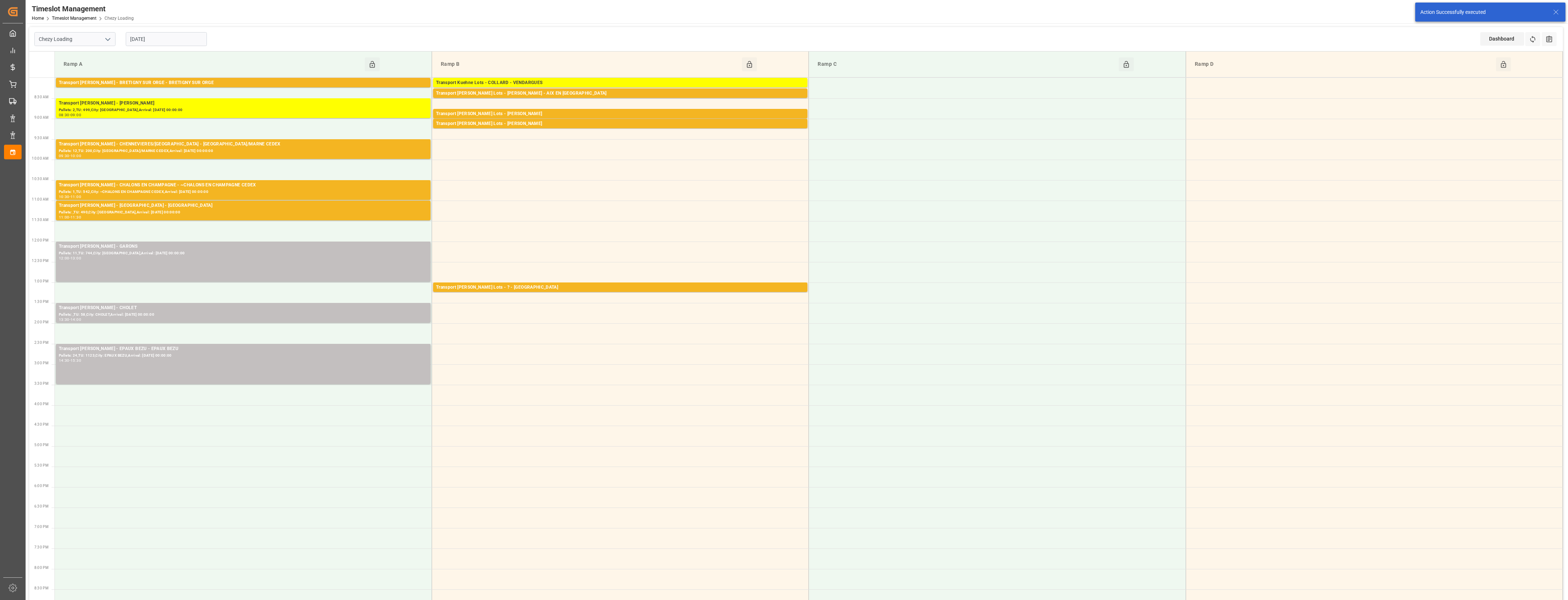
click at [186, 39] on input "[DATE]" at bounding box center [166, 39] width 81 height 14
click at [191, 87] on div "3" at bounding box center [192, 84] width 9 height 9
type input "[DATE]"
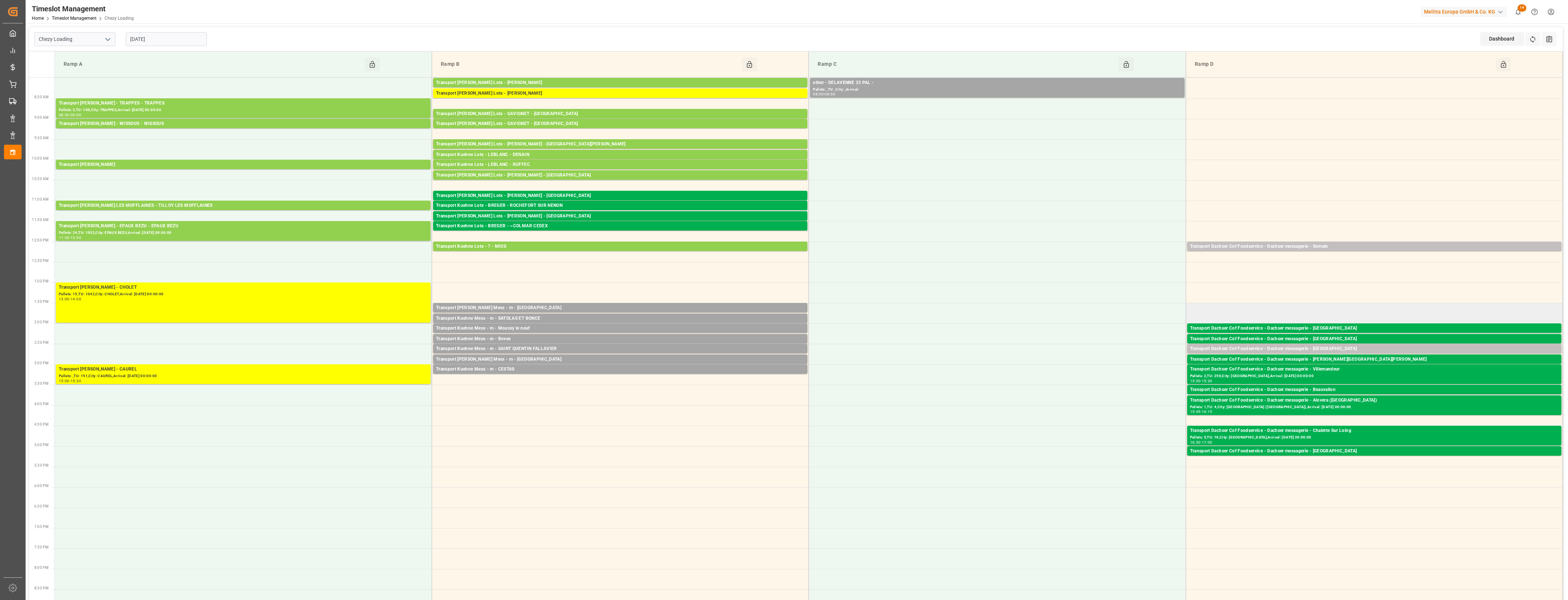
click at [1227, 315] on td at bounding box center [1374, 313] width 377 height 20
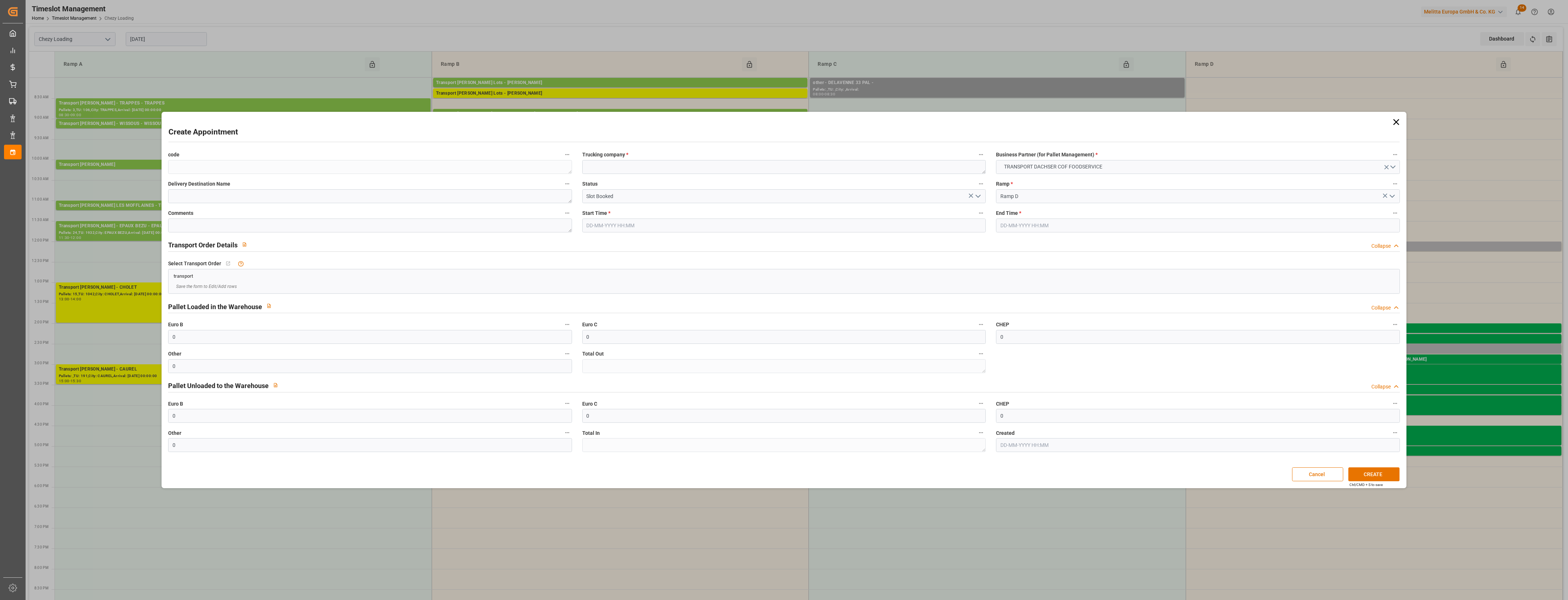
type input "[DATE] 13:30"
type input "[DATE] 13:45"
click at [605, 171] on textarea at bounding box center [784, 167] width 404 height 14
type textarea "Dachser messagerie"
click at [1382, 474] on button "CREATE" at bounding box center [1374, 474] width 51 height 14
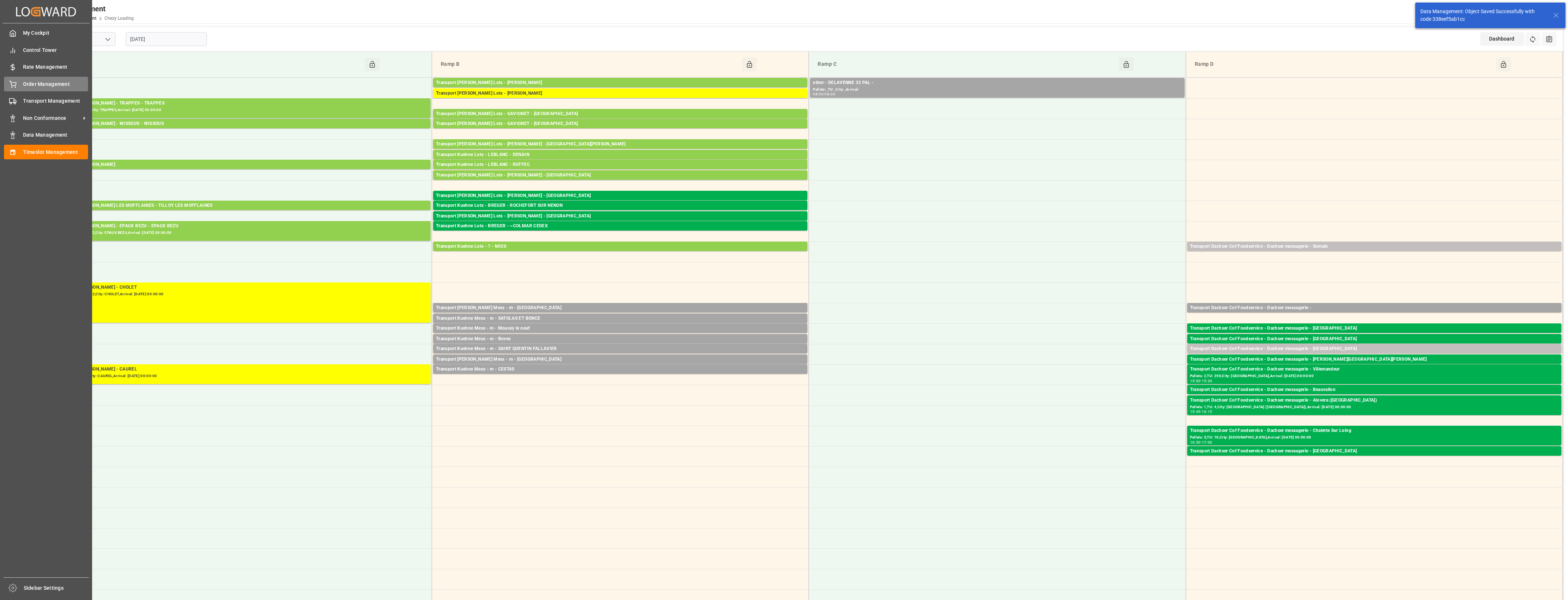
click at [17, 87] on div "Order Management Order Management" at bounding box center [46, 84] width 84 height 14
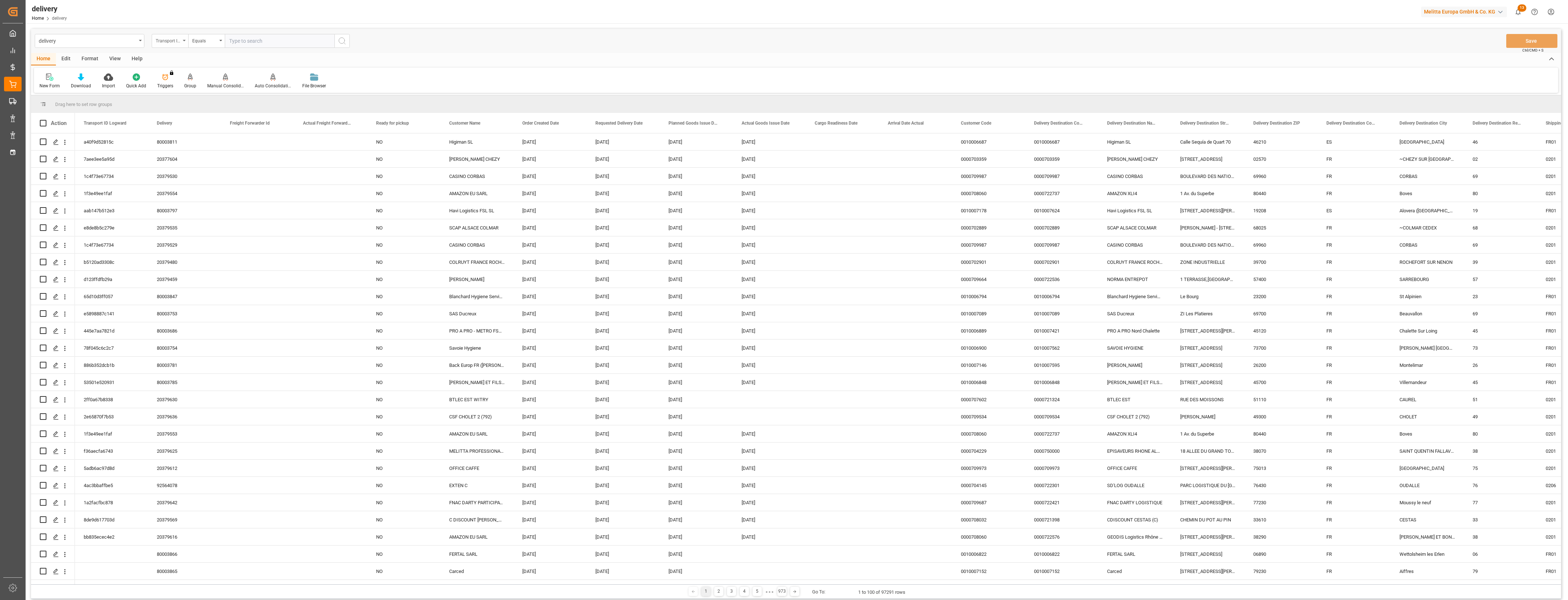
click at [183, 38] on div "Transport ID Logward" at bounding box center [169, 41] width 36 height 14
click at [180, 91] on div "Delivery" at bounding box center [206, 89] width 109 height 15
click at [248, 41] on input "text" at bounding box center [280, 41] width 110 height 14
type input "80003794"
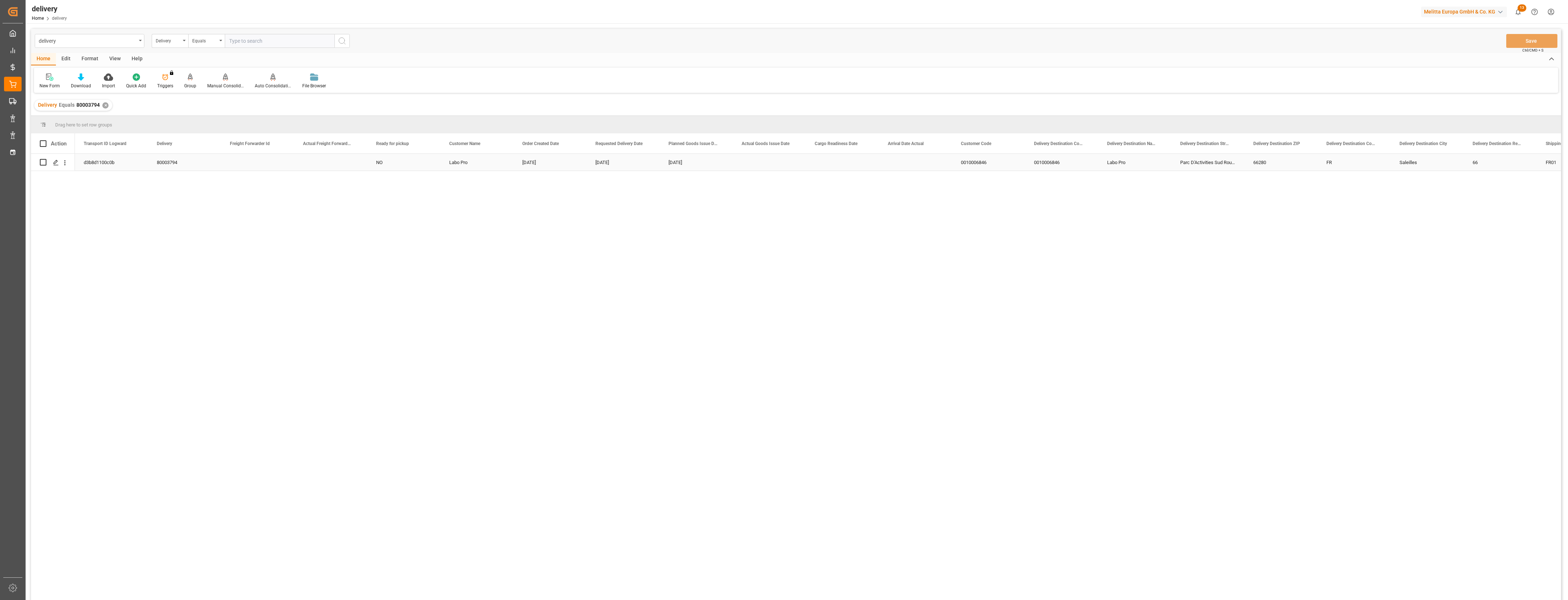
click at [108, 161] on div "d3b8d1100c0b" at bounding box center [112, 162] width 73 height 17
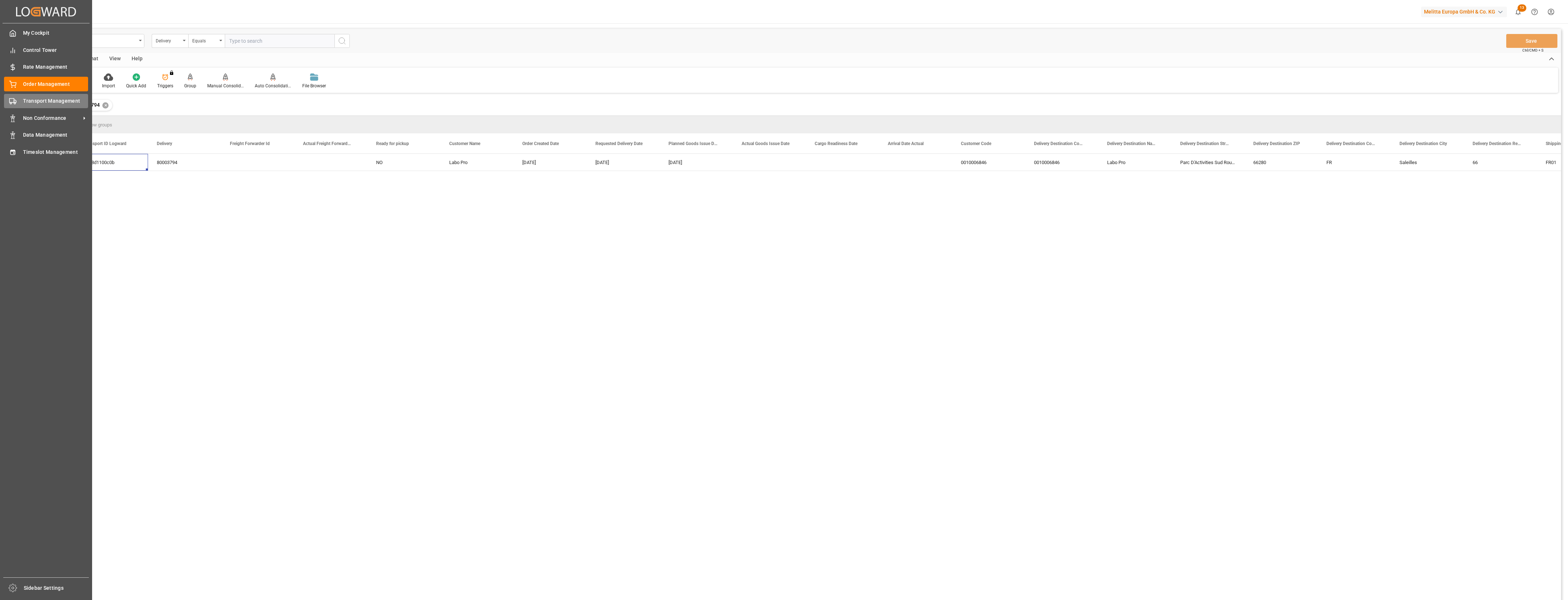
drag, startPoint x: 15, startPoint y: 99, endPoint x: 30, endPoint y: 102, distance: 15.3
click at [15, 99] on icon at bounding box center [13, 101] width 7 height 7
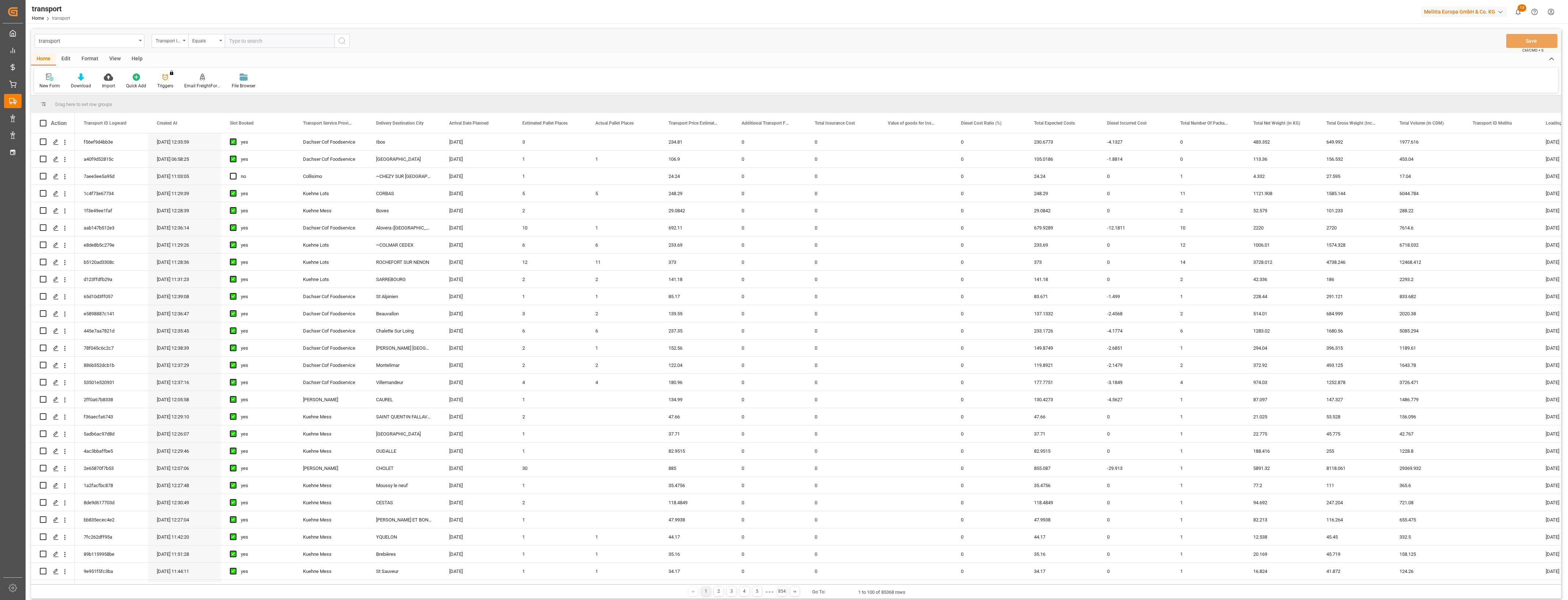
click at [270, 46] on input "text" at bounding box center [280, 41] width 110 height 14
paste input "d3b8d1100c0b"
type input "d3b8d1100c0b"
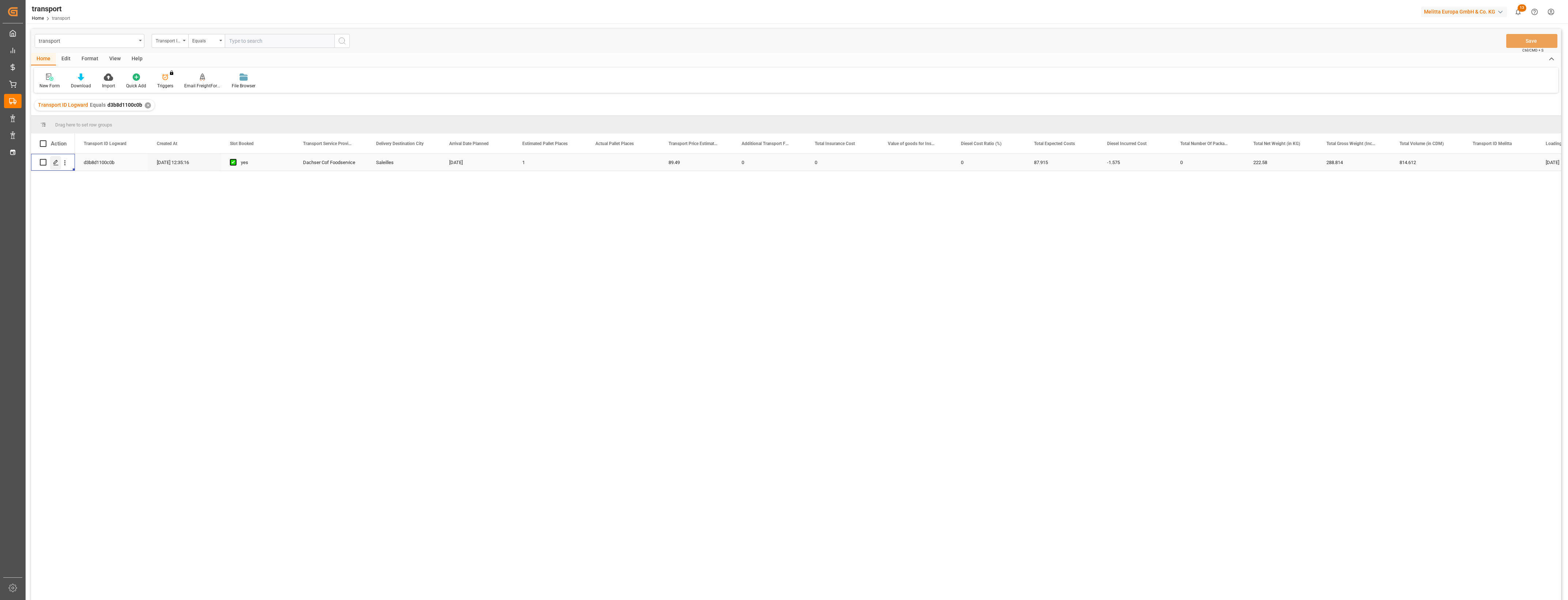
click at [56, 163] on polygon "Press SPACE to select this row." at bounding box center [55, 162] width 4 height 4
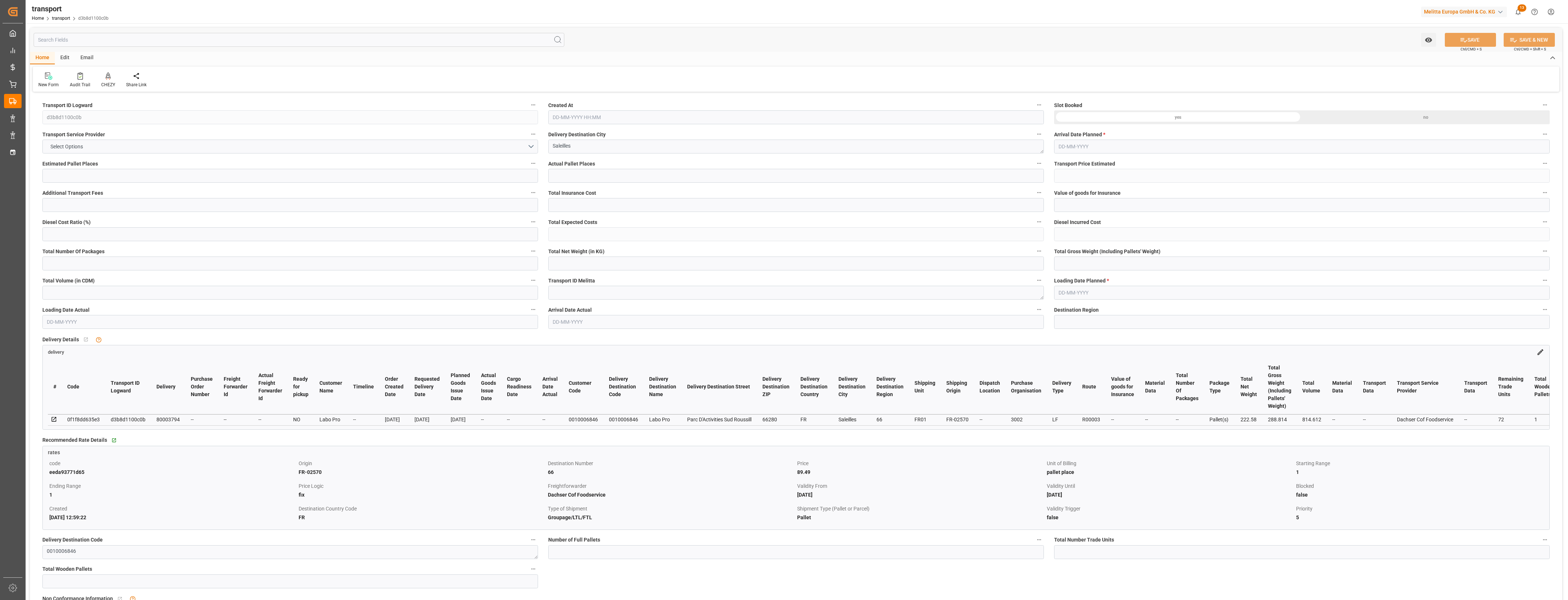
type input "1"
type input "89.49"
type input "0"
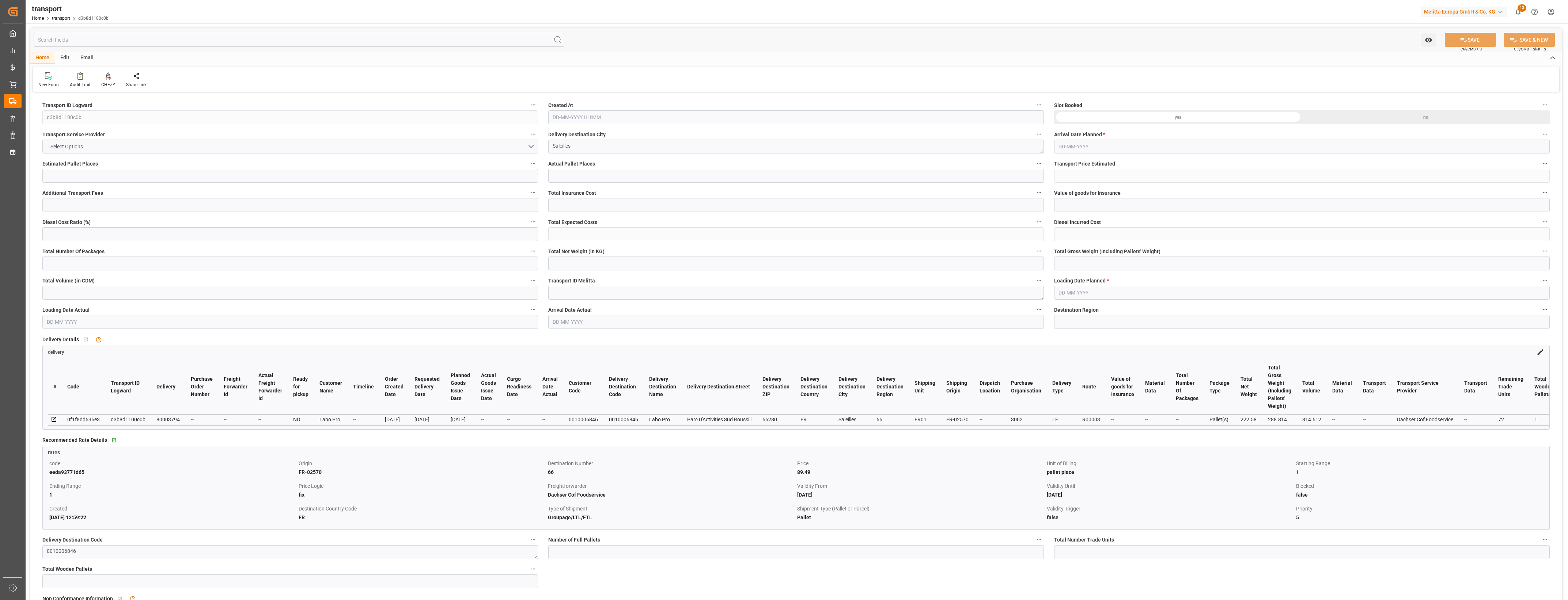
type input "87.915"
type input "-1.575"
type input "0"
type input "222.58"
type input "288.814"
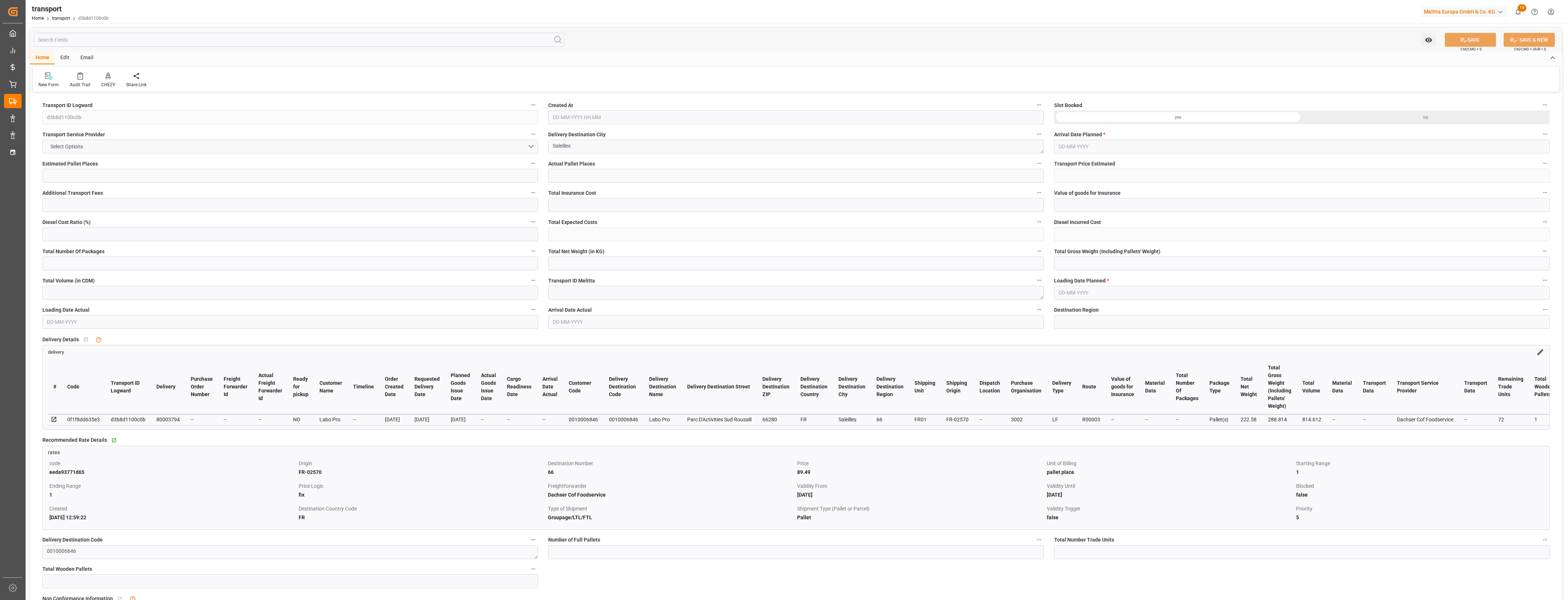
type input "814.612"
type input "66"
type input "0"
type input "72"
type input "1"
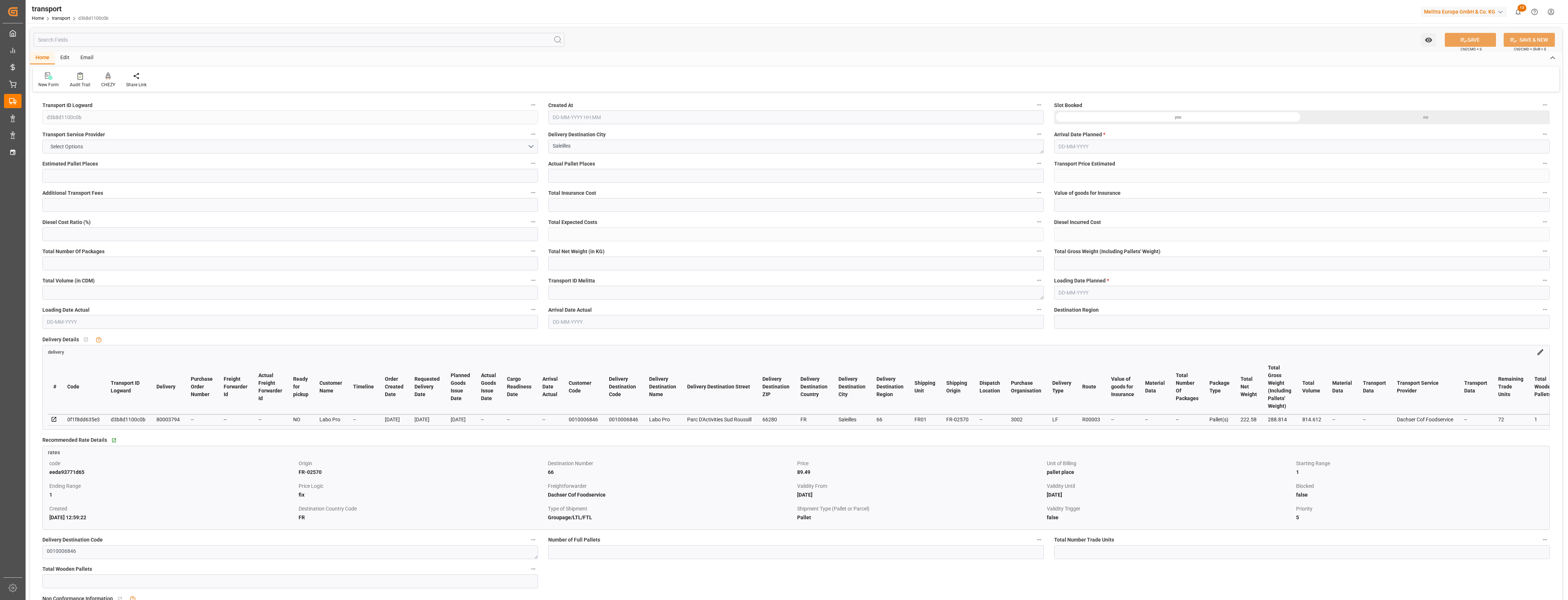
type input "101"
type input "264.814"
type input "0"
type input "4710.8598"
type input "0"
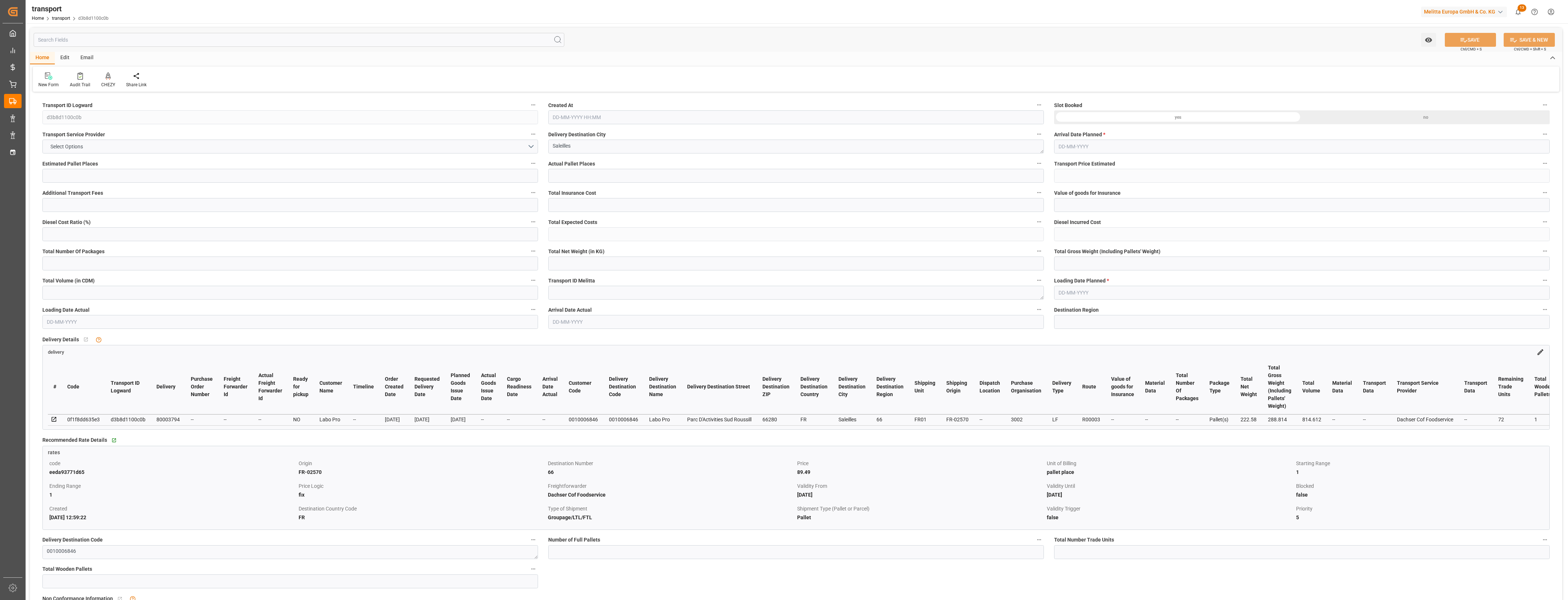
type input "0"
type input "21"
type input "35"
type input "02-10-2025 12:35"
type input "09-10-2025"
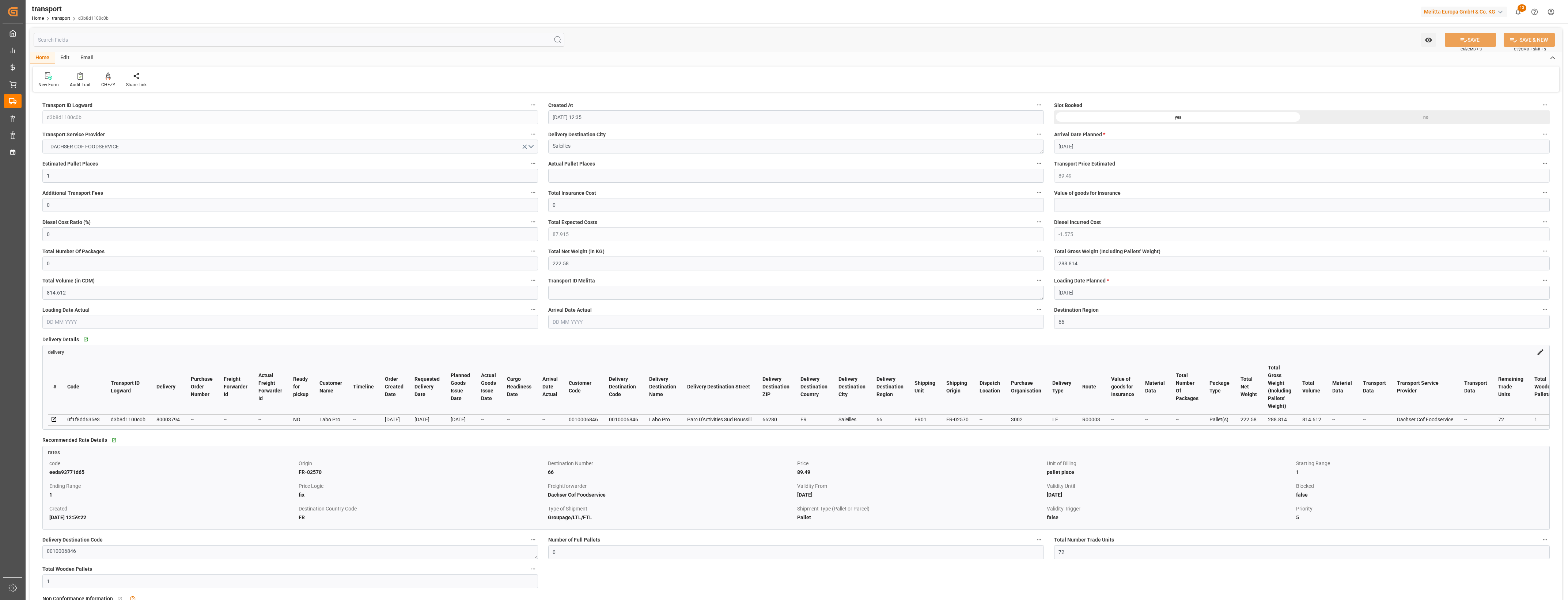
type input "[DATE]"
click at [108, 76] on icon at bounding box center [108, 76] width 5 height 7
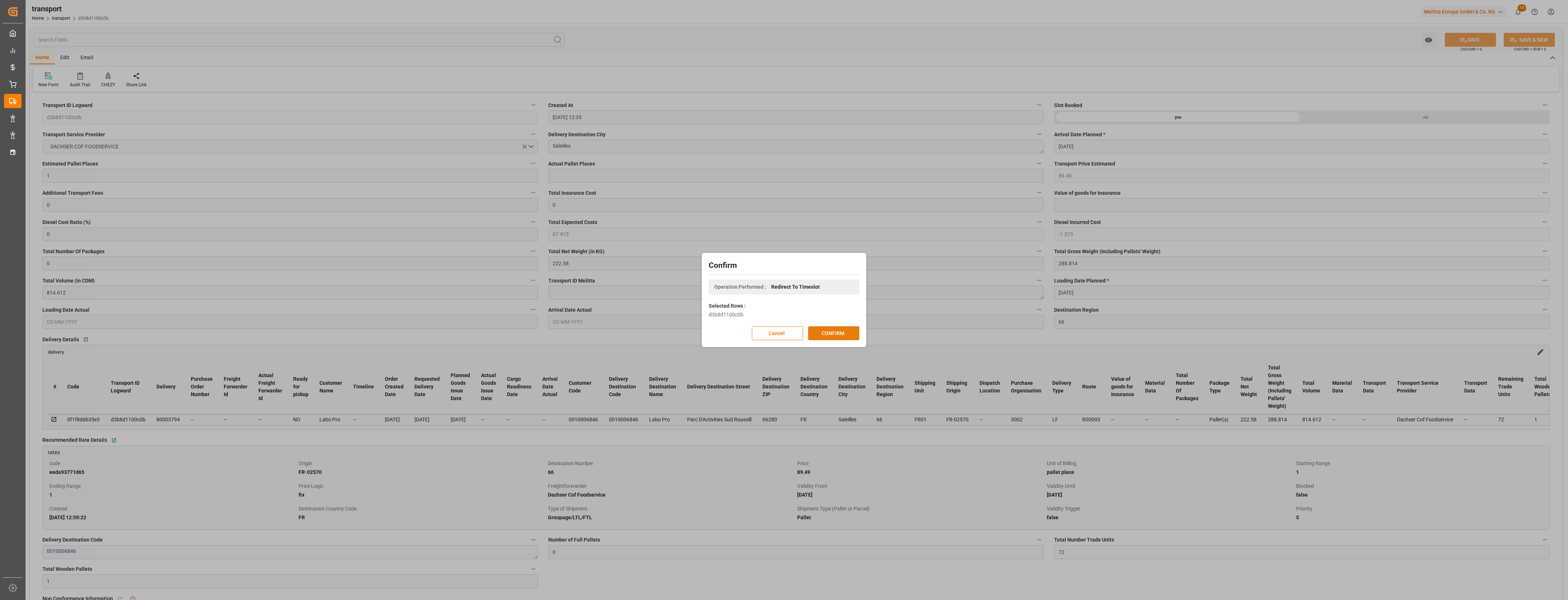
click at [843, 334] on button "CONFIRM" at bounding box center [833, 333] width 51 height 14
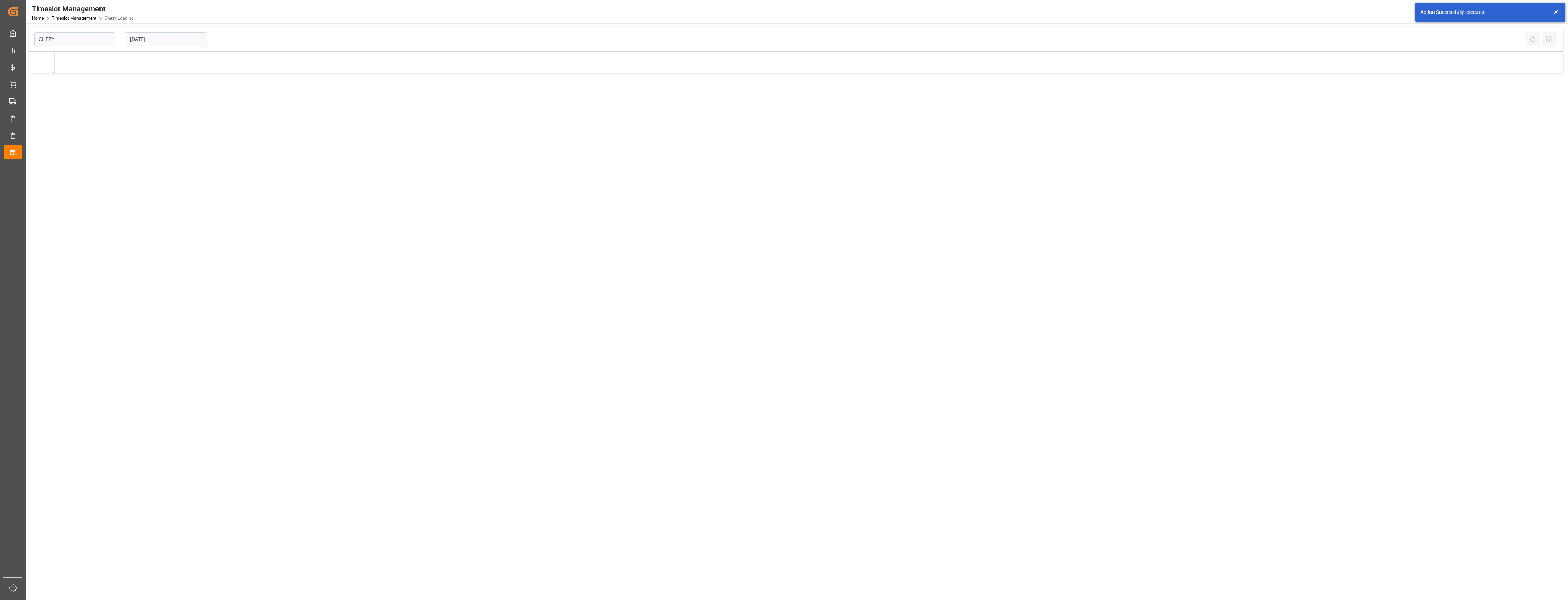
type input "Chezy Loading"
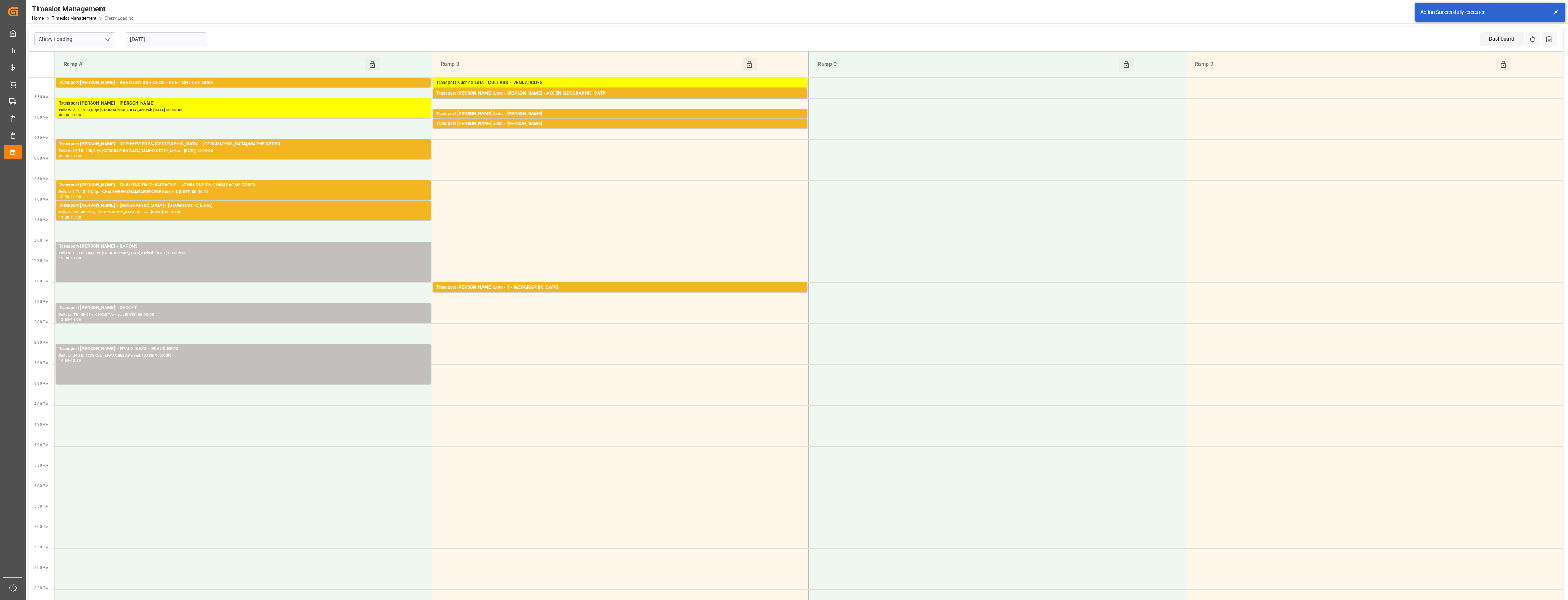
click at [196, 39] on input "[DATE]" at bounding box center [166, 39] width 81 height 14
click at [191, 85] on span "3" at bounding box center [192, 83] width 2 height 5
type input "[DATE]"
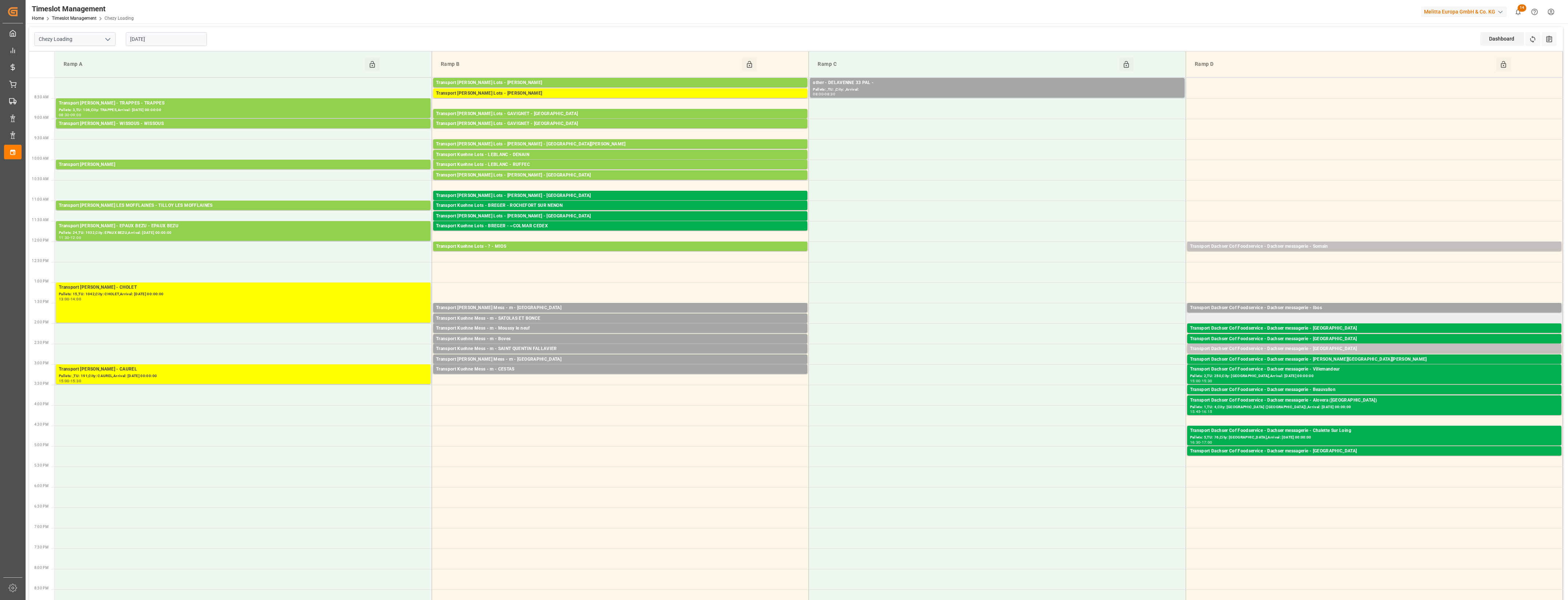
click at [1229, 318] on td "Transport Dachser Cof Foodservice - Dachser messagerie - Ibos Pallets: 2,TU: 14…" at bounding box center [1374, 313] width 377 height 20
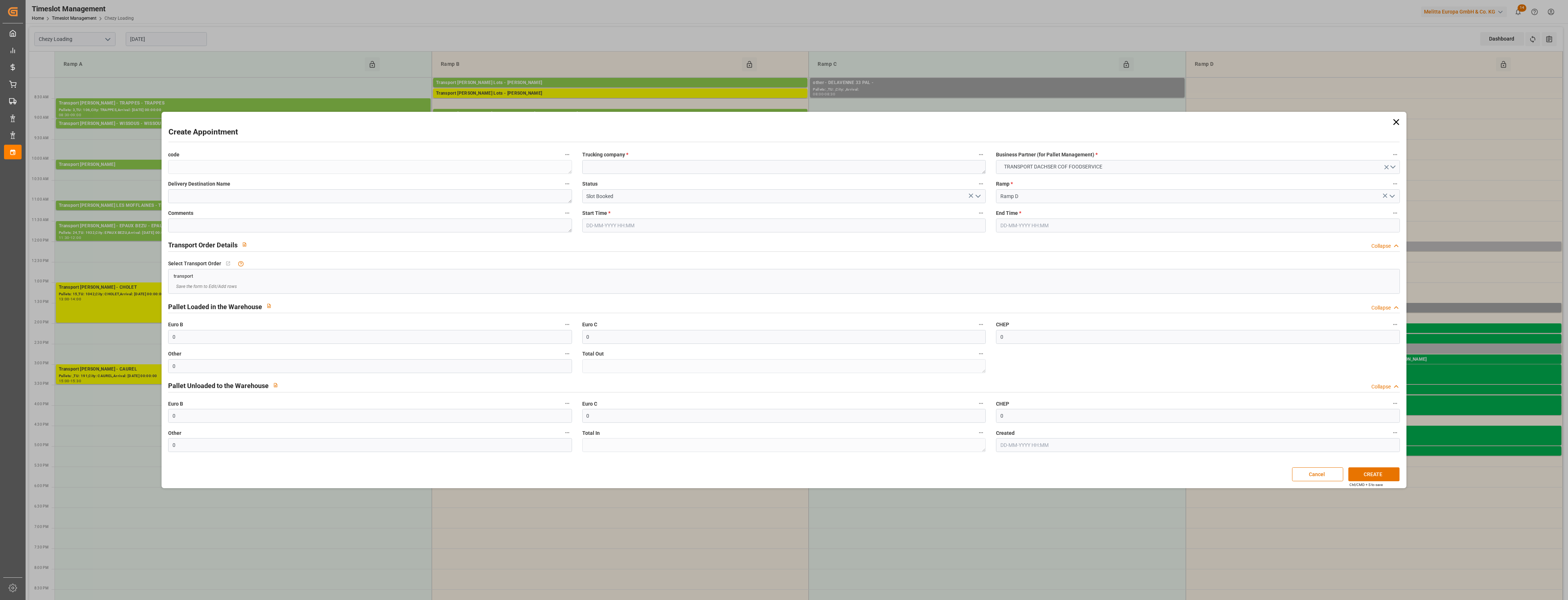
type input "[DATE] 13:45"
type input "[DATE] 14:00"
click at [615, 166] on textarea at bounding box center [784, 167] width 404 height 14
type textarea "Dachser messagerie"
click at [1376, 469] on button "CREATE" at bounding box center [1374, 474] width 51 height 14
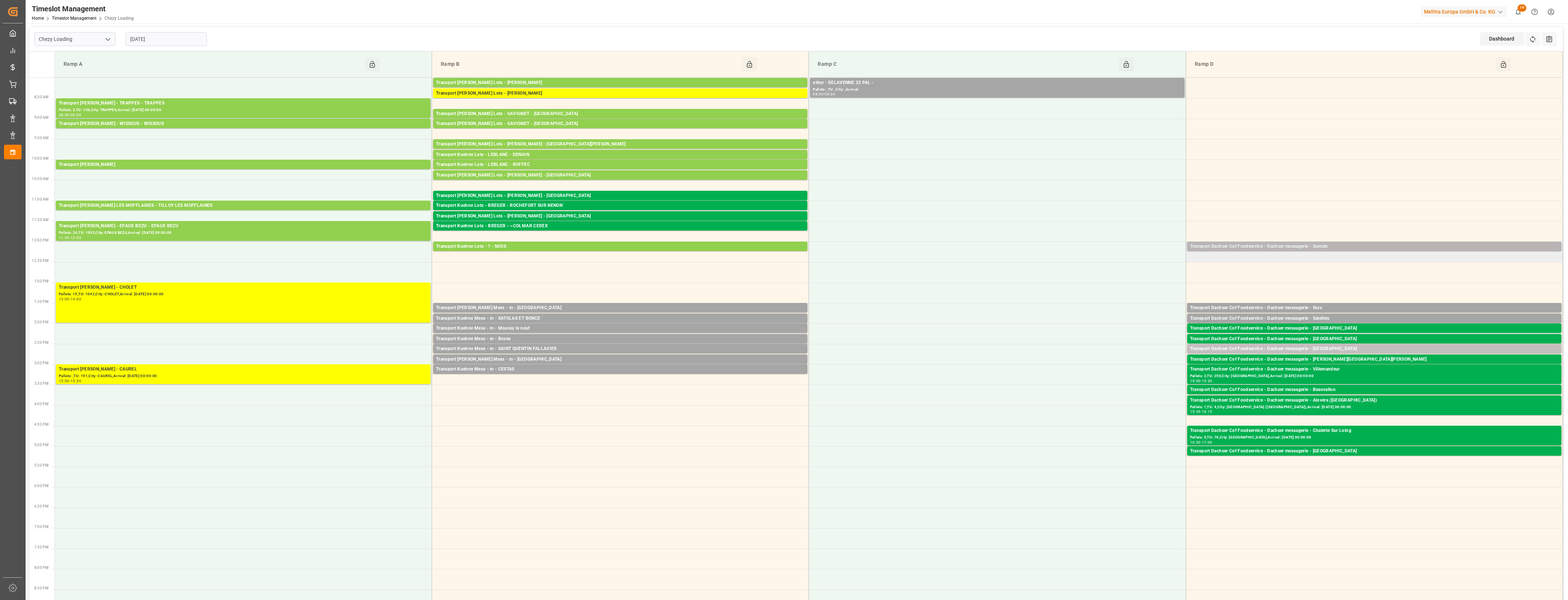
click at [1347, 248] on div "Transport Dachser Cof Foodservice - Dachser messagerie - Somain" at bounding box center [1374, 246] width 369 height 7
click at [1111, 286] on div "Dachser messagerie [DATE] 12:00 - 12:15 Open Delete Total pallets : 2 Total Tra…" at bounding box center [1118, 288] width 128 height 94
click at [1249, 248] on div "Transport Dachser Cof Foodservice - Dachser messagerie - Somain" at bounding box center [1374, 246] width 369 height 7
click at [1081, 280] on button "Open" at bounding box center [1090, 280] width 51 height 9
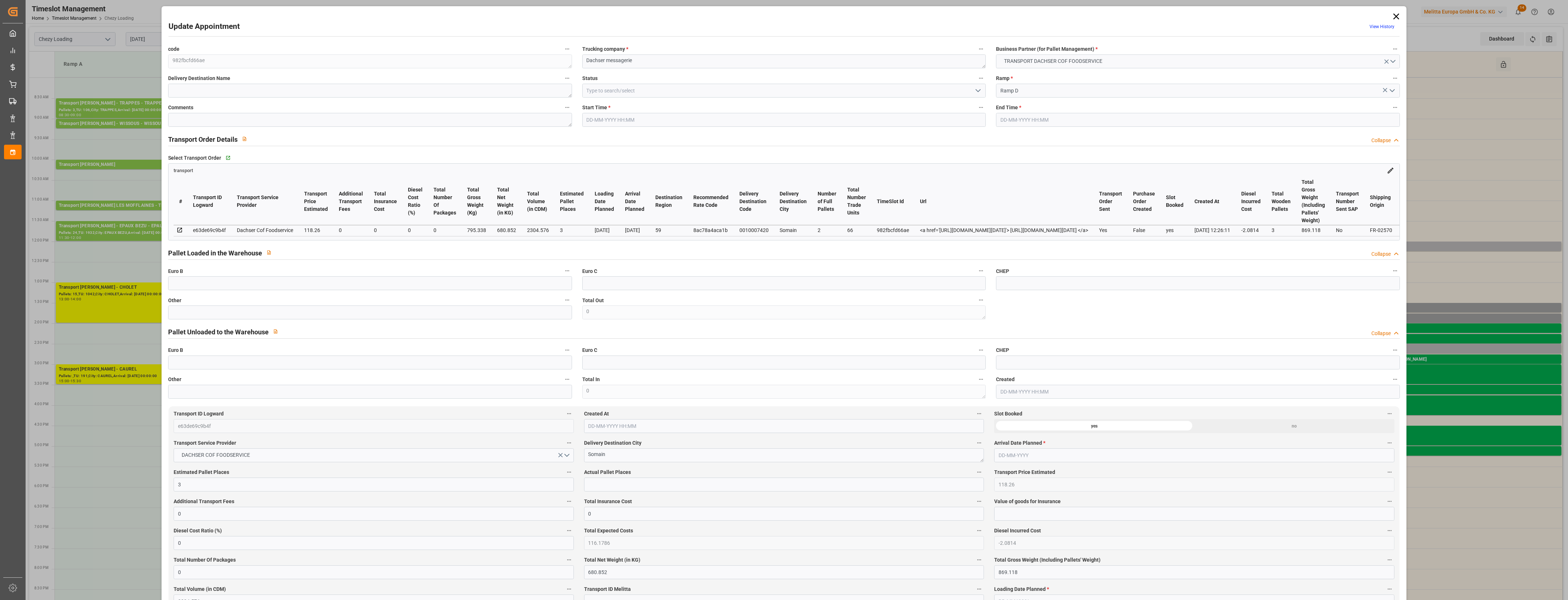
type input "3"
type input "118.26"
type input "0"
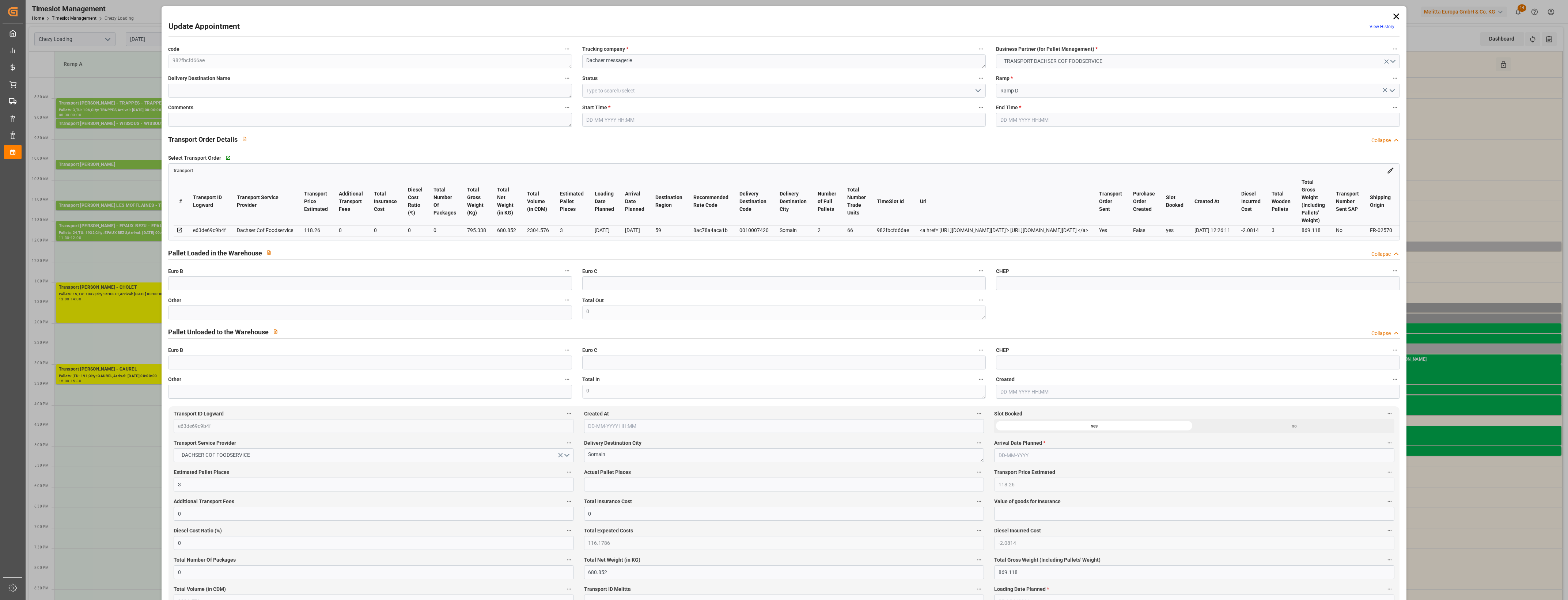
type input "116.1786"
type input "-2.0814"
type input "0"
type input "680.852"
type input "869.118"
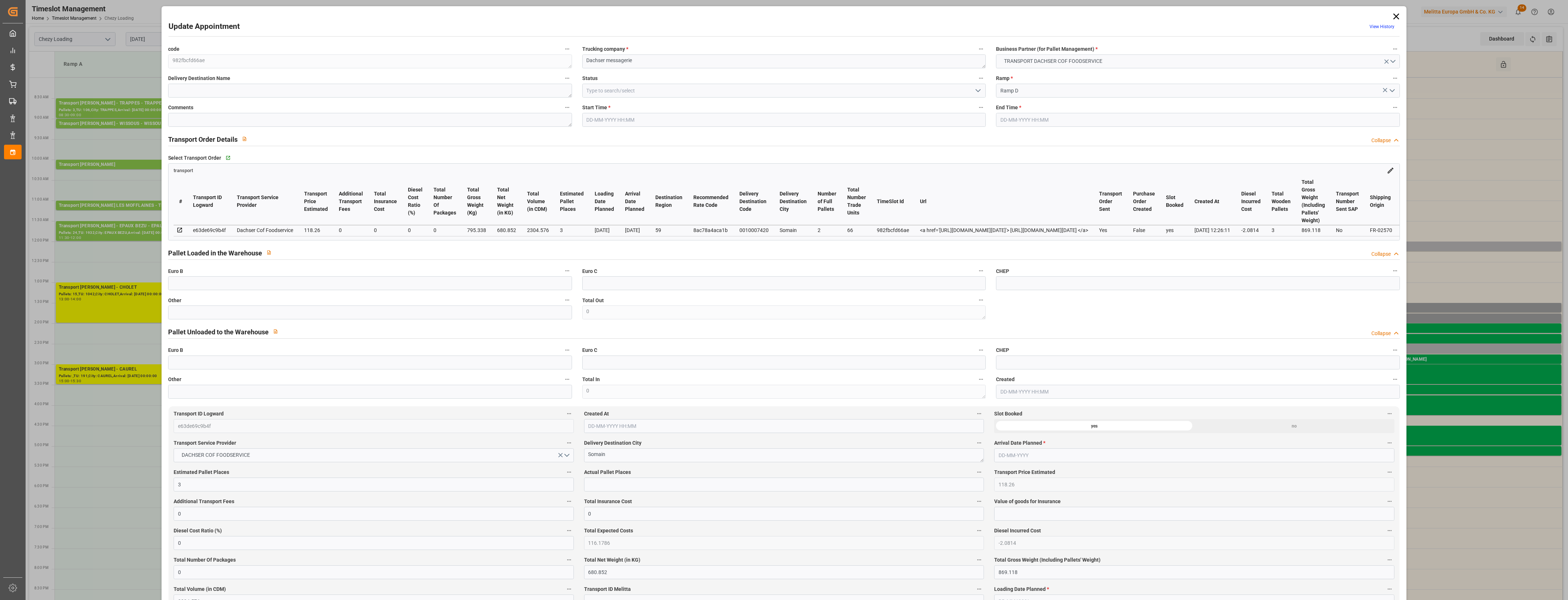
type input "2304.576"
type input "59"
type input "2"
type input "66"
type input "3"
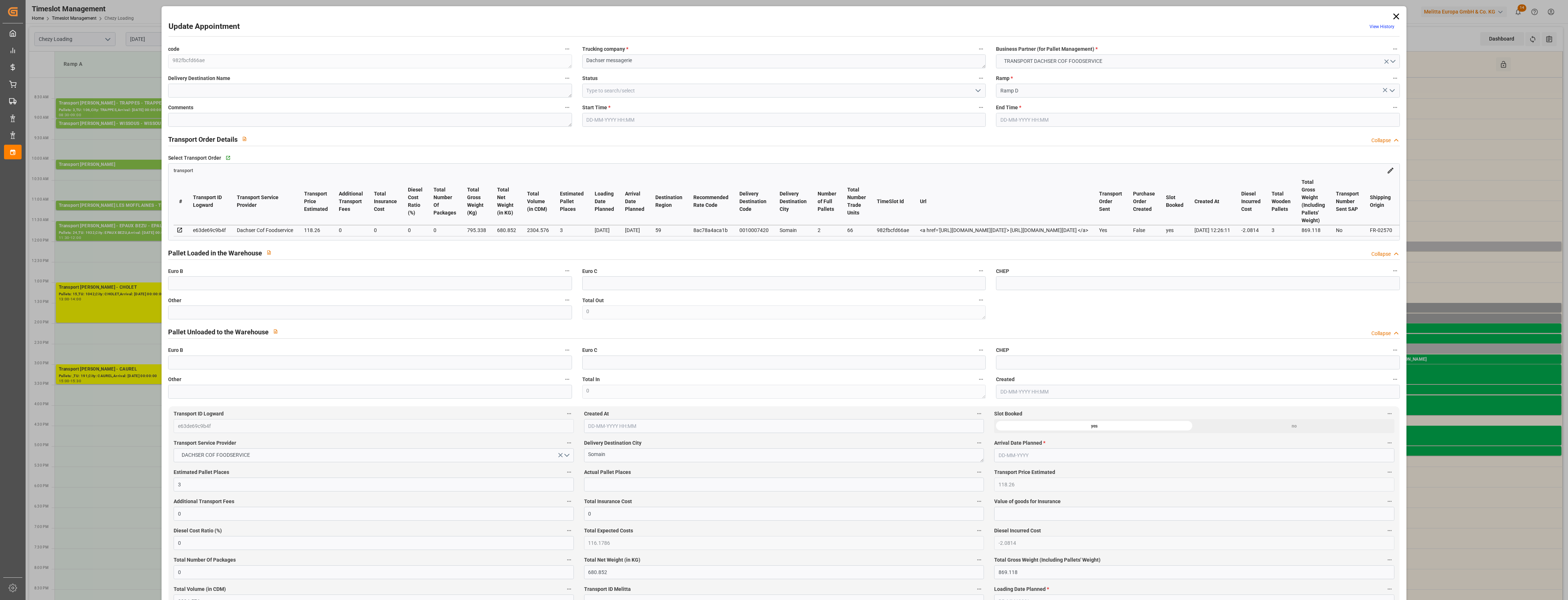
type input "101"
type input "795.338"
type input "0"
type input "4710.8598"
type input "0"
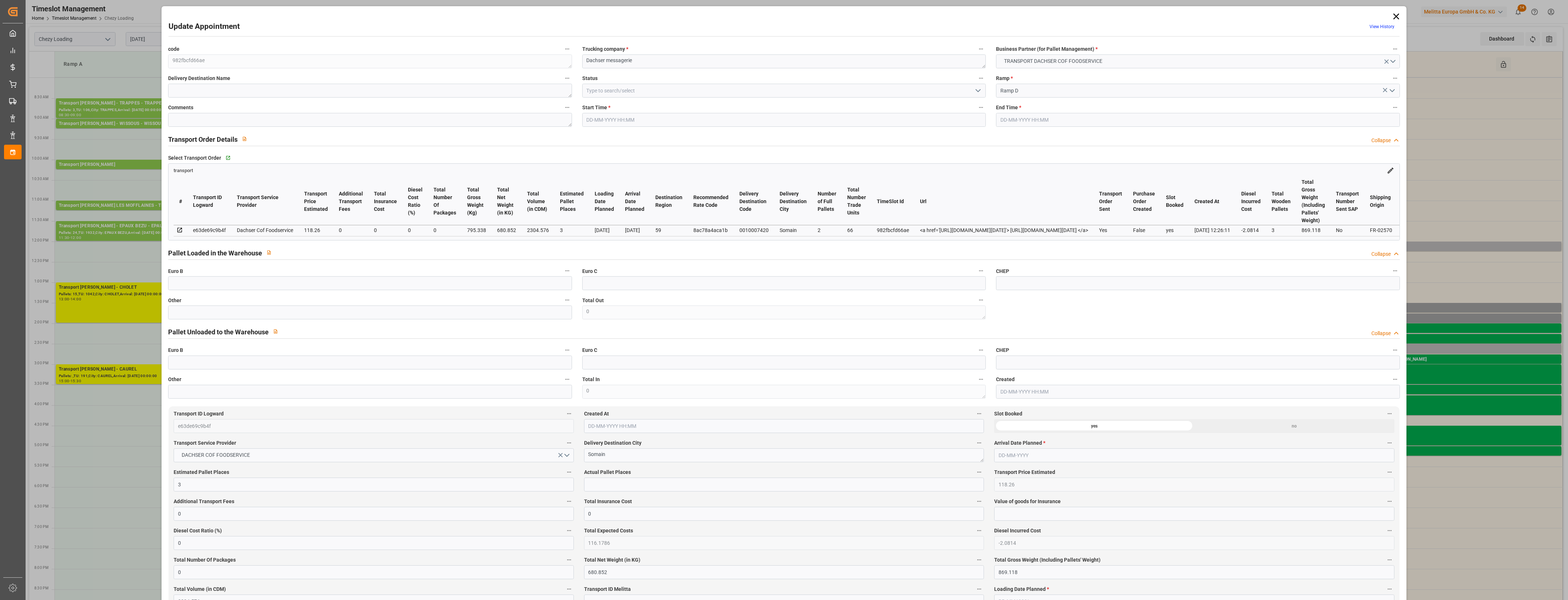
type input "0"
type input "21"
type input "35"
type input "[DATE] 12:00"
type input "[DATE] 12:15"
